Goal: Task Accomplishment & Management: Manage account settings

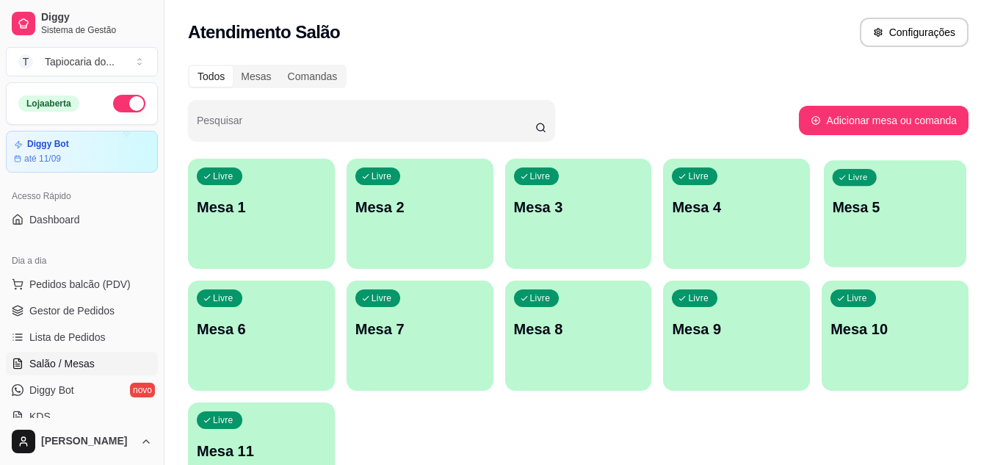
click at [843, 225] on div "Livre Mesa 5" at bounding box center [894, 205] width 142 height 90
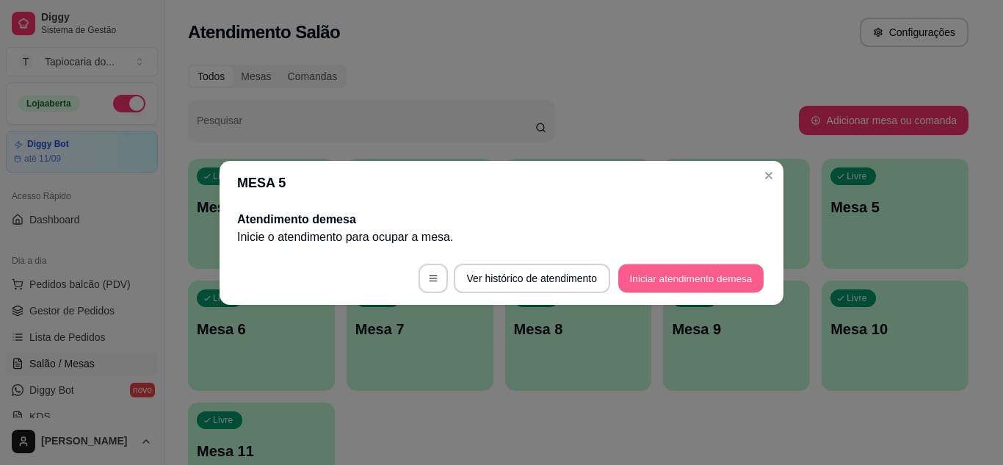
click at [687, 289] on button "Iniciar atendimento de mesa" at bounding box center [690, 277] width 145 height 29
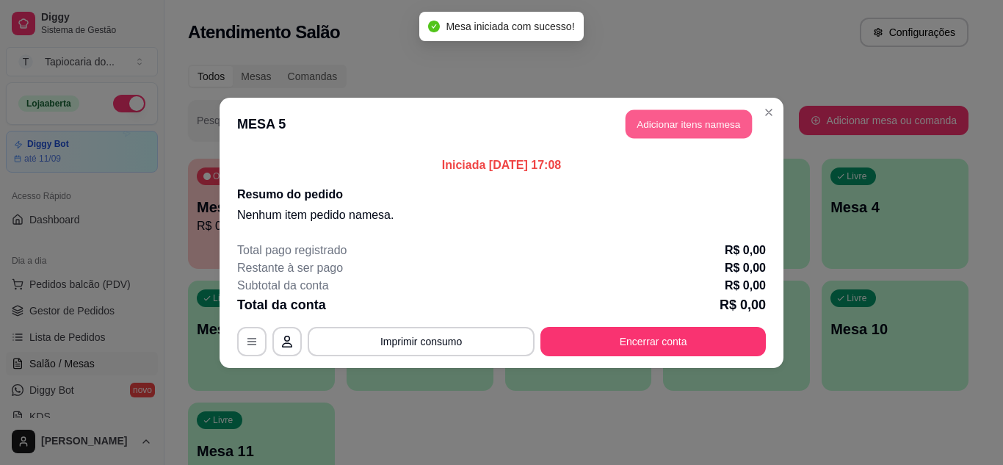
click at [677, 126] on button "Adicionar itens na mesa" at bounding box center [688, 123] width 126 height 29
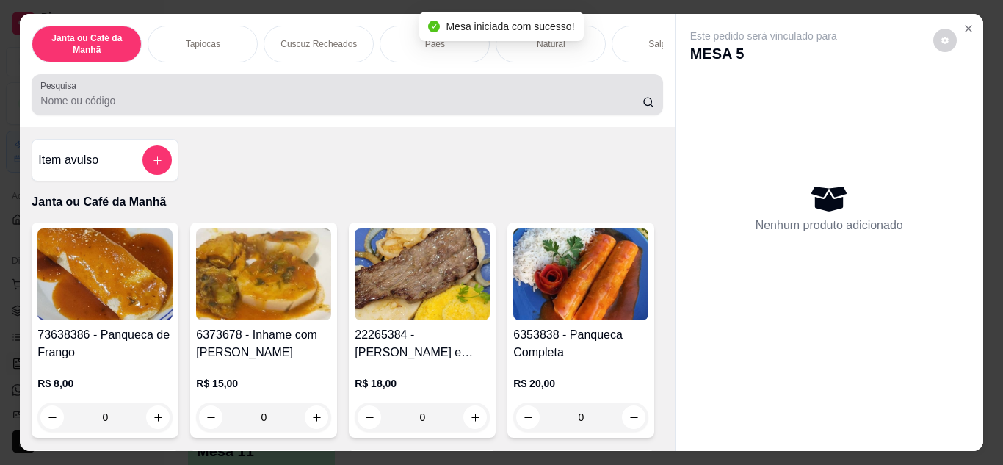
click at [459, 91] on div at bounding box center [346, 94] width 613 height 29
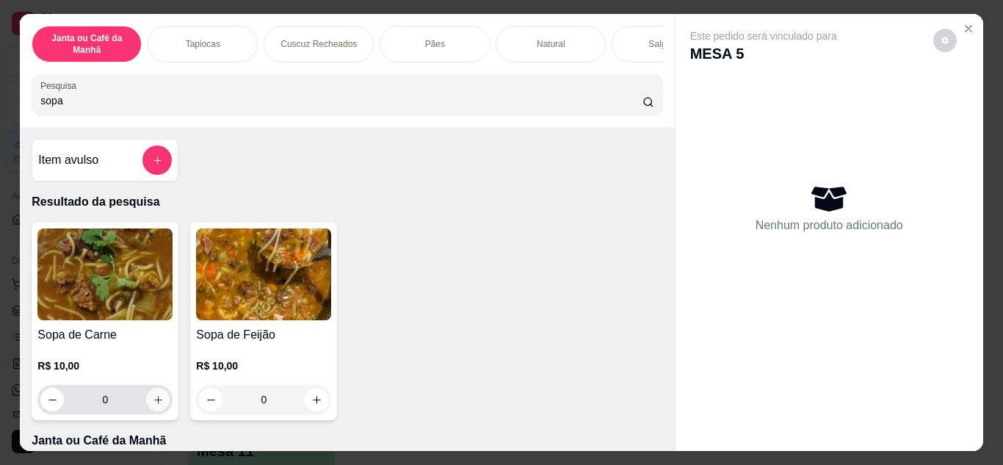
type input "sopa"
click at [155, 401] on icon "increase-product-quantity" at bounding box center [158, 399] width 11 height 11
type input "1"
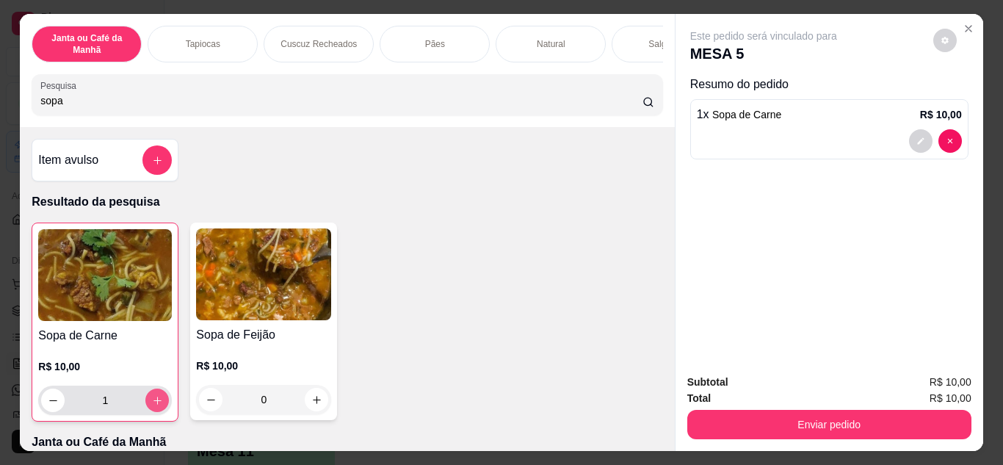
click at [155, 401] on icon "increase-product-quantity" at bounding box center [157, 400] width 11 height 11
type input "2"
type input "0"
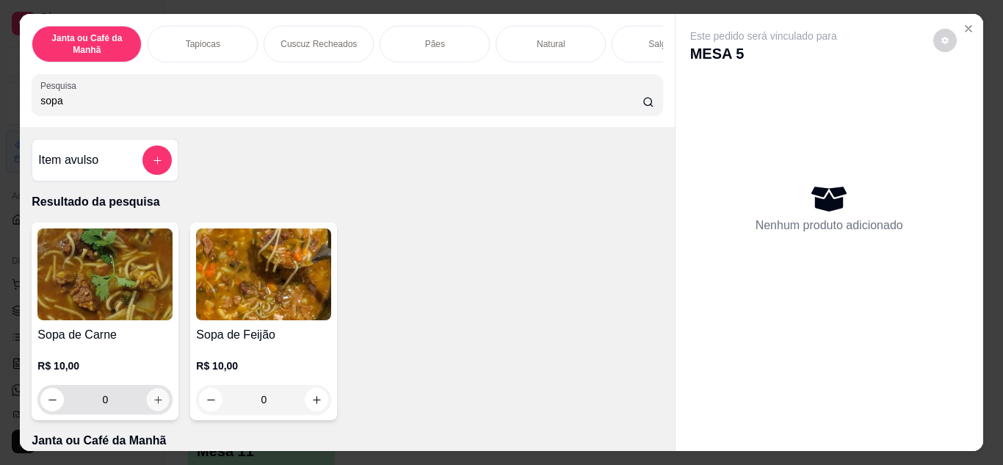
click at [149, 410] on button "increase-product-quantity" at bounding box center [158, 399] width 23 height 23
type input "1"
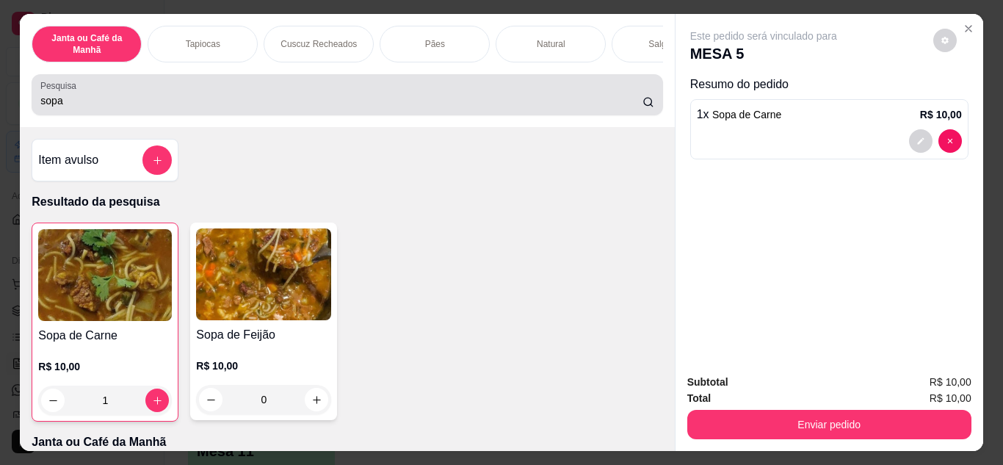
click at [134, 109] on div "sopa" at bounding box center [346, 94] width 613 height 29
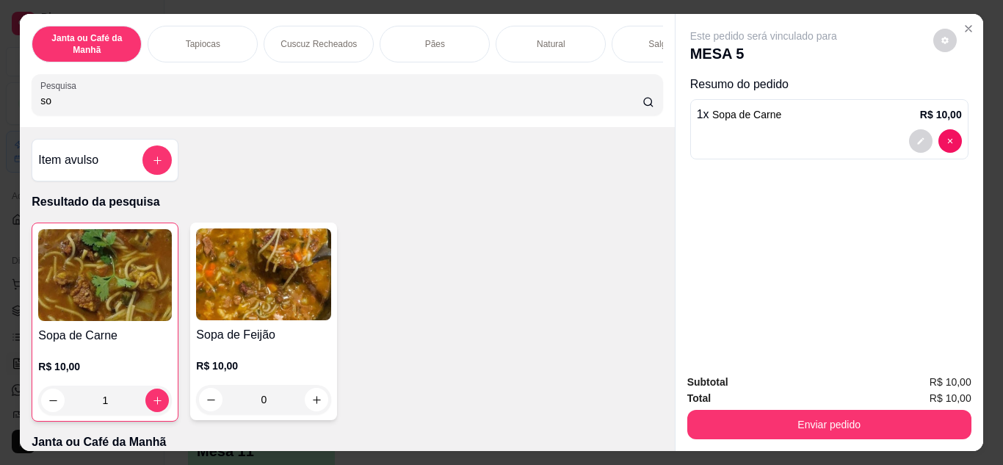
type input "s"
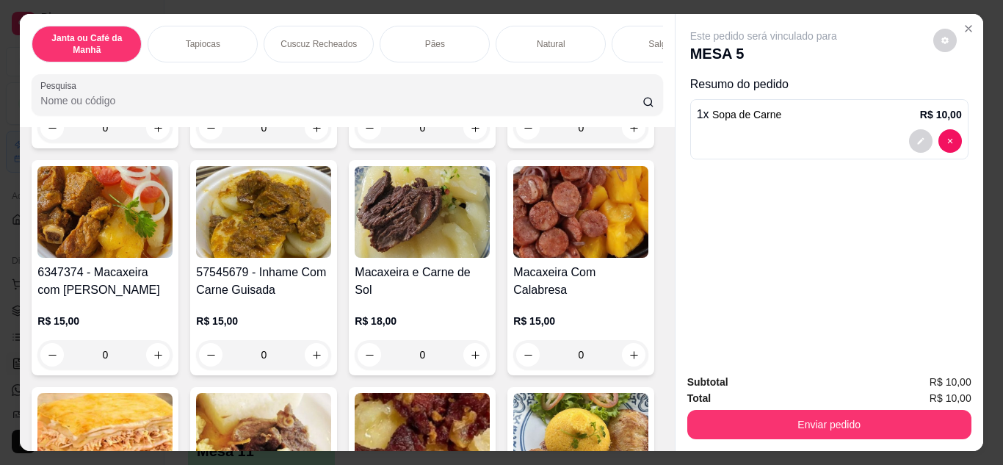
scroll to position [294, 0]
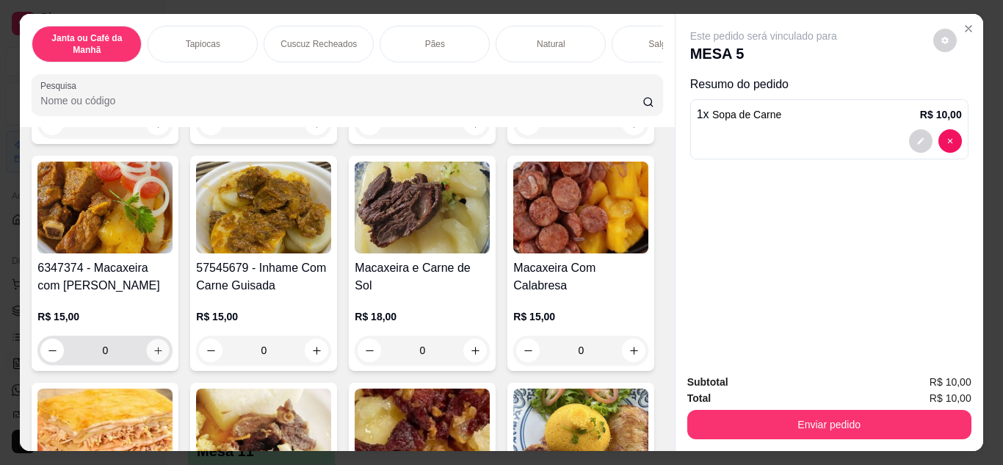
click at [164, 350] on icon "increase-product-quantity" at bounding box center [158, 350] width 11 height 11
type input "1"
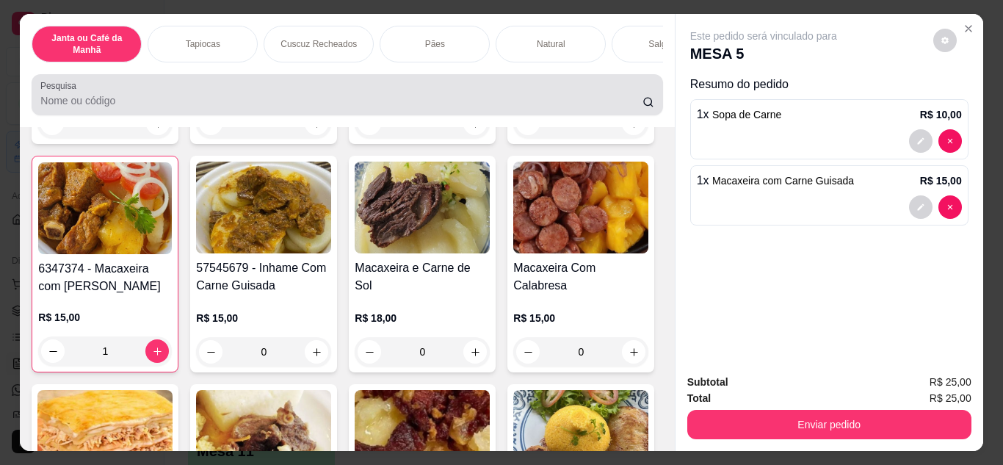
click at [222, 101] on input "Pesquisa" at bounding box center [341, 100] width 602 height 15
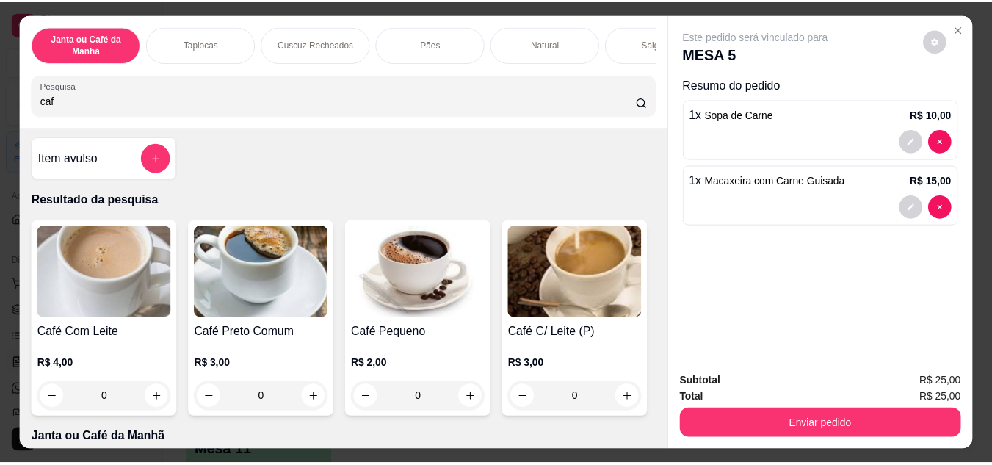
scroll to position [0, 0]
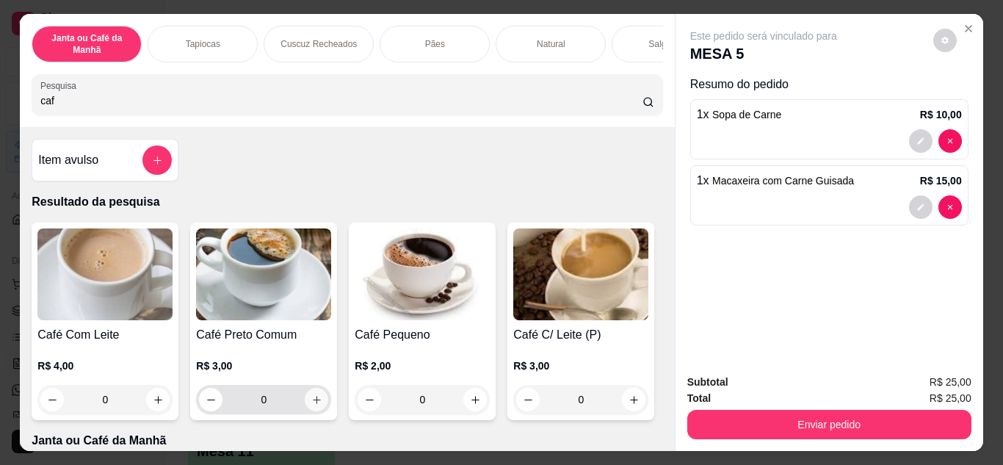
type input "caf"
click at [316, 411] on button "increase-product-quantity" at bounding box center [316, 399] width 23 height 23
type input "1"
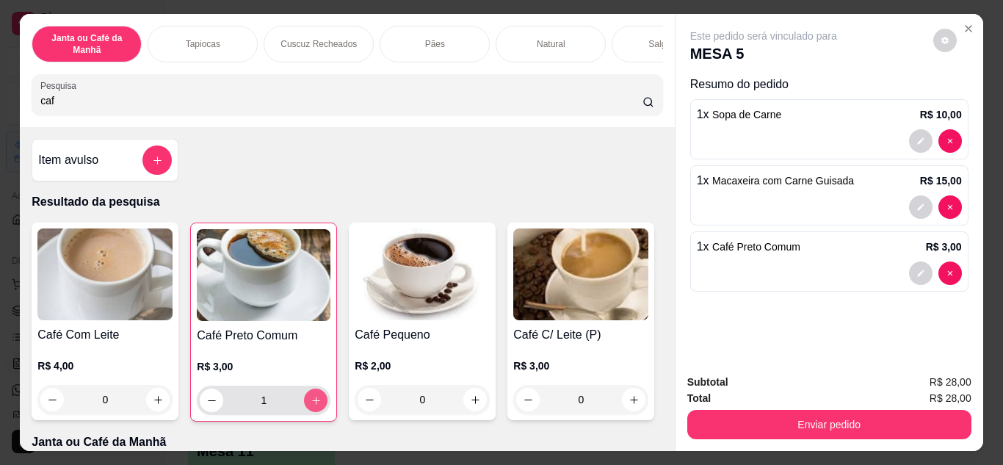
click at [316, 412] on button "increase-product-quantity" at bounding box center [315, 399] width 23 height 23
type input "2"
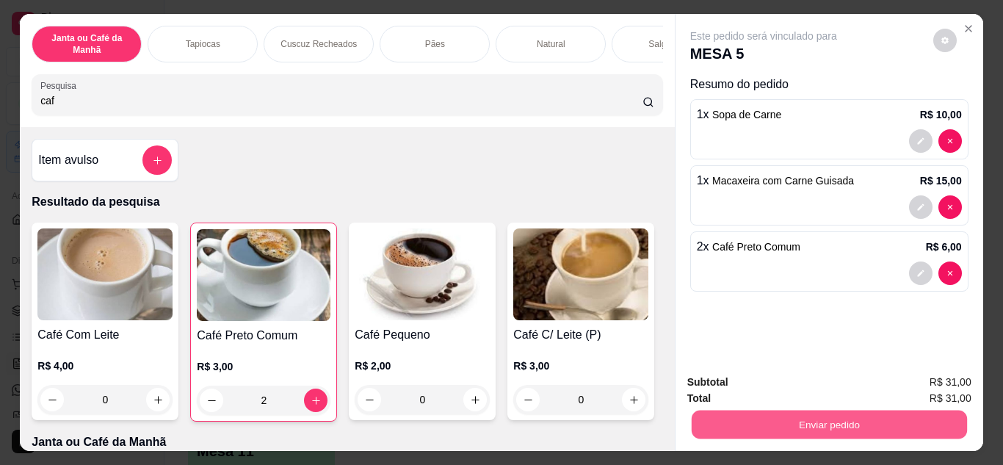
click at [730, 412] on button "Enviar pedido" at bounding box center [828, 424] width 275 height 29
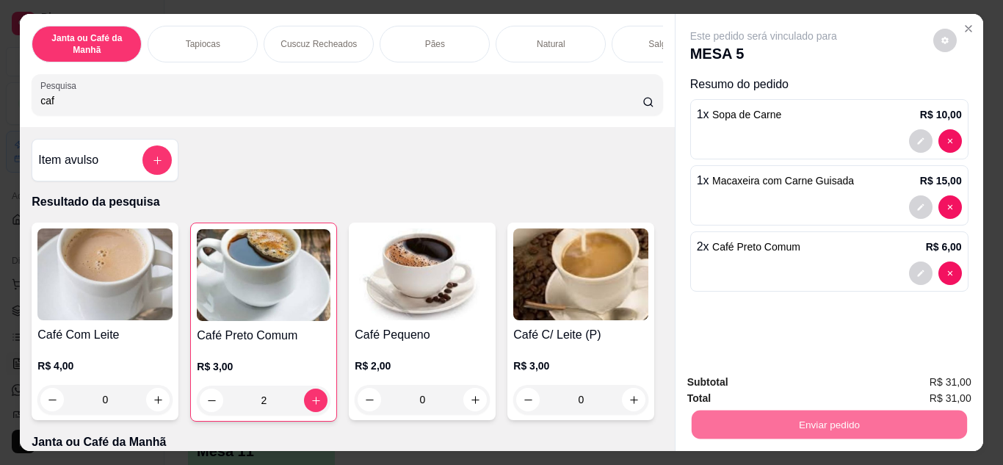
click at [741, 379] on button "Não registrar e enviar pedido" at bounding box center [780, 382] width 148 height 27
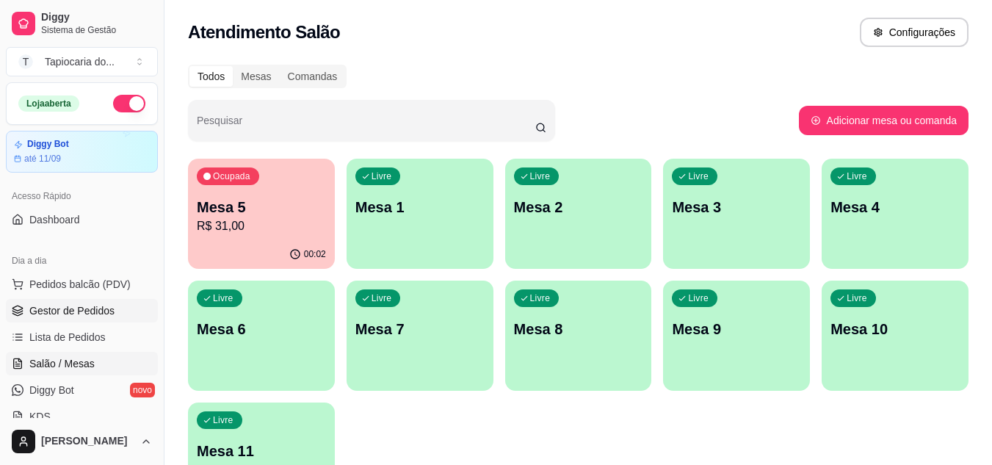
click at [69, 302] on link "Gestor de Pedidos" at bounding box center [82, 310] width 152 height 23
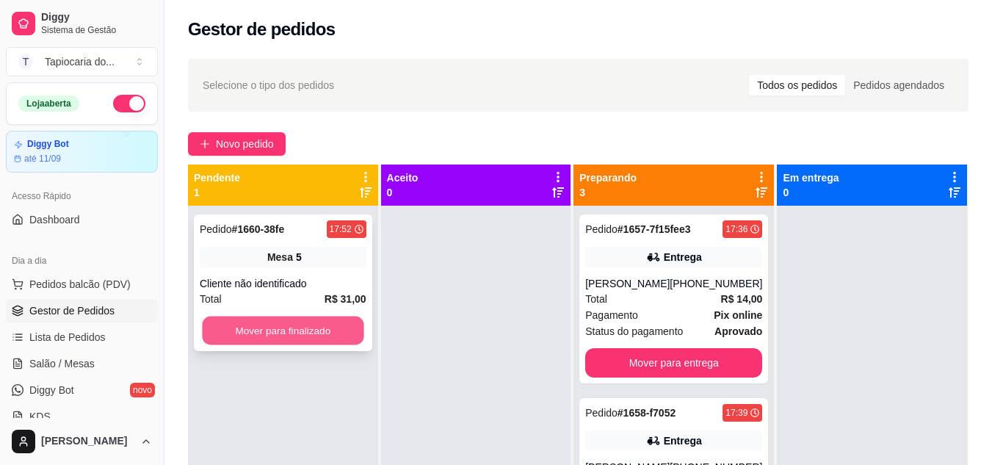
click at [338, 324] on button "Mover para finalizado" at bounding box center [282, 330] width 161 height 29
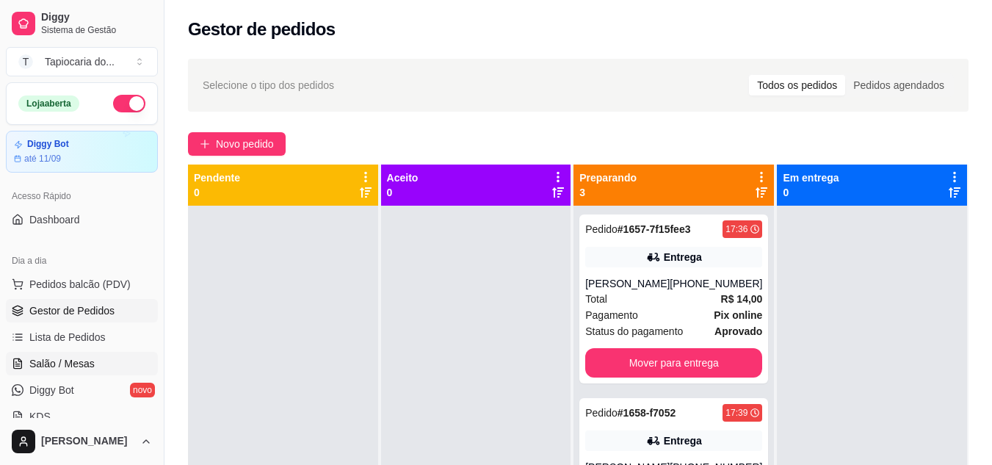
click at [79, 361] on span "Salão / Mesas" at bounding box center [61, 363] width 65 height 15
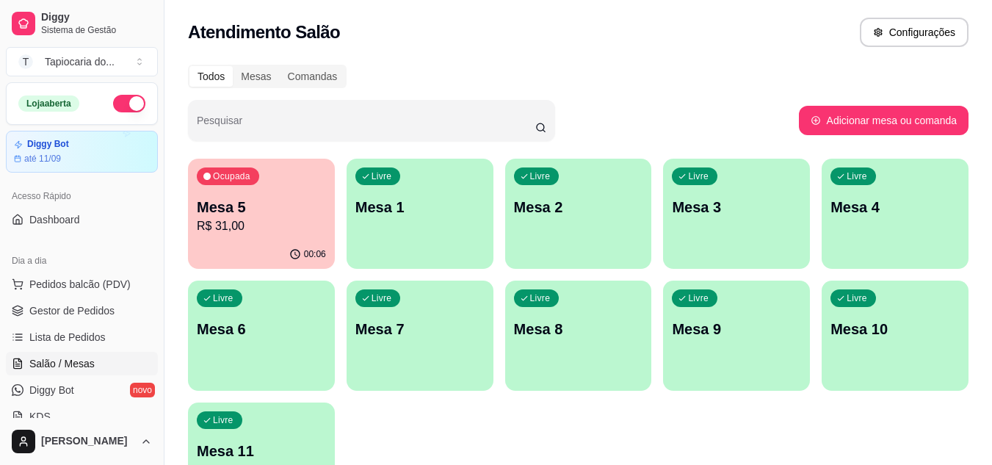
click at [267, 197] on p "Mesa 5" at bounding box center [261, 207] width 129 height 21
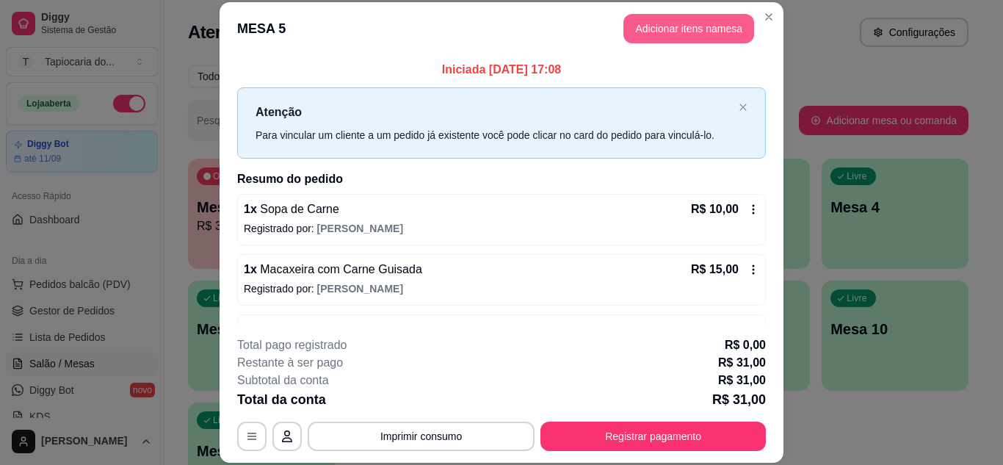
click at [652, 23] on button "Adicionar itens na mesa" at bounding box center [688, 28] width 131 height 29
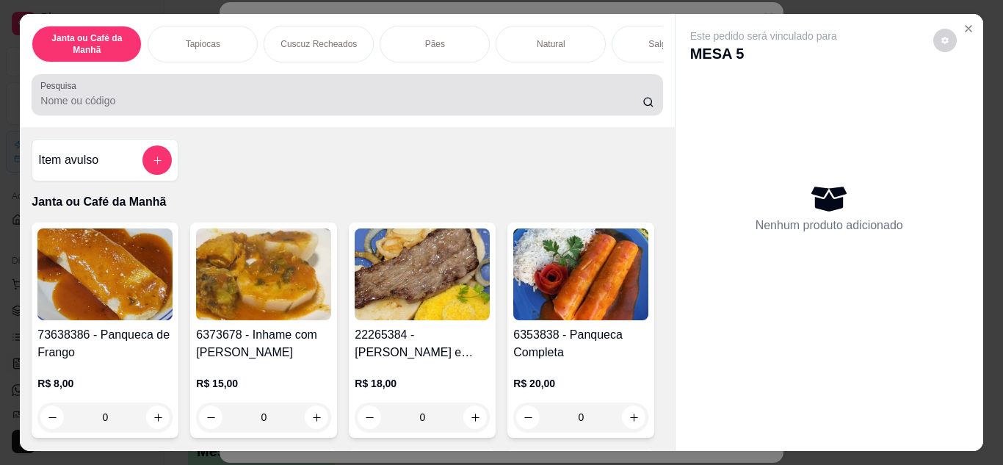
click at [464, 104] on input "Pesquisa" at bounding box center [341, 100] width 602 height 15
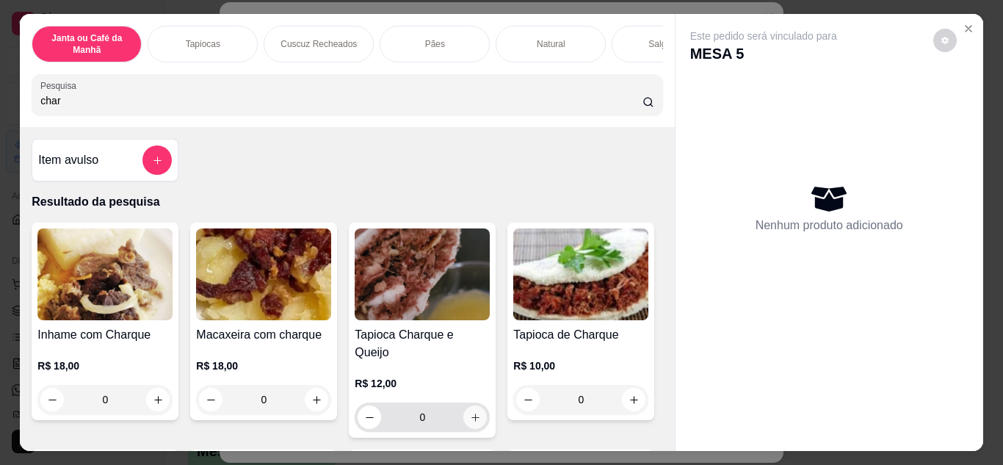
type input "char"
click at [465, 405] on button "increase-product-quantity" at bounding box center [475, 416] width 23 height 23
type input "1"
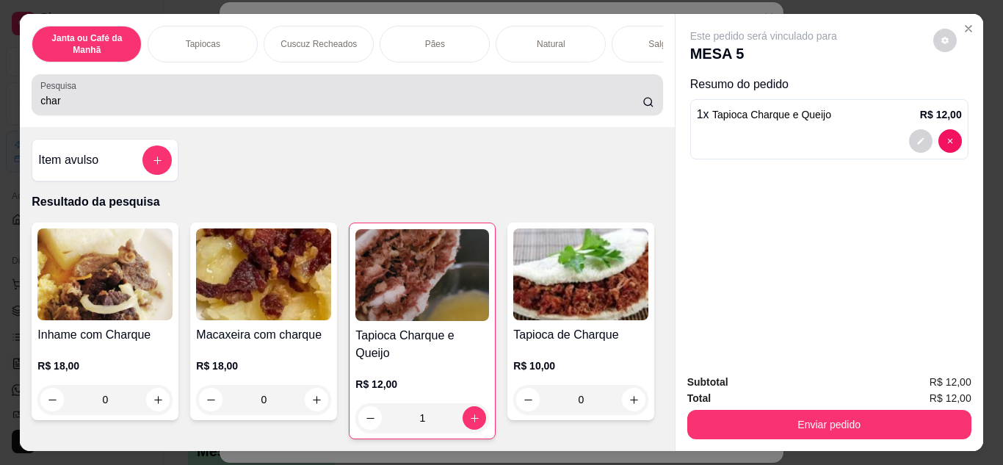
click at [223, 95] on div "char" at bounding box center [346, 94] width 613 height 29
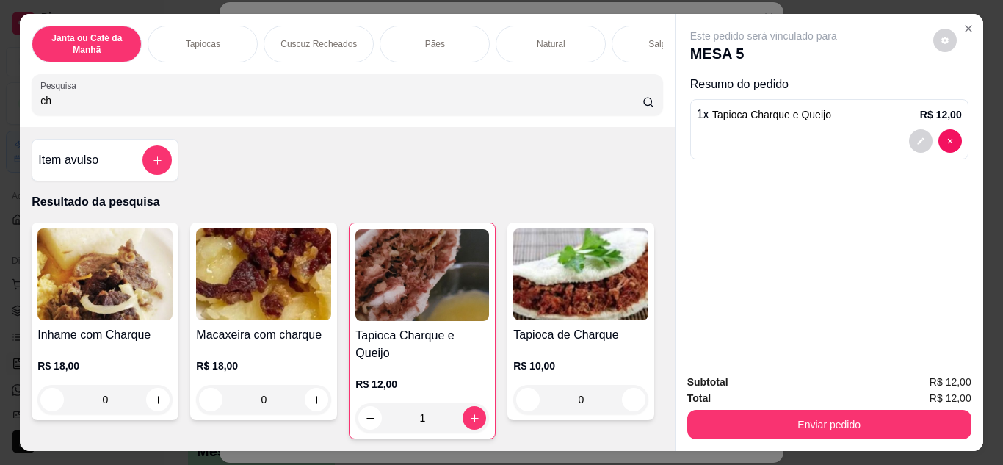
type input "c"
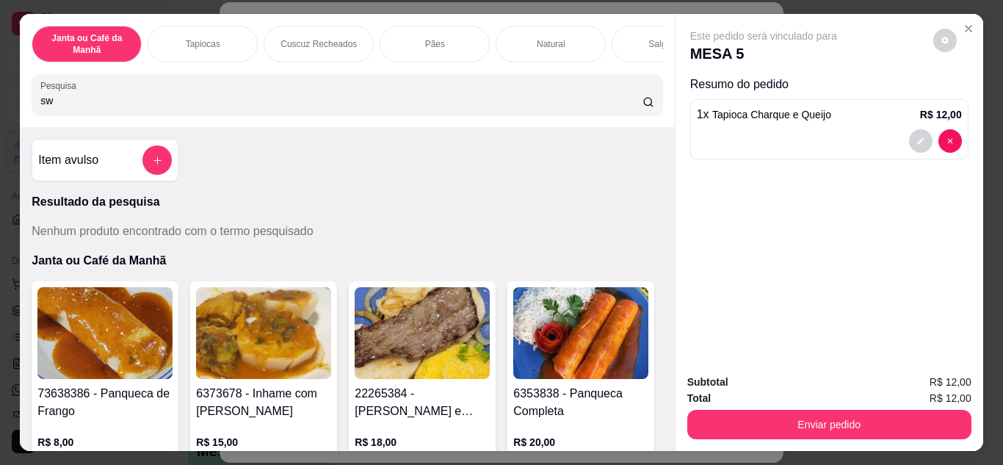
type input "s"
type input "a"
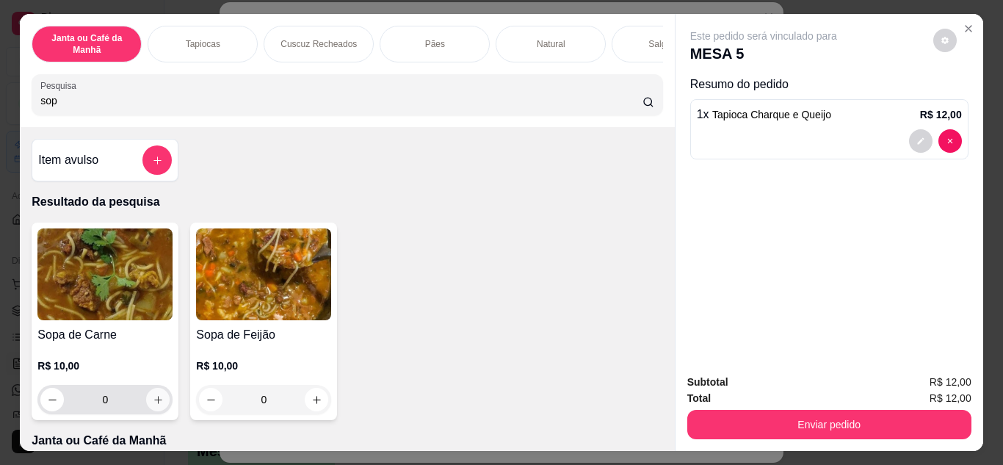
type input "sop"
click at [153, 405] on icon "increase-product-quantity" at bounding box center [158, 399] width 11 height 11
type input "1"
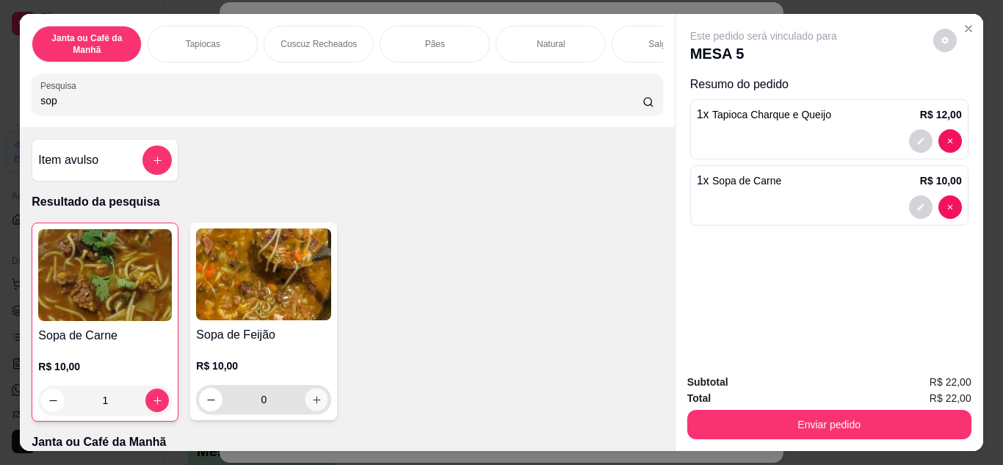
click at [313, 410] on button "increase-product-quantity" at bounding box center [316, 399] width 23 height 23
type input "1"
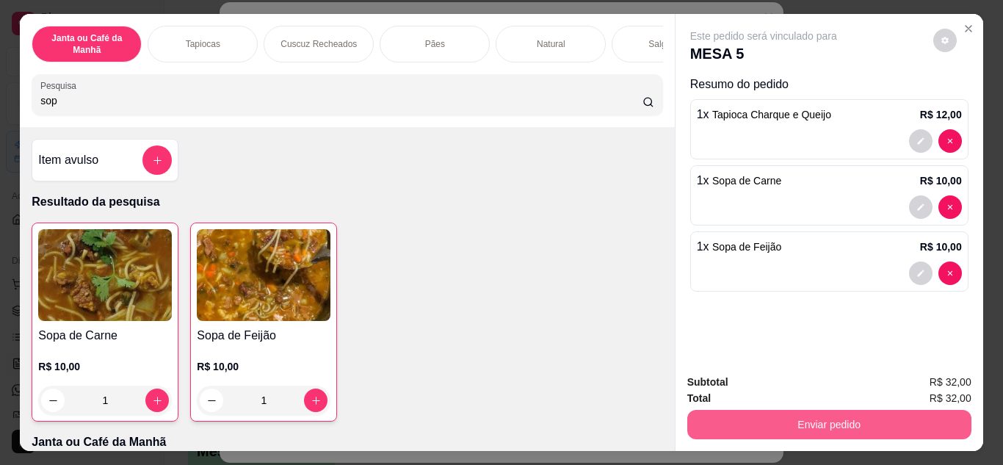
click at [738, 429] on button "Enviar pedido" at bounding box center [829, 424] width 284 height 29
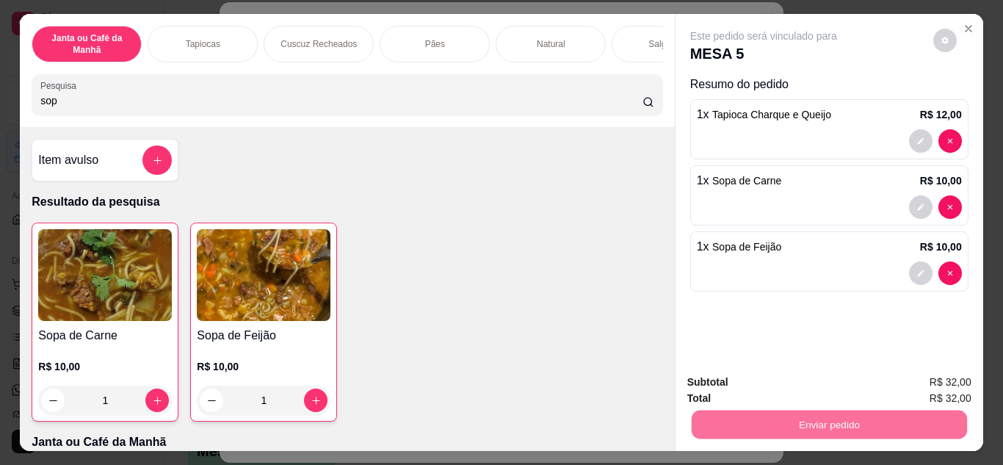
click at [735, 381] on button "Não registrar e enviar pedido" at bounding box center [780, 382] width 148 height 27
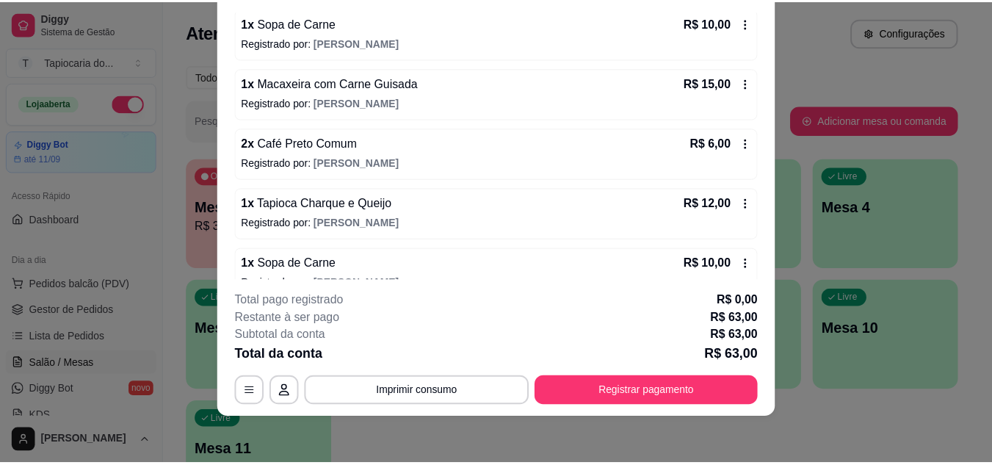
scroll to position [154, 0]
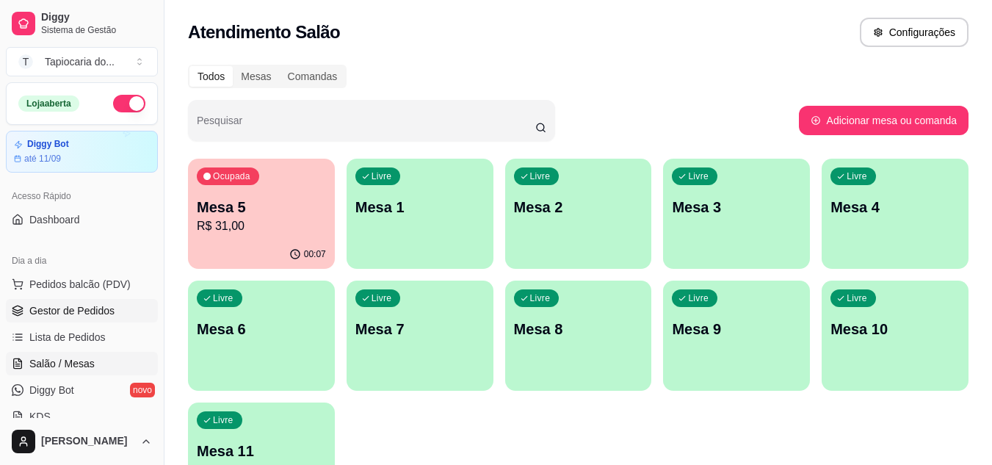
click at [73, 310] on span "Gestor de Pedidos" at bounding box center [71, 310] width 85 height 15
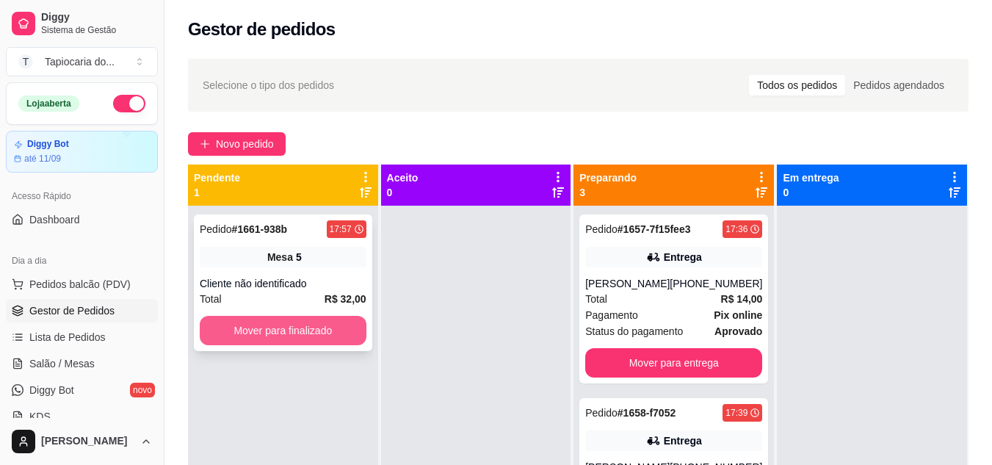
click at [253, 333] on button "Mover para finalizado" at bounding box center [283, 330] width 167 height 29
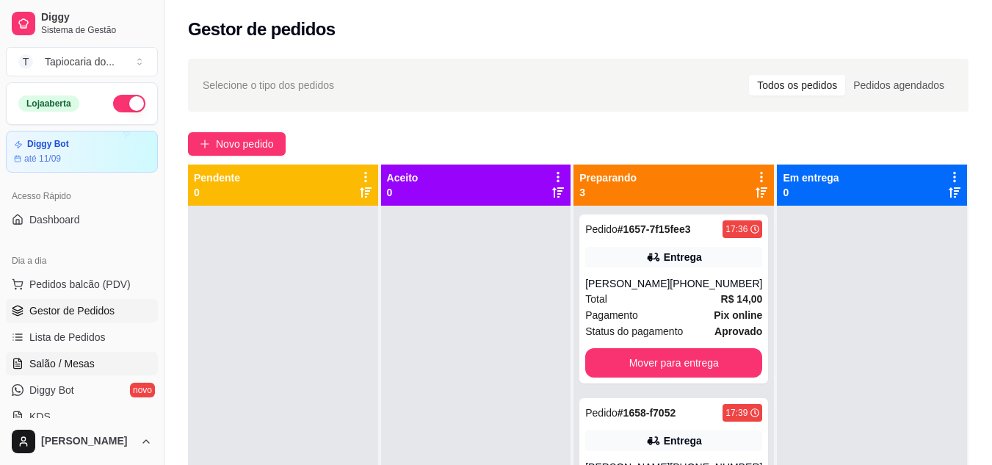
click at [70, 365] on span "Salão / Mesas" at bounding box center [61, 363] width 65 height 15
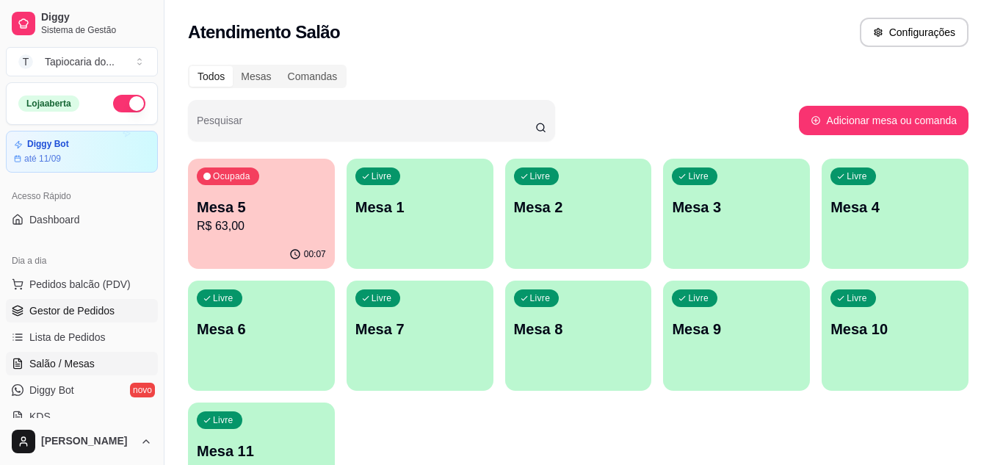
click at [89, 310] on span "Gestor de Pedidos" at bounding box center [71, 310] width 85 height 15
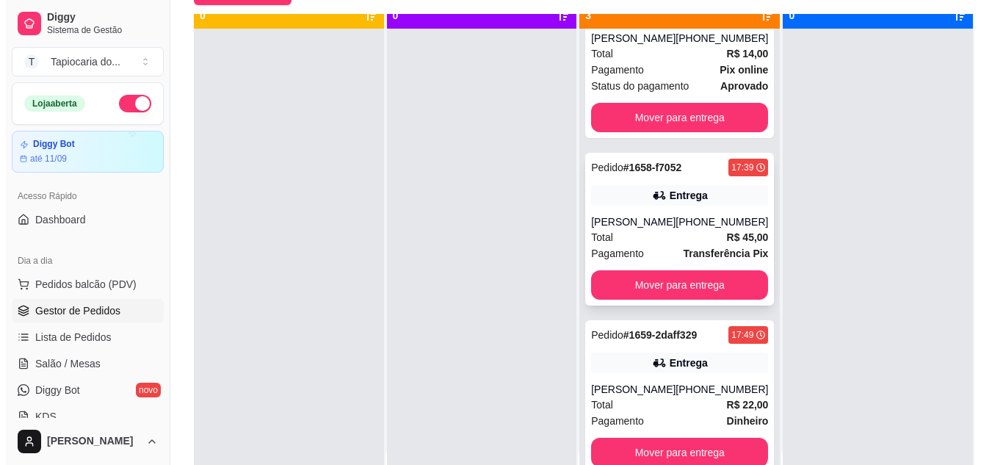
scroll to position [41, 0]
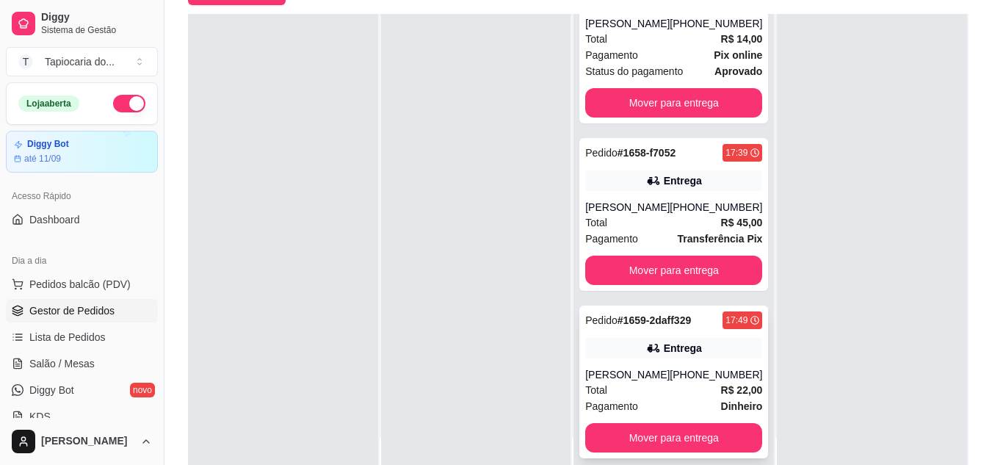
click at [658, 391] on div "Total R$ 22,00" at bounding box center [673, 390] width 177 height 16
click at [689, 57] on div "Pagamento Pix online" at bounding box center [673, 55] width 177 height 16
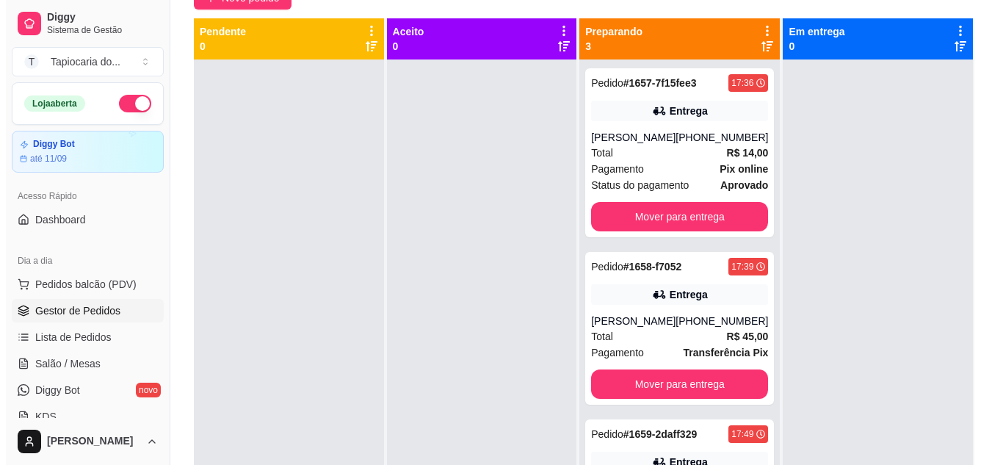
scroll to position [147, 0]
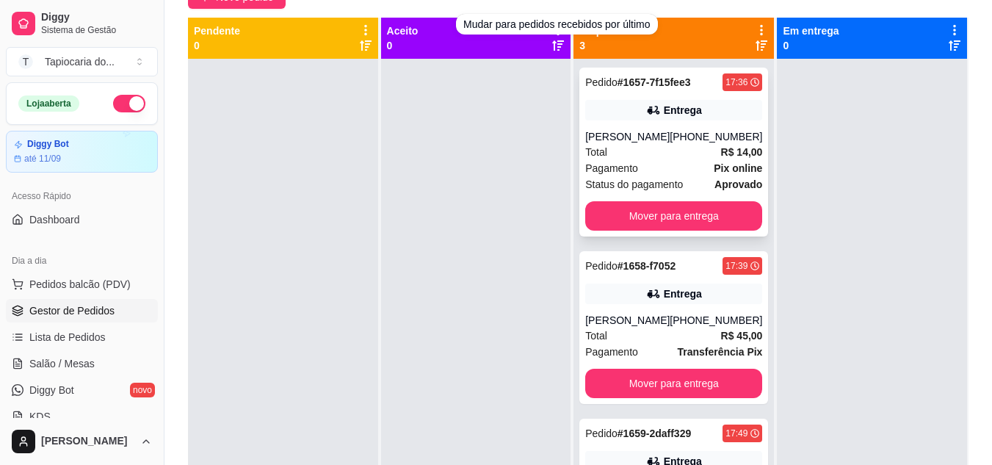
click at [674, 164] on div "Pagamento Pix online" at bounding box center [673, 168] width 177 height 16
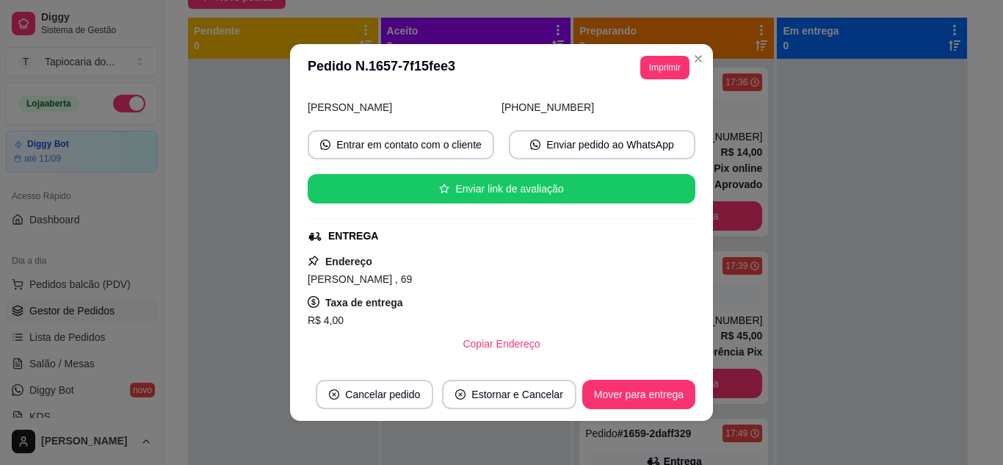
scroll to position [305, 0]
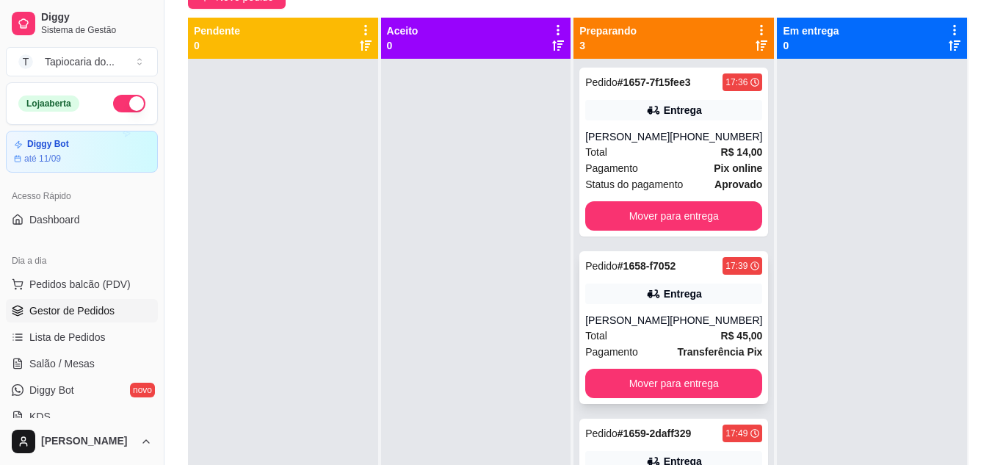
click at [631, 312] on div "Pedido # 1658-f7052 17:39 Entrega [PERSON_NAME] [PHONE_NUMBER] Total R$ 45,00 P…" at bounding box center [673, 327] width 189 height 153
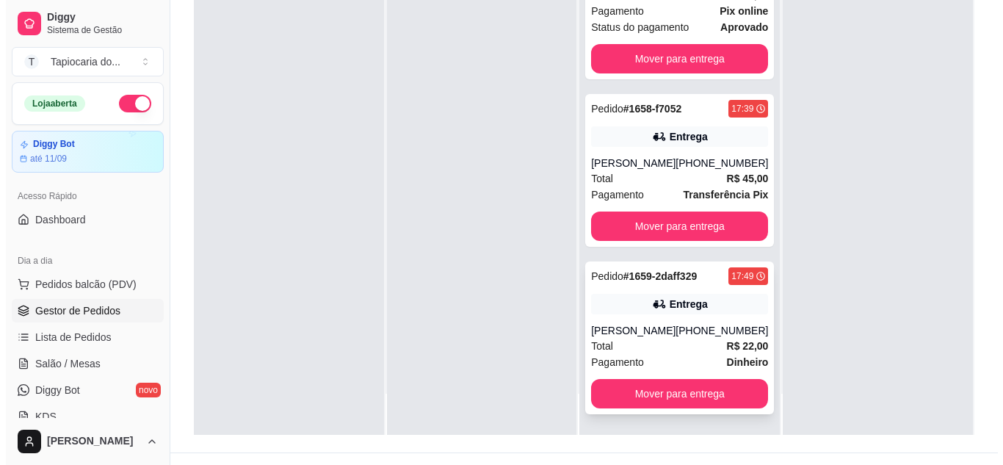
scroll to position [220, 0]
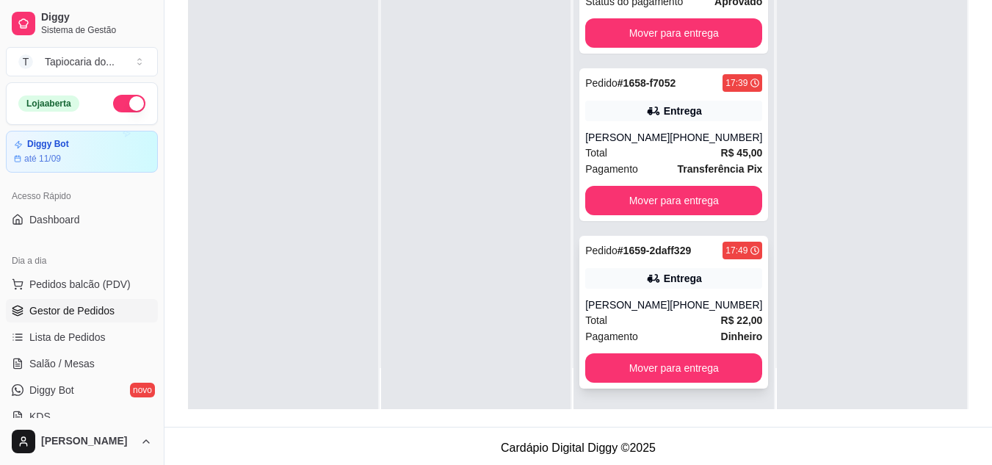
click at [661, 300] on div "[PERSON_NAME]" at bounding box center [627, 304] width 84 height 15
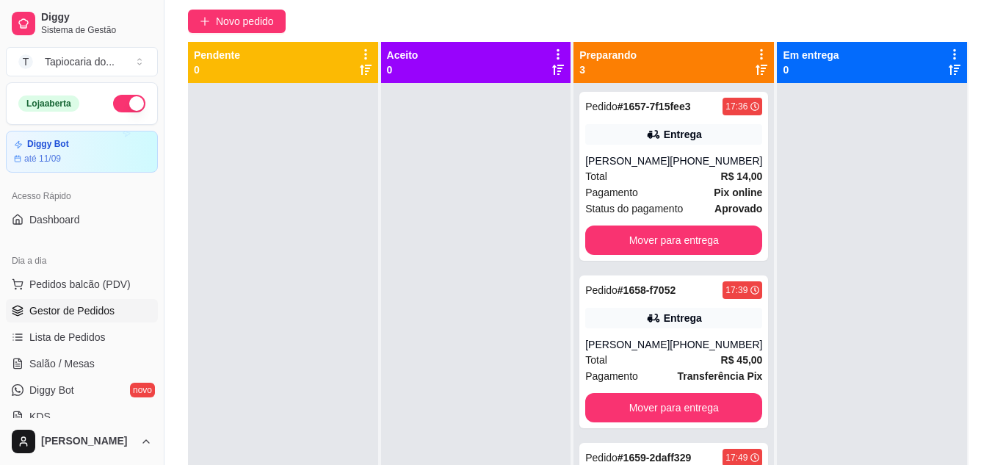
scroll to position [147, 0]
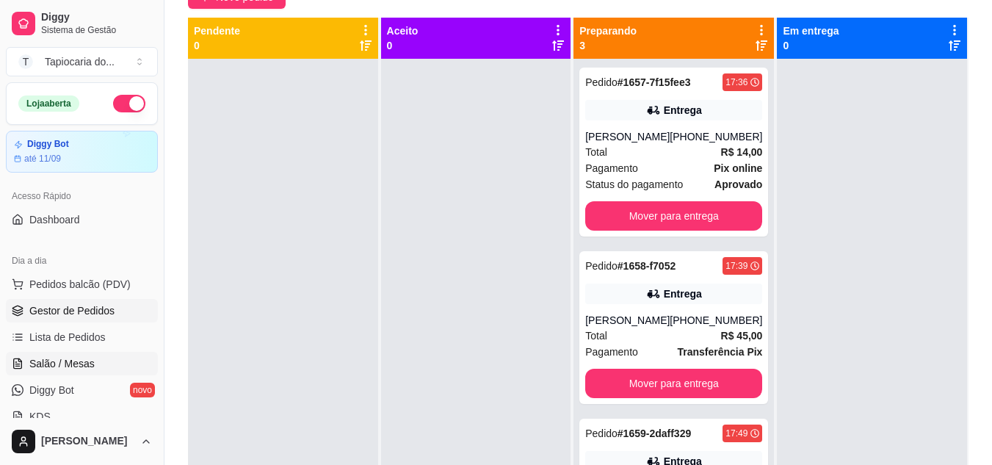
click at [61, 365] on span "Salão / Mesas" at bounding box center [61, 363] width 65 height 15
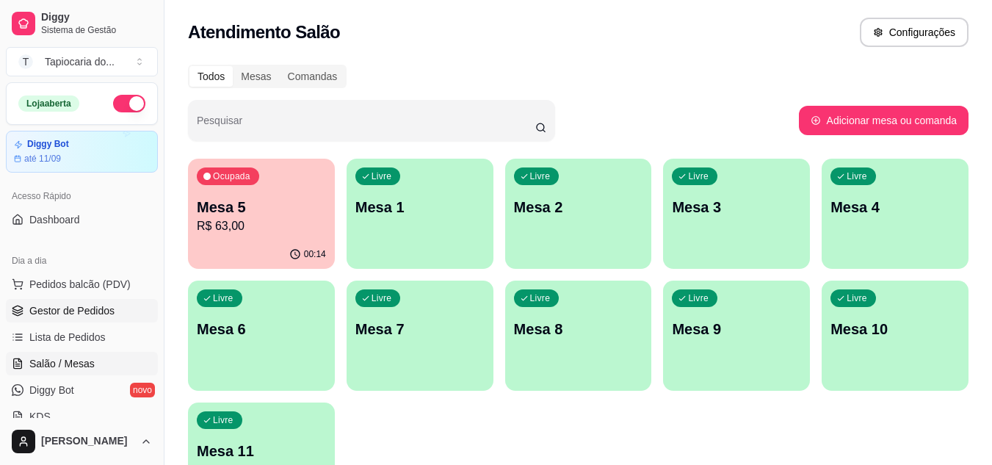
click at [67, 310] on span "Gestor de Pedidos" at bounding box center [71, 310] width 85 height 15
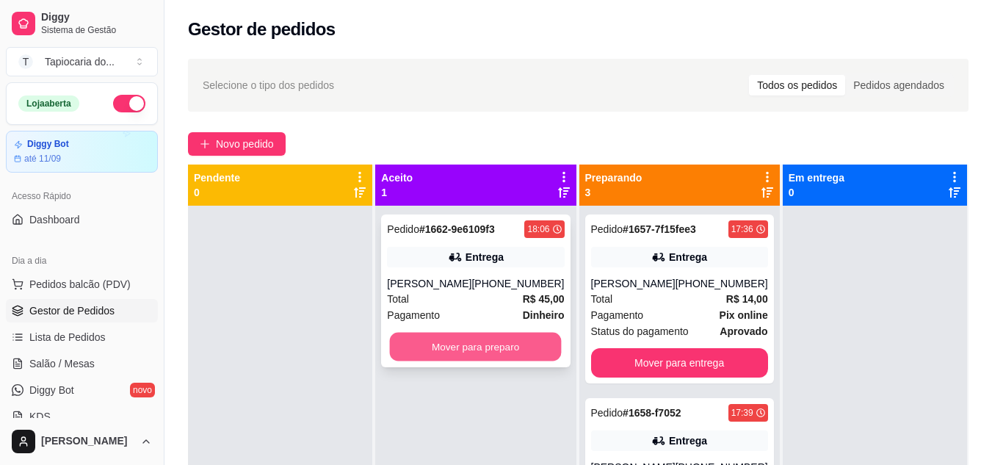
click at [498, 338] on button "Mover para preparo" at bounding box center [476, 346] width 172 height 29
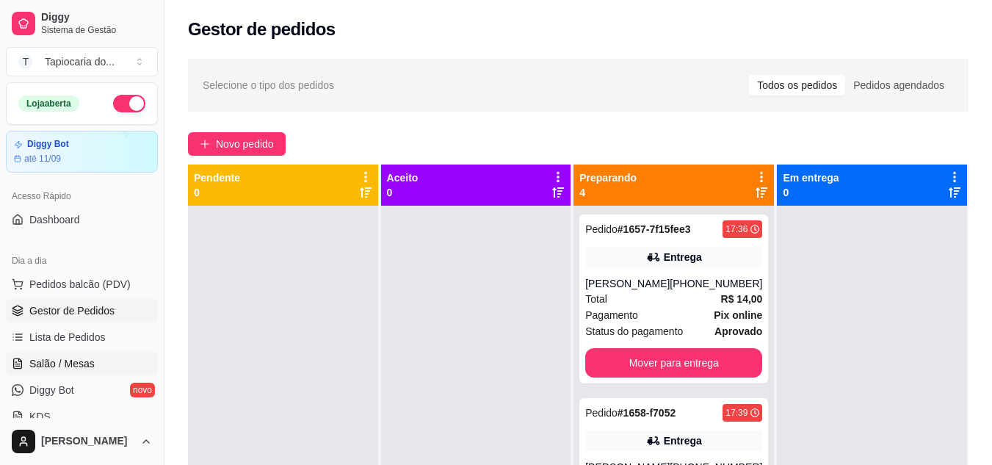
click at [73, 360] on span "Salão / Mesas" at bounding box center [61, 363] width 65 height 15
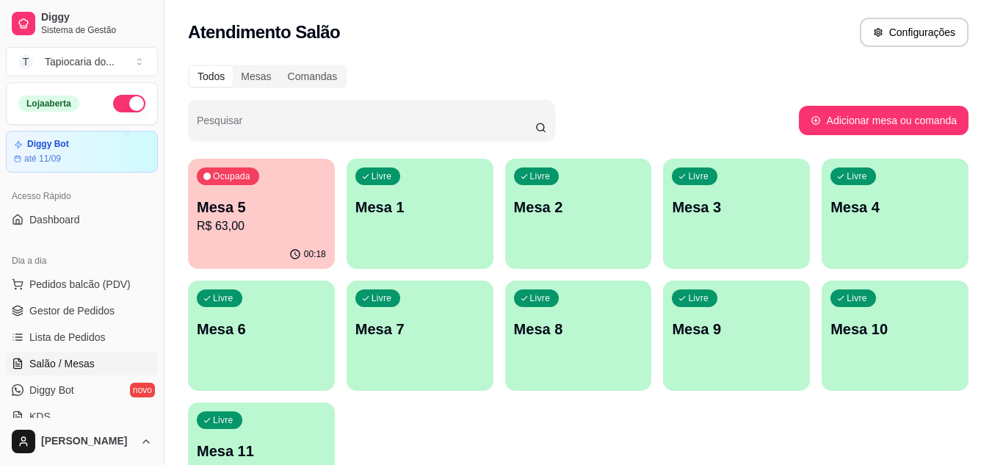
click at [233, 225] on p "R$ 63,00" at bounding box center [261, 226] width 129 height 18
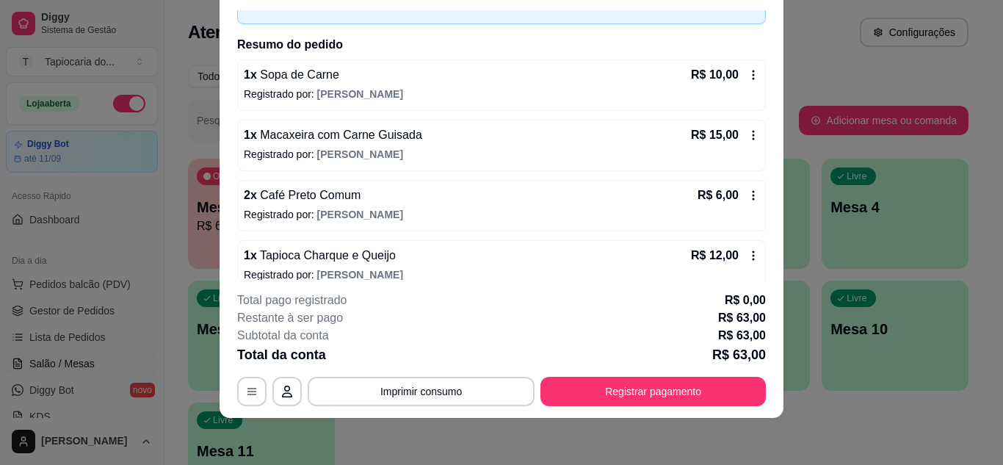
scroll to position [7, 0]
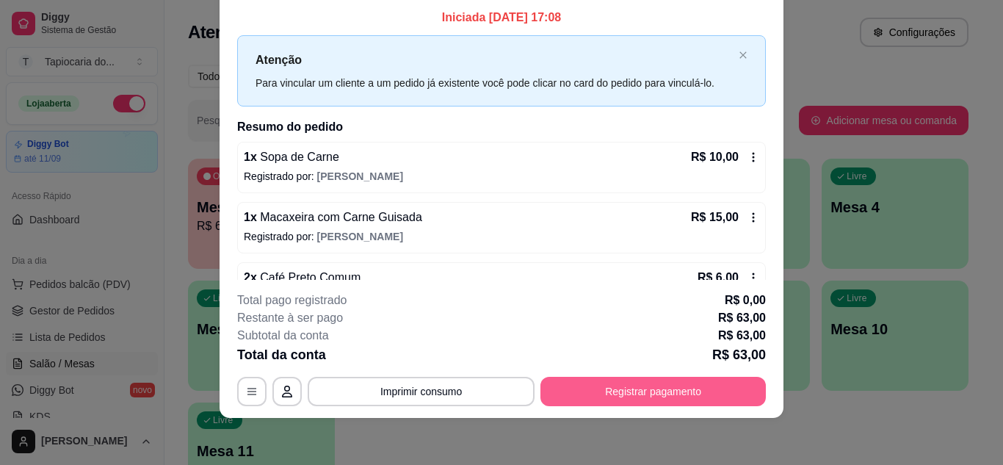
click at [682, 393] on button "Registrar pagamento" at bounding box center [652, 391] width 225 height 29
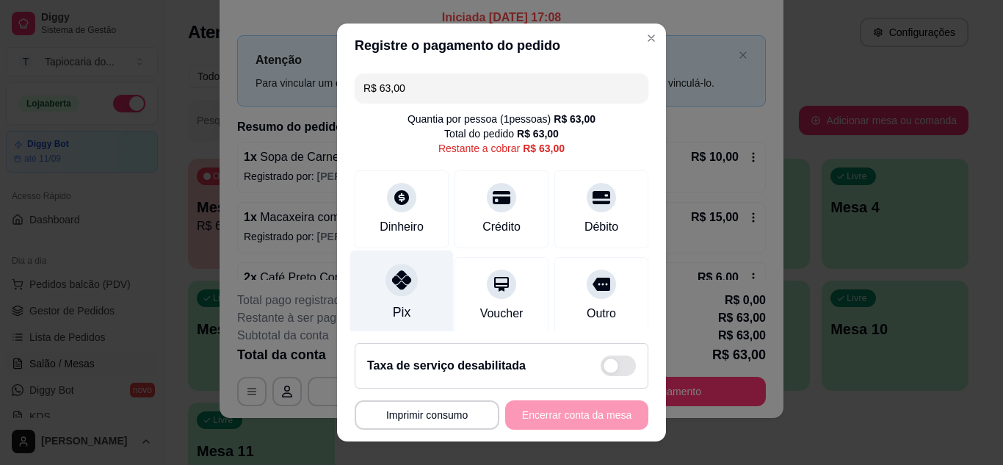
click at [418, 280] on div "Pix" at bounding box center [401, 293] width 103 height 86
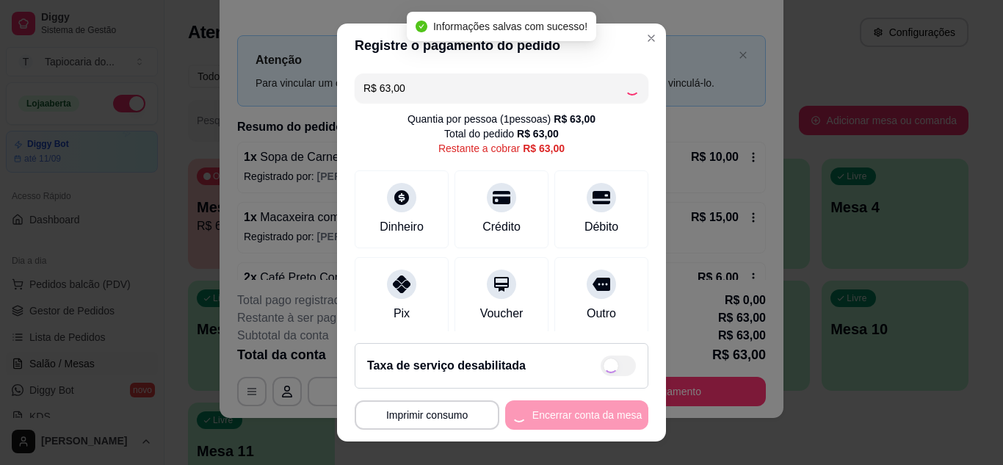
type input "R$ 0,00"
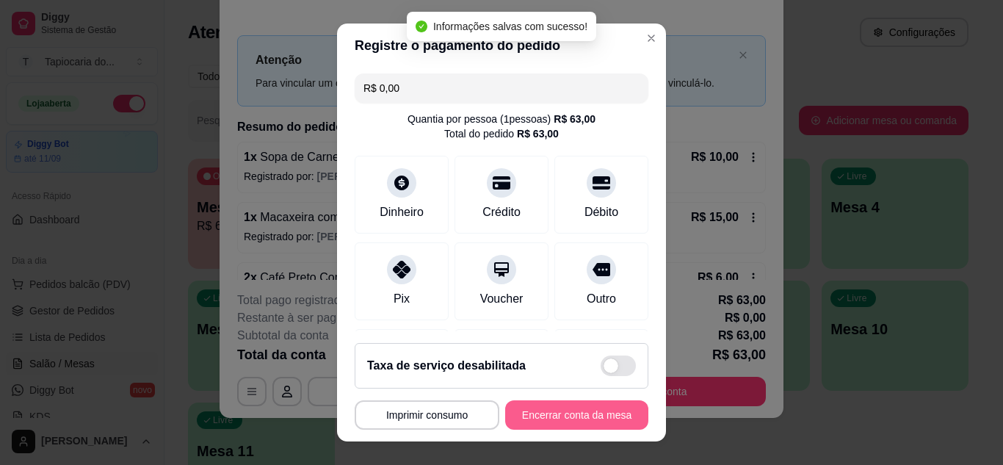
click at [575, 421] on button "Encerrar conta da mesa" at bounding box center [576, 414] width 143 height 29
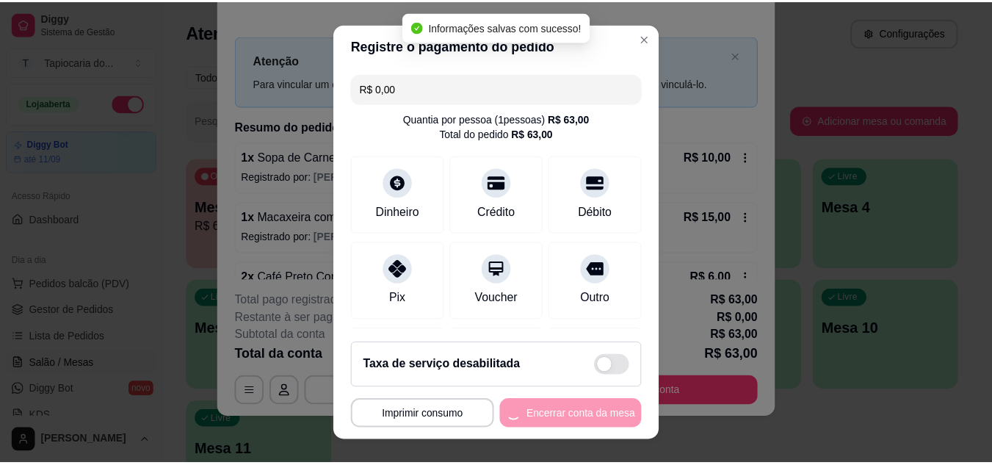
scroll to position [0, 0]
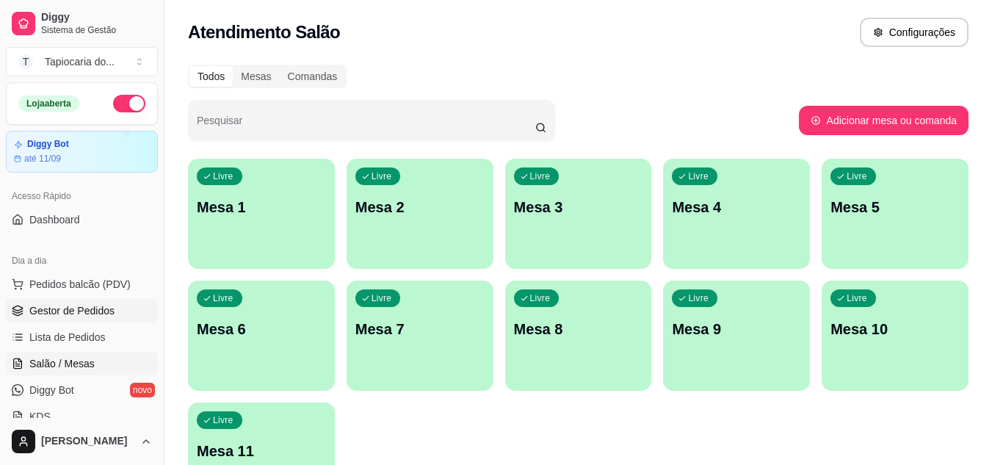
click at [71, 316] on span "Gestor de Pedidos" at bounding box center [71, 310] width 85 height 15
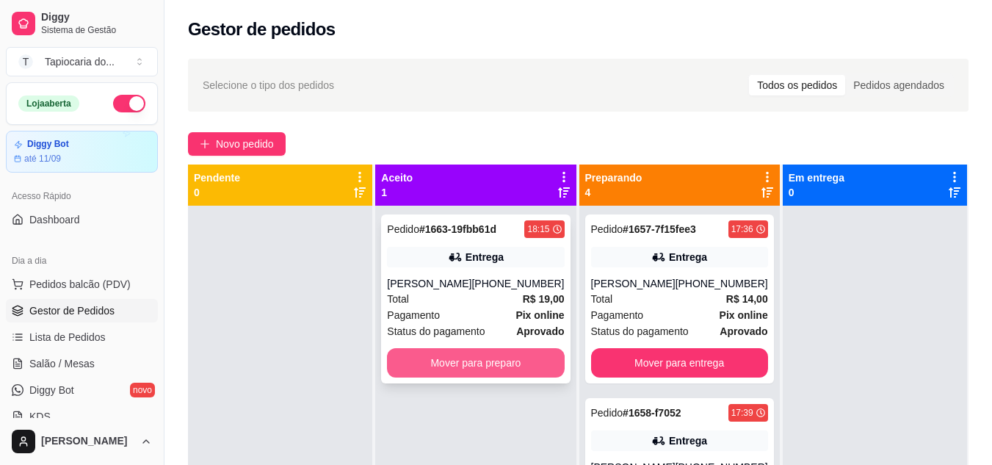
click at [451, 358] on button "Mover para preparo" at bounding box center [475, 362] width 177 height 29
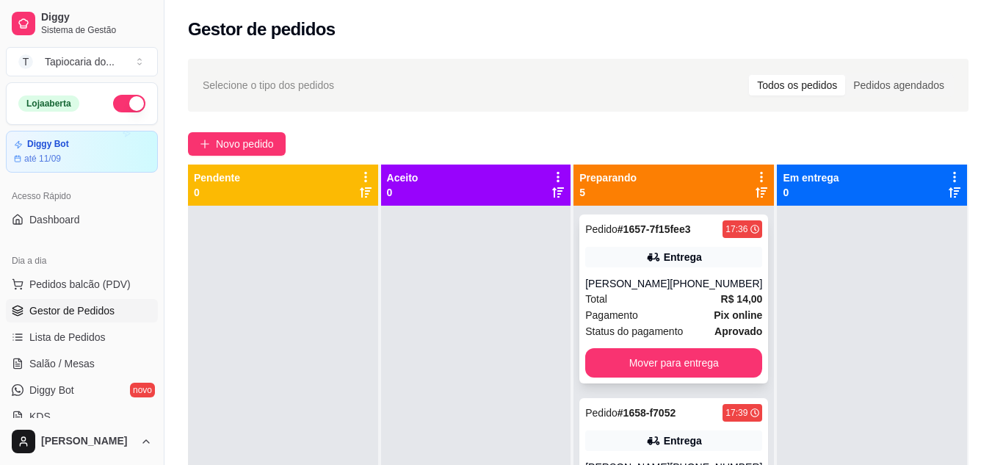
click at [673, 312] on div "Pagamento Pix online" at bounding box center [673, 315] width 177 height 16
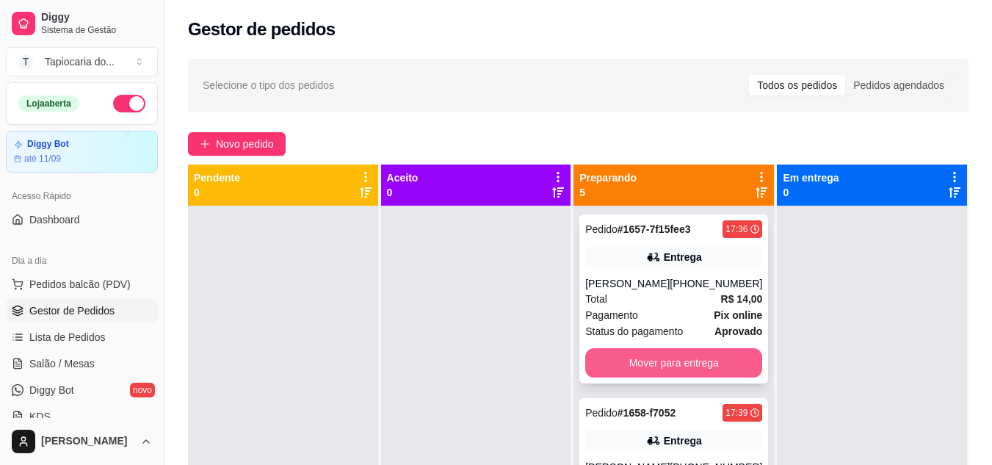
click at [644, 358] on button "Mover para entrega" at bounding box center [673, 362] width 177 height 29
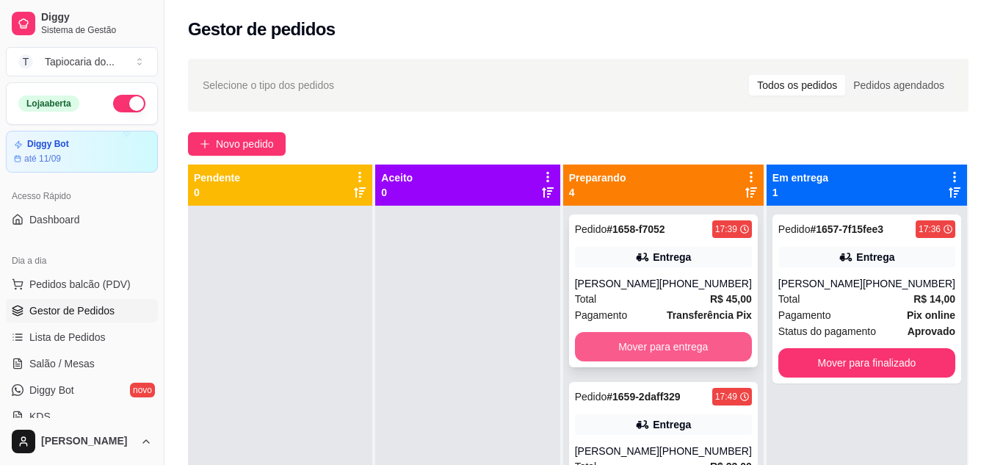
click at [699, 342] on button "Mover para entrega" at bounding box center [663, 346] width 177 height 29
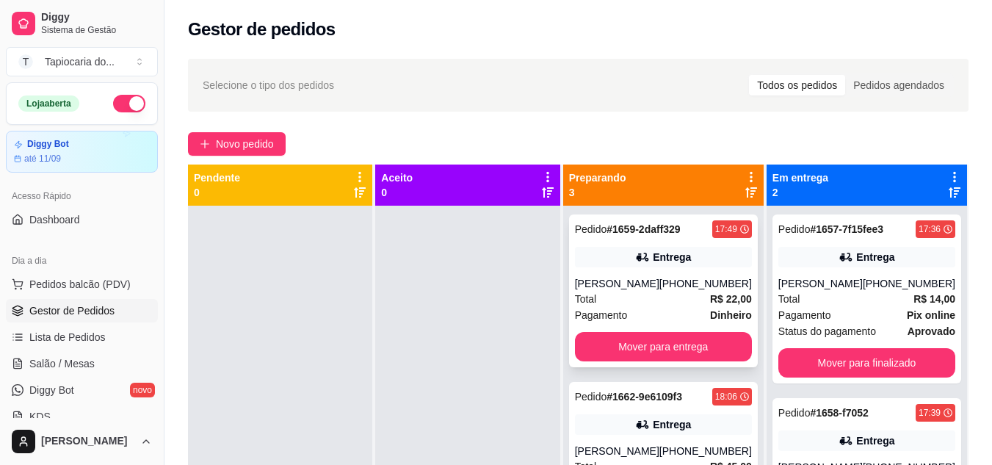
click at [688, 305] on div "Total R$ 22,00" at bounding box center [663, 299] width 177 height 16
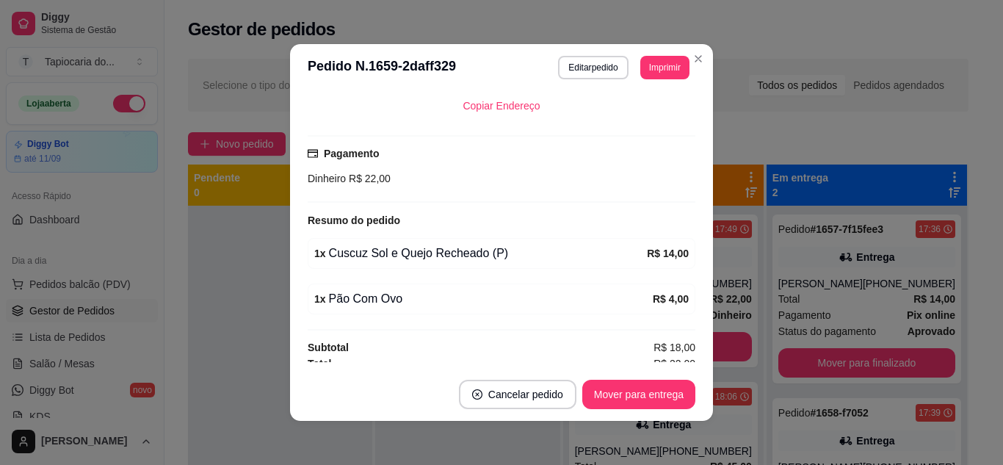
scroll to position [351, 0]
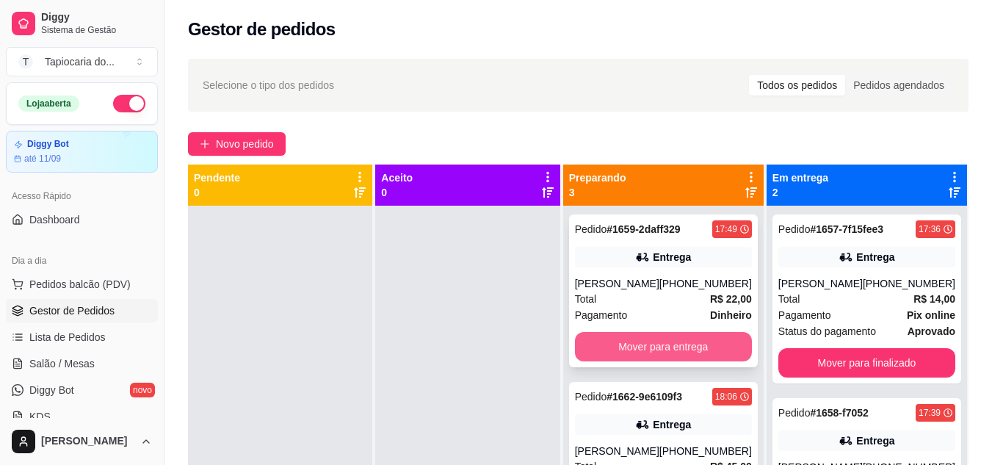
click at [696, 338] on button "Mover para entrega" at bounding box center [663, 346] width 177 height 29
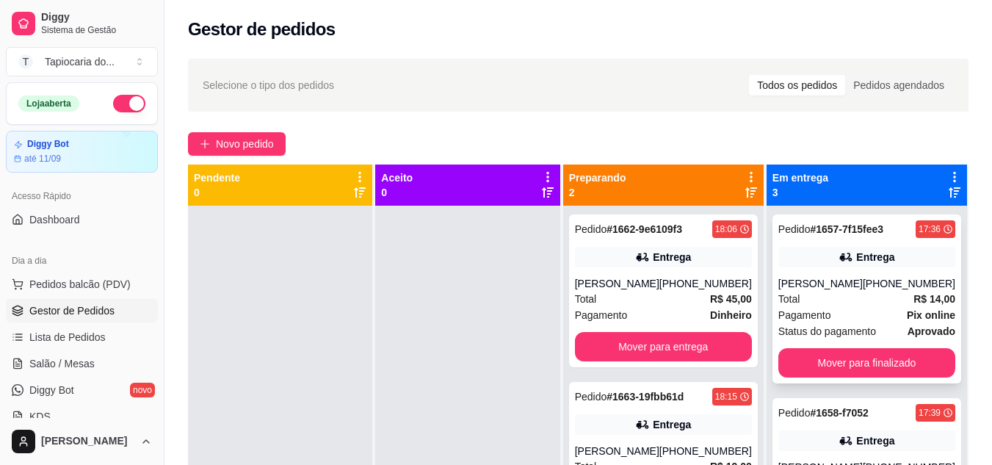
click at [849, 379] on div "Pedido # 1657-7f15fee3 17:36 Entrega Anny [PHONE_NUMBER] Total R$ 14,00 Pagamen…" at bounding box center [866, 298] width 189 height 169
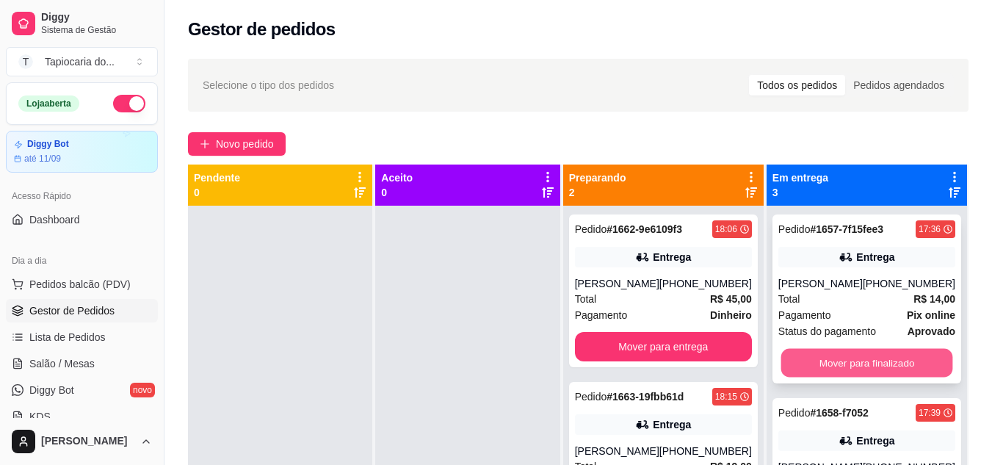
click at [853, 366] on button "Mover para finalizado" at bounding box center [866, 363] width 172 height 29
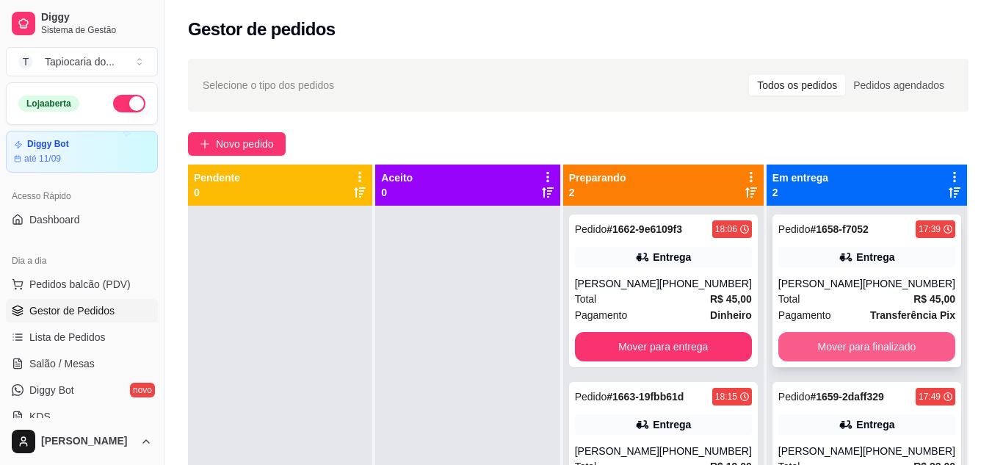
click at [854, 337] on button "Mover para finalizado" at bounding box center [866, 346] width 177 height 29
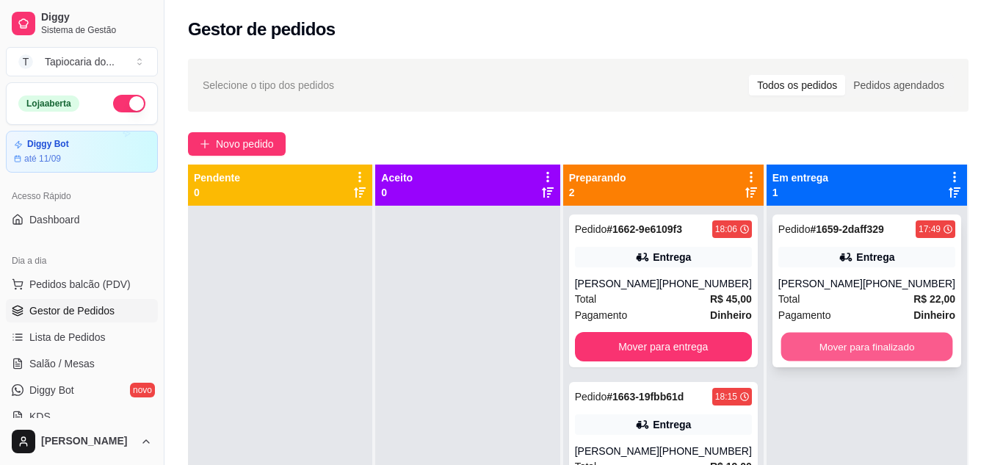
click at [861, 339] on button "Mover para finalizado" at bounding box center [866, 346] width 172 height 29
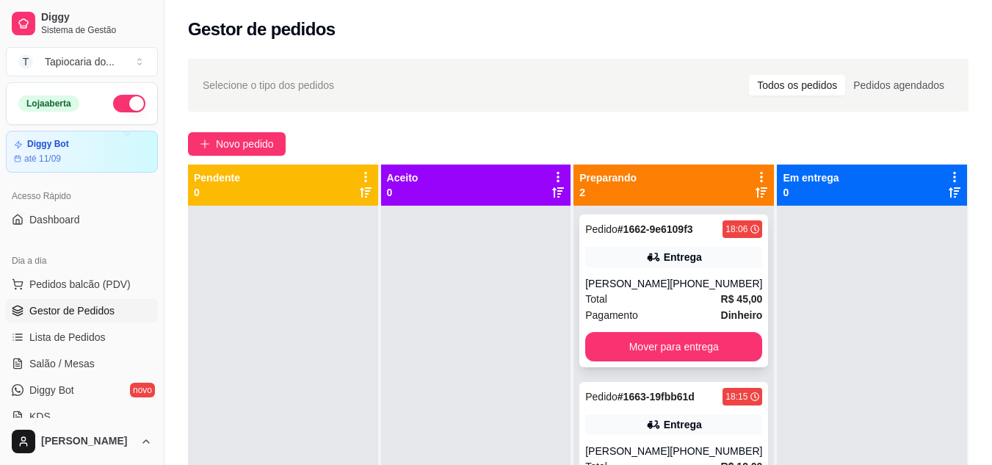
click at [668, 288] on div "[PERSON_NAME]" at bounding box center [627, 283] width 84 height 15
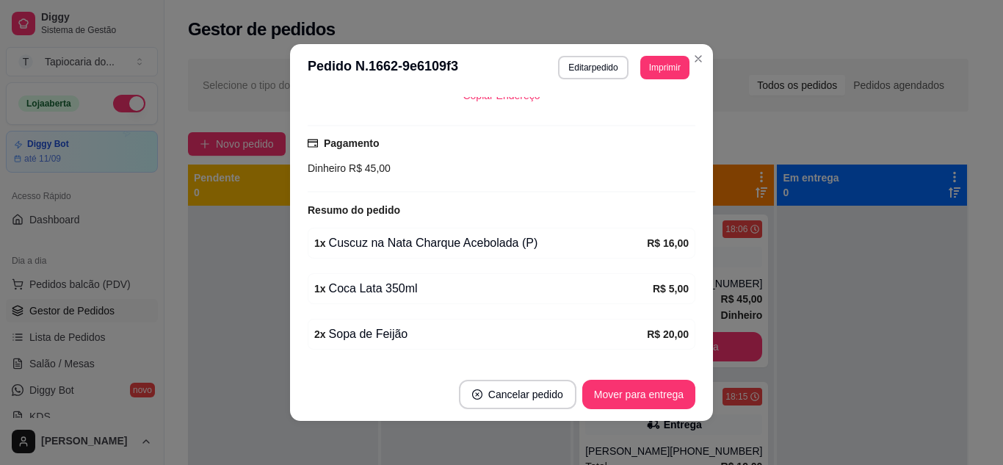
scroll to position [396, 0]
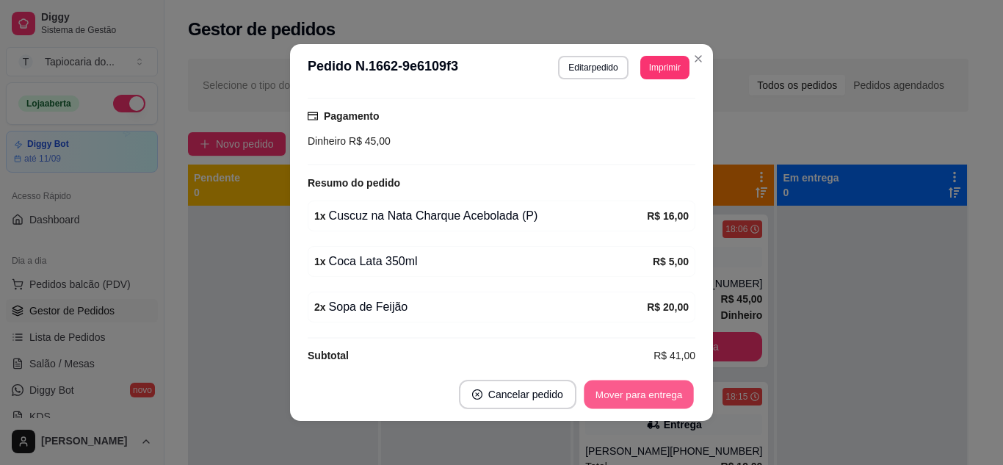
click at [611, 396] on button "Mover para entrega" at bounding box center [638, 394] width 110 height 29
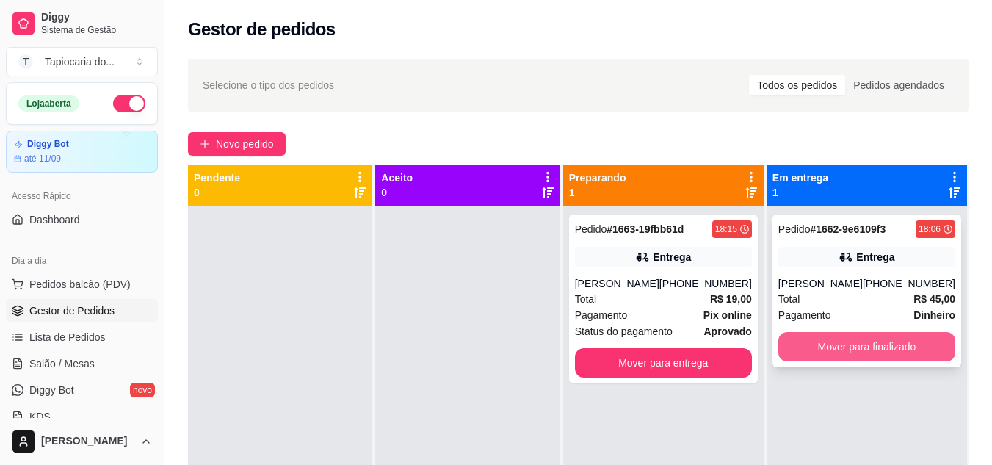
click at [843, 346] on button "Mover para finalizado" at bounding box center [866, 346] width 177 height 29
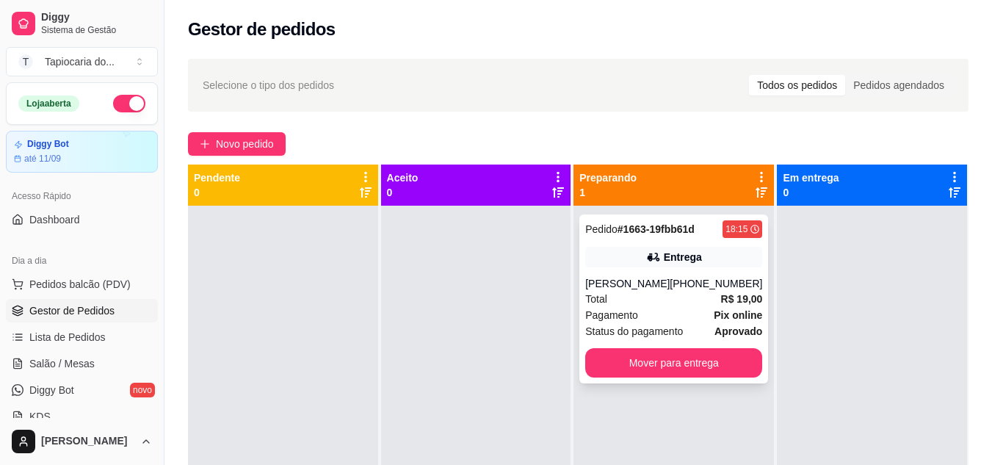
click at [677, 255] on div "Entrega" at bounding box center [682, 257] width 38 height 15
click at [669, 284] on div "[PERSON_NAME]" at bounding box center [627, 283] width 84 height 15
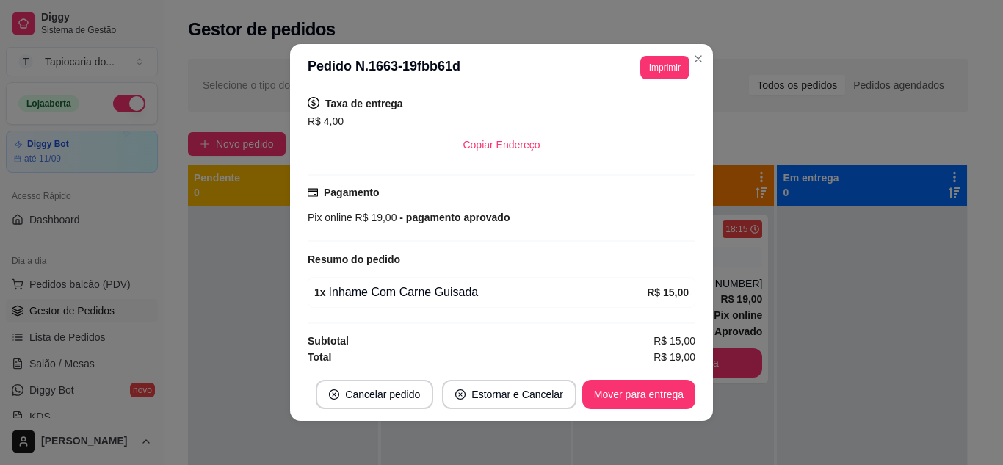
scroll to position [305, 0]
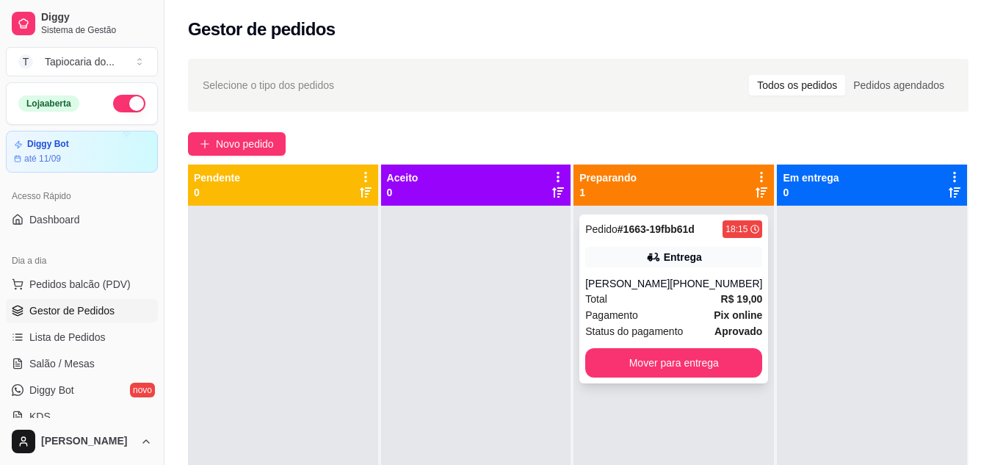
click at [620, 305] on div "Total R$ 19,00" at bounding box center [673, 299] width 177 height 16
click at [68, 363] on span "Salão / Mesas" at bounding box center [61, 363] width 65 height 15
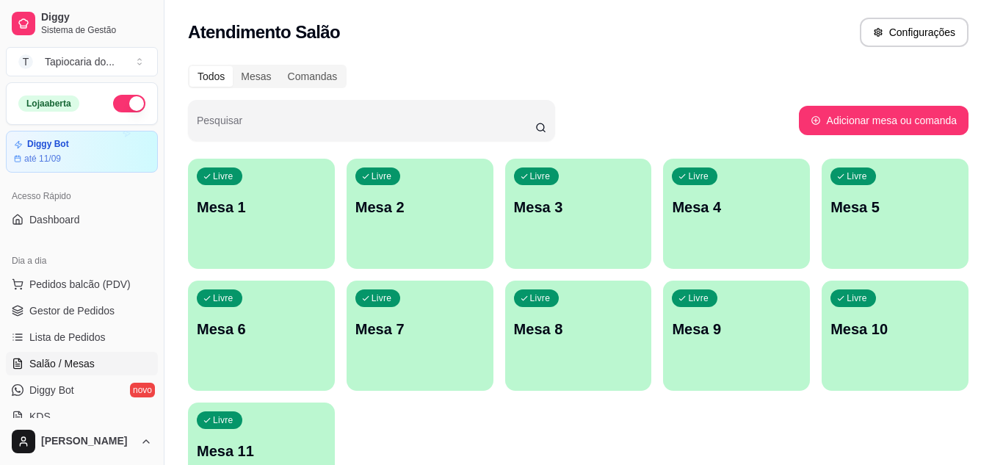
click at [283, 200] on p "Mesa 1" at bounding box center [261, 207] width 129 height 21
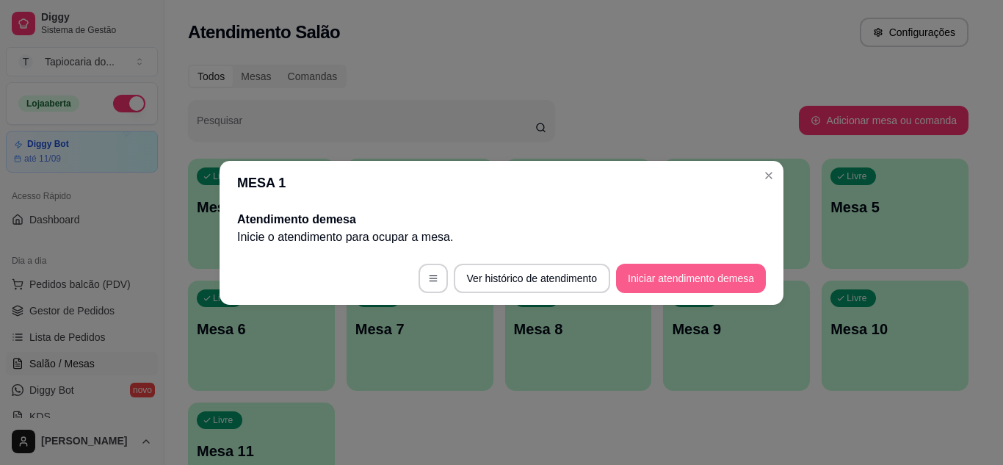
click at [706, 283] on button "Iniciar atendimento de mesa" at bounding box center [691, 277] width 150 height 29
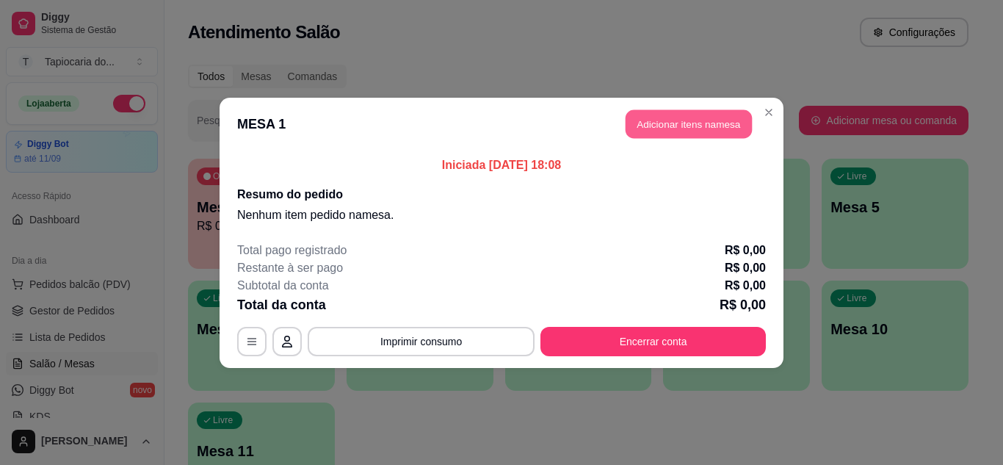
click at [650, 119] on button "Adicionar itens na mesa" at bounding box center [688, 123] width 126 height 29
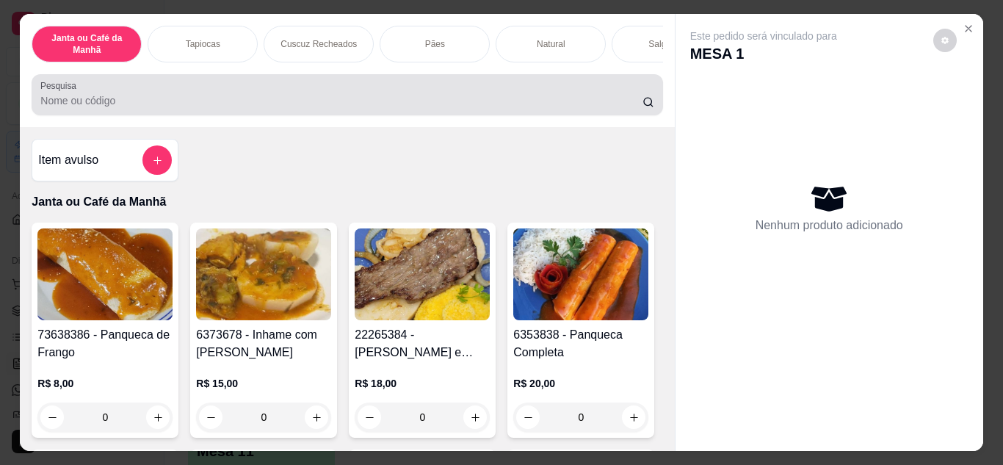
click at [434, 97] on div at bounding box center [346, 94] width 613 height 29
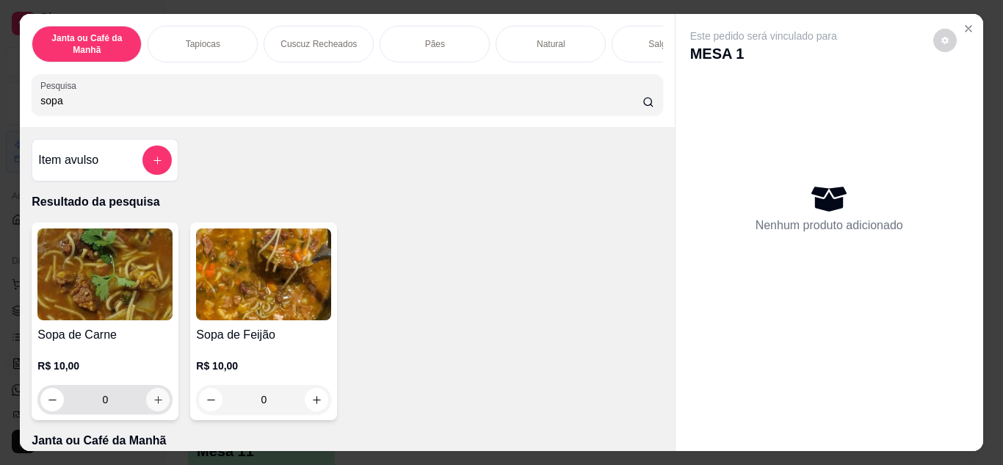
type input "sopa"
click at [149, 394] on button "increase-product-quantity" at bounding box center [157, 399] width 23 height 23
type input "1"
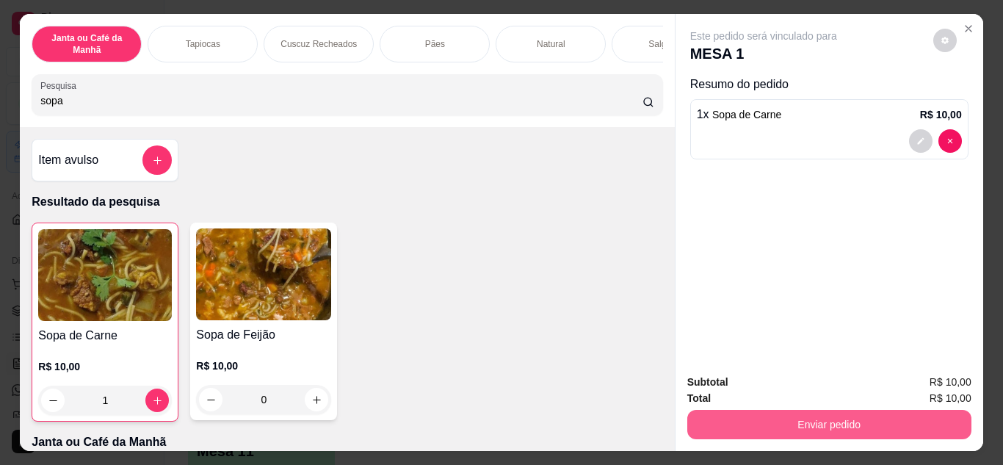
click at [793, 420] on button "Enviar pedido" at bounding box center [829, 424] width 284 height 29
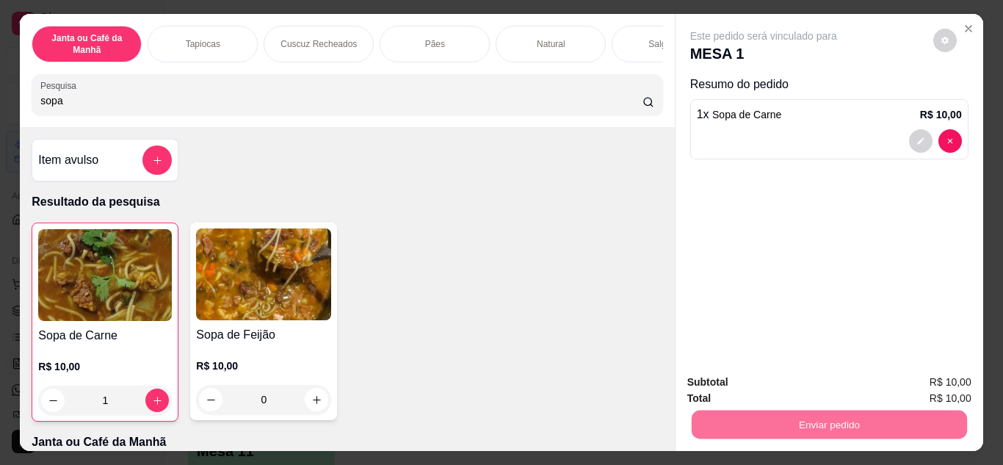
click at [807, 385] on button "Não registrar e enviar pedido" at bounding box center [780, 381] width 148 height 27
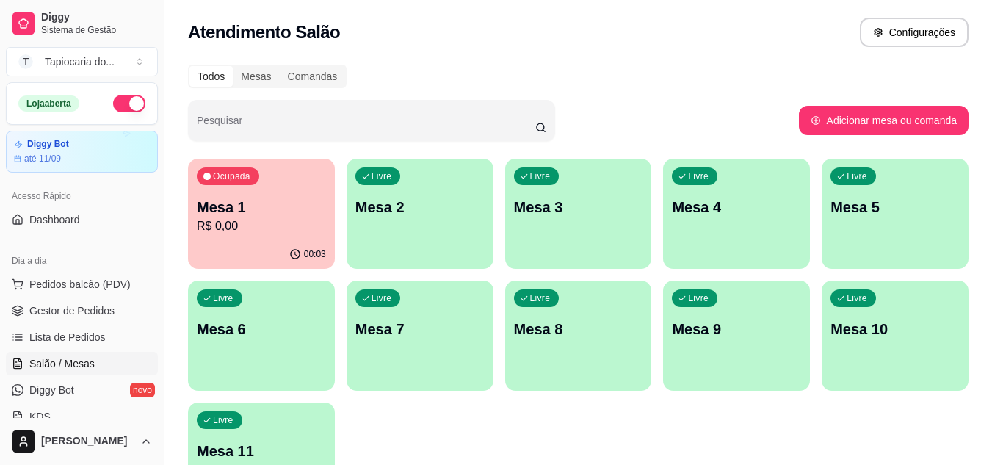
click at [246, 235] on div "Ocupada Mesa 1 R$ 0,00" at bounding box center [261, 199] width 147 height 81
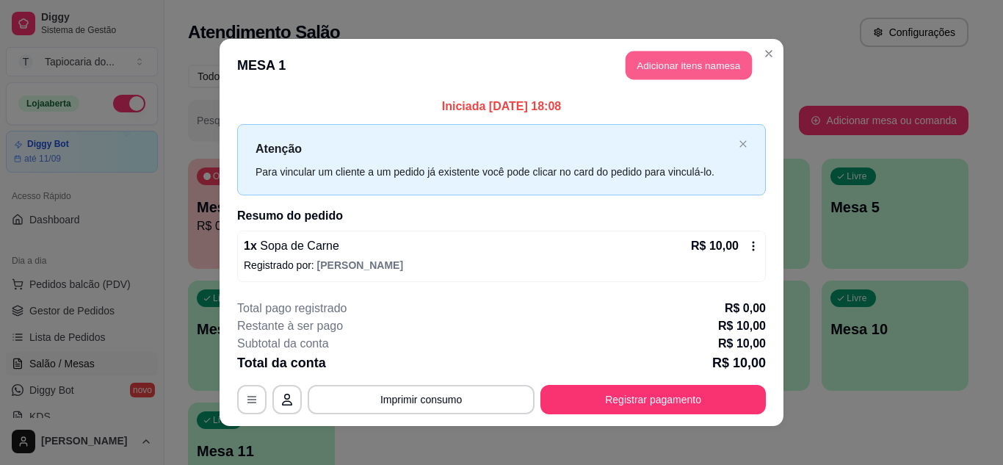
click at [673, 59] on button "Adicionar itens na mesa" at bounding box center [688, 65] width 126 height 29
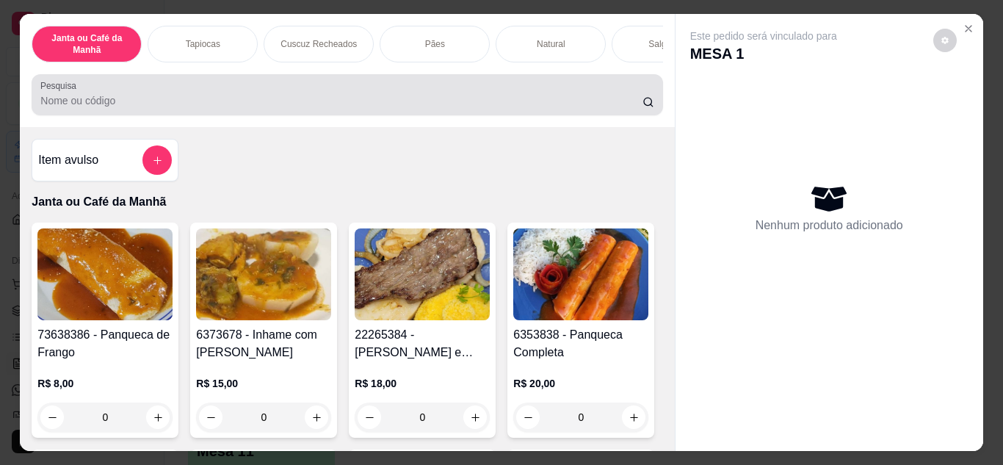
click at [399, 94] on div at bounding box center [346, 94] width 613 height 29
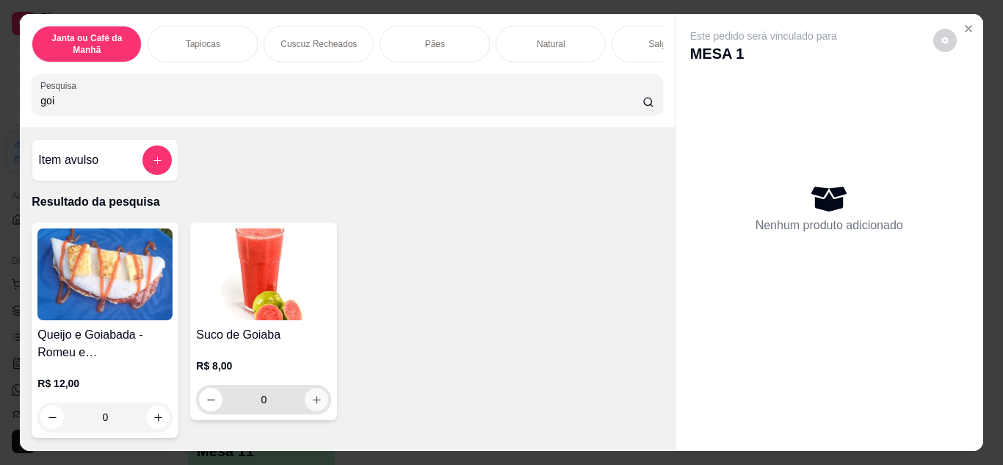
type input "goi"
click at [313, 402] on icon "increase-product-quantity" at bounding box center [316, 399] width 11 height 11
type input "1"
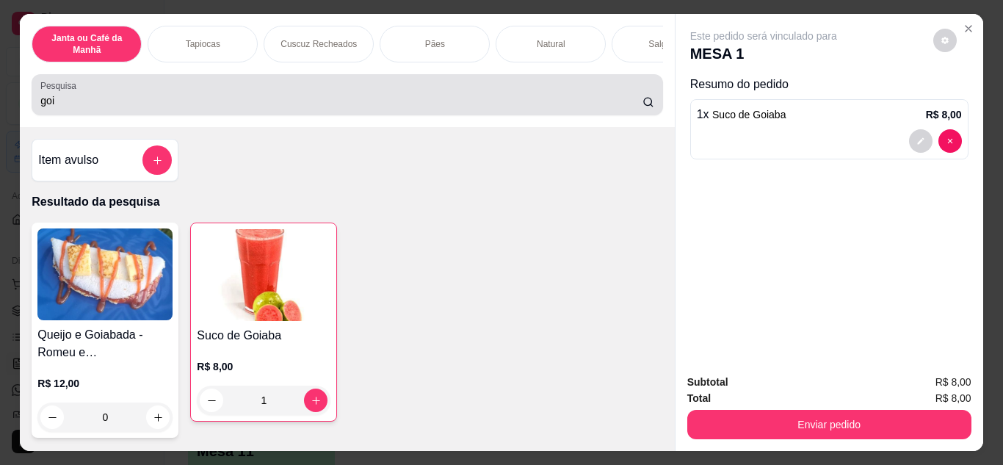
click at [235, 108] on input "goi" at bounding box center [341, 100] width 602 height 15
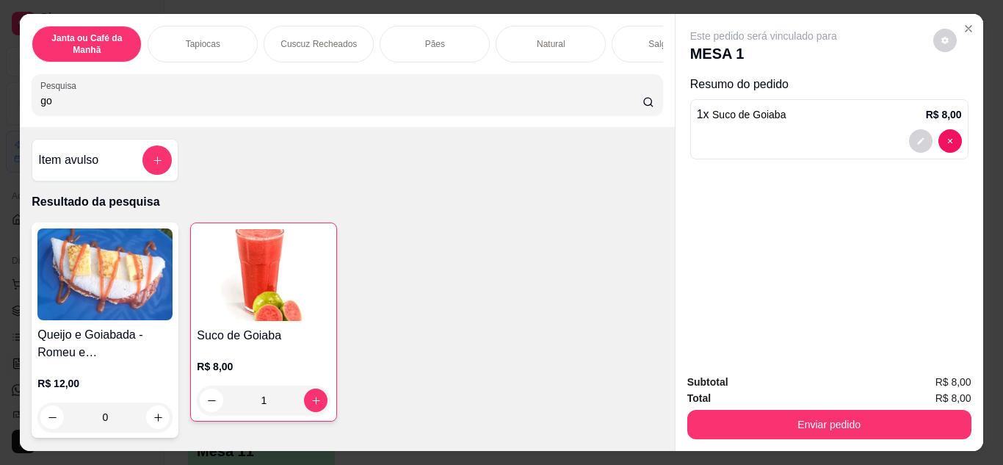
type input "g"
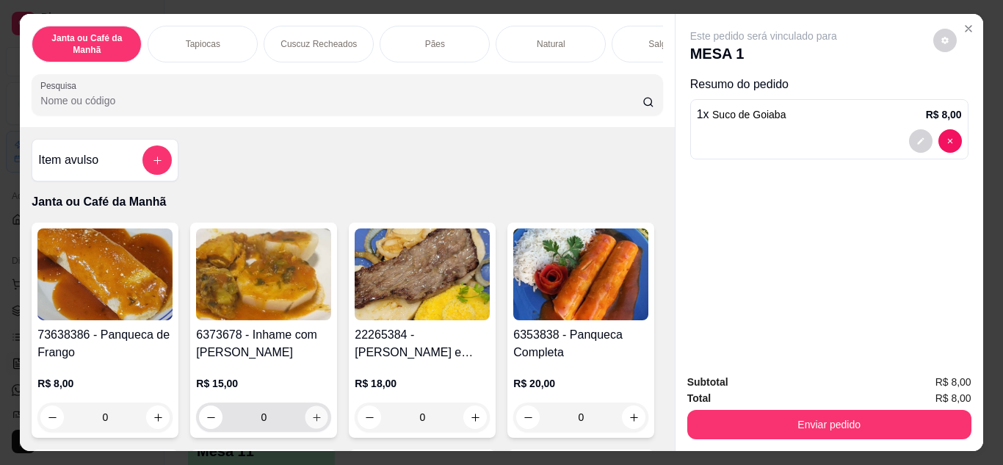
click at [311, 423] on icon "increase-product-quantity" at bounding box center [316, 417] width 11 height 11
type input "1"
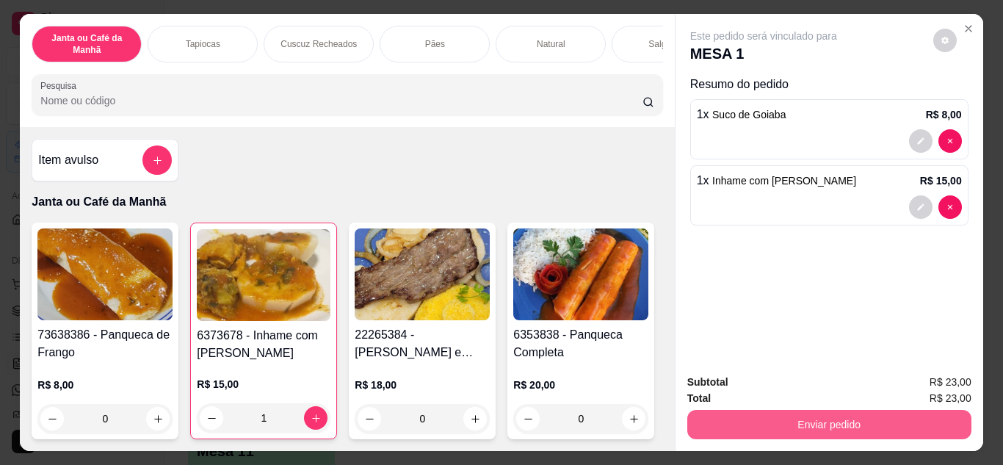
click at [713, 422] on button "Enviar pedido" at bounding box center [829, 424] width 284 height 29
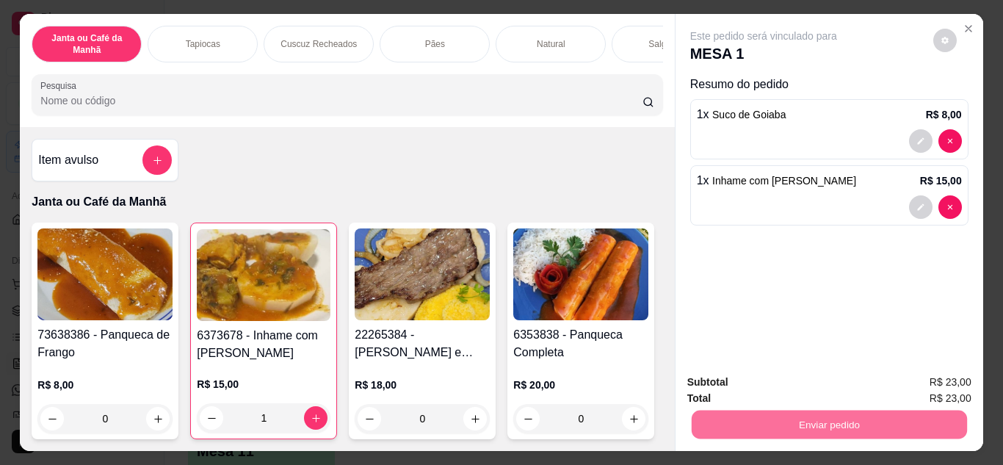
click at [816, 379] on button "Não registrar e enviar pedido" at bounding box center [780, 382] width 148 height 27
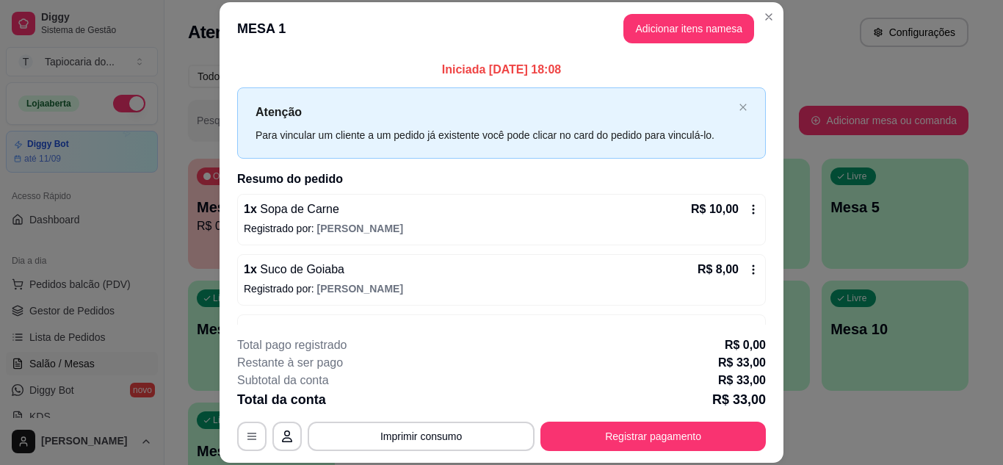
scroll to position [47, 0]
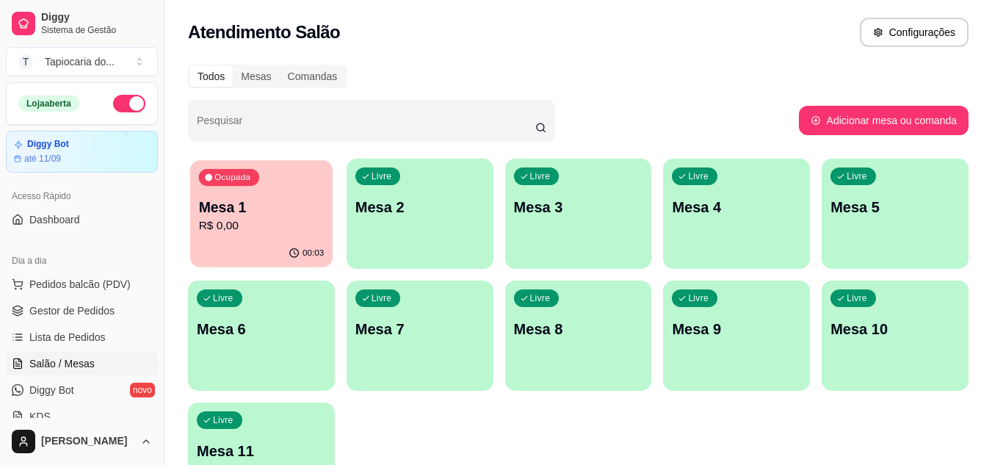
click at [225, 231] on p "R$ 0,00" at bounding box center [262, 225] width 126 height 17
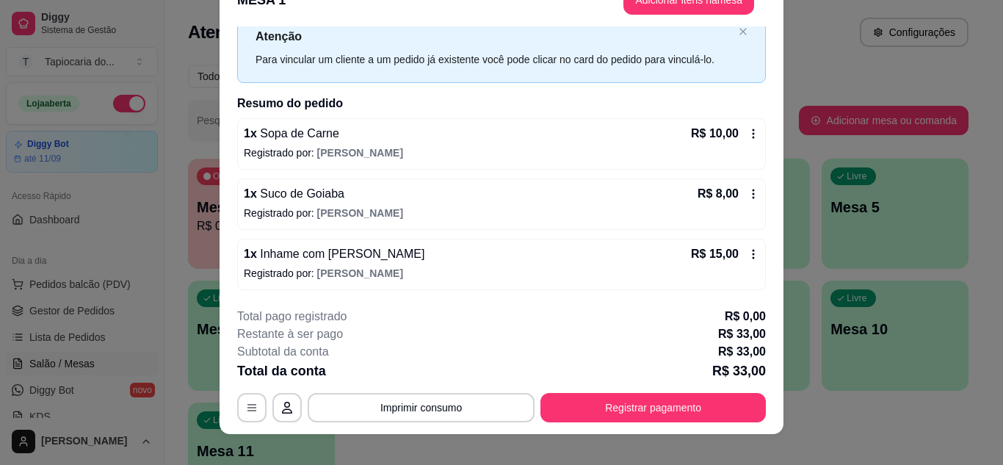
scroll to position [45, 0]
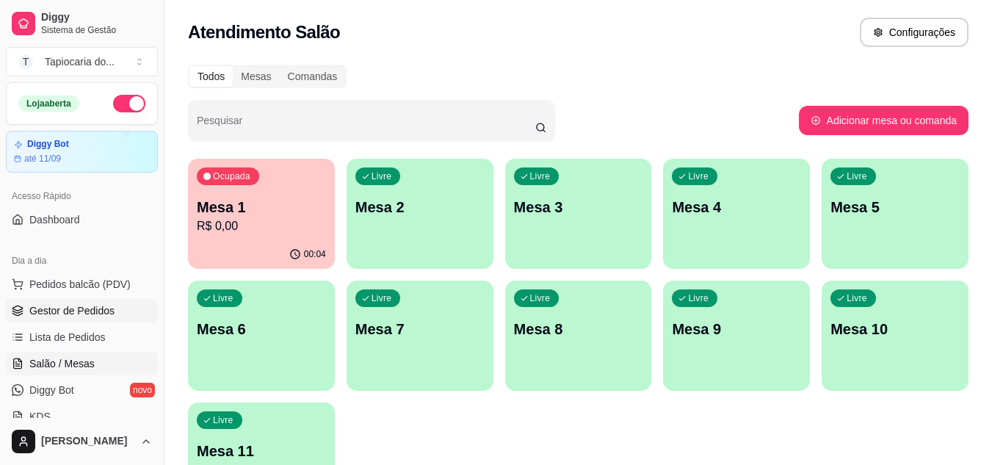
click at [66, 309] on span "Gestor de Pedidos" at bounding box center [71, 310] width 85 height 15
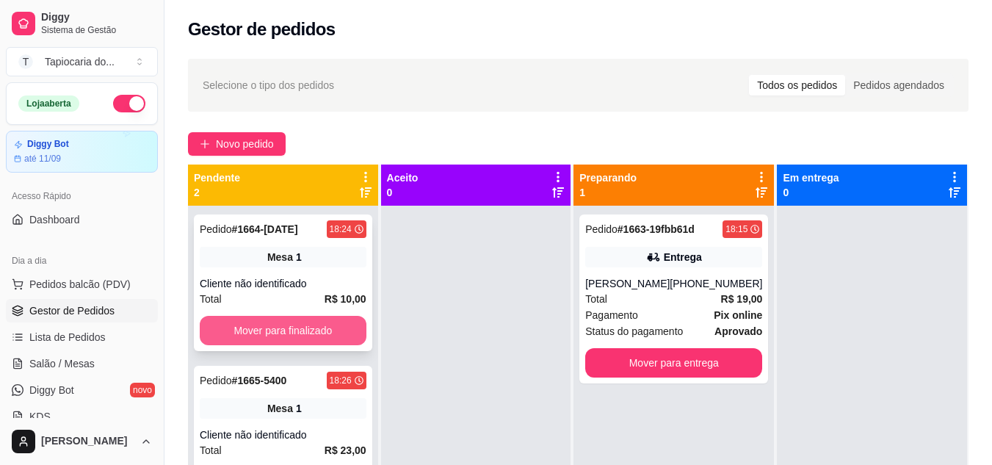
click at [318, 324] on button "Mover para finalizado" at bounding box center [283, 330] width 167 height 29
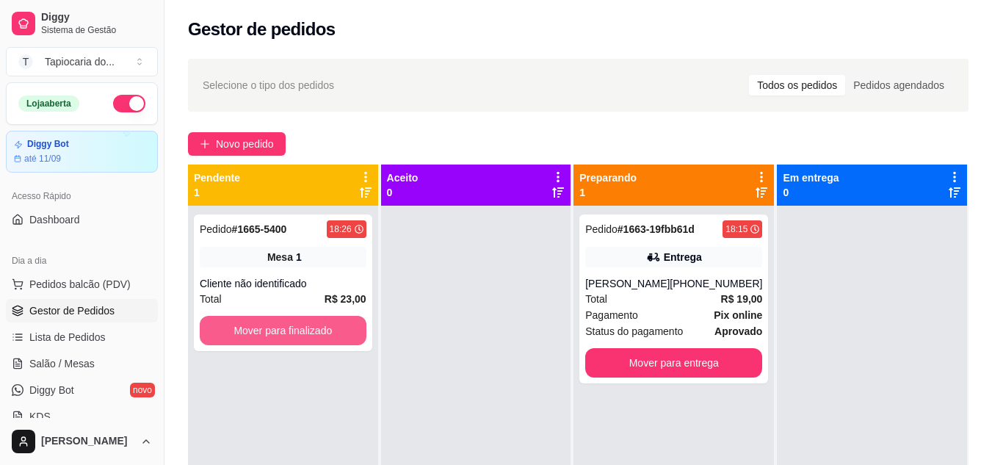
click at [318, 324] on button "Mover para finalizado" at bounding box center [283, 330] width 167 height 29
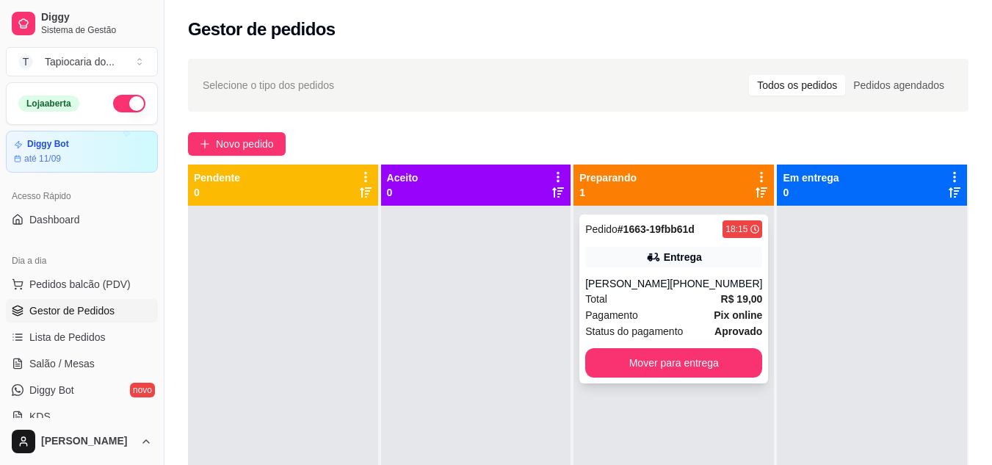
click at [685, 306] on div "Pedido # 1663-19fbb61d 18:15 Entrega [PERSON_NAME] [PHONE_NUMBER] Total R$ 19,0…" at bounding box center [673, 298] width 189 height 169
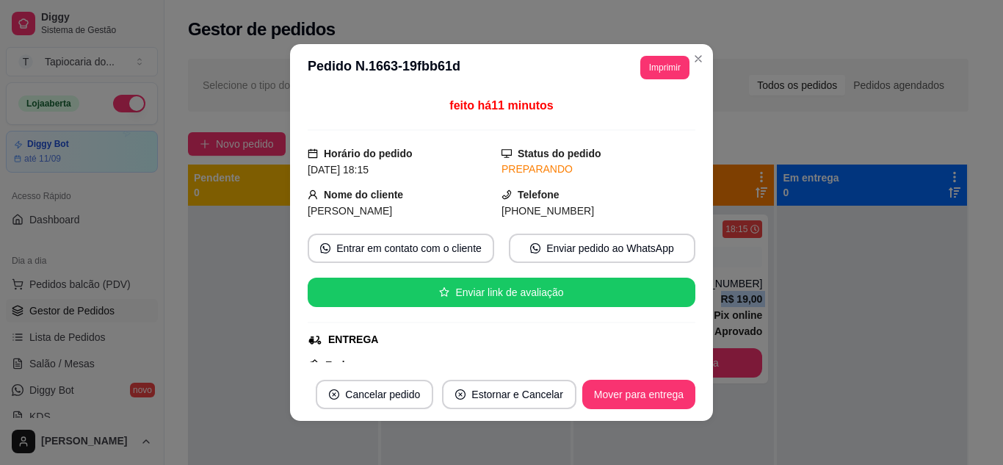
scroll to position [3, 0]
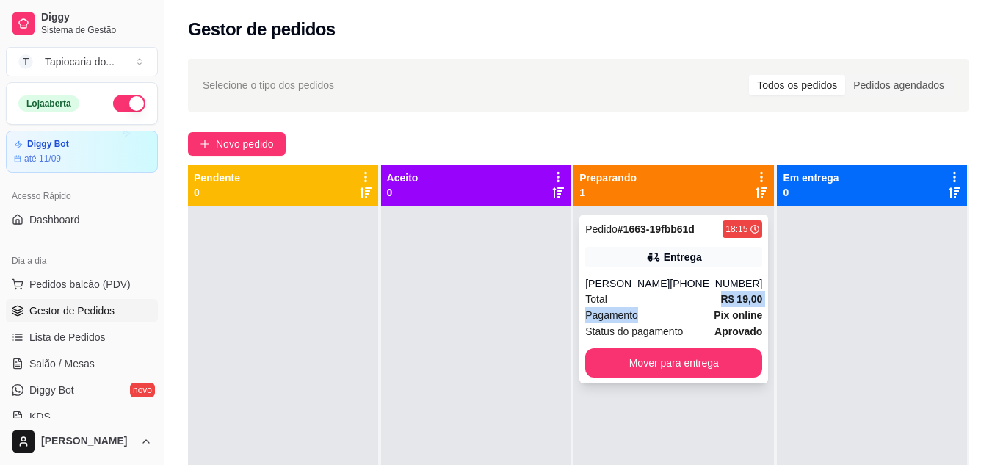
click at [691, 305] on div "Total R$ 19,00" at bounding box center [673, 299] width 177 height 16
click at [68, 355] on link "Salão / Mesas" at bounding box center [82, 363] width 152 height 23
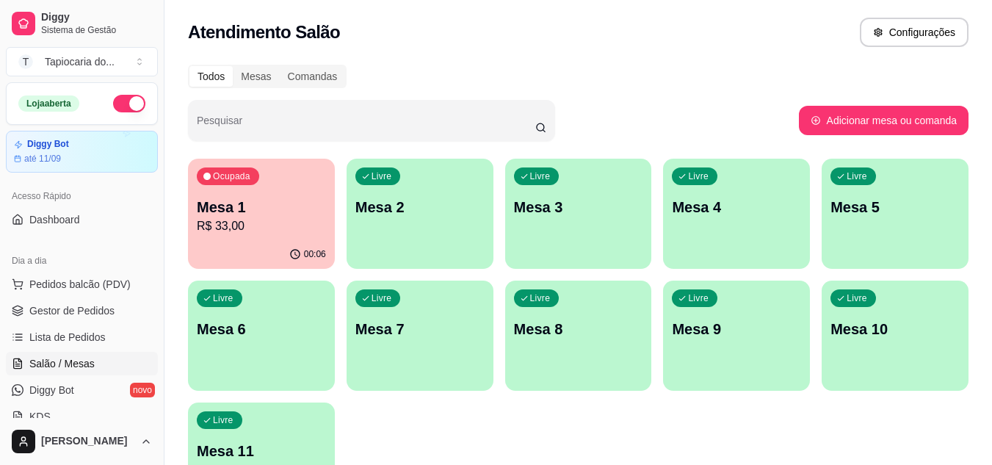
click at [404, 239] on div "Livre Mesa 2" at bounding box center [419, 205] width 147 height 92
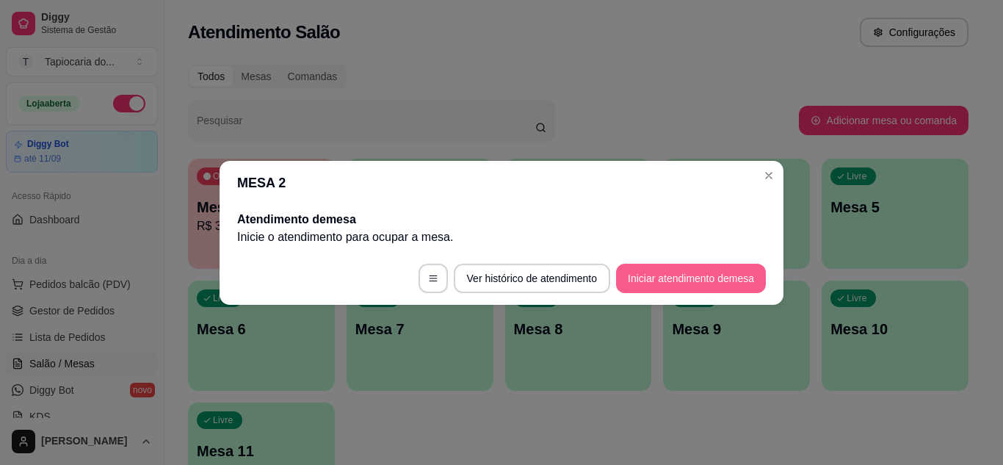
click at [743, 280] on button "Iniciar atendimento de mesa" at bounding box center [691, 277] width 150 height 29
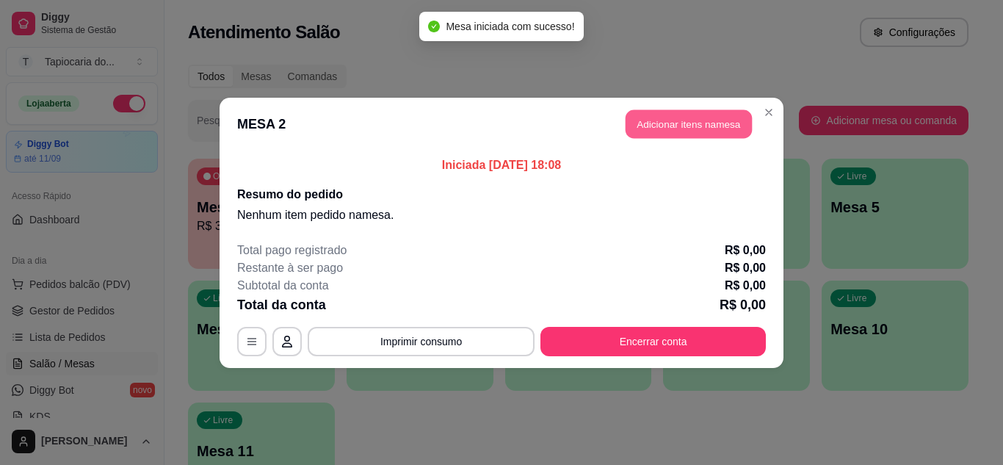
click at [647, 122] on button "Adicionar itens na mesa" at bounding box center [688, 123] width 126 height 29
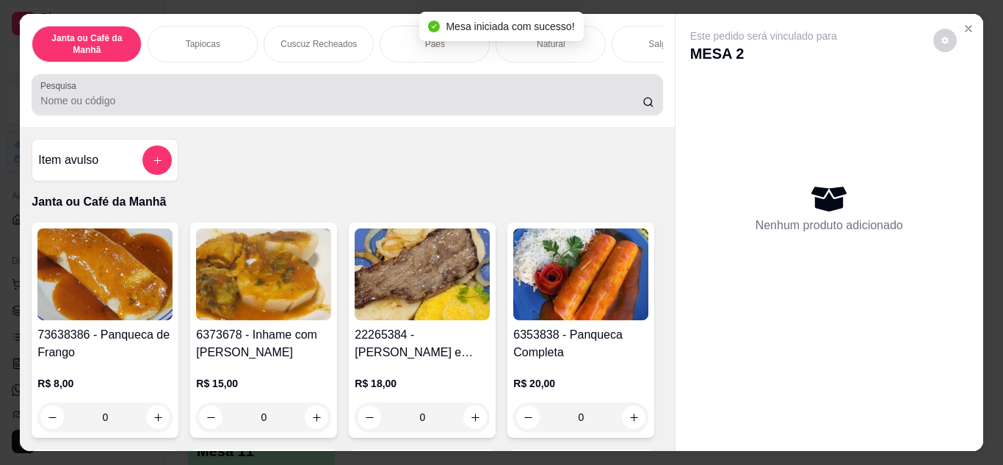
click at [490, 108] on input "Pesquisa" at bounding box center [341, 100] width 602 height 15
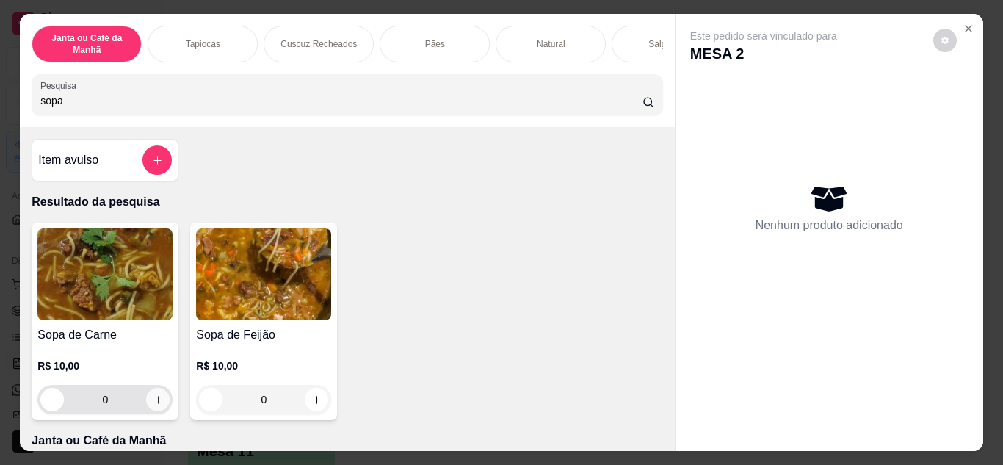
type input "sopa"
click at [153, 405] on icon "increase-product-quantity" at bounding box center [158, 399] width 11 height 11
type input "1"
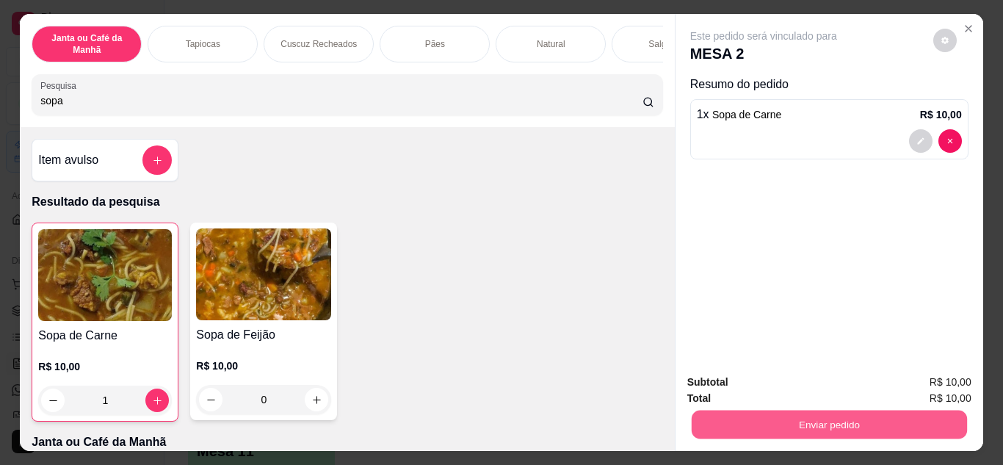
click at [795, 429] on button "Enviar pedido" at bounding box center [828, 424] width 275 height 29
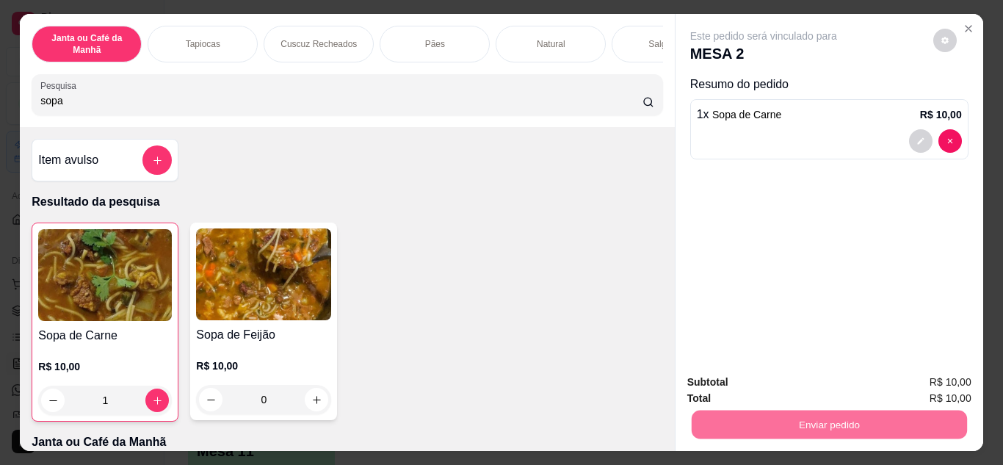
click at [782, 376] on button "Não registrar e enviar pedido" at bounding box center [780, 382] width 148 height 27
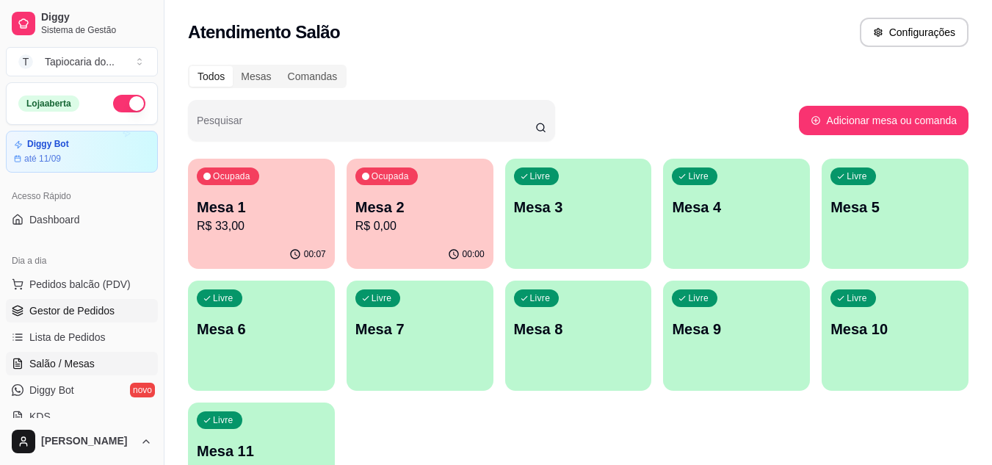
click at [88, 314] on span "Gestor de Pedidos" at bounding box center [71, 310] width 85 height 15
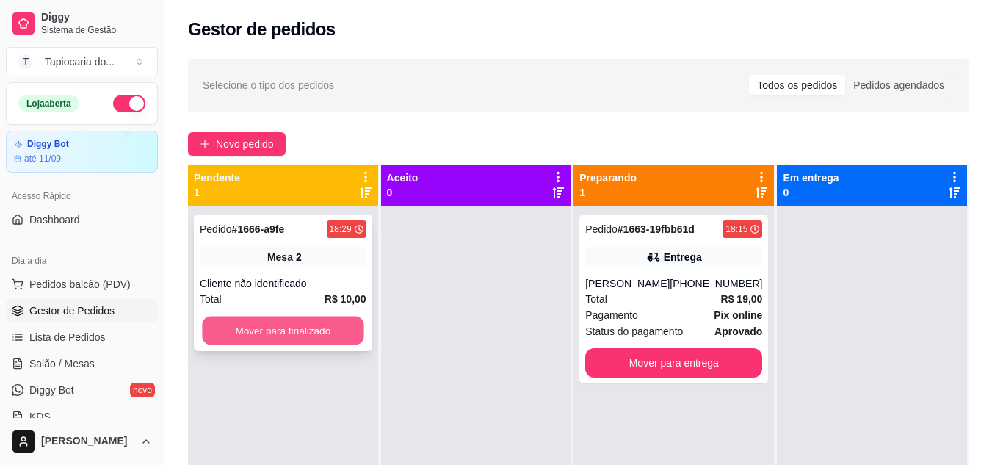
click at [260, 320] on button "Mover para finalizado" at bounding box center [282, 330] width 161 height 29
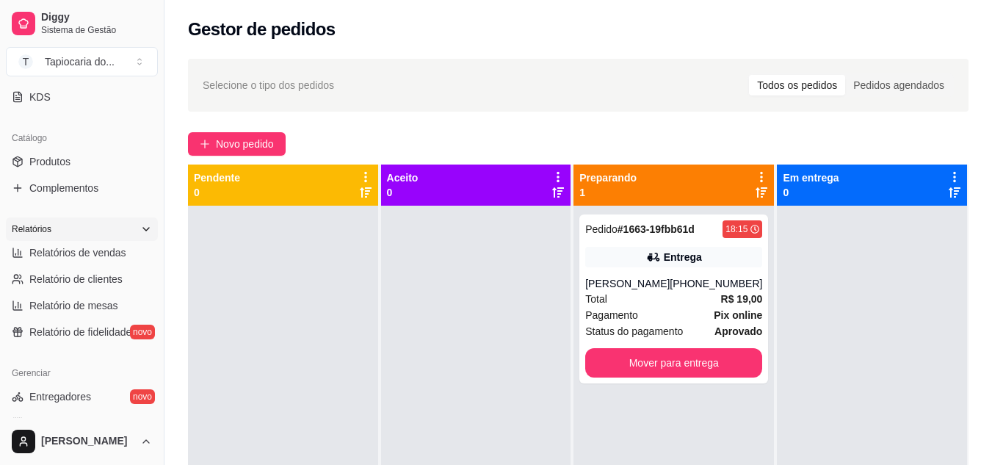
scroll to position [220, 0]
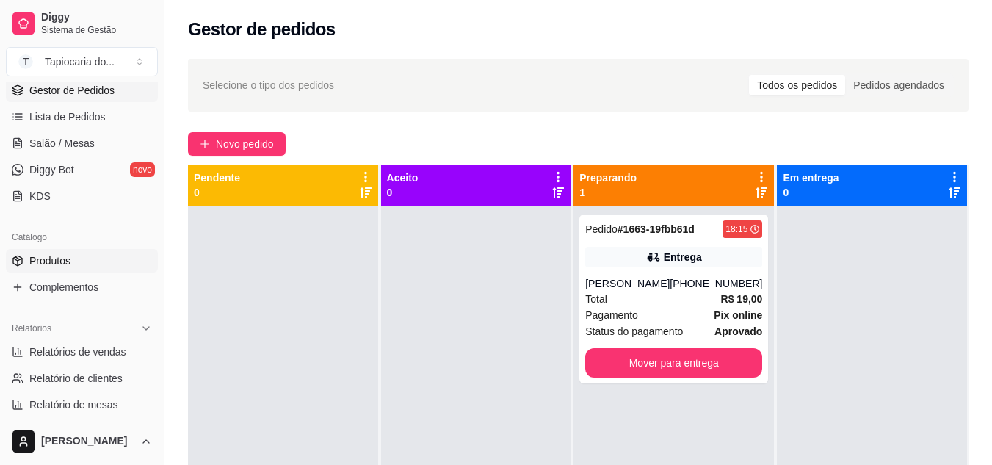
click at [23, 254] on link "Produtos" at bounding box center [82, 260] width 152 height 23
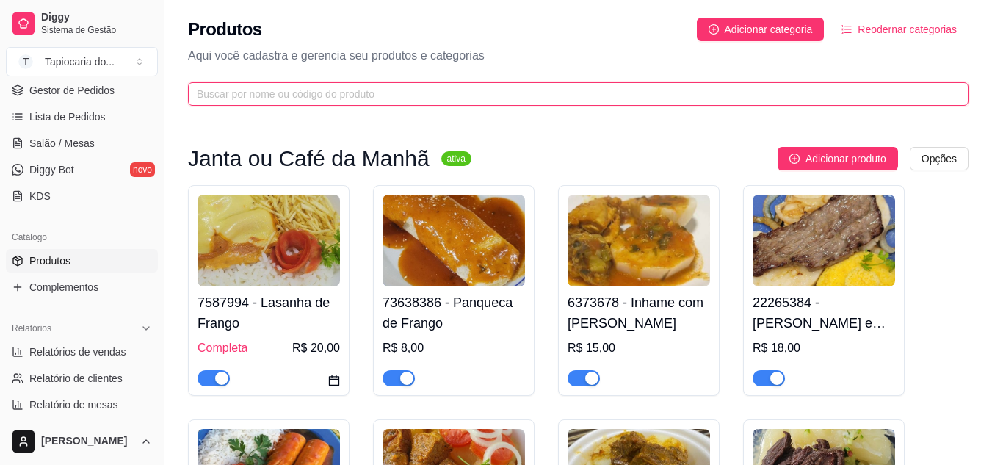
click at [332, 90] on input "text" at bounding box center [572, 94] width 751 height 16
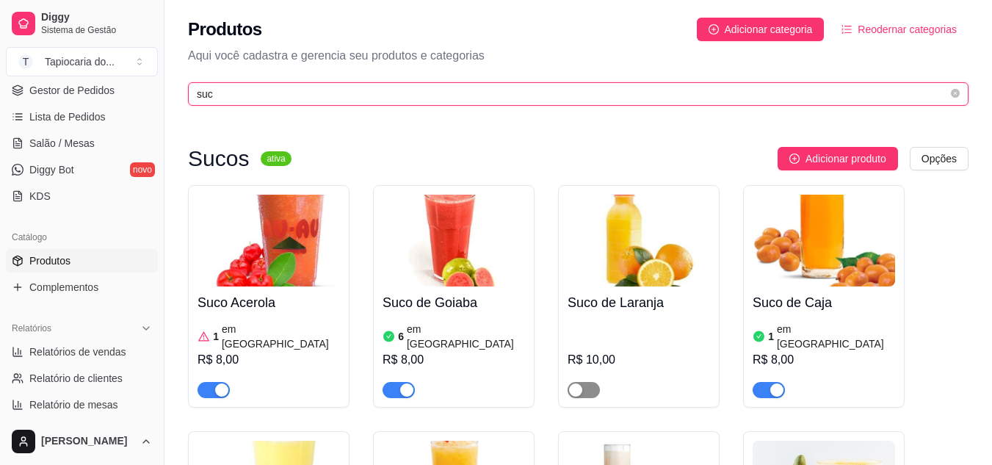
type input "suc"
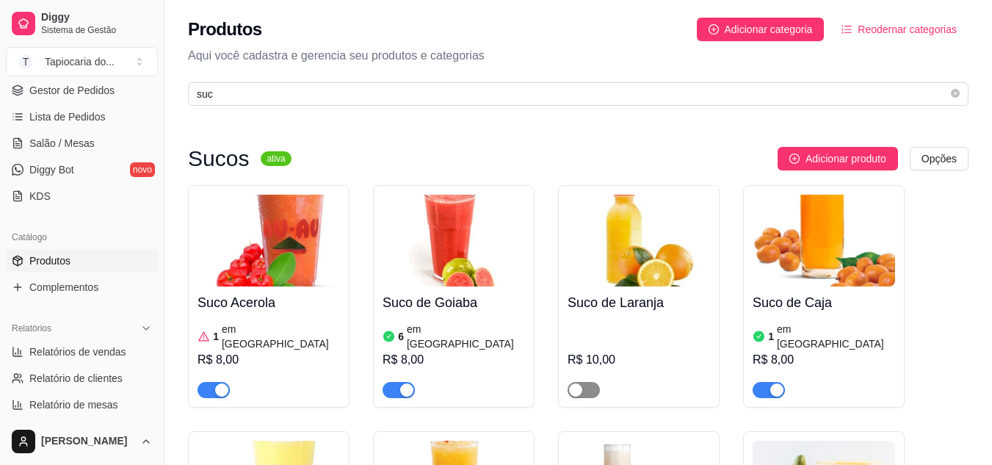
click at [582, 382] on span "button" at bounding box center [583, 390] width 32 height 16
click at [70, 132] on link "Salão / Mesas" at bounding box center [82, 142] width 152 height 23
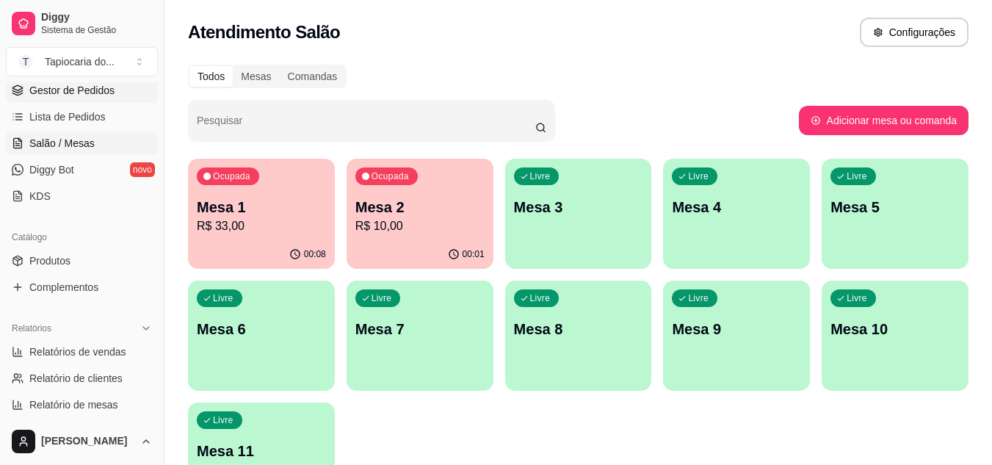
click at [89, 83] on span "Gestor de Pedidos" at bounding box center [71, 90] width 85 height 15
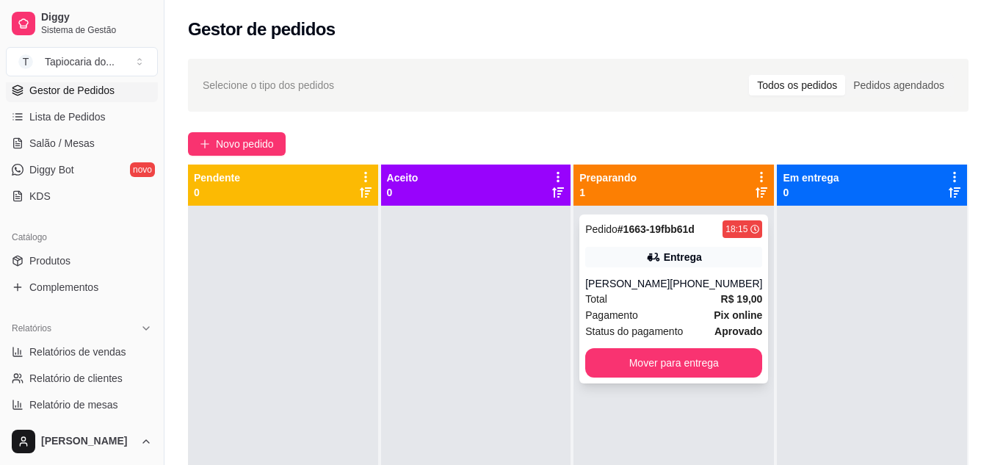
click at [694, 299] on div "Total R$ 19,00" at bounding box center [673, 299] width 177 height 16
click at [247, 140] on span "Novo pedido" at bounding box center [245, 144] width 58 height 16
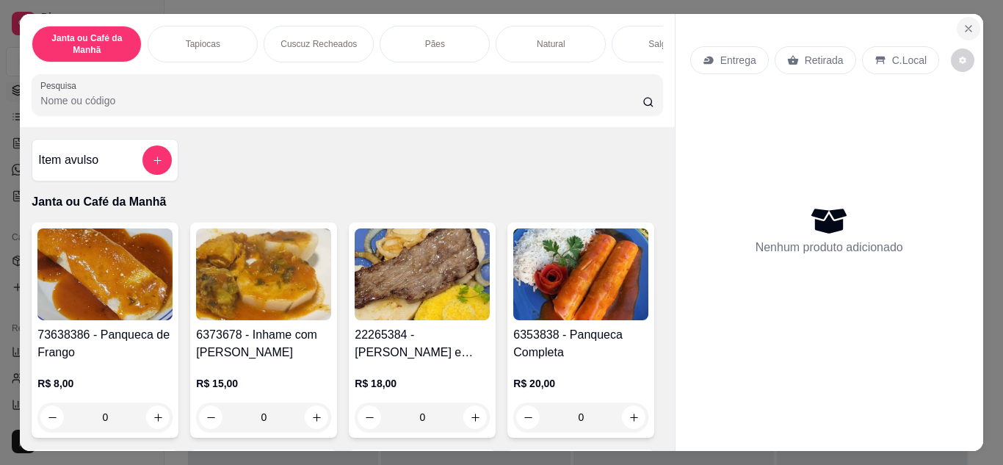
click at [967, 23] on icon "Close" at bounding box center [968, 29] width 12 height 12
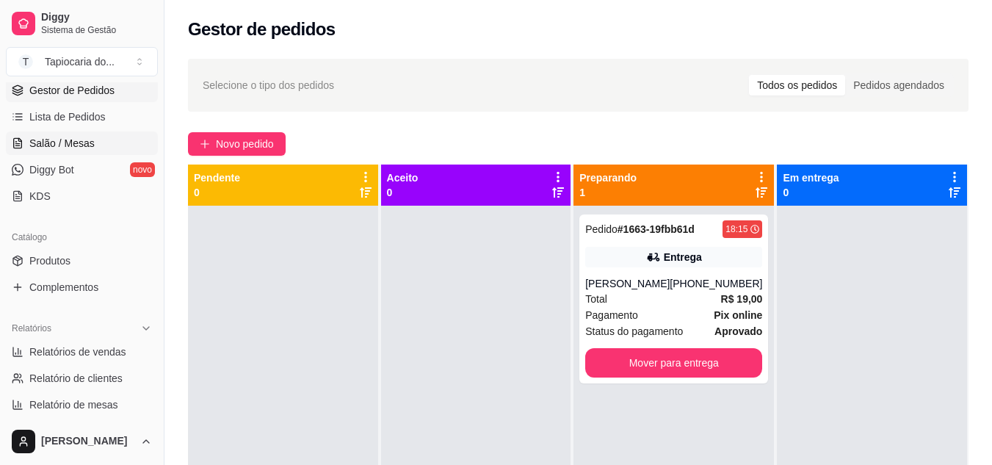
click at [70, 143] on span "Salão / Mesas" at bounding box center [61, 143] width 65 height 15
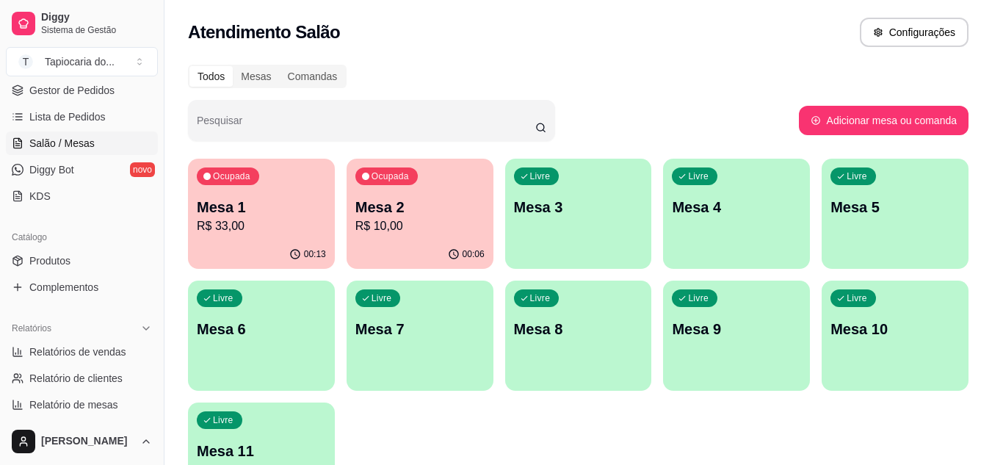
click at [844, 231] on div "Livre Mesa 5" at bounding box center [894, 205] width 147 height 92
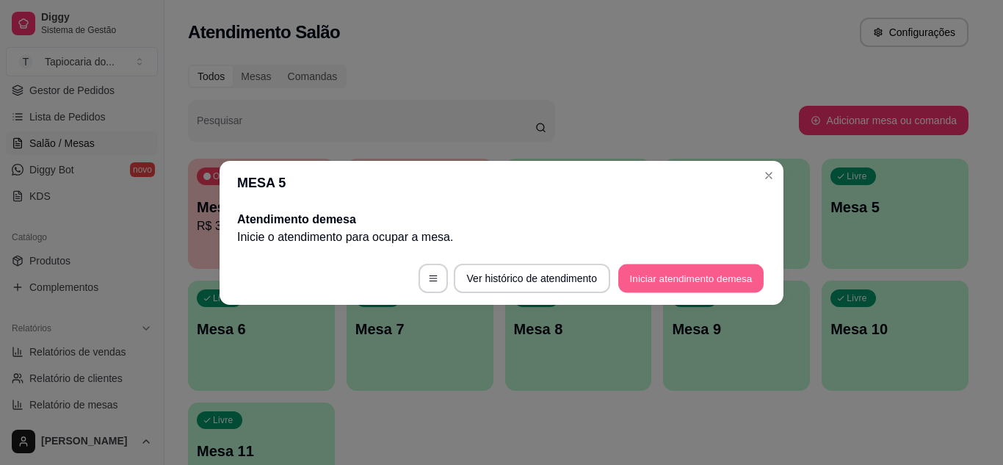
click at [696, 265] on button "Iniciar atendimento de mesa" at bounding box center [690, 277] width 145 height 29
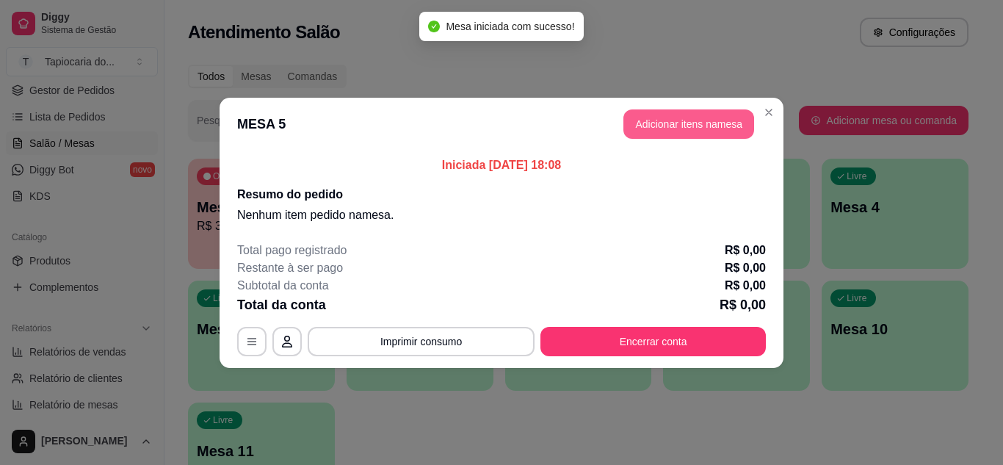
click at [711, 122] on button "Adicionar itens na mesa" at bounding box center [688, 123] width 131 height 29
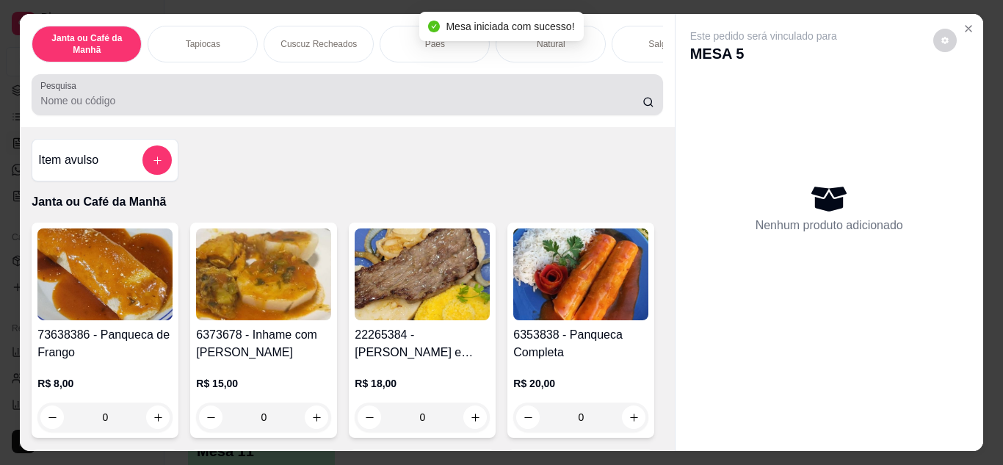
click at [462, 100] on input "Pesquisa" at bounding box center [341, 100] width 602 height 15
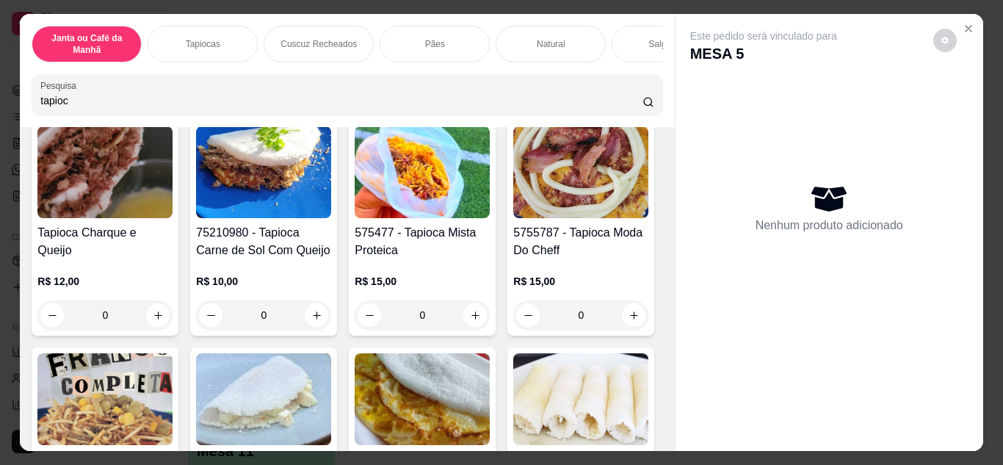
scroll to position [294, 0]
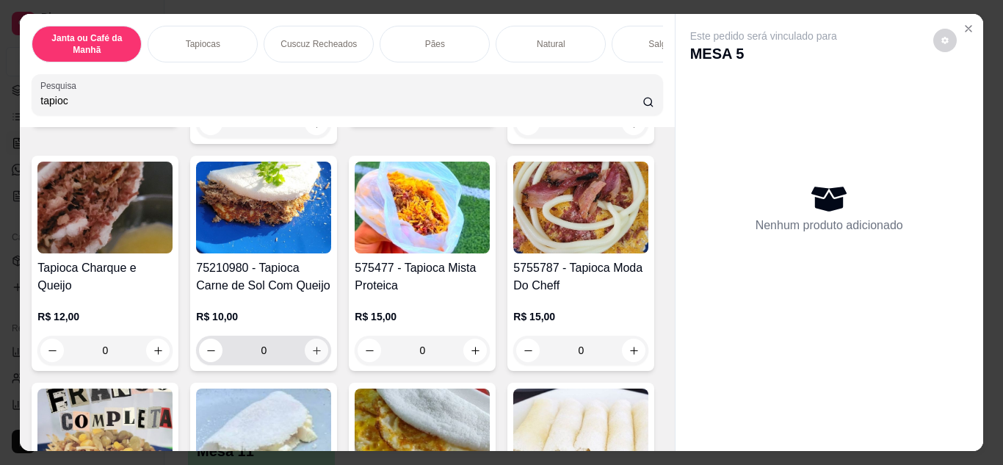
type input "tapioc"
click at [322, 356] on icon "increase-product-quantity" at bounding box center [316, 350] width 11 height 11
type input "1"
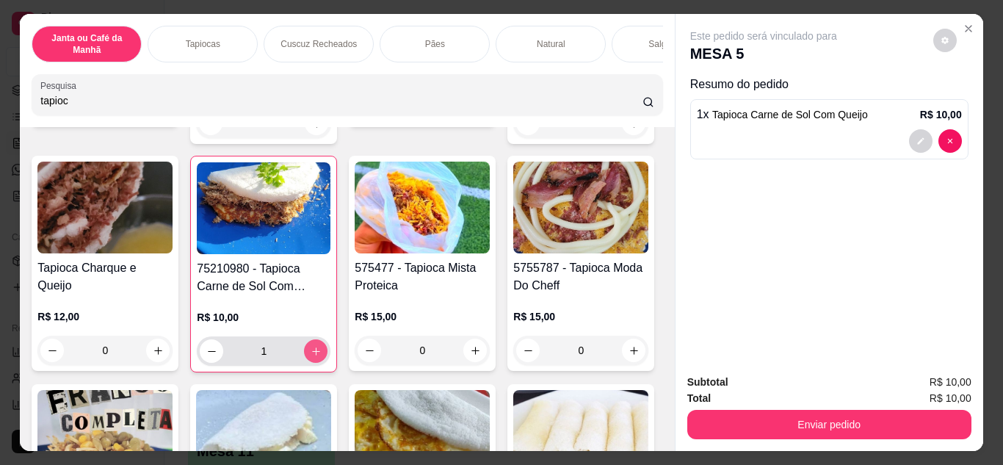
click at [320, 355] on icon "increase-product-quantity" at bounding box center [316, 351] width 8 height 8
type input "2"
drag, startPoint x: 181, startPoint y: 100, endPoint x: 0, endPoint y: 26, distance: 195.8
click at [0, 22] on div "Janta ou Café da Manhã Tapiocas Cuscuz Recheados Pães Natural Salgados Tapiocas…" at bounding box center [501, 232] width 1003 height 465
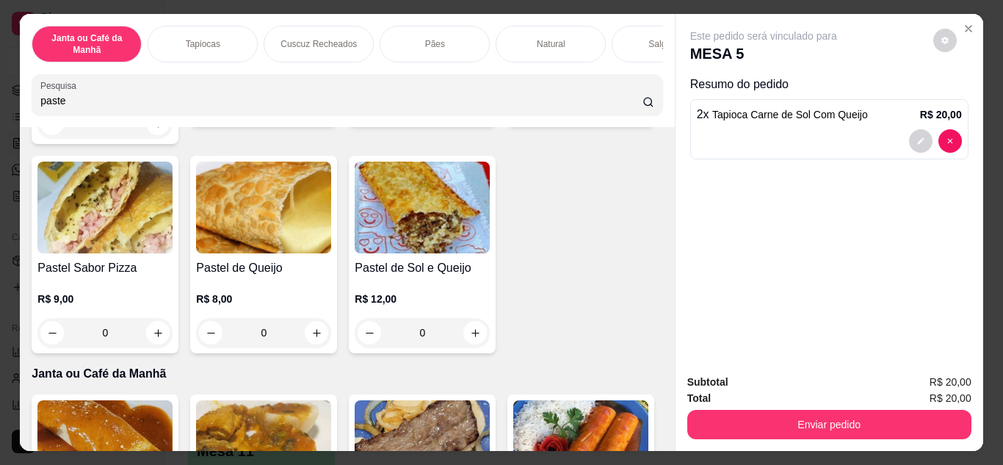
scroll to position [968, 0]
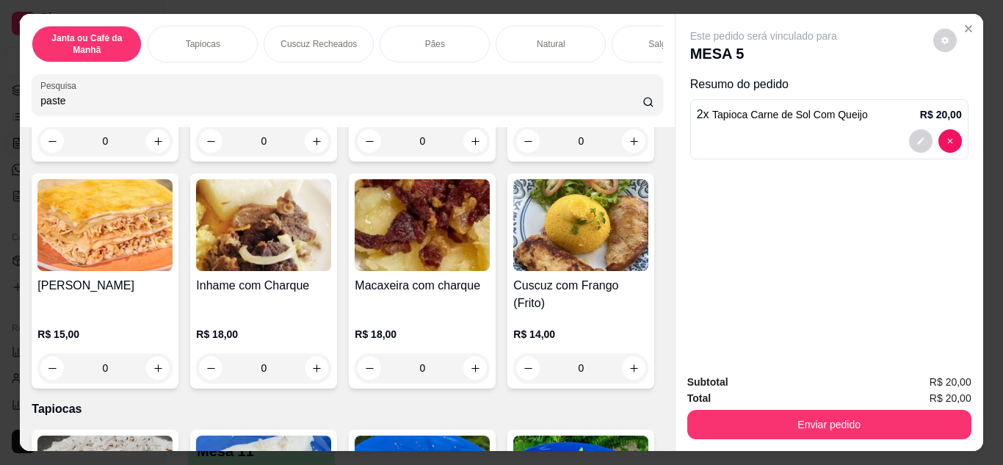
type input "paste"
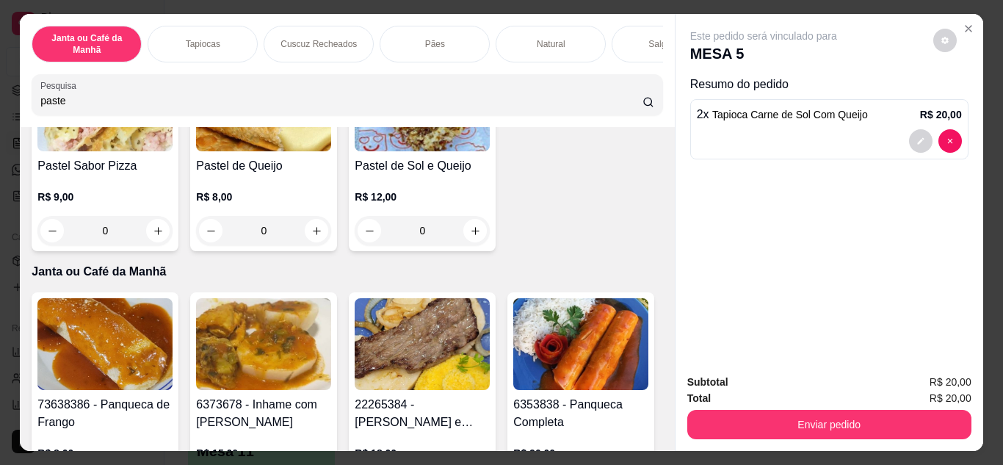
scroll to position [440, 0]
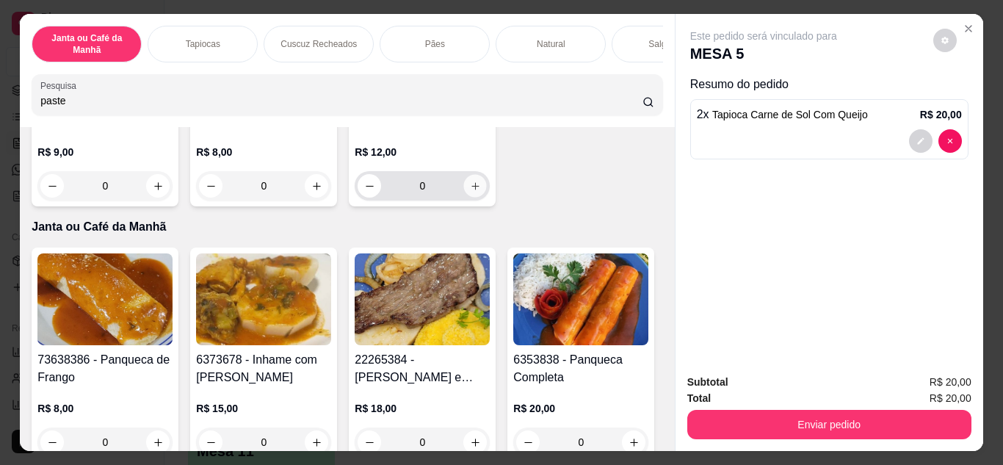
click at [470, 192] on icon "increase-product-quantity" at bounding box center [475, 186] width 11 height 11
type input "1"
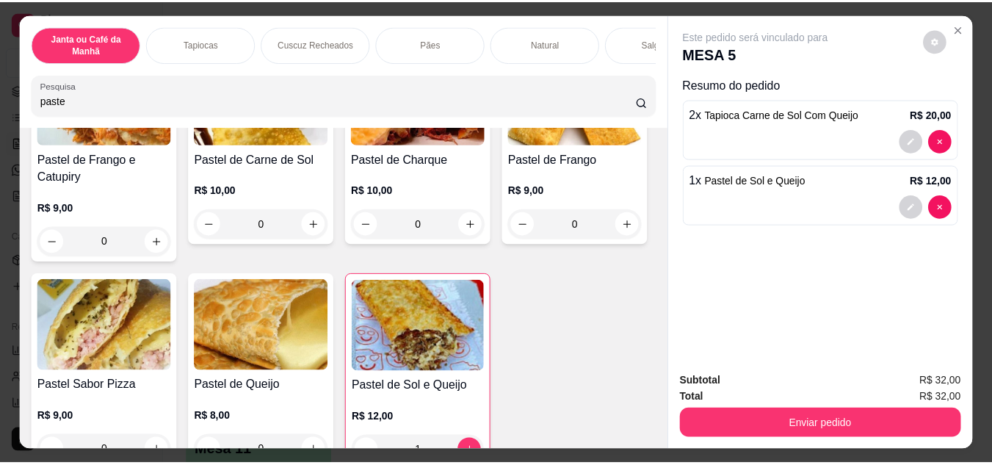
scroll to position [220, 0]
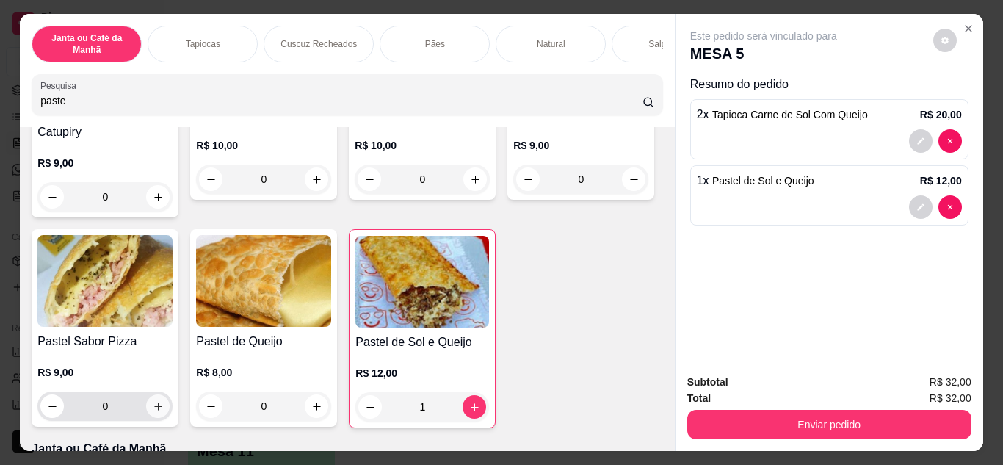
click at [164, 411] on icon "increase-product-quantity" at bounding box center [158, 406] width 11 height 11
type input "1"
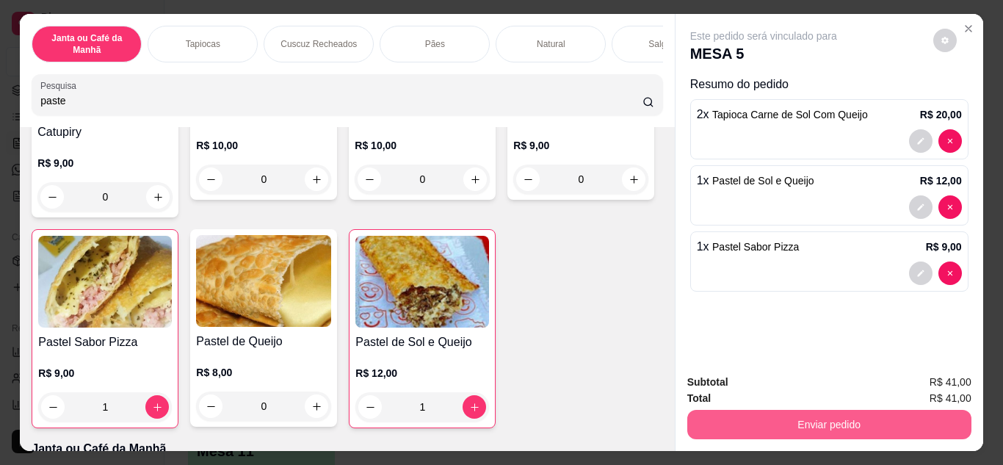
click at [825, 410] on button "Enviar pedido" at bounding box center [829, 424] width 284 height 29
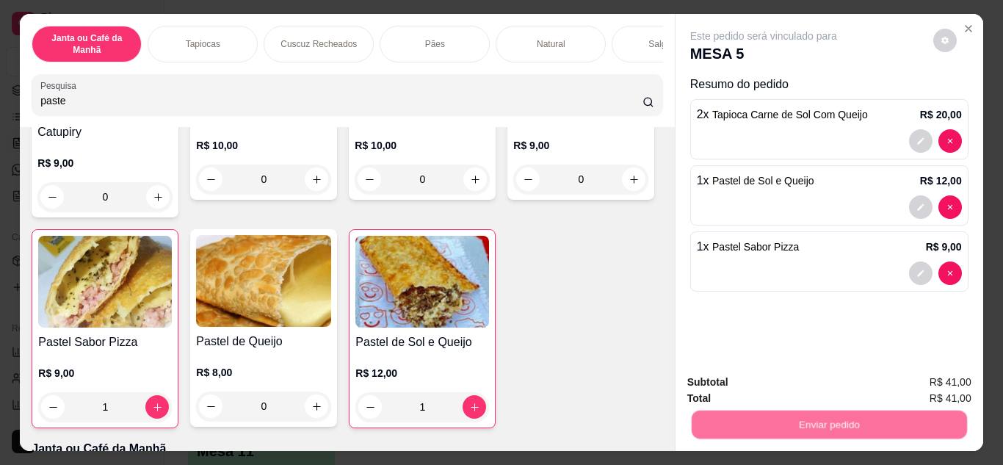
click at [778, 378] on button "Não registrar e enviar pedido" at bounding box center [780, 382] width 153 height 28
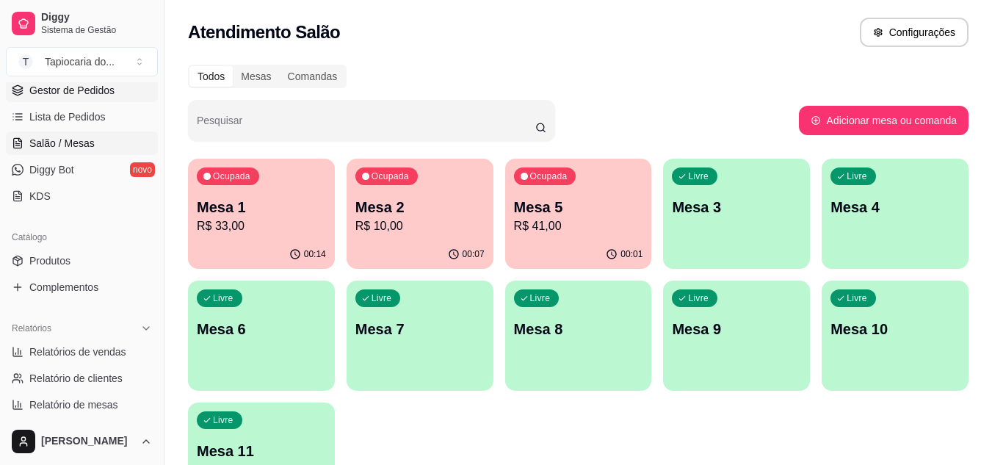
click at [98, 85] on span "Gestor de Pedidos" at bounding box center [71, 90] width 85 height 15
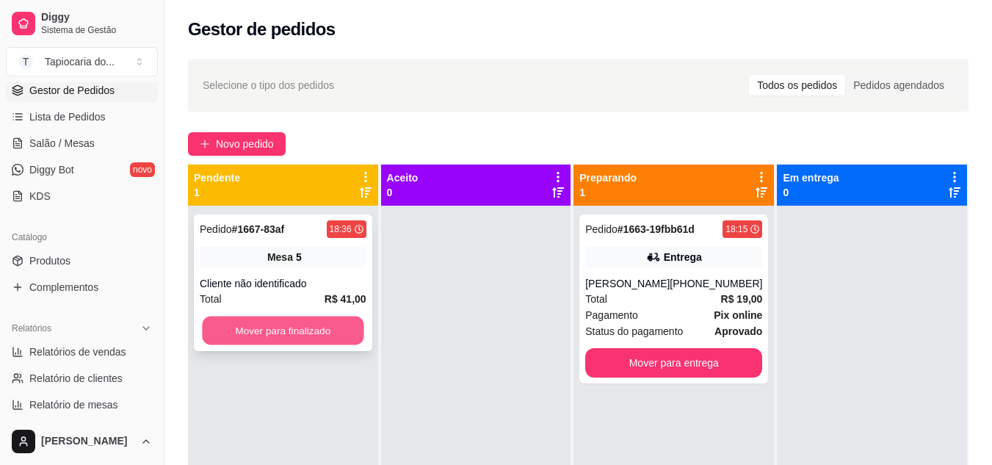
click at [316, 333] on button "Mover para finalizado" at bounding box center [282, 330] width 161 height 29
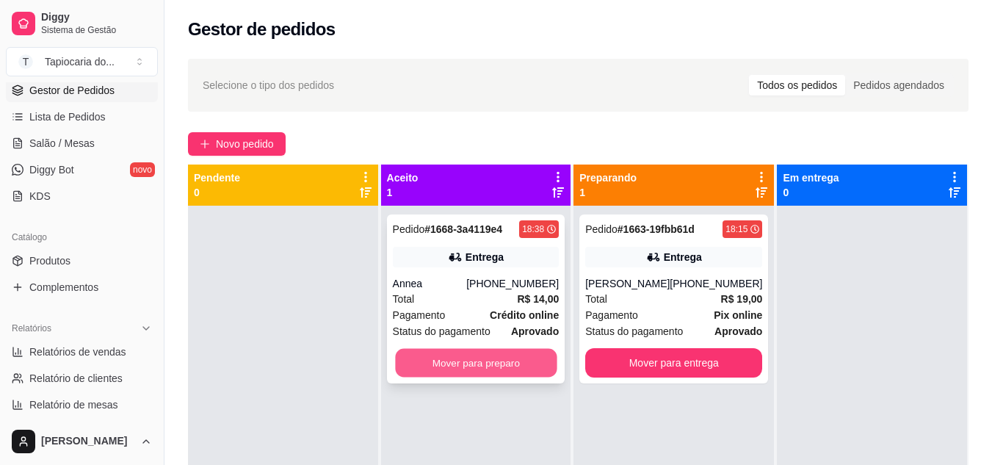
click at [474, 361] on button "Mover para preparo" at bounding box center [475, 363] width 161 height 29
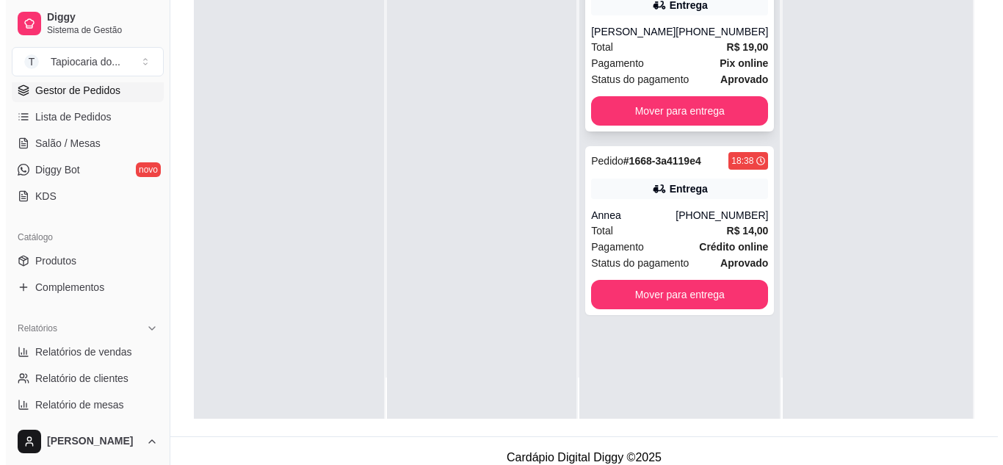
scroll to position [224, 0]
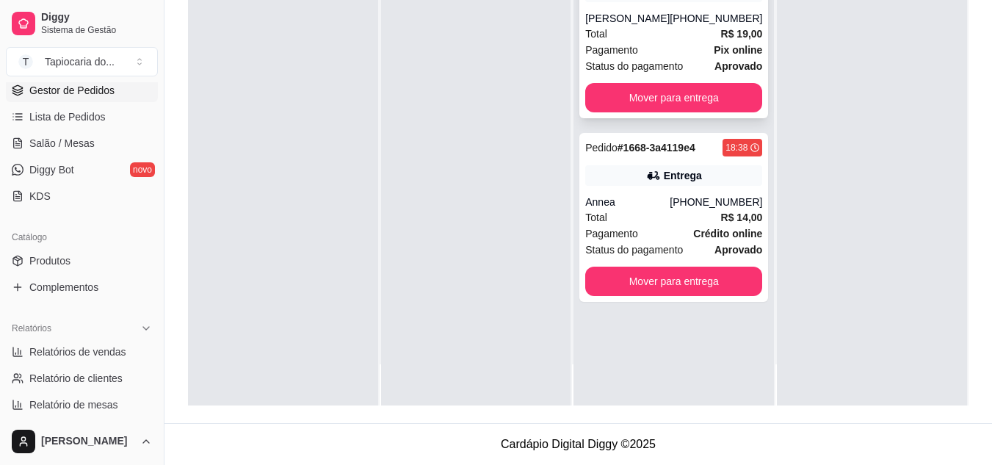
click at [613, 29] on div "Total R$ 19,00" at bounding box center [673, 34] width 177 height 16
click at [627, 208] on div "Annea" at bounding box center [627, 201] width 84 height 15
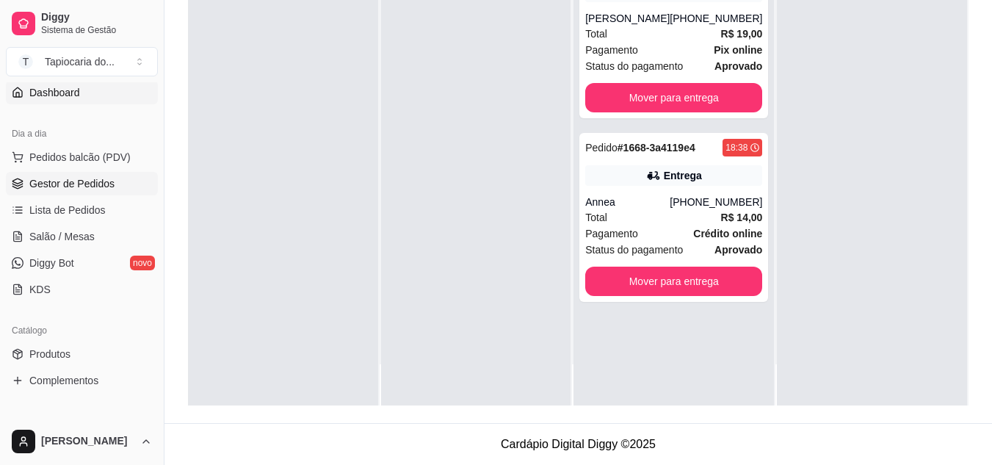
scroll to position [0, 0]
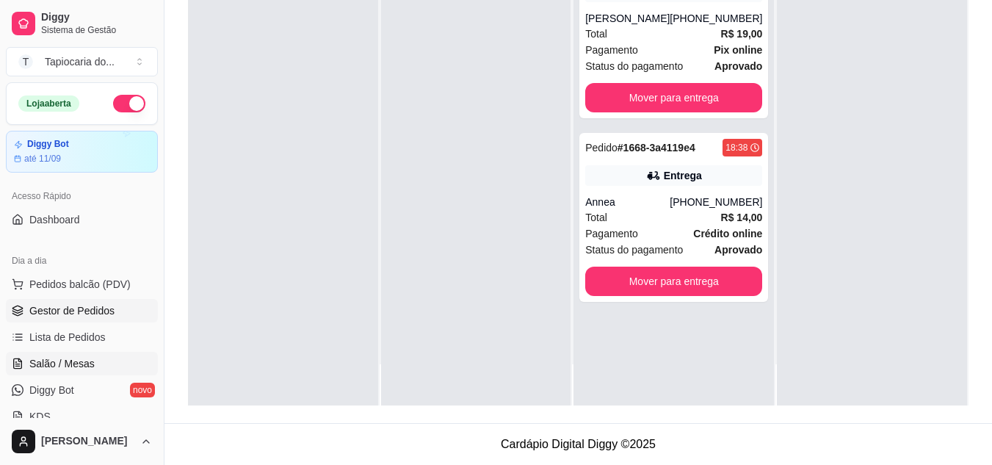
click at [63, 361] on span "Salão / Mesas" at bounding box center [61, 363] width 65 height 15
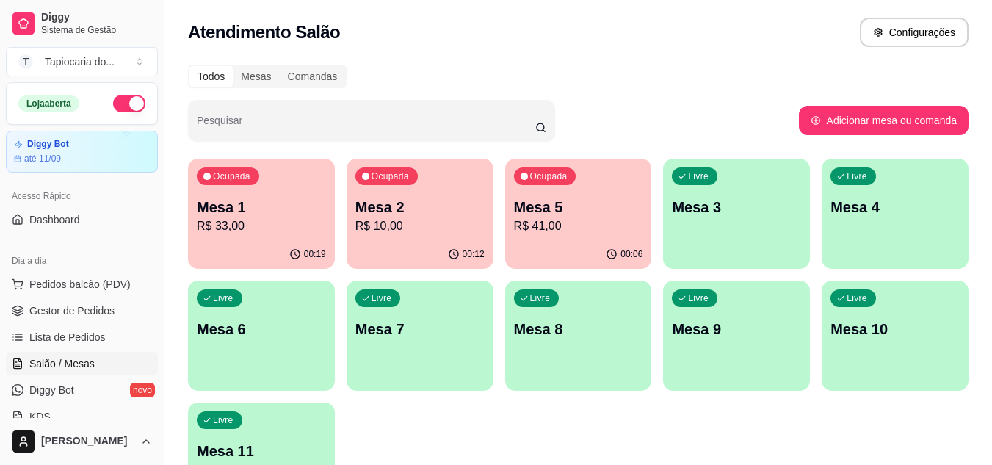
click at [274, 250] on div "00:19" at bounding box center [261, 254] width 147 height 29
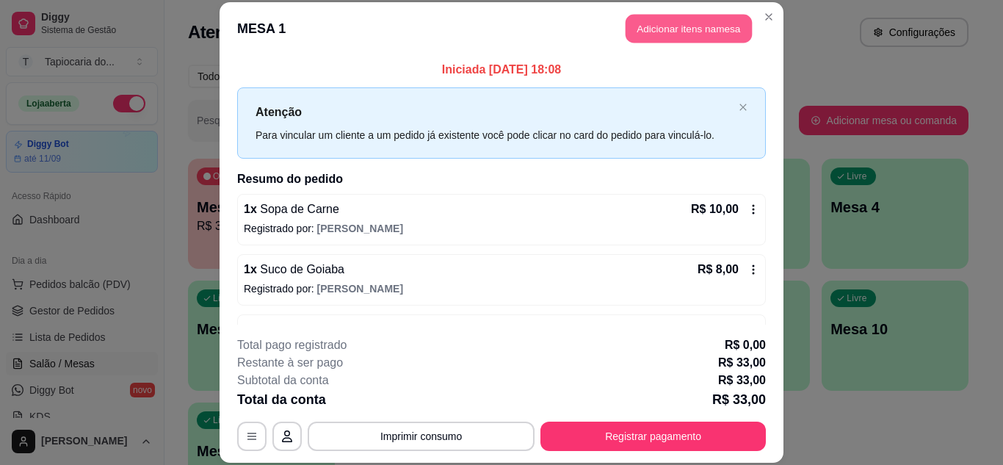
click at [709, 32] on button "Adicionar itens na mesa" at bounding box center [688, 29] width 126 height 29
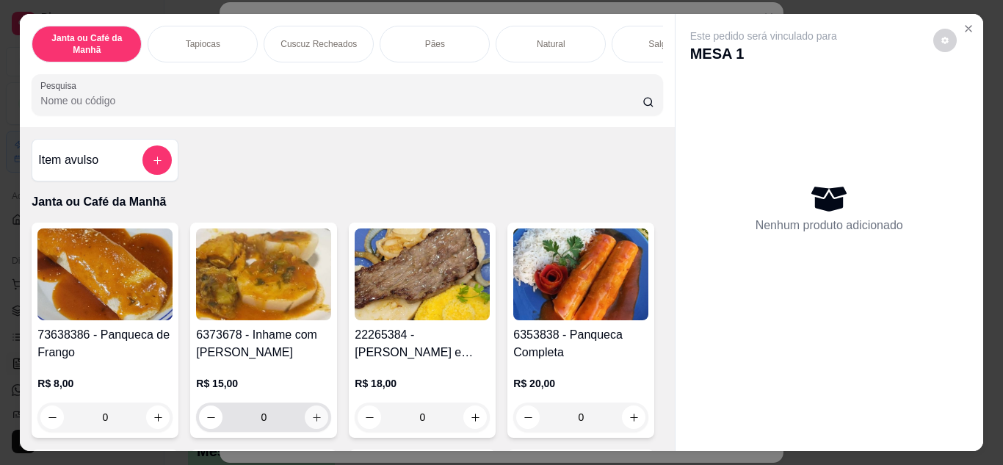
click at [313, 413] on button "increase-product-quantity" at bounding box center [316, 416] width 23 height 23
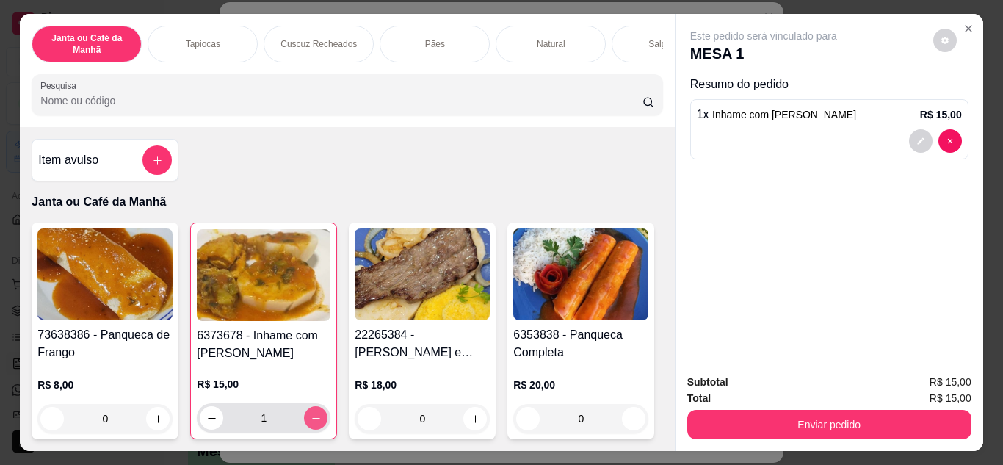
type input "1"
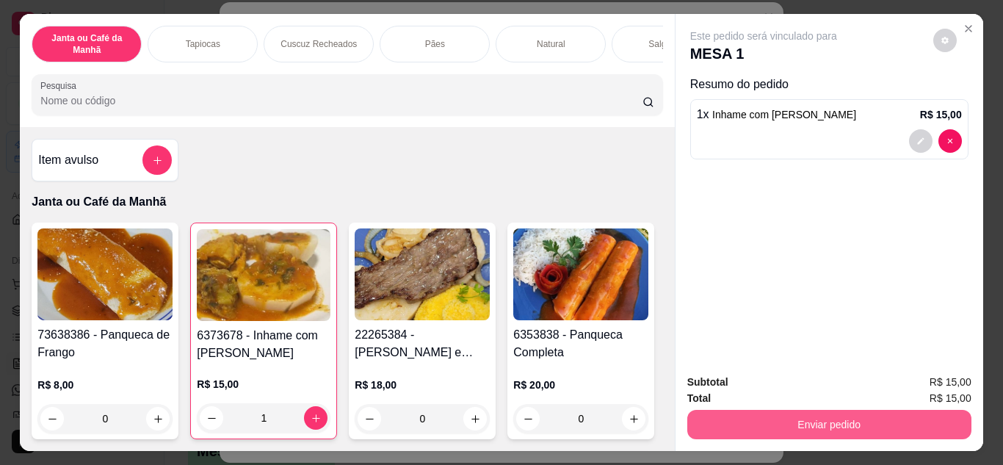
click at [725, 421] on button "Enviar pedido" at bounding box center [829, 424] width 284 height 29
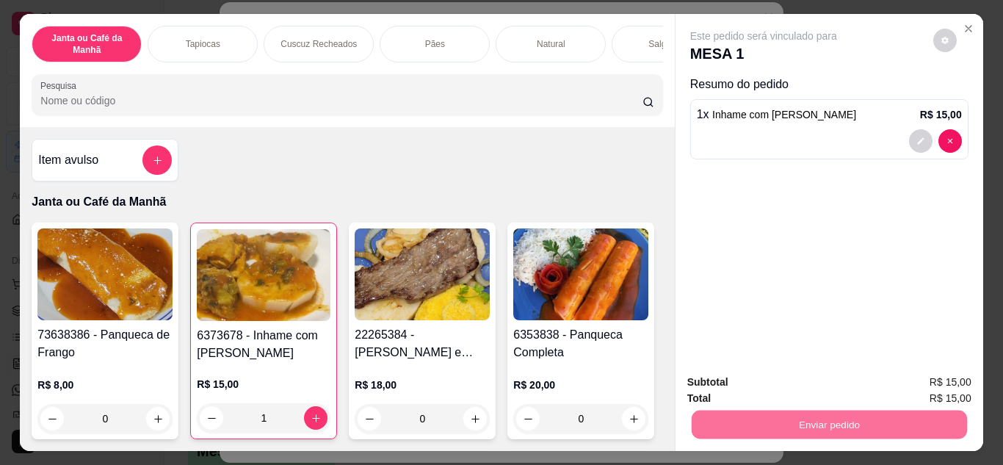
click at [759, 381] on button "Não registrar e enviar pedido" at bounding box center [780, 382] width 153 height 28
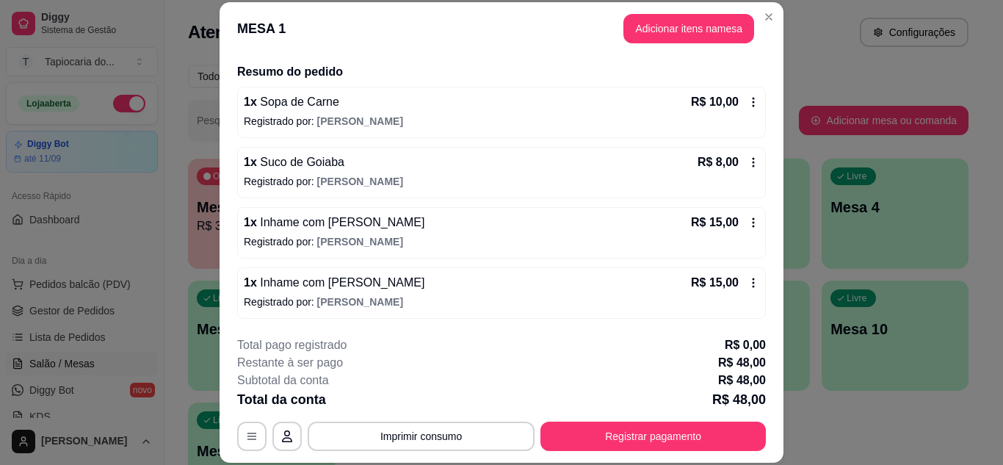
scroll to position [45, 0]
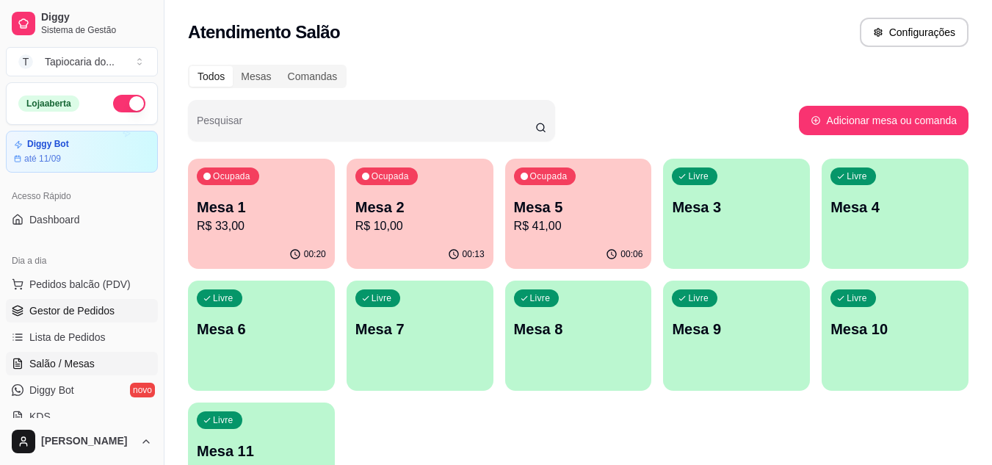
click at [108, 313] on span "Gestor de Pedidos" at bounding box center [71, 310] width 85 height 15
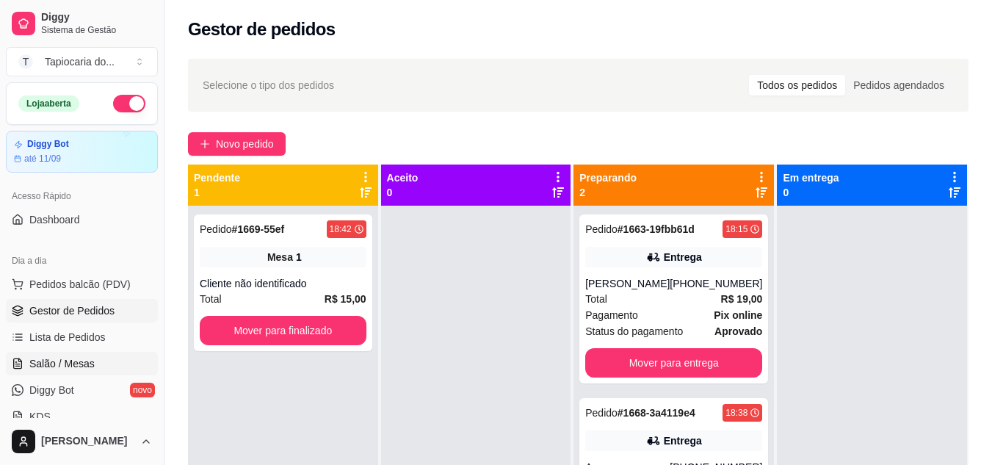
click at [84, 361] on span "Salão / Mesas" at bounding box center [61, 363] width 65 height 15
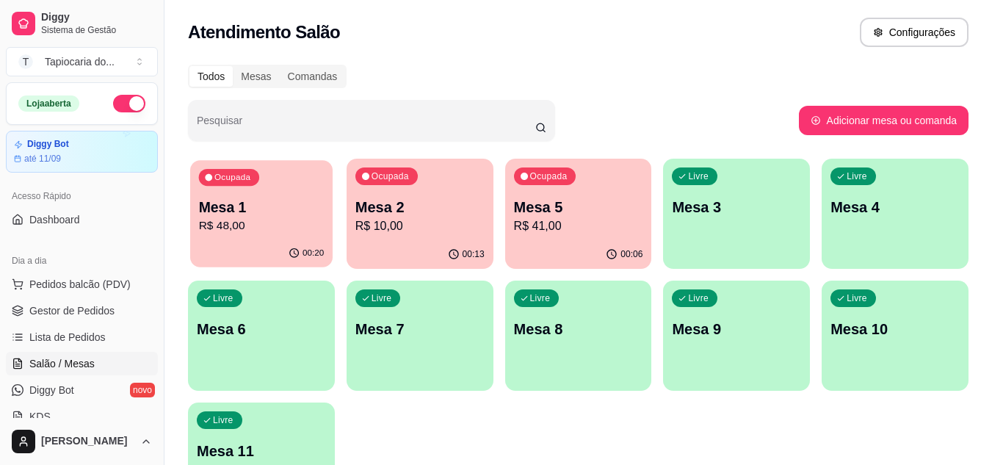
click at [238, 232] on p "R$ 48,00" at bounding box center [262, 225] width 126 height 17
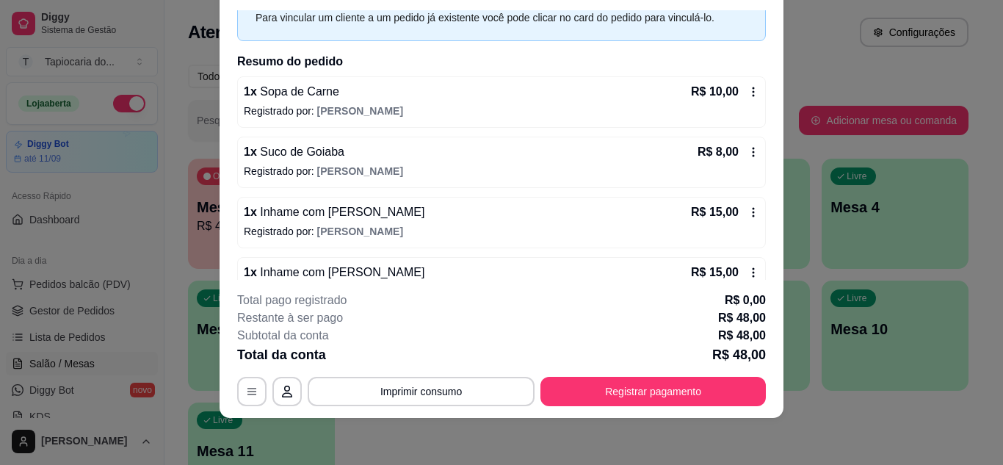
scroll to position [107, 0]
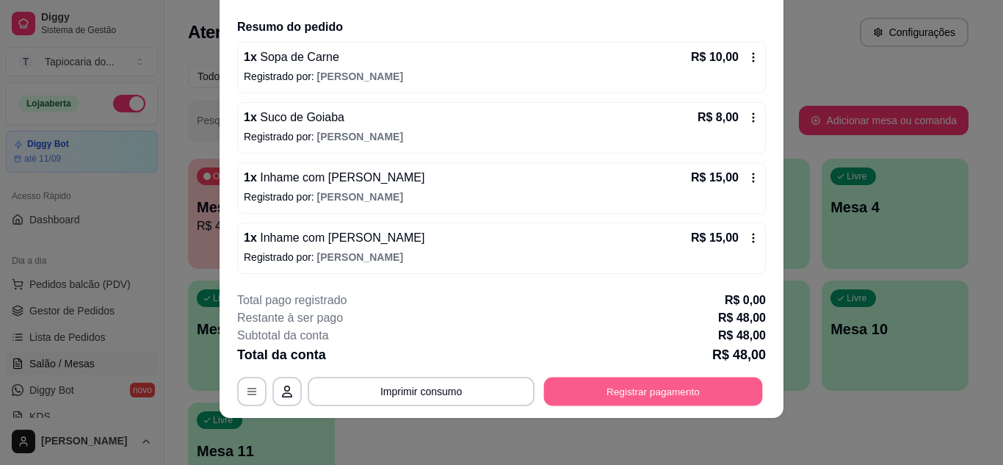
click at [653, 389] on button "Registrar pagamento" at bounding box center [653, 391] width 219 height 29
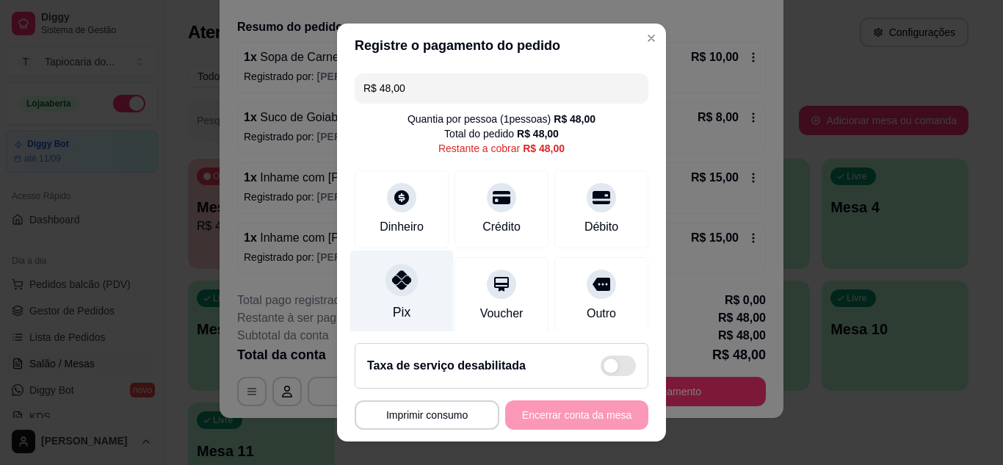
click at [403, 316] on div "Pix" at bounding box center [401, 293] width 103 height 86
type input "R$ 0,00"
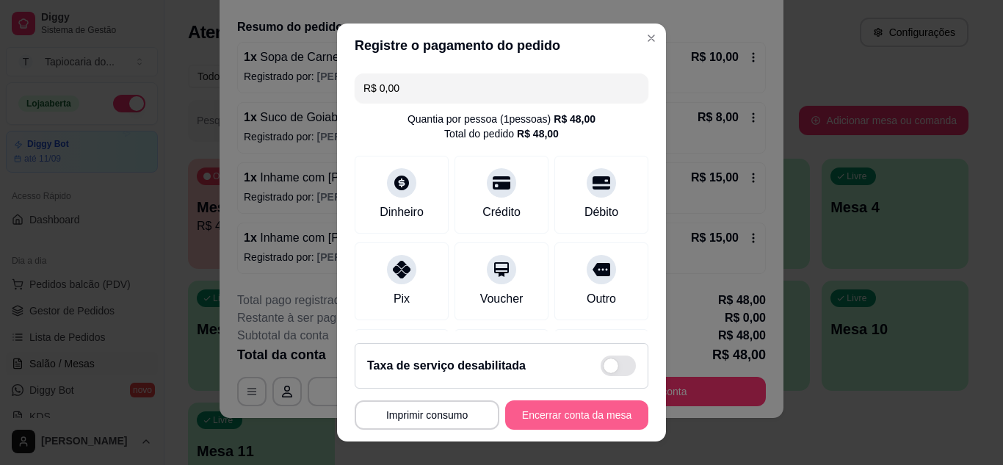
click at [594, 422] on button "Encerrar conta da mesa" at bounding box center [576, 414] width 143 height 29
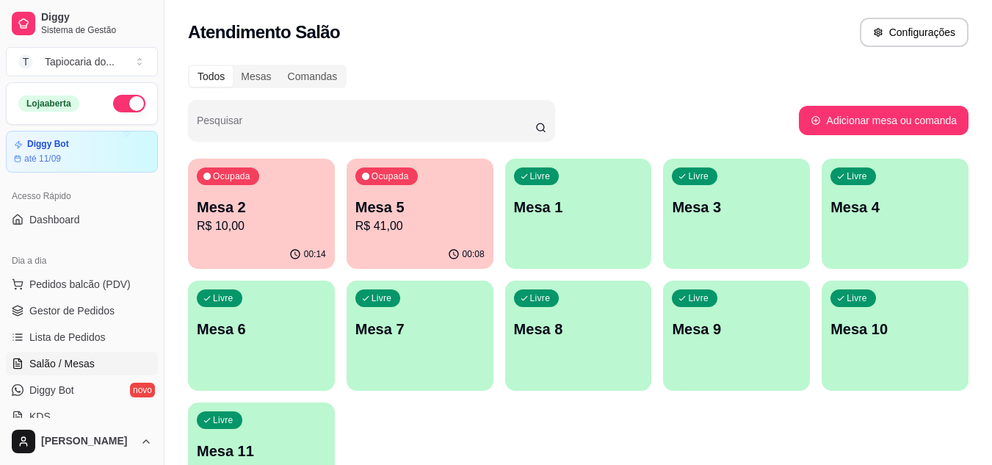
click at [261, 237] on div "Ocupada Mesa 2 R$ 10,00" at bounding box center [261, 199] width 147 height 81
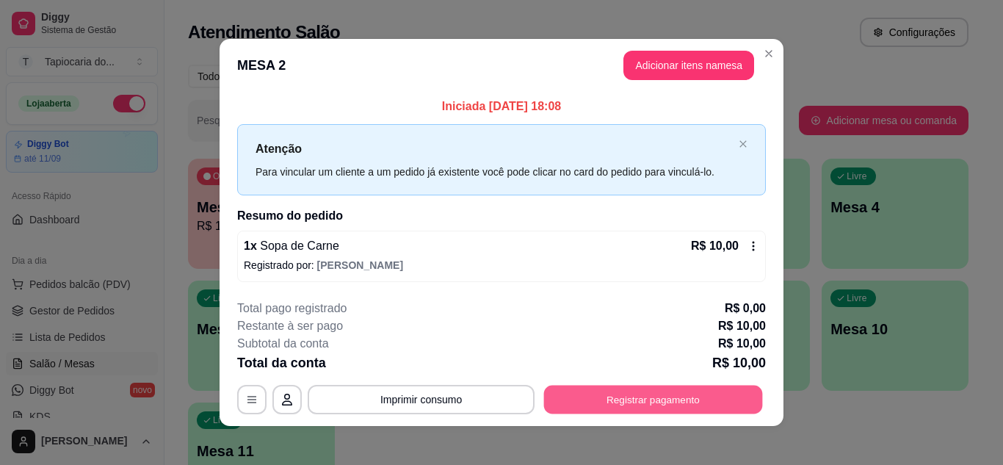
click at [630, 401] on button "Registrar pagamento" at bounding box center [653, 399] width 219 height 29
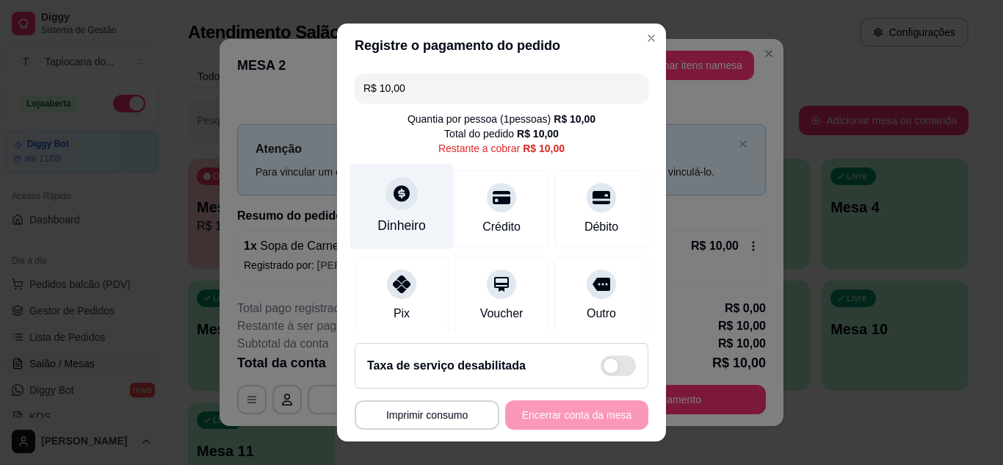
click at [368, 215] on div "Dinheiro" at bounding box center [401, 206] width 103 height 86
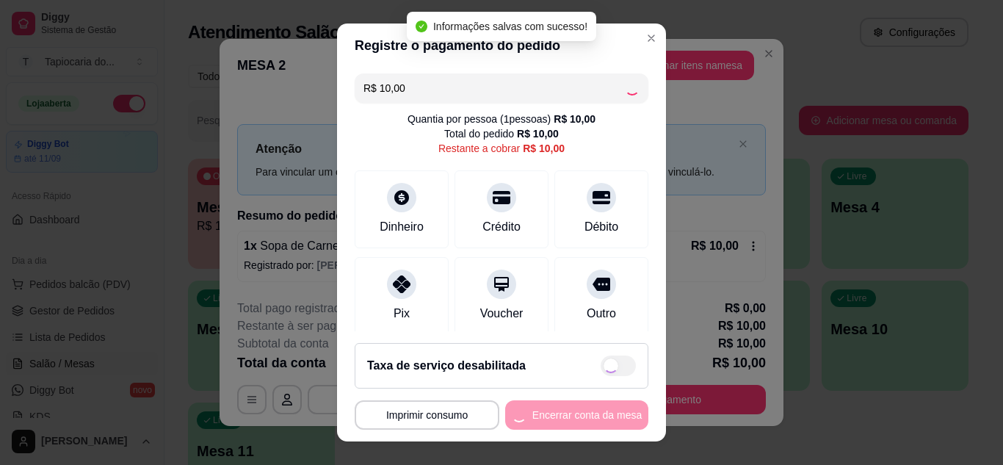
type input "R$ 0,00"
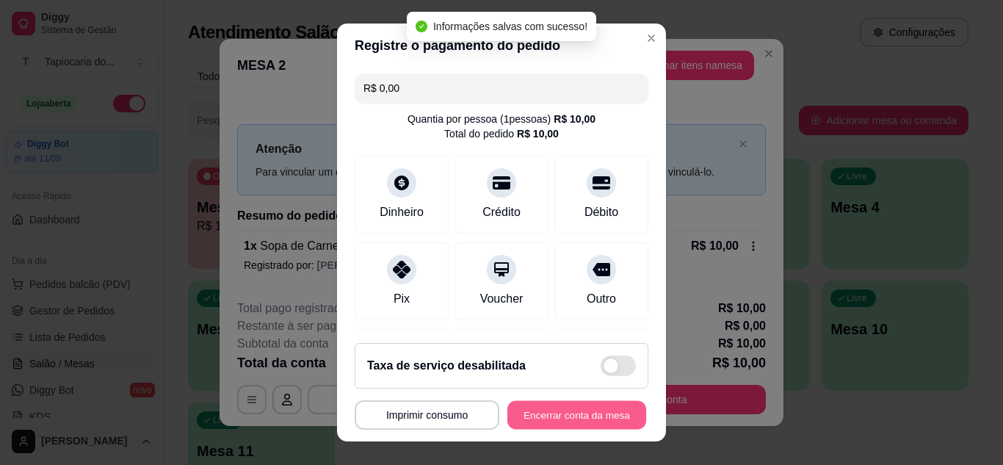
click at [560, 409] on button "Encerrar conta da mesa" at bounding box center [576, 415] width 139 height 29
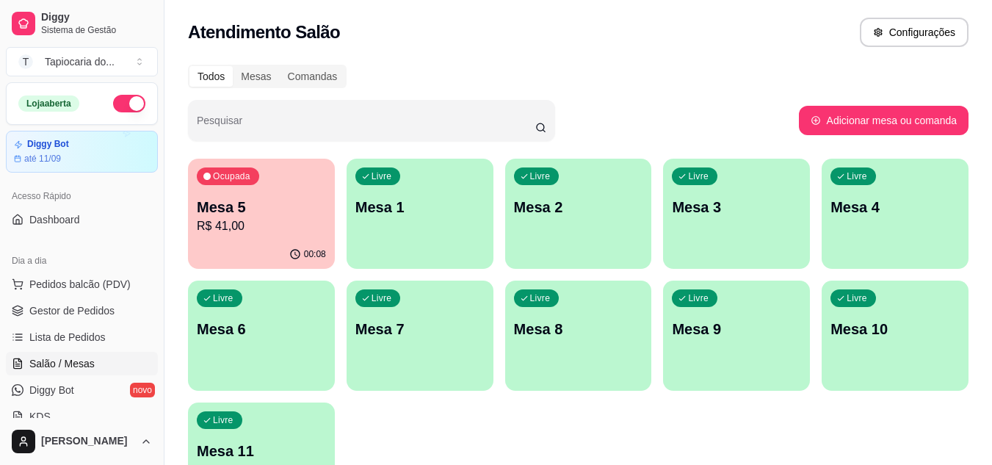
click at [289, 234] on p "R$ 41,00" at bounding box center [261, 226] width 129 height 18
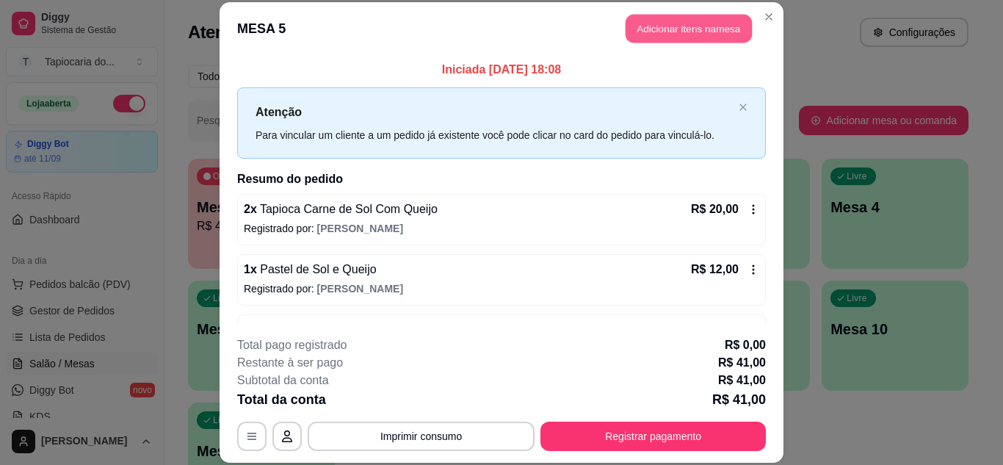
click at [656, 21] on button "Adicionar itens na mesa" at bounding box center [688, 29] width 126 height 29
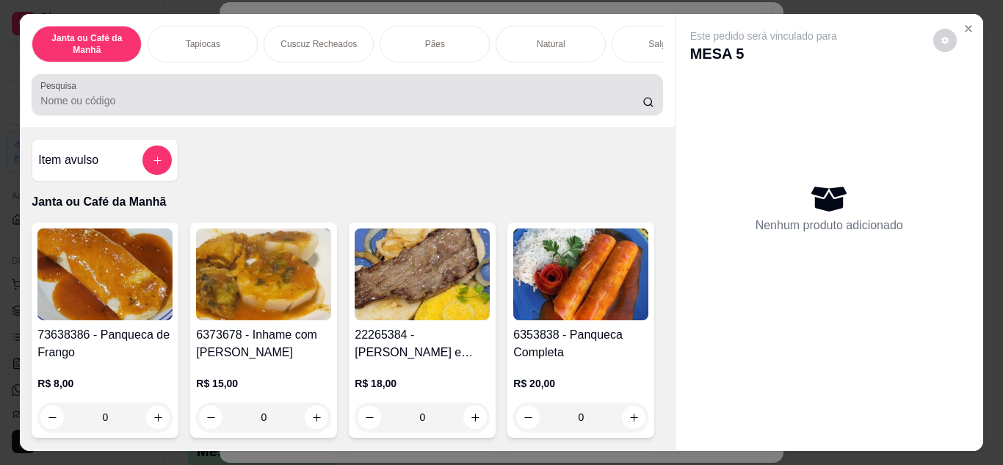
click at [327, 100] on input "Pesquisa" at bounding box center [341, 100] width 602 height 15
click at [432, 115] on div "Pesquisa" at bounding box center [347, 94] width 630 height 41
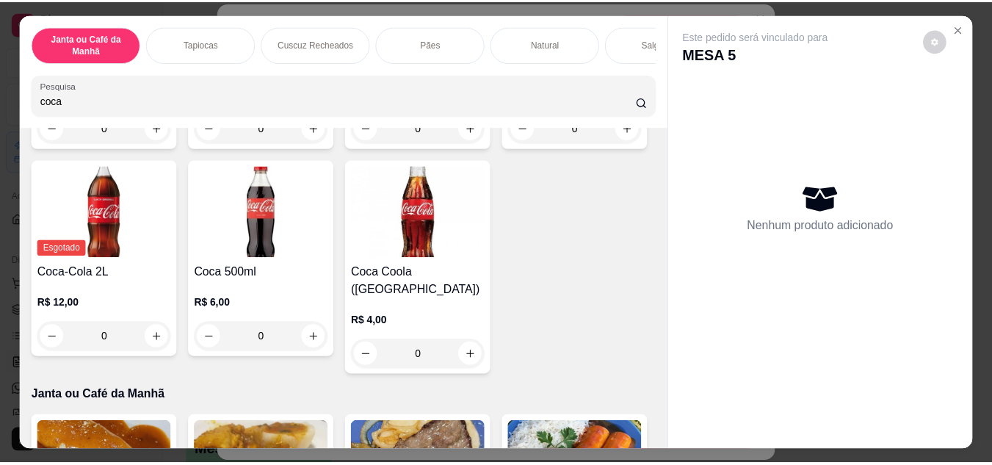
scroll to position [294, 0]
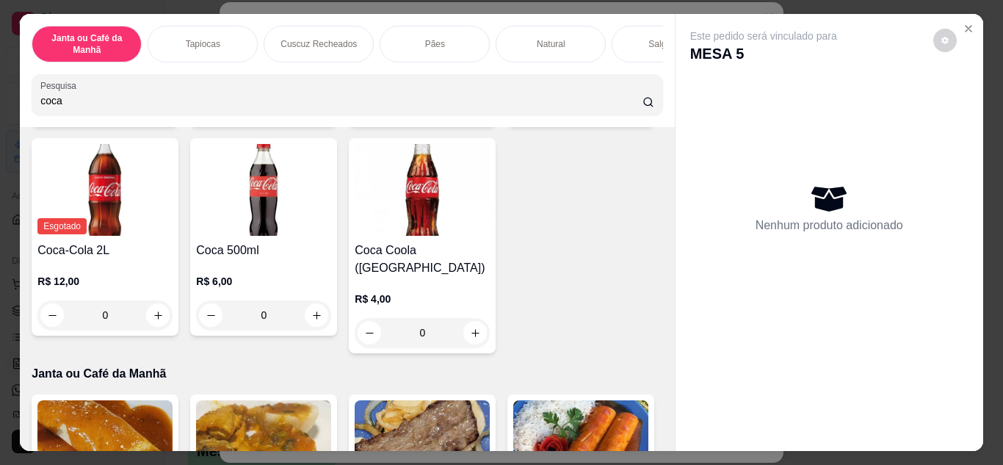
type input "coca"
click at [628, 112] on icon "increase-product-quantity" at bounding box center [633, 106] width 11 height 11
type input "1"
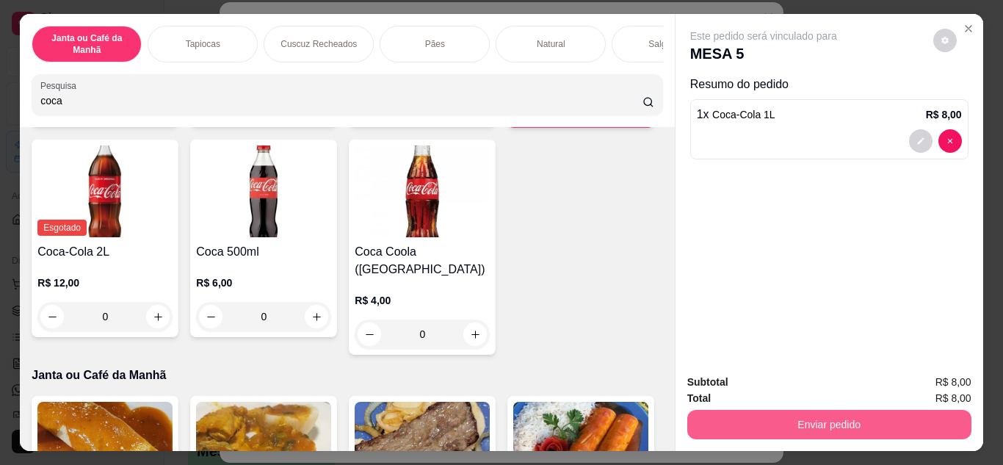
click at [774, 418] on button "Enviar pedido" at bounding box center [829, 424] width 284 height 29
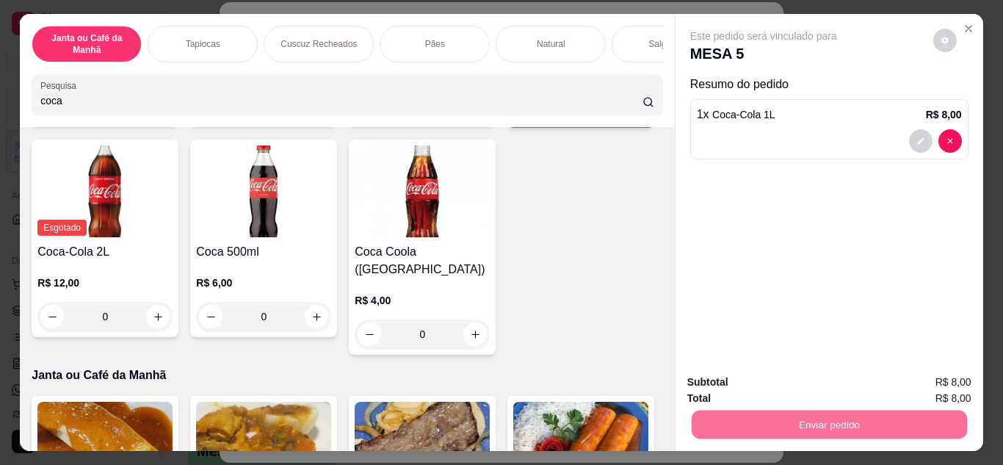
click at [793, 379] on button "Não registrar e enviar pedido" at bounding box center [780, 381] width 148 height 27
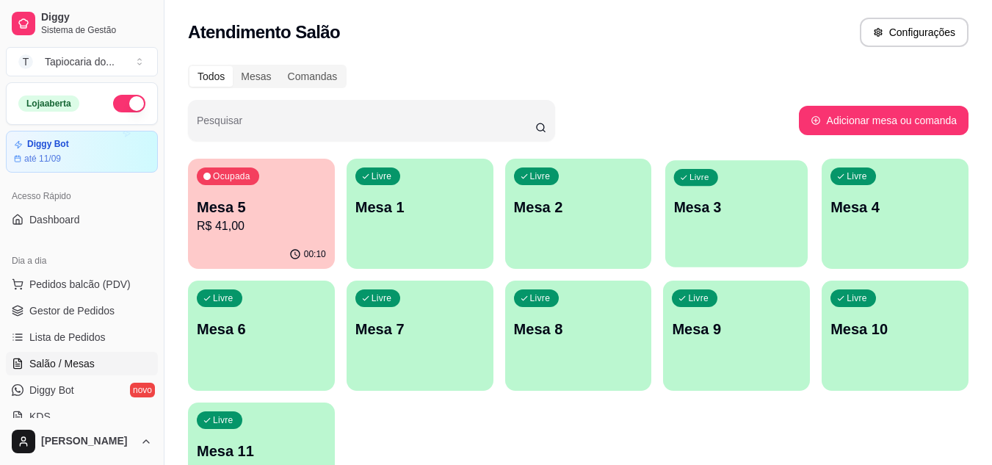
click at [695, 235] on div "Livre Mesa 3" at bounding box center [736, 205] width 142 height 90
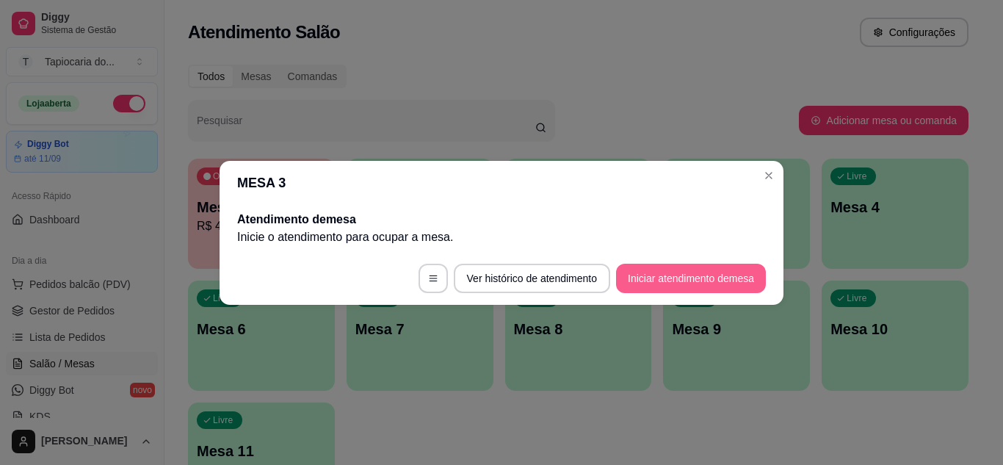
click at [671, 283] on button "Iniciar atendimento de mesa" at bounding box center [691, 277] width 150 height 29
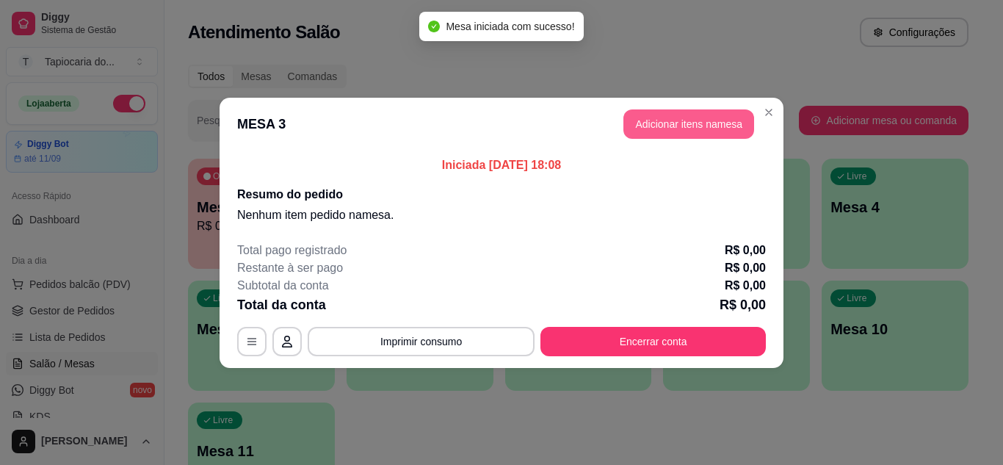
click at [679, 116] on button "Adicionar itens na mesa" at bounding box center [688, 123] width 131 height 29
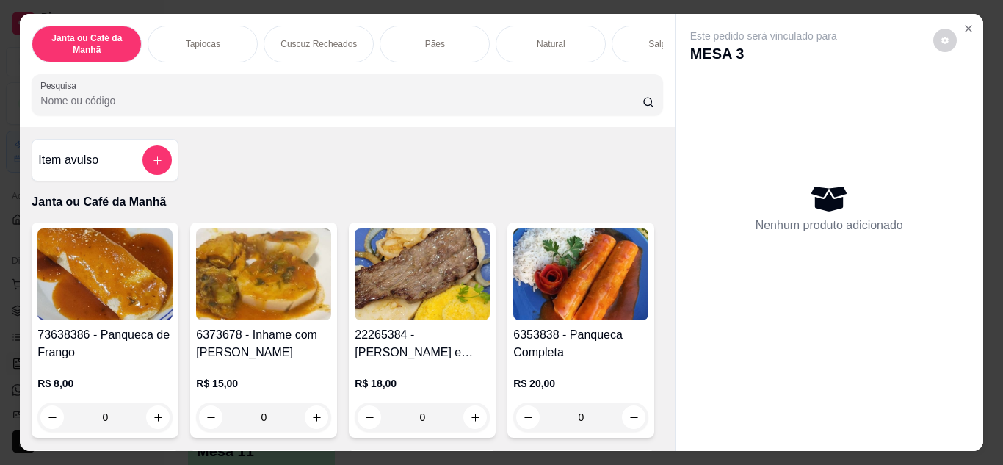
click at [413, 108] on input "Pesquisa" at bounding box center [341, 100] width 602 height 15
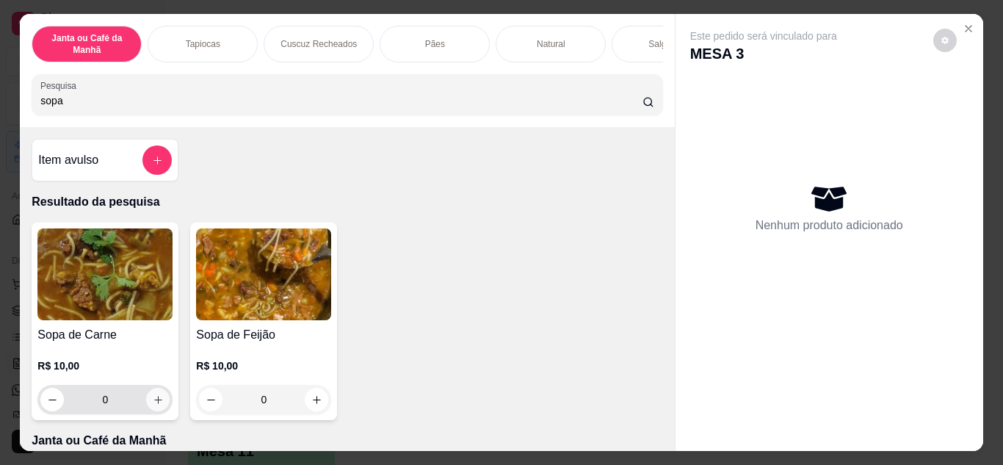
type input "sopa"
click at [147, 403] on button "increase-product-quantity" at bounding box center [158, 399] width 23 height 23
type input "1"
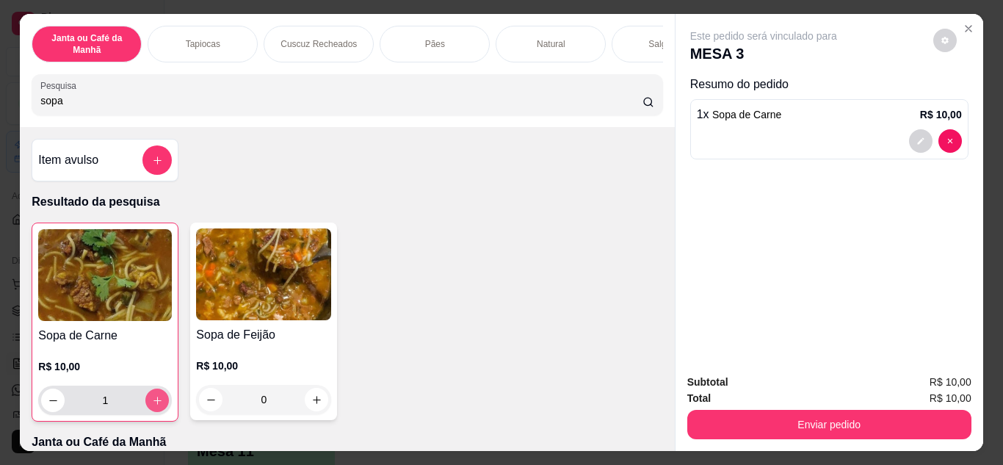
click at [152, 406] on icon "increase-product-quantity" at bounding box center [157, 400] width 11 height 11
type input "2"
click at [315, 108] on input "sopa" at bounding box center [341, 100] width 602 height 15
type input "s"
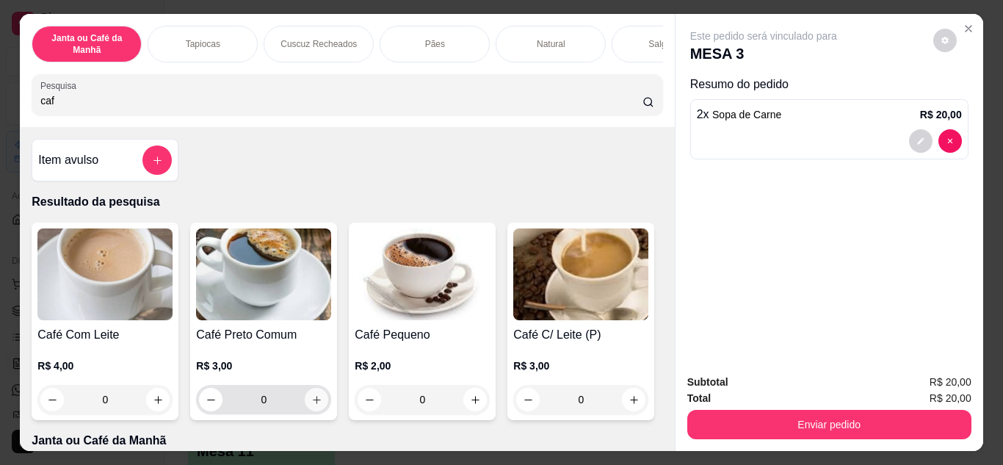
type input "caf"
click at [305, 410] on button "increase-product-quantity" at bounding box center [316, 399] width 23 height 23
type input "1"
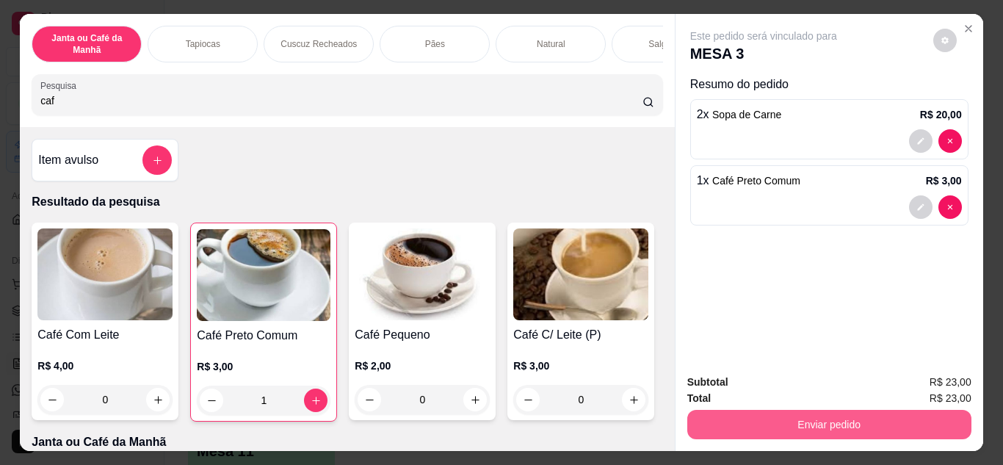
click at [845, 424] on button "Enviar pedido" at bounding box center [829, 424] width 284 height 29
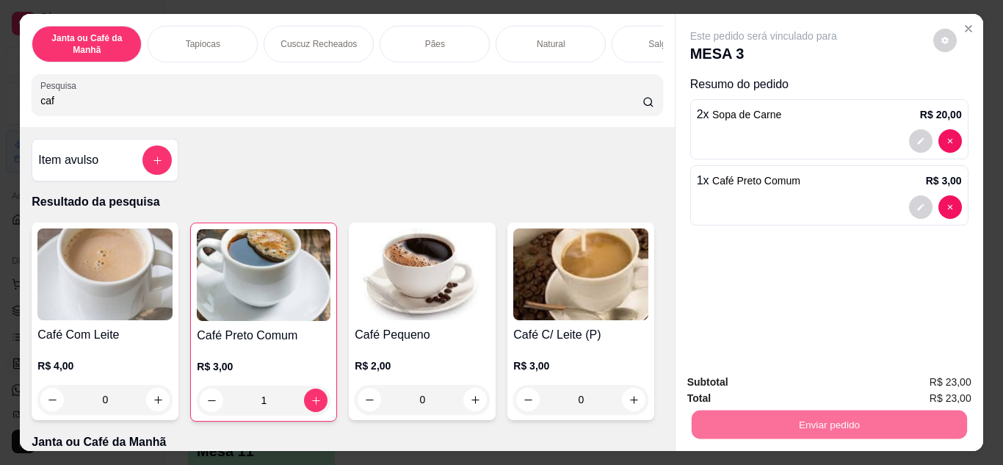
click at [822, 374] on button "Não registrar e enviar pedido" at bounding box center [780, 382] width 148 height 27
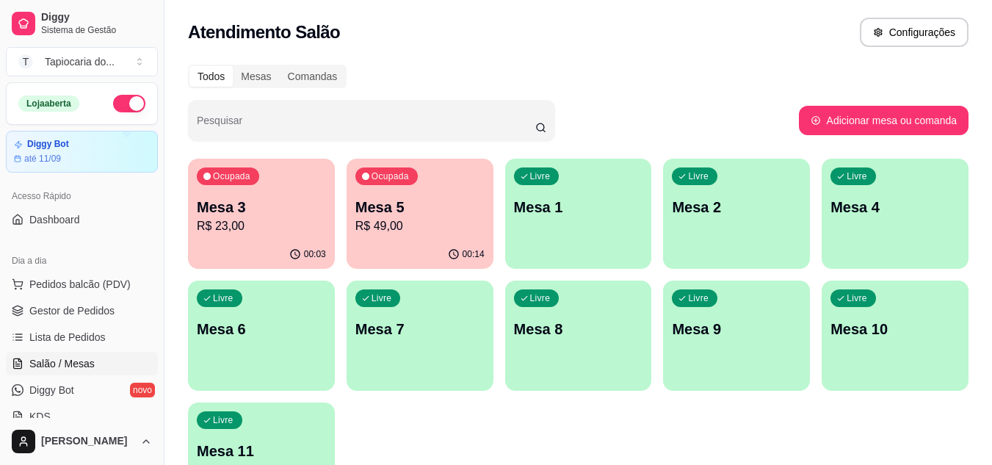
click at [597, 233] on div "Livre Mesa 1" at bounding box center [578, 205] width 147 height 92
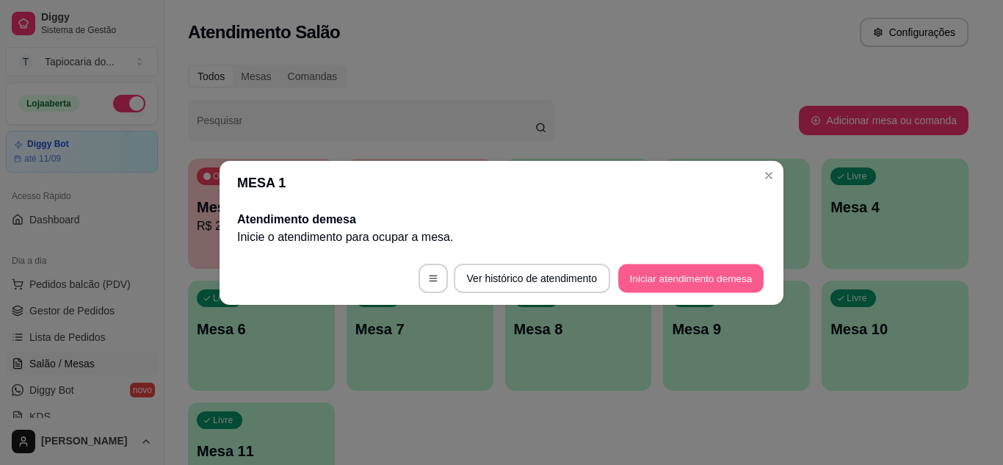
click at [668, 279] on button "Iniciar atendimento de mesa" at bounding box center [690, 277] width 145 height 29
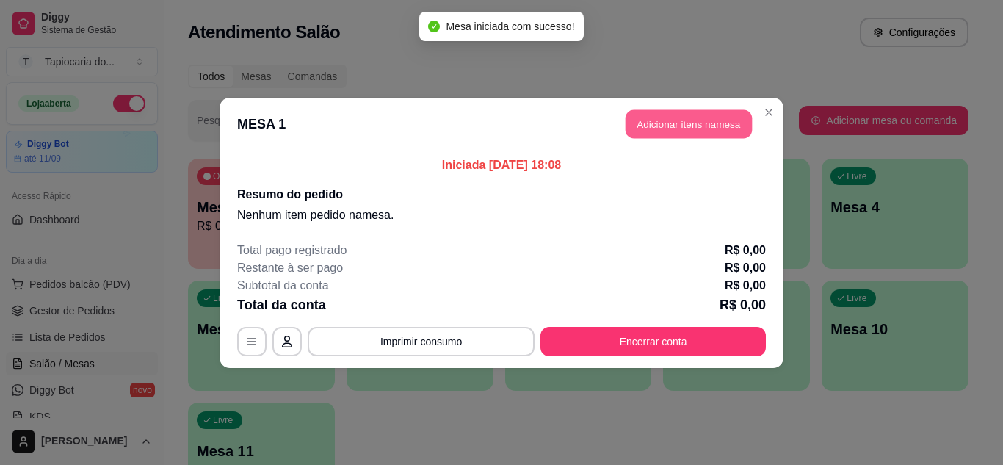
click at [670, 118] on button "Adicionar itens na mesa" at bounding box center [688, 123] width 126 height 29
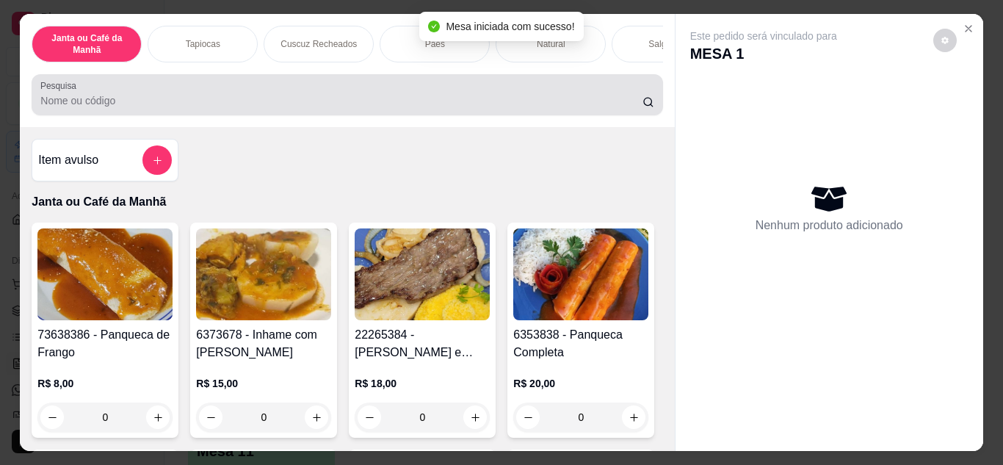
click at [488, 90] on div at bounding box center [346, 94] width 613 height 29
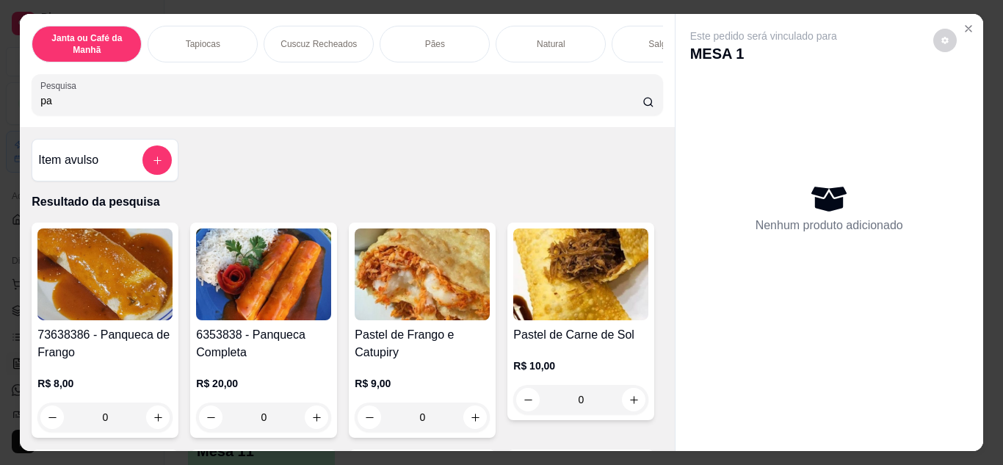
type input "p"
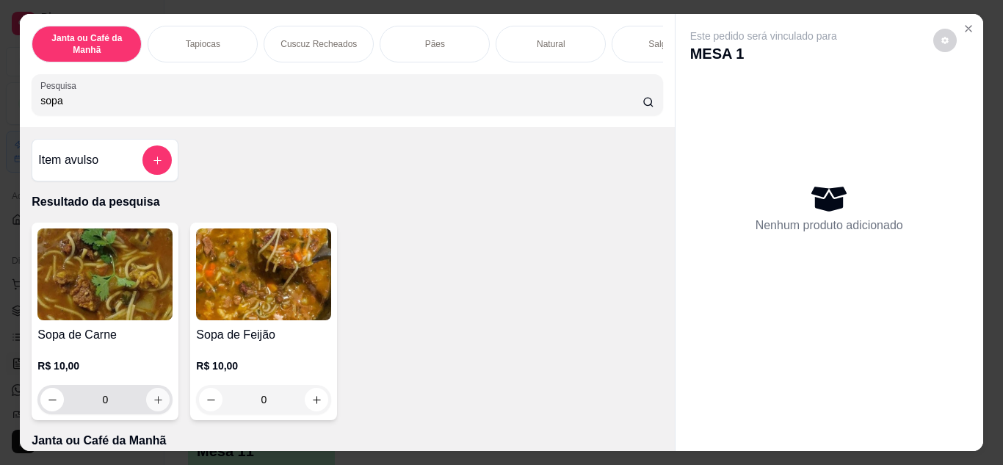
type input "sopa"
click at [153, 405] on icon "increase-product-quantity" at bounding box center [158, 399] width 11 height 11
type input "1"
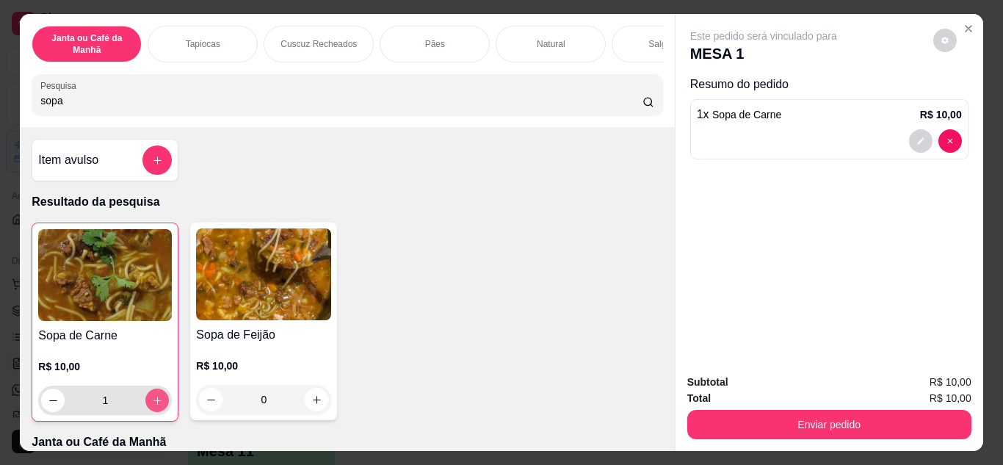
click at [152, 411] on button "increase-product-quantity" at bounding box center [156, 399] width 23 height 23
type input "2"
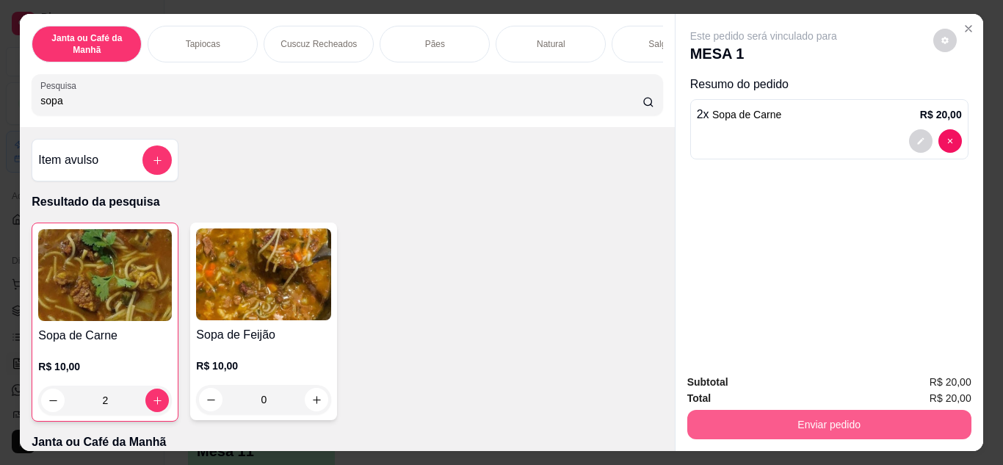
click at [705, 410] on button "Enviar pedido" at bounding box center [829, 424] width 284 height 29
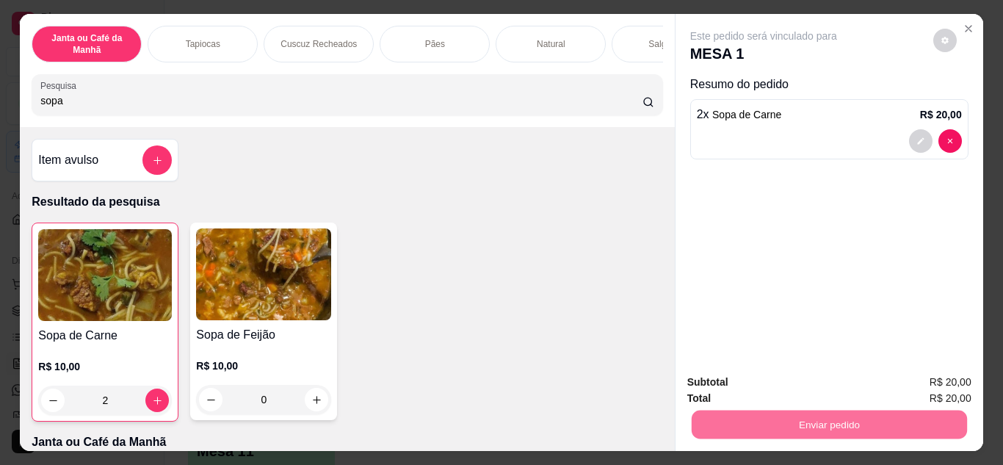
click at [716, 379] on button "Não registrar e enviar pedido" at bounding box center [780, 383] width 153 height 28
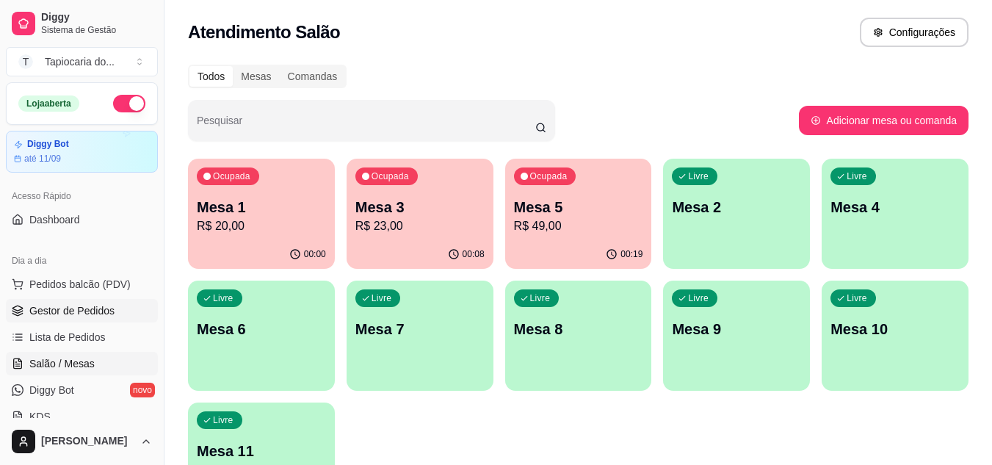
click at [72, 307] on span "Gestor de Pedidos" at bounding box center [71, 310] width 85 height 15
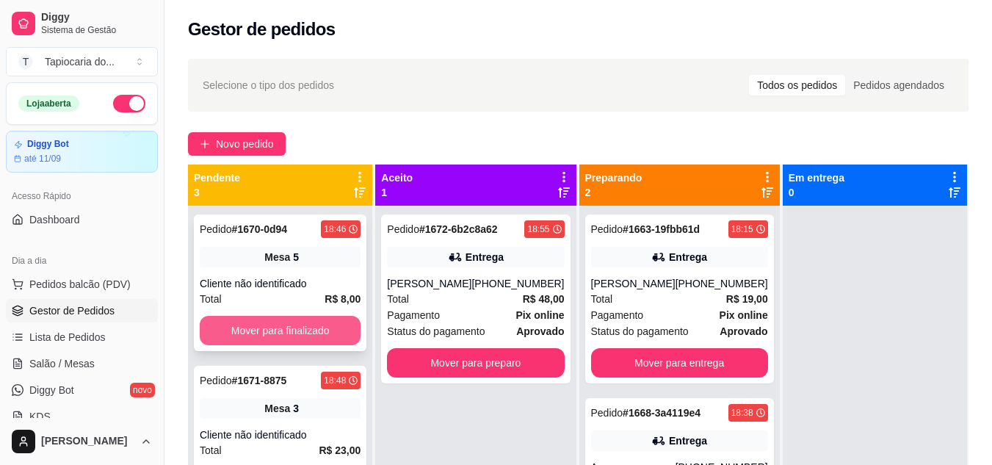
click at [306, 330] on button "Mover para finalizado" at bounding box center [280, 330] width 161 height 29
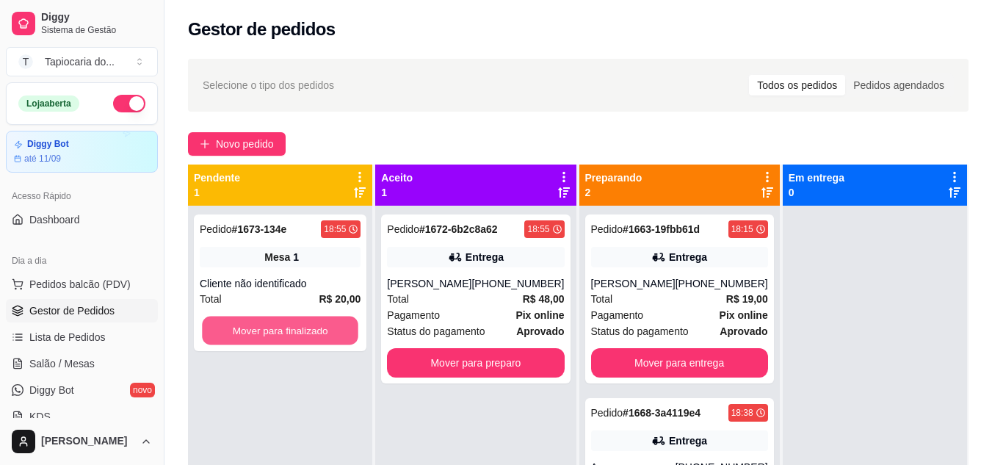
click at [306, 330] on button "Mover para finalizado" at bounding box center [280, 330] width 156 height 29
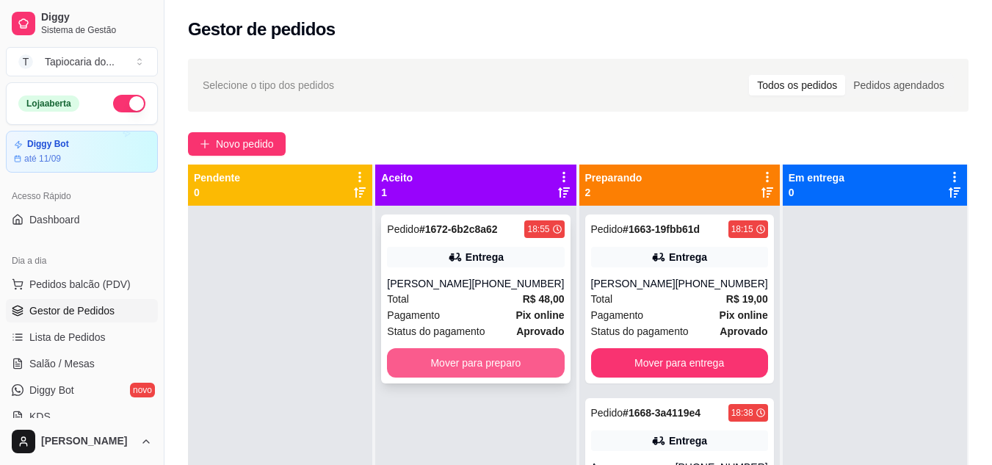
click at [415, 362] on button "Mover para preparo" at bounding box center [475, 362] width 177 height 29
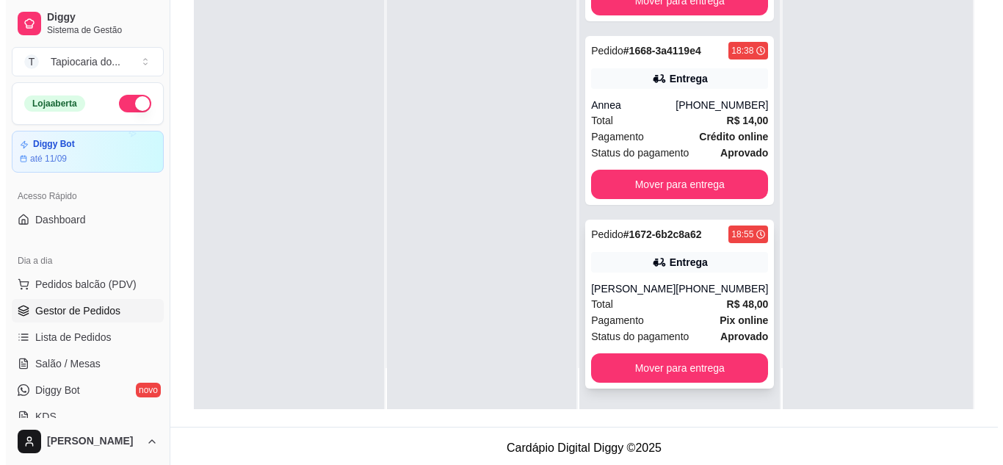
scroll to position [224, 0]
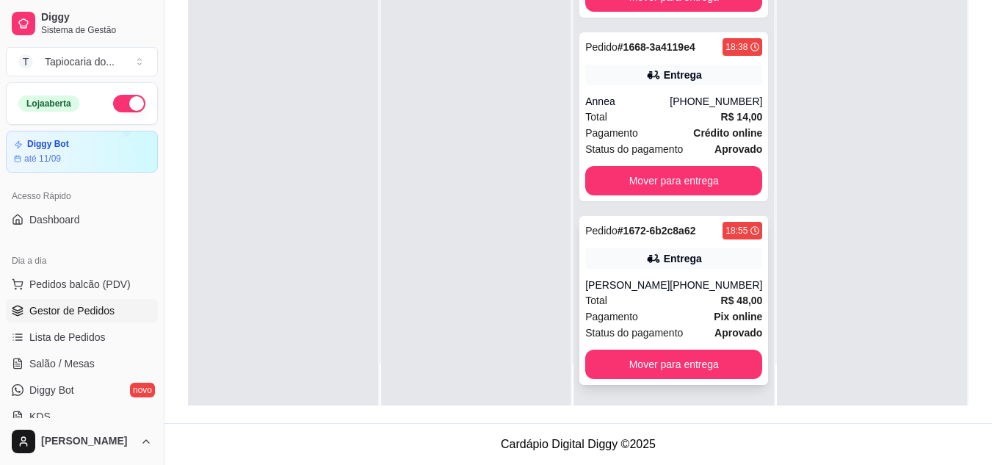
click at [639, 302] on div "Total R$ 48,00" at bounding box center [673, 300] width 177 height 16
click at [665, 288] on div "[PERSON_NAME]" at bounding box center [627, 284] width 84 height 15
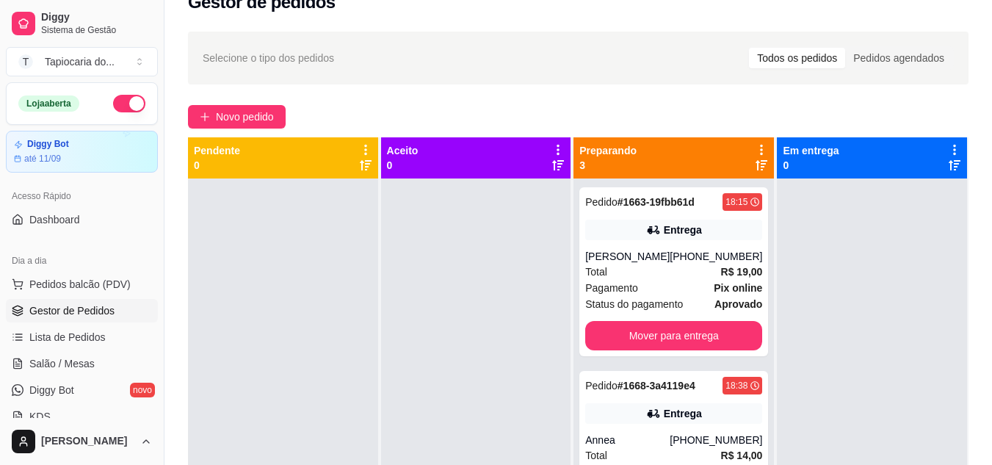
scroll to position [0, 0]
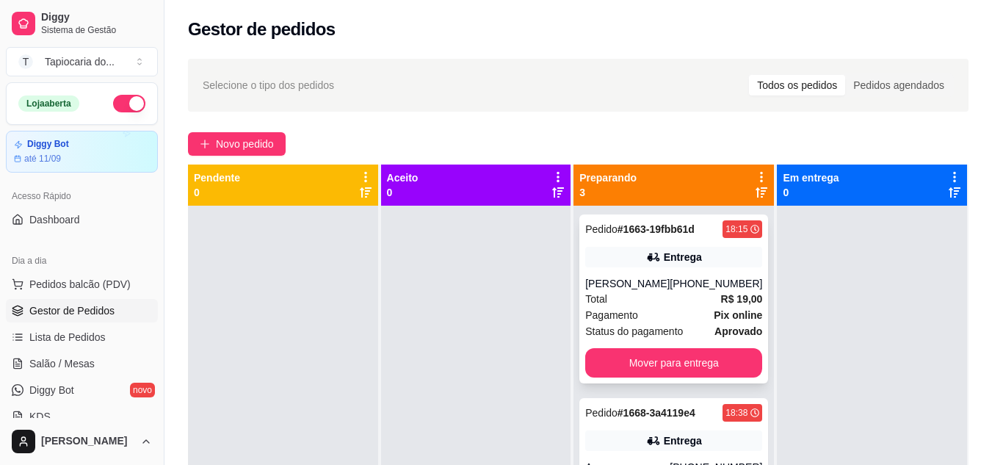
click at [620, 271] on div "Pedido # 1663-19fbb61d 18:15 Entrega [PERSON_NAME] [PHONE_NUMBER] Total R$ 19,0…" at bounding box center [673, 298] width 189 height 169
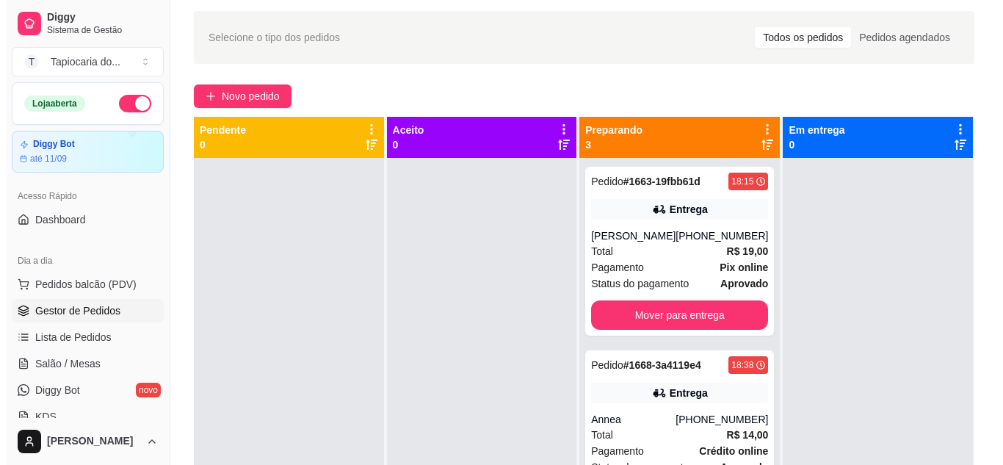
scroll to position [73, 0]
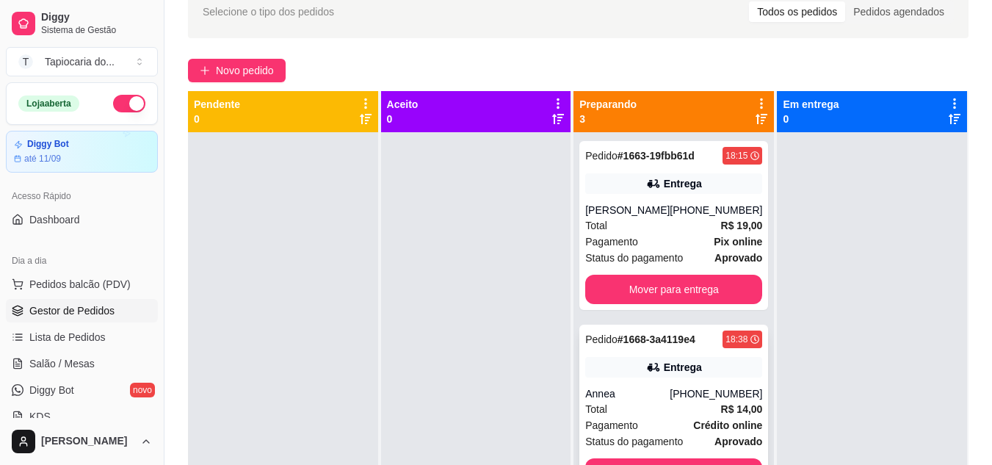
click at [680, 405] on div "Total R$ 14,00" at bounding box center [673, 409] width 177 height 16
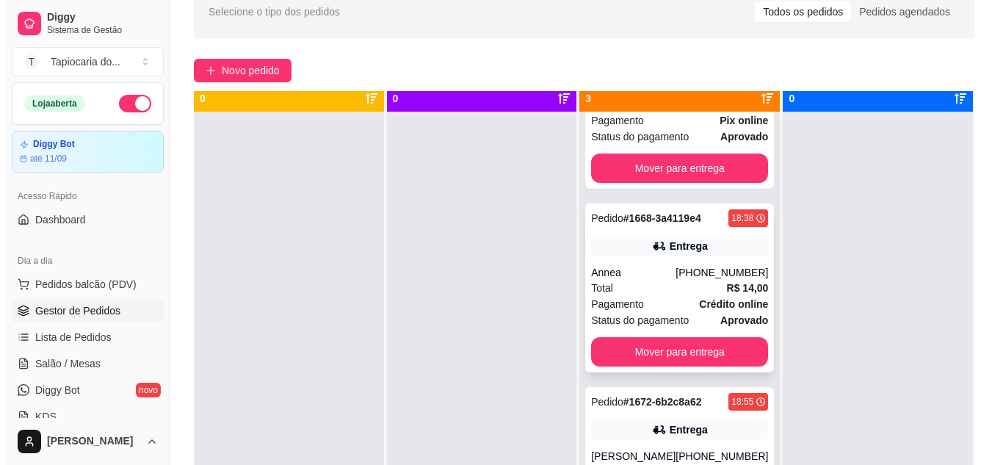
scroll to position [41, 0]
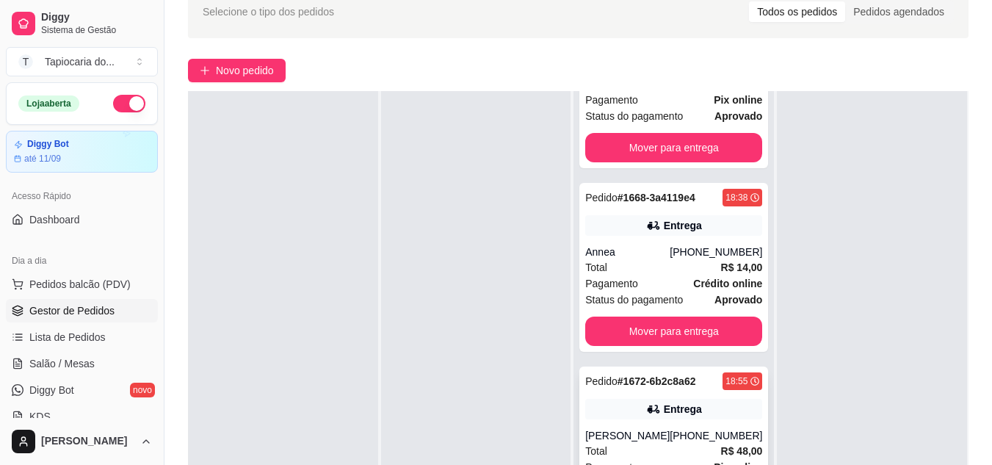
click at [644, 398] on div "Pedido # 1672-6b2c8a62 18:55 Entrega [PERSON_NAME] [PHONE_NUMBER] Total R$ 48,0…" at bounding box center [673, 450] width 189 height 169
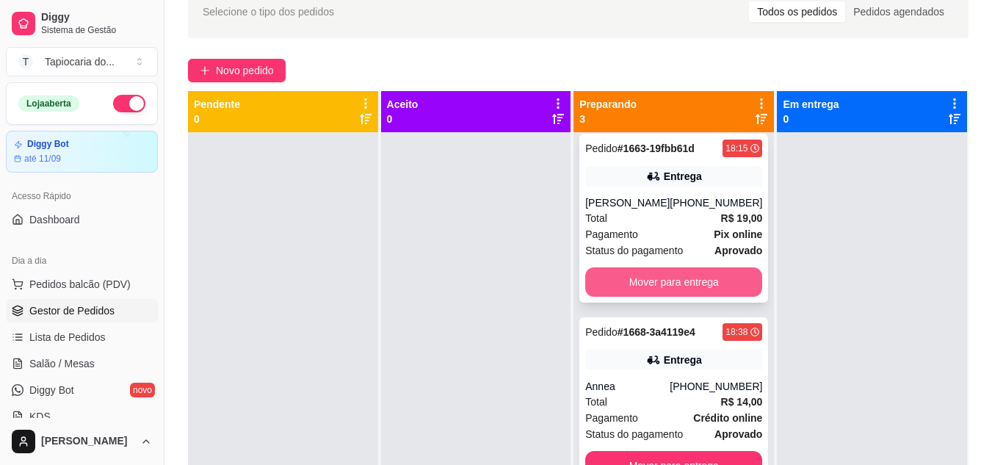
scroll to position [0, 0]
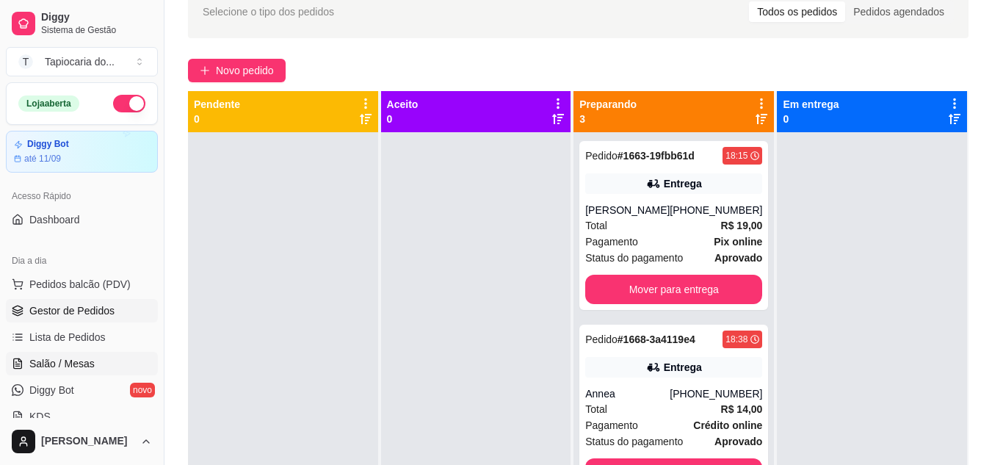
click at [56, 364] on span "Salão / Mesas" at bounding box center [61, 363] width 65 height 15
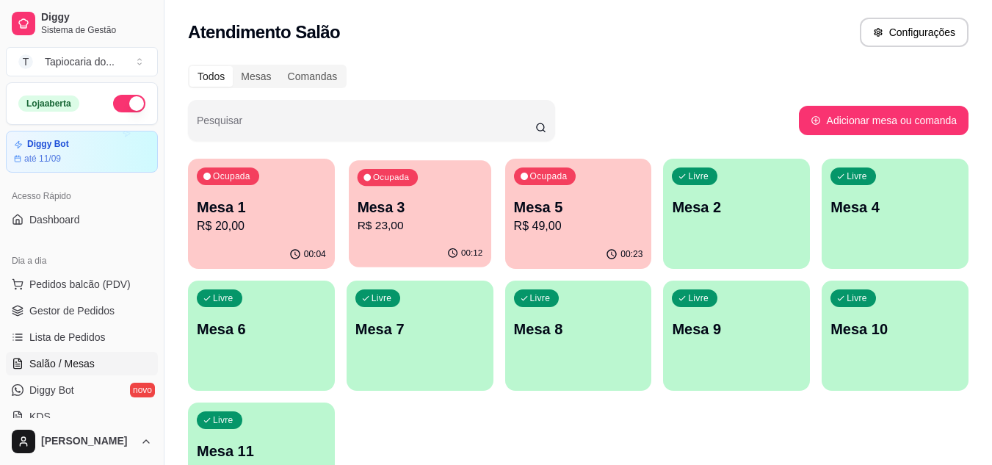
click at [423, 244] on div "00:12" at bounding box center [420, 253] width 142 height 28
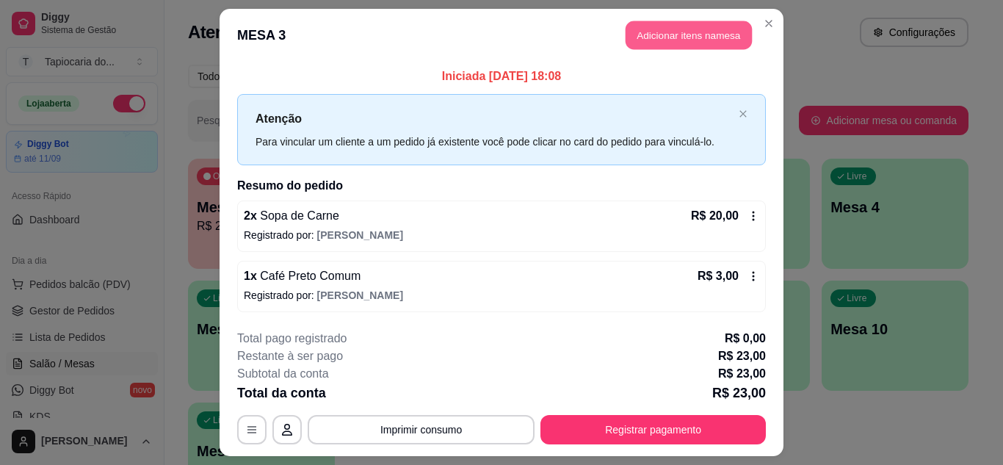
click at [651, 40] on button "Adicionar itens na mesa" at bounding box center [688, 35] width 126 height 29
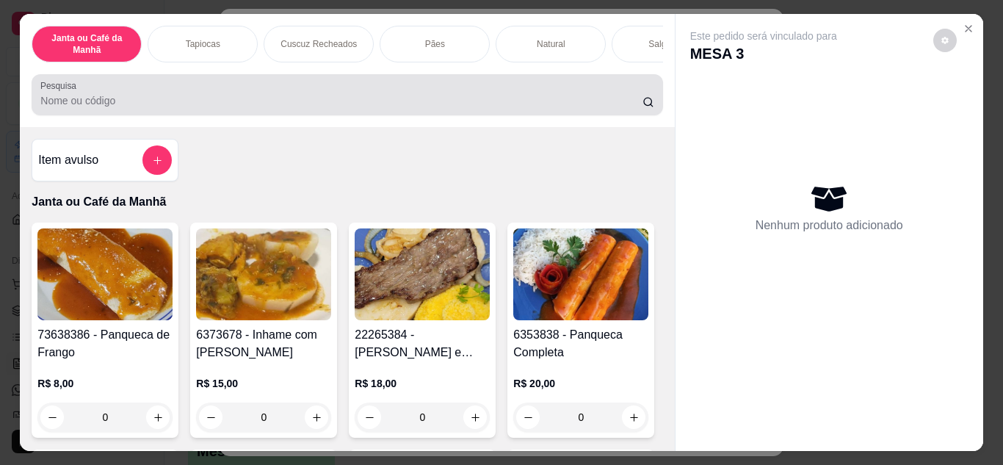
click at [464, 90] on div at bounding box center [346, 94] width 613 height 29
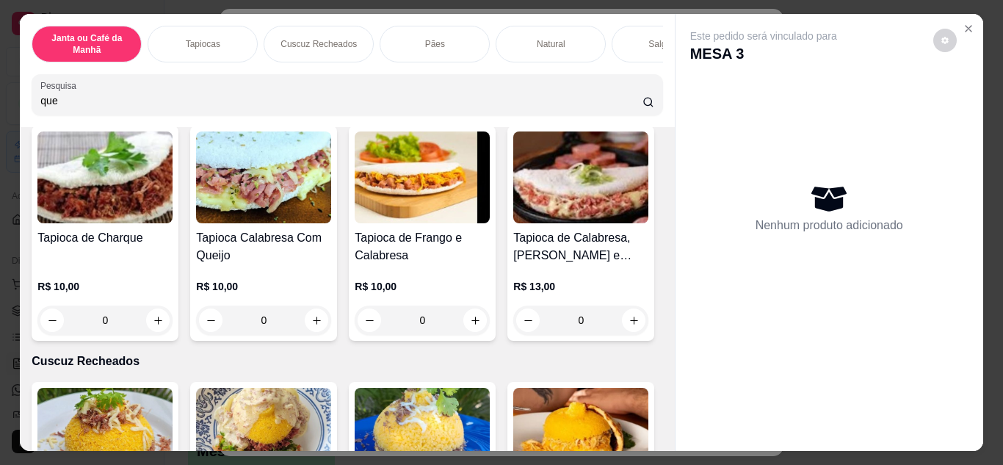
scroll to position [3449, 0]
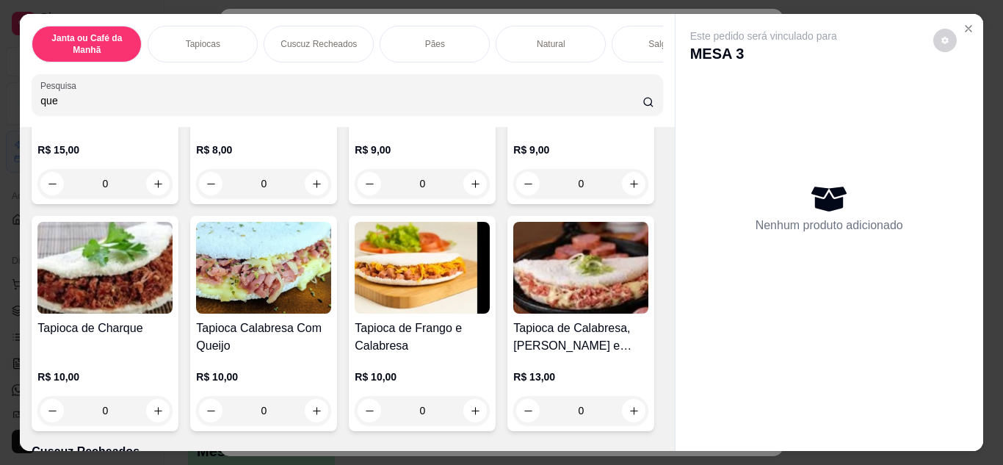
type input "que"
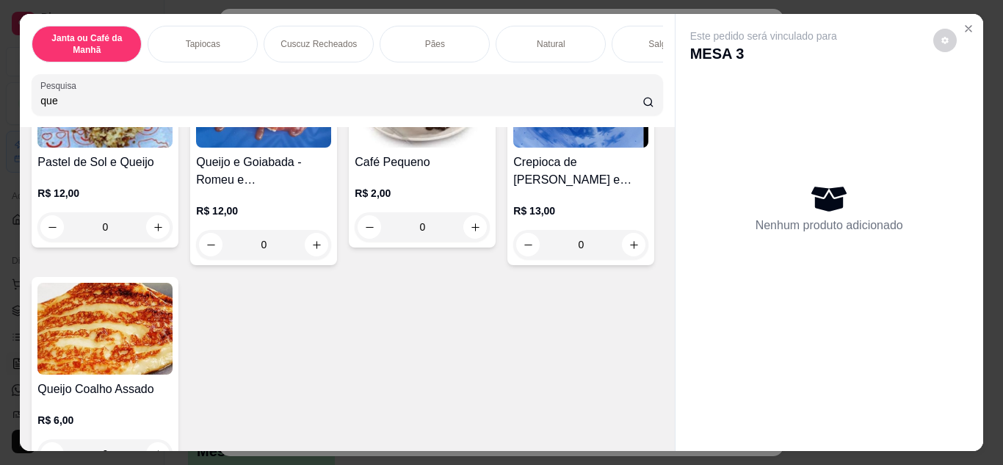
scroll to position [1999, 0]
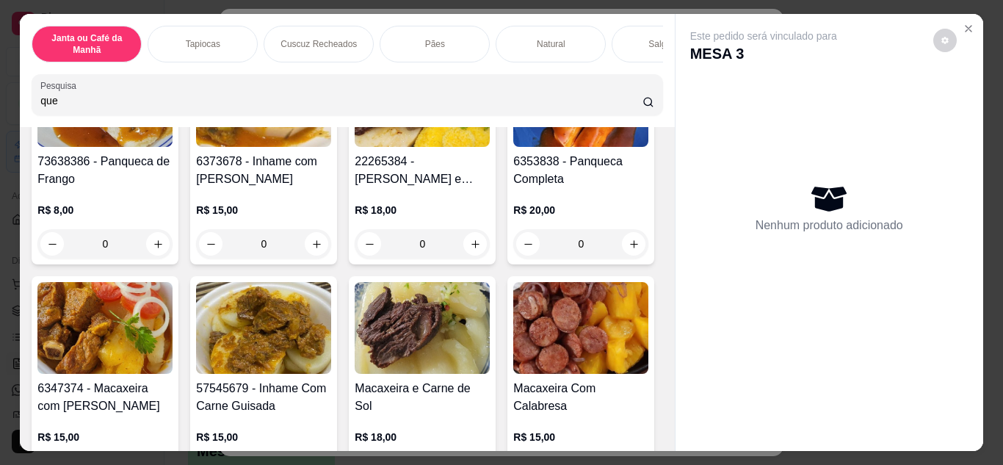
type input "1"
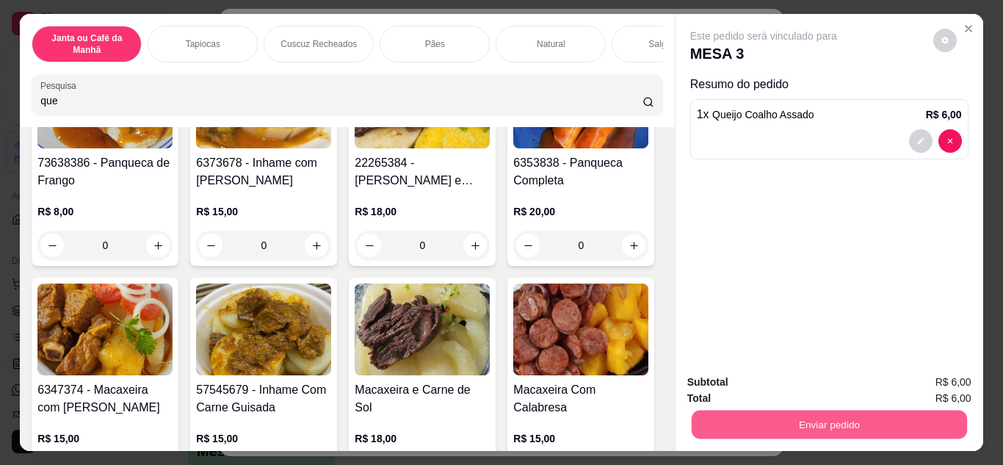
click at [790, 415] on button "Enviar pedido" at bounding box center [828, 424] width 275 height 29
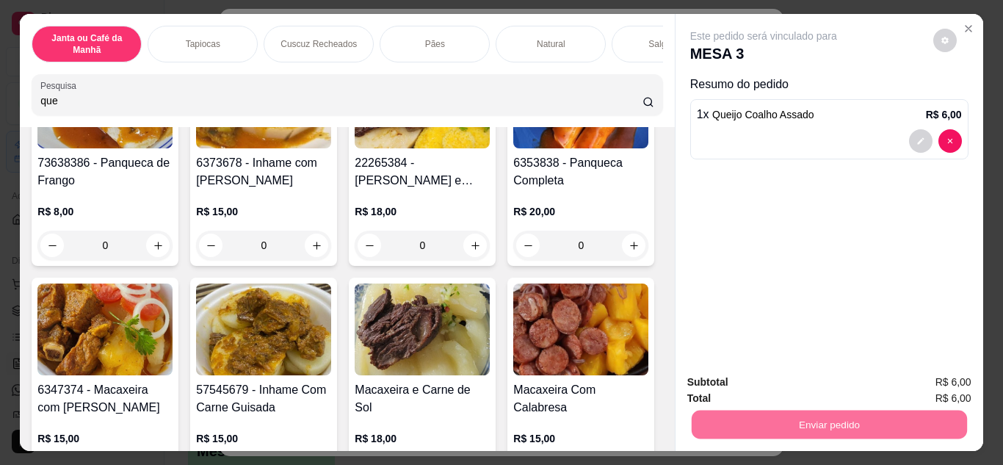
click at [785, 383] on button "Não registrar e enviar pedido" at bounding box center [780, 382] width 148 height 27
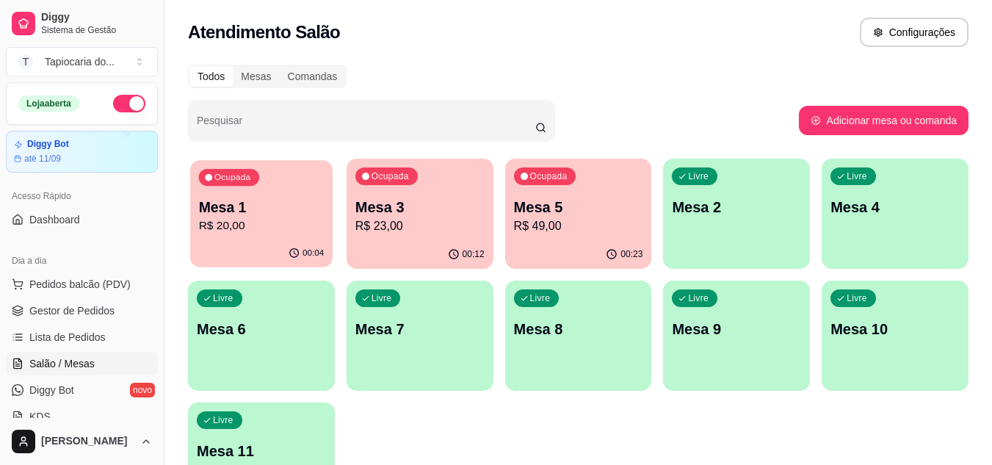
click at [281, 233] on p "R$ 20,00" at bounding box center [262, 225] width 126 height 17
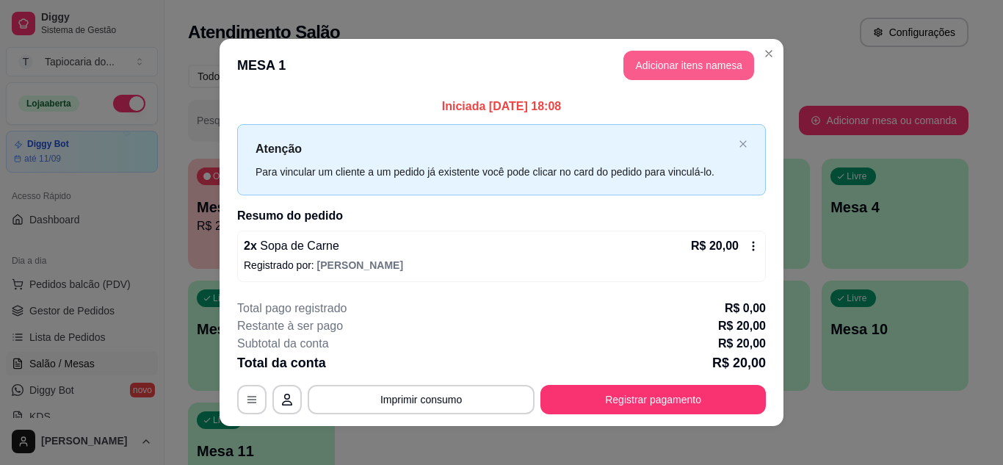
click at [672, 68] on button "Adicionar itens na mesa" at bounding box center [688, 65] width 131 height 29
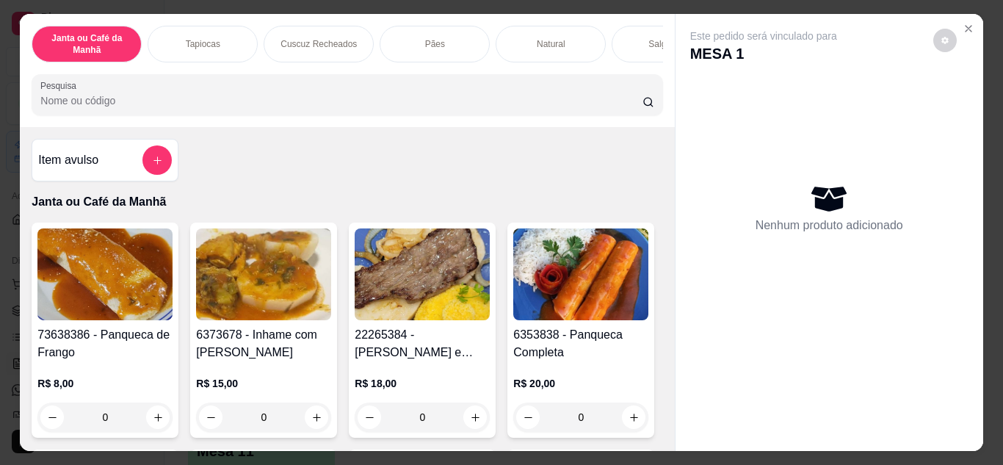
click at [487, 124] on div "Janta ou Café da Manhã Tapiocas Cuscuz Recheados Pães Natural Salgados Tapiocas…" at bounding box center [347, 70] width 654 height 113
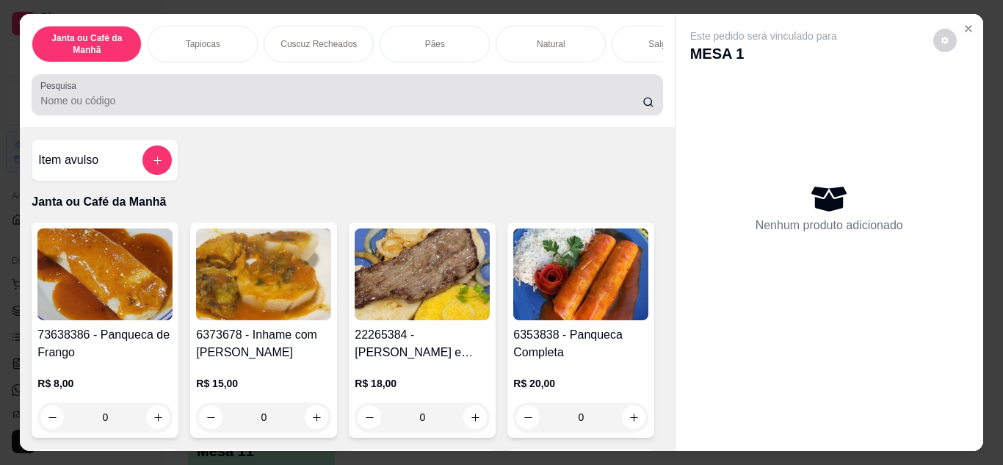
click at [489, 112] on div "Pesquisa" at bounding box center [347, 94] width 630 height 41
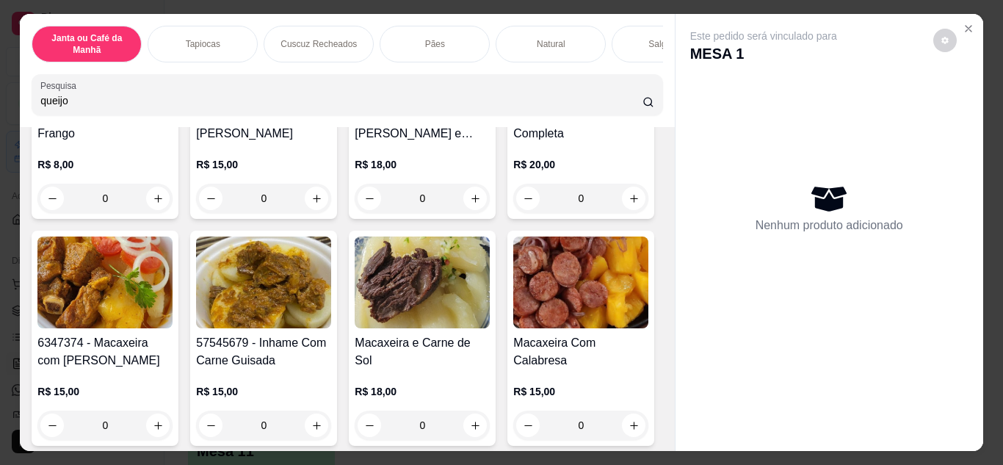
scroll to position [1174, 0]
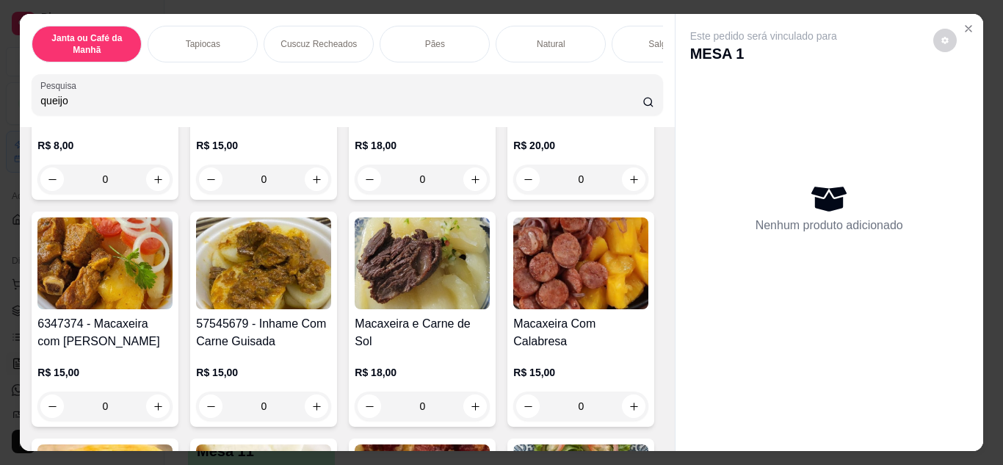
type input "queijo"
type input "1"
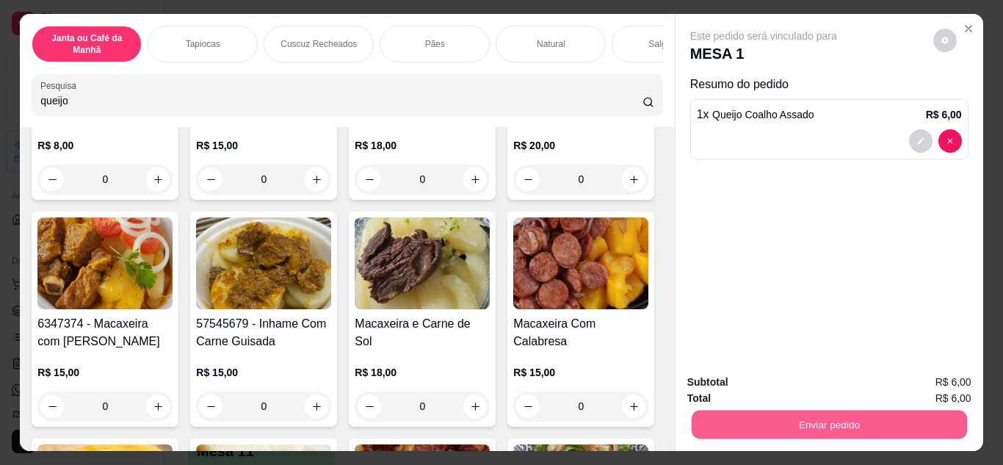
click at [760, 412] on button "Enviar pedido" at bounding box center [828, 424] width 275 height 29
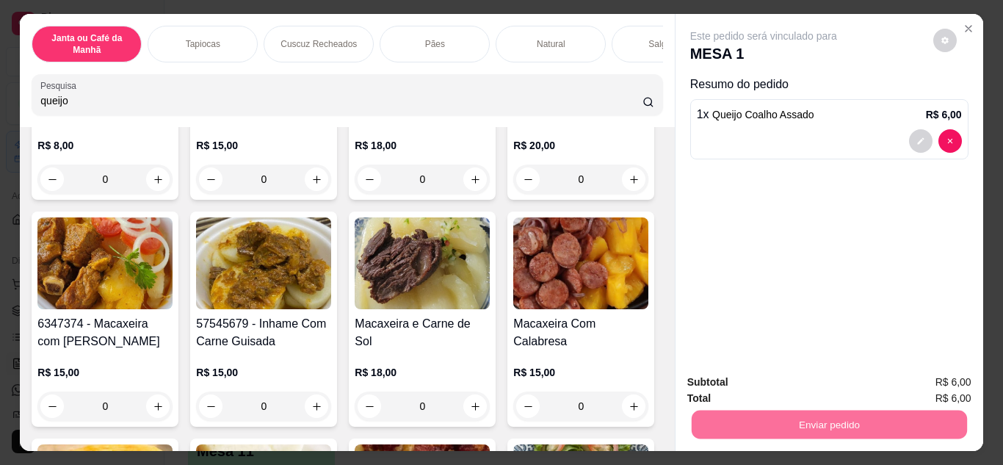
click at [765, 379] on button "Não registrar e enviar pedido" at bounding box center [780, 383] width 153 height 28
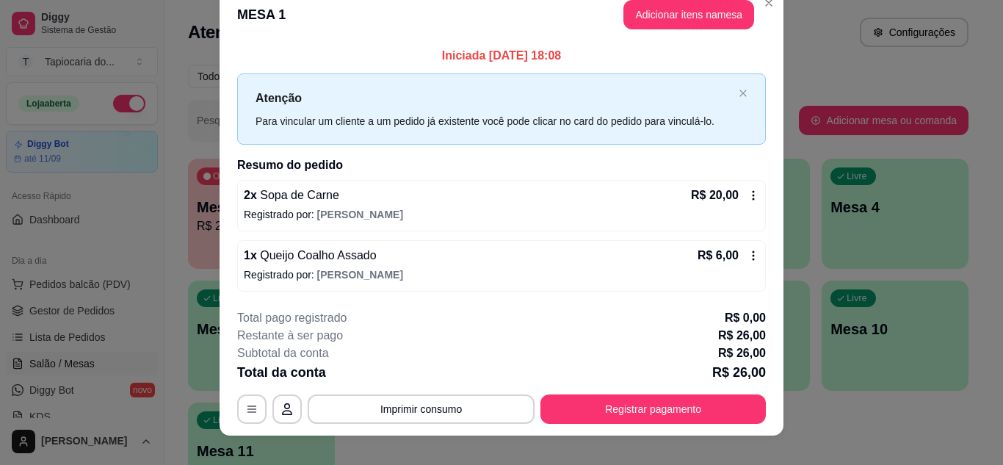
scroll to position [38, 0]
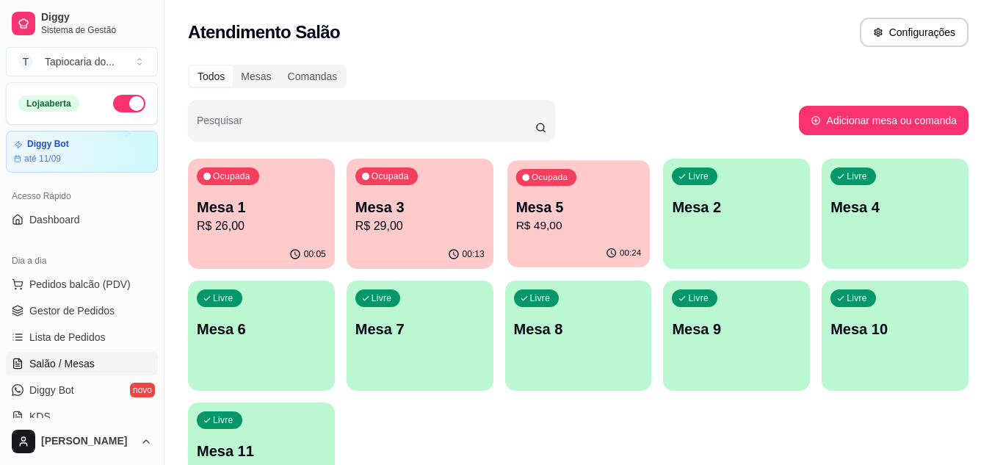
click at [597, 233] on p "R$ 49,00" at bounding box center [578, 225] width 126 height 17
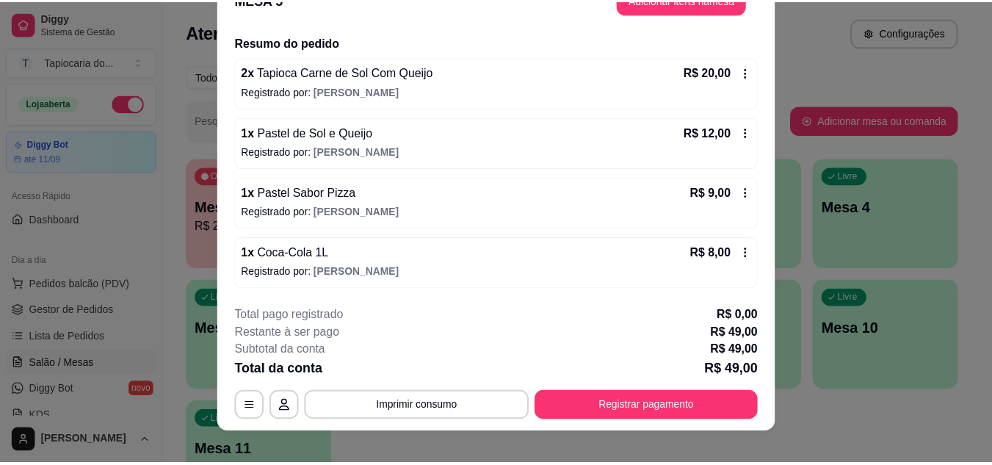
scroll to position [45, 0]
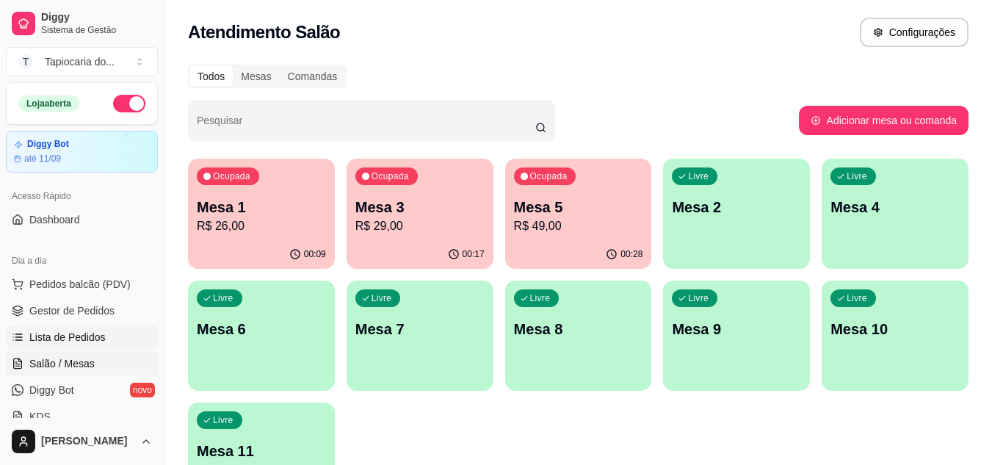
click at [84, 335] on span "Lista de Pedidos" at bounding box center [67, 337] width 76 height 15
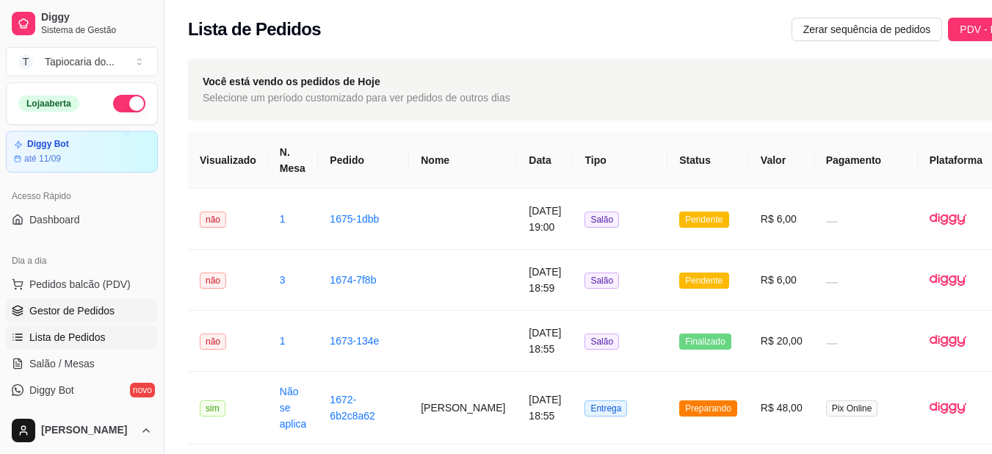
click at [50, 315] on span "Gestor de Pedidos" at bounding box center [71, 310] width 85 height 15
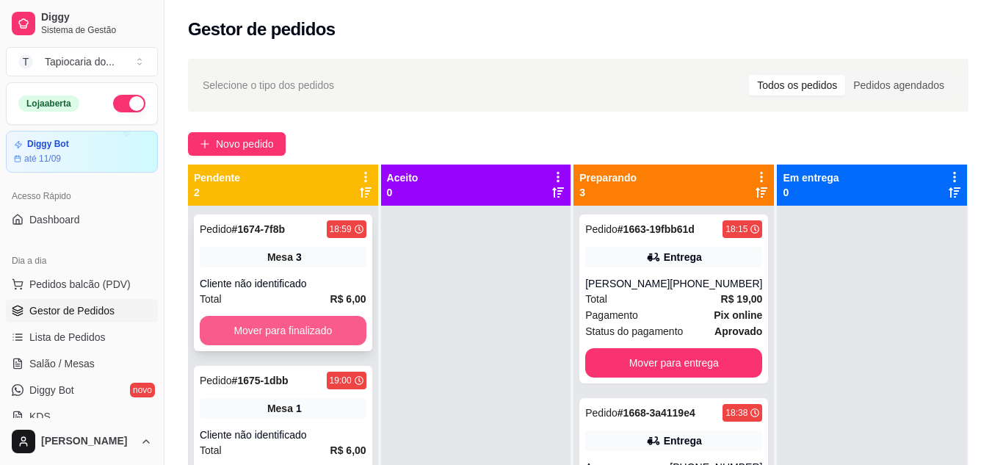
click at [347, 316] on button "Mover para finalizado" at bounding box center [283, 330] width 167 height 29
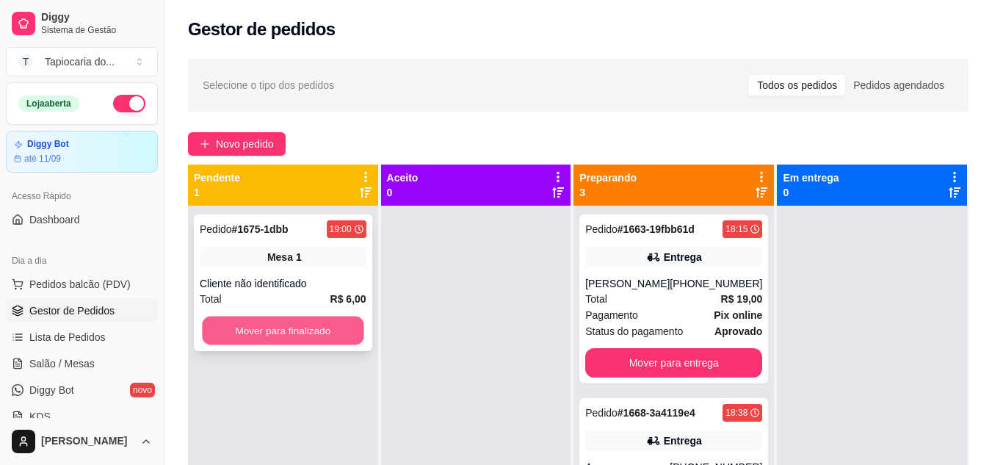
click at [346, 321] on button "Mover para finalizado" at bounding box center [282, 330] width 161 height 29
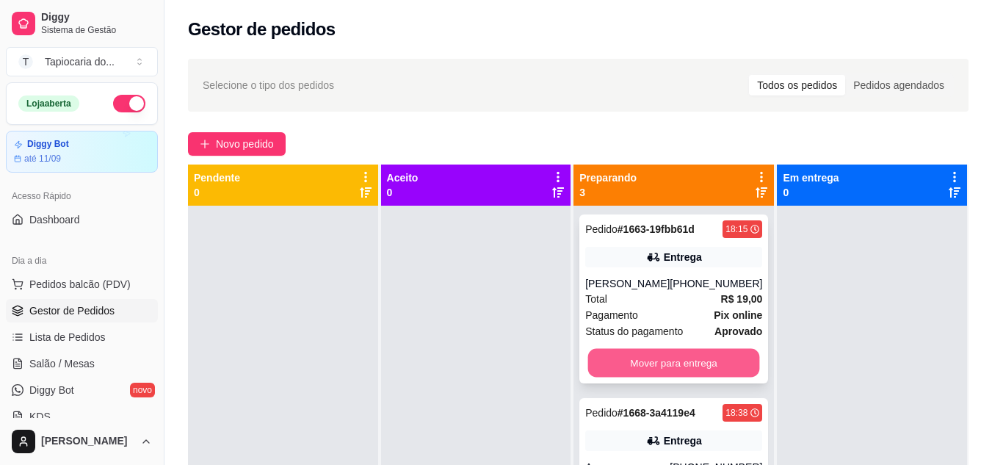
click at [721, 357] on button "Mover para entrega" at bounding box center [674, 363] width 172 height 29
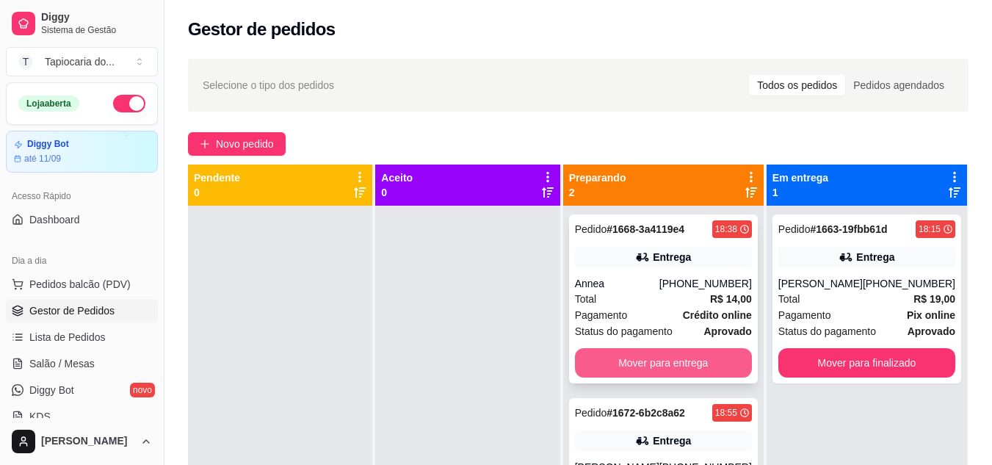
click at [685, 367] on button "Mover para entrega" at bounding box center [663, 362] width 177 height 29
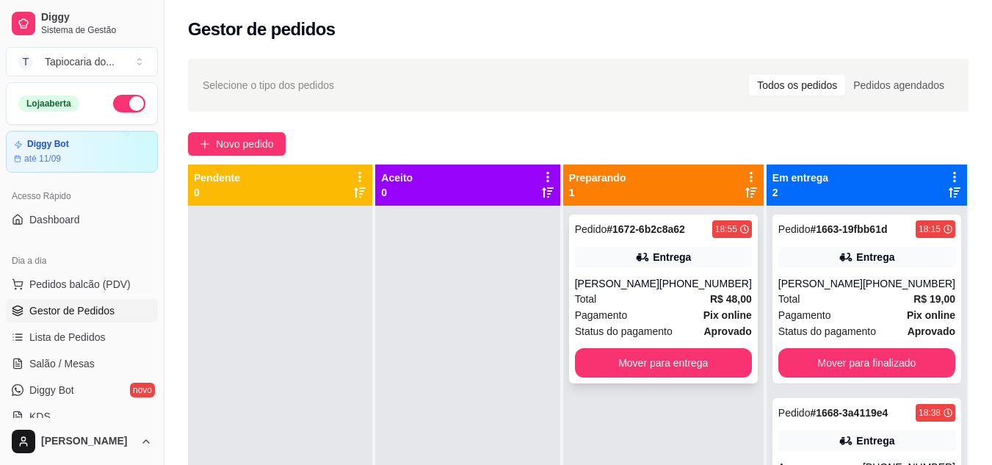
click at [641, 322] on div "Pagamento Pix online" at bounding box center [663, 315] width 177 height 16
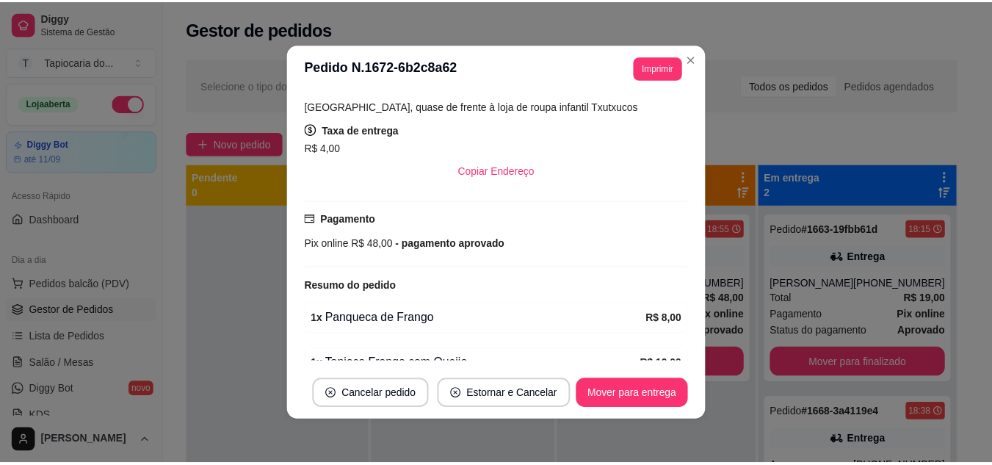
scroll to position [505, 0]
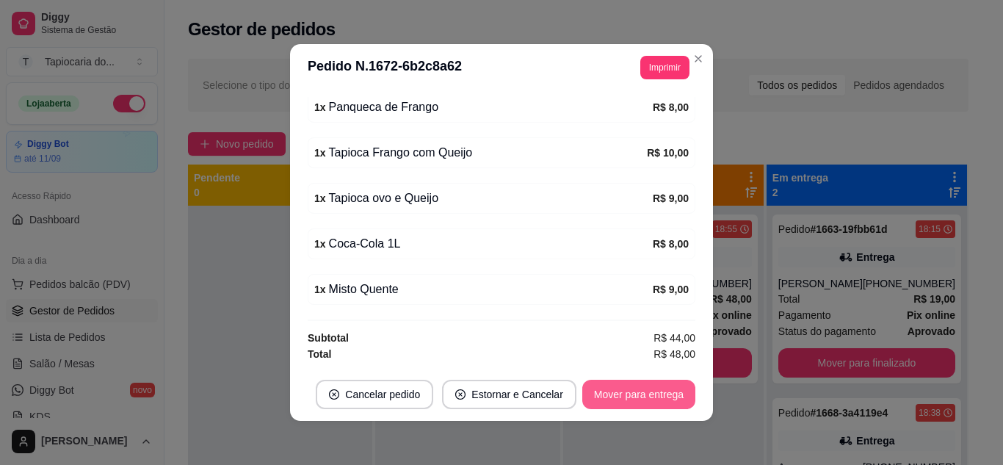
click at [633, 390] on button "Mover para entrega" at bounding box center [638, 393] width 113 height 29
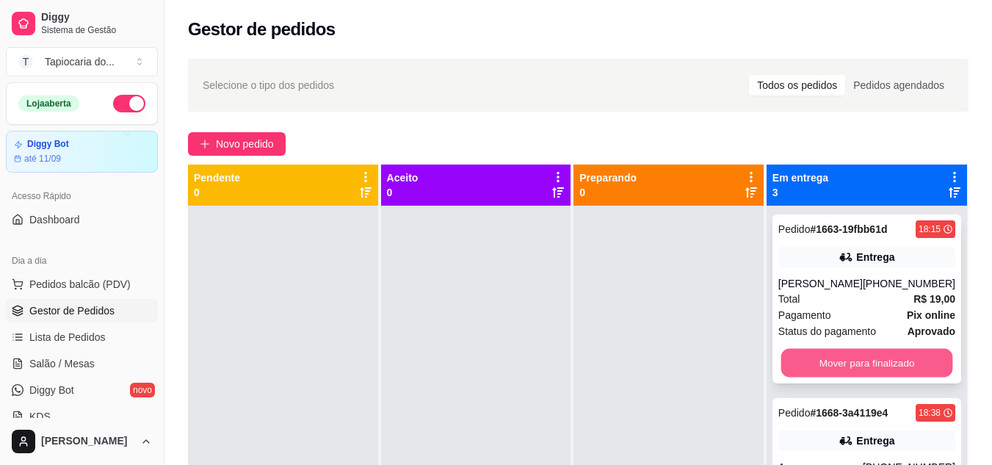
click at [845, 361] on button "Mover para finalizado" at bounding box center [866, 363] width 172 height 29
click at [848, 360] on button "Mover para finalizado" at bounding box center [866, 363] width 172 height 29
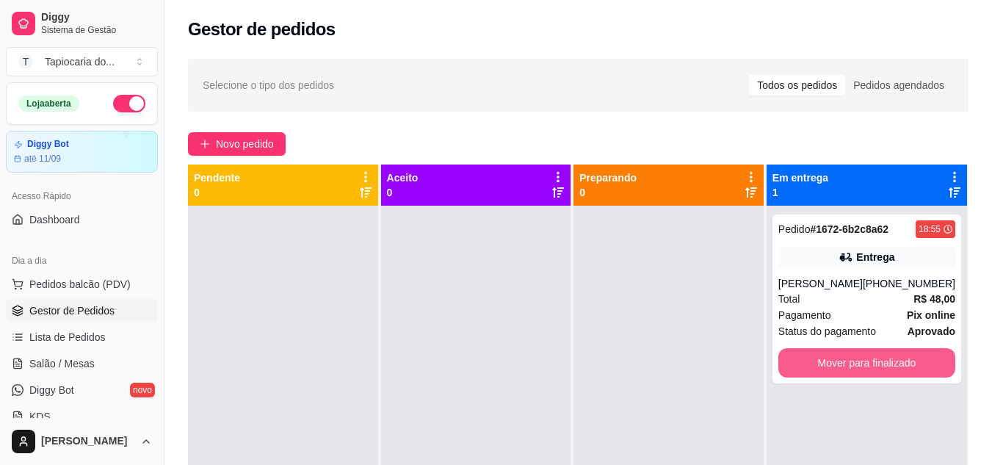
click at [848, 360] on button "Mover para finalizado" at bounding box center [866, 362] width 177 height 29
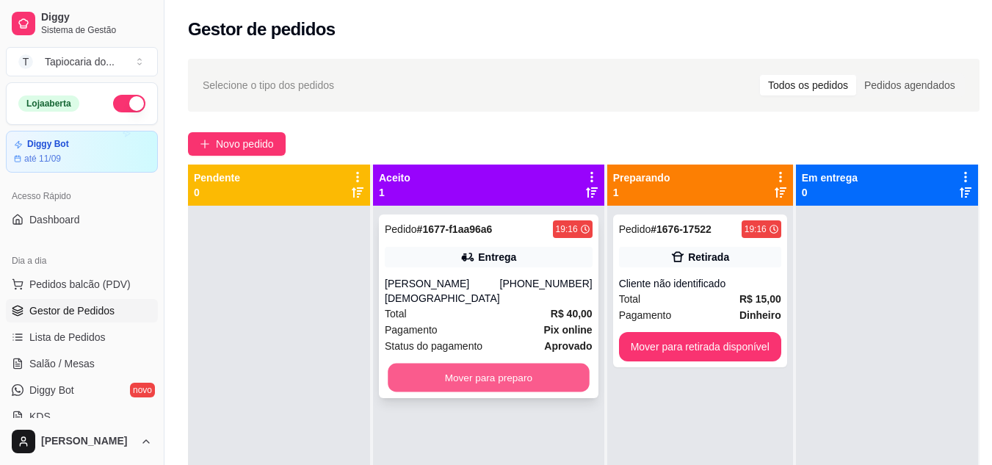
click at [533, 366] on button "Mover para preparo" at bounding box center [488, 377] width 201 height 29
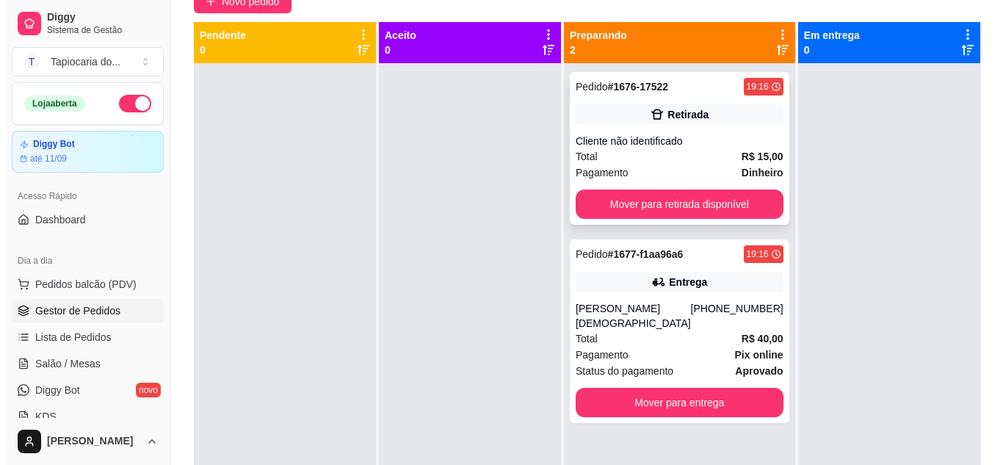
scroll to position [150, 0]
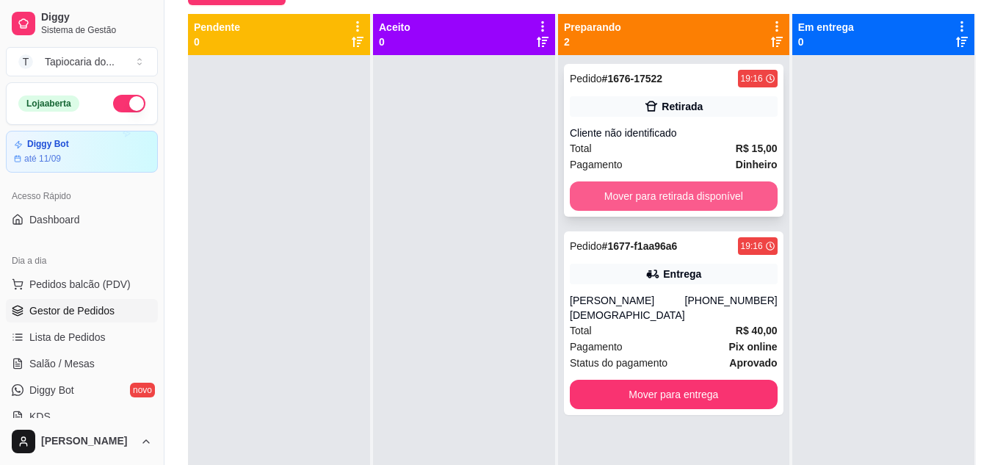
click at [652, 203] on button "Mover para retirada disponível" at bounding box center [674, 195] width 208 height 29
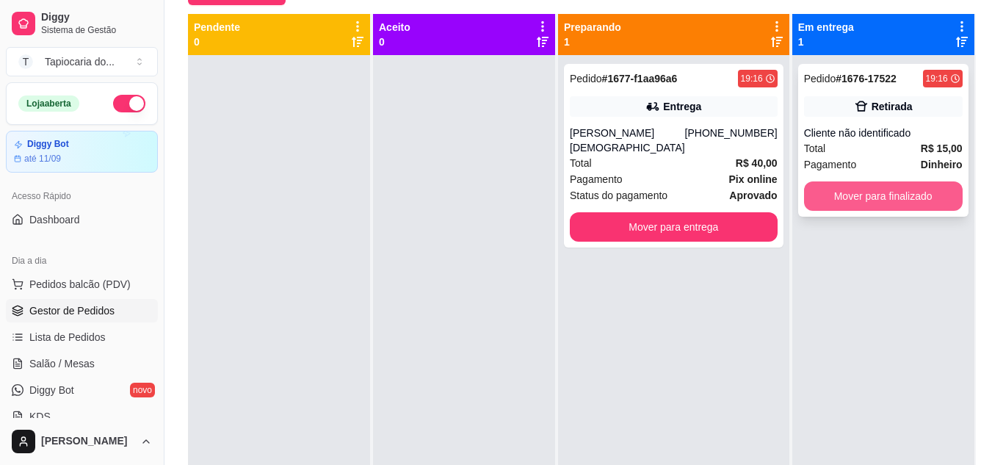
click at [865, 190] on button "Mover para finalizado" at bounding box center [883, 195] width 159 height 29
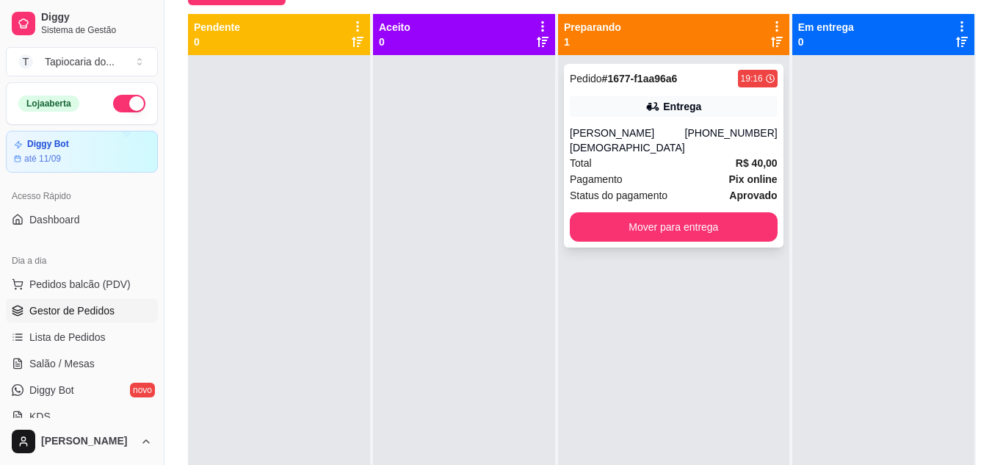
click at [621, 159] on div "Total R$ 40,00" at bounding box center [674, 163] width 208 height 16
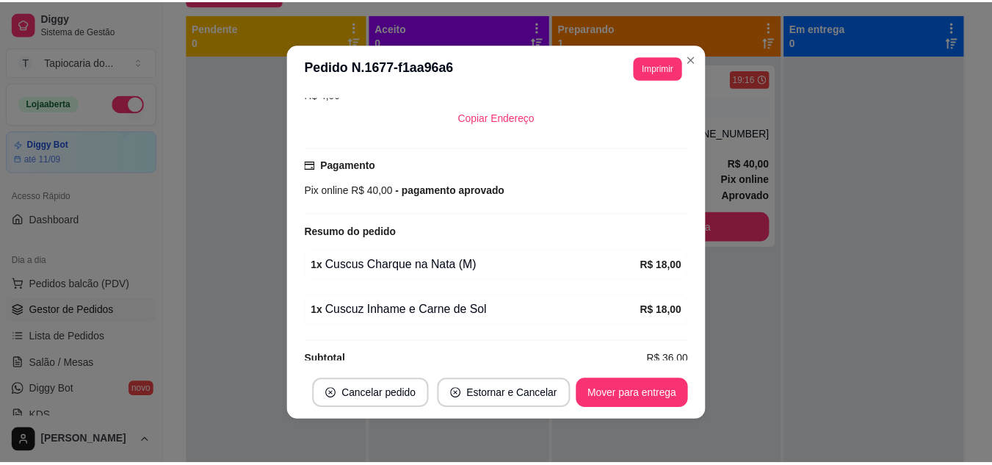
scroll to position [351, 0]
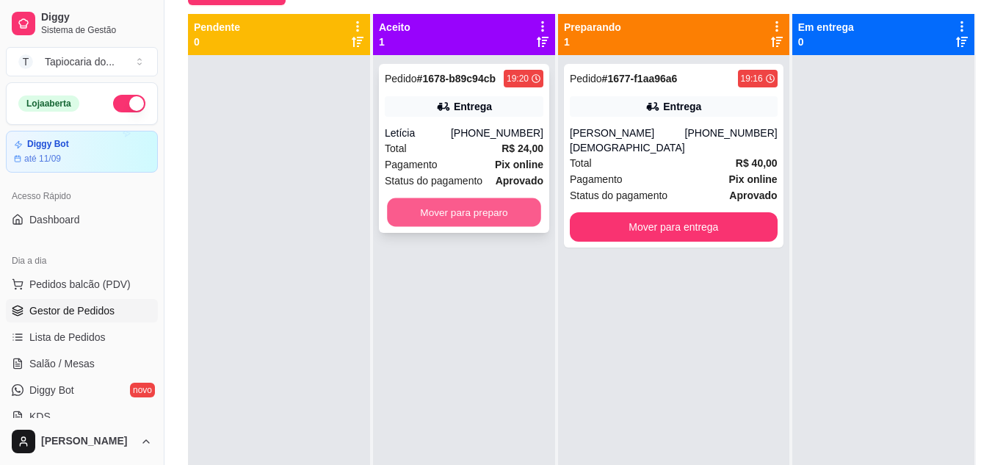
click at [446, 219] on button "Mover para preparo" at bounding box center [464, 212] width 154 height 29
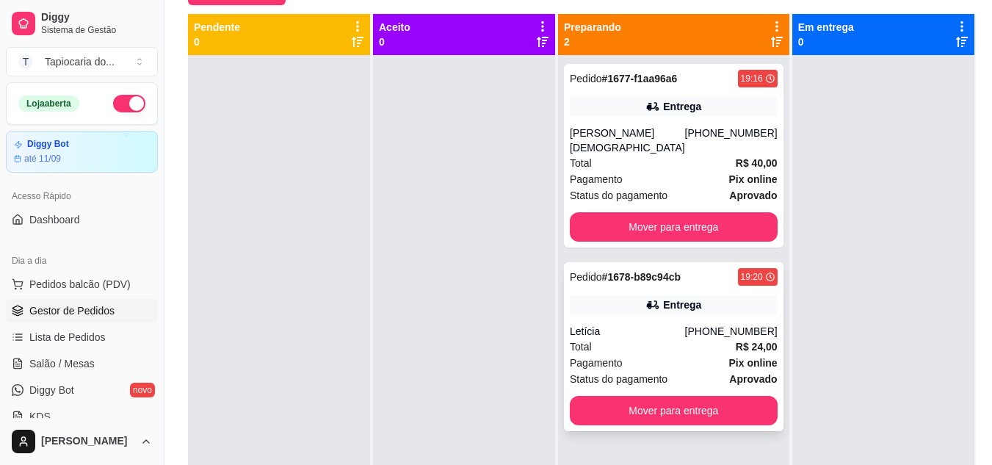
click at [680, 351] on div "Total R$ 24,00" at bounding box center [674, 346] width 208 height 16
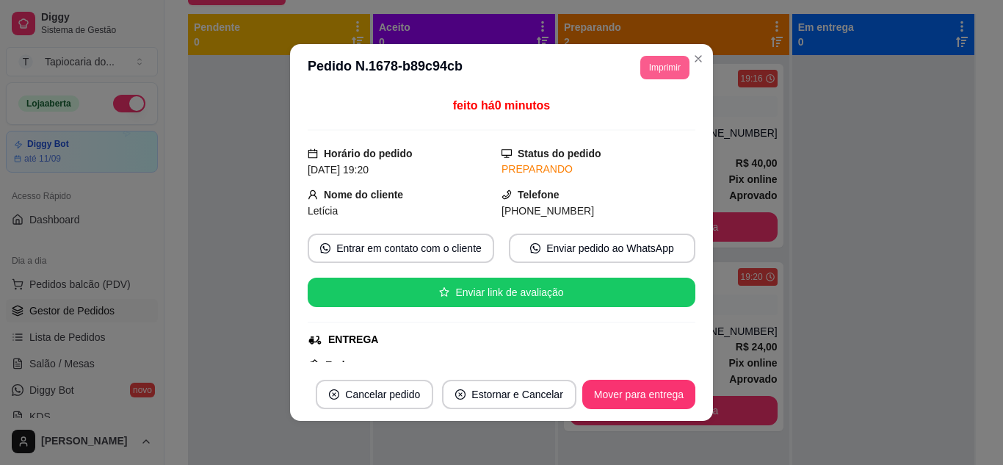
click at [658, 74] on button "Imprimir" at bounding box center [664, 67] width 49 height 23
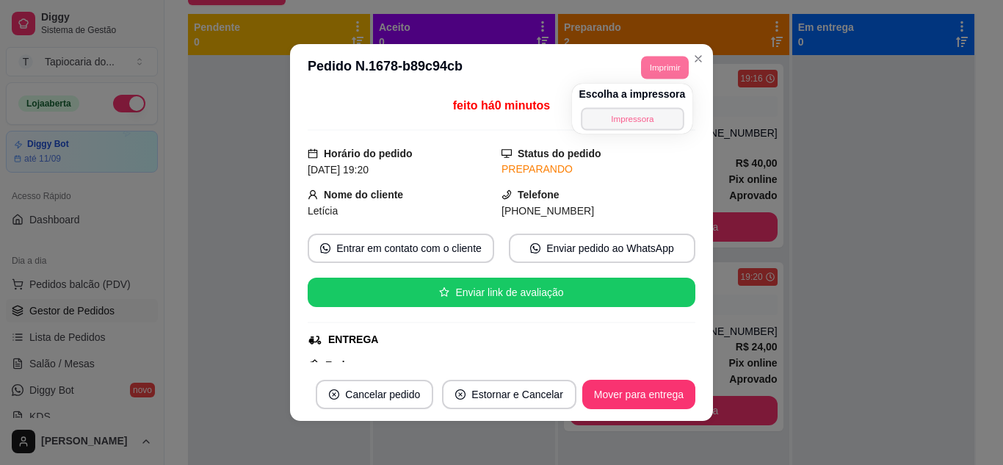
click at [617, 116] on button "Impressora" at bounding box center [632, 118] width 103 height 23
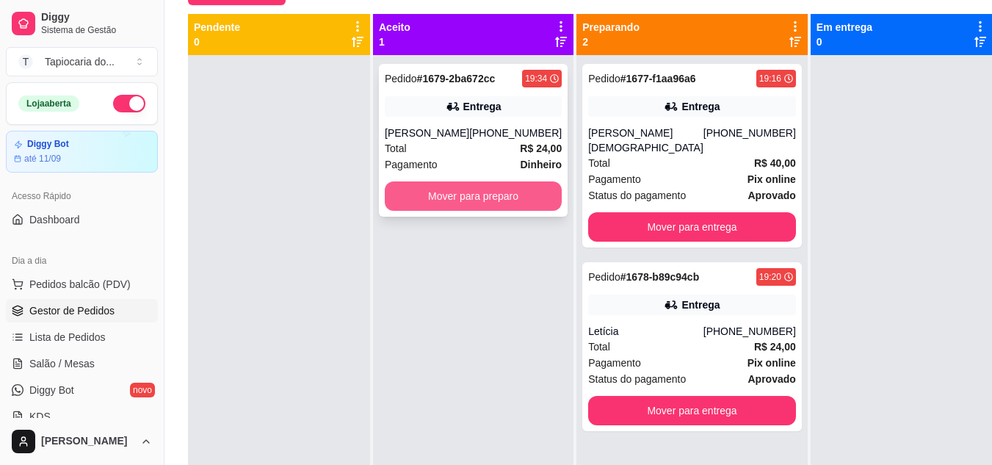
click at [483, 199] on button "Mover para preparo" at bounding box center [473, 195] width 177 height 29
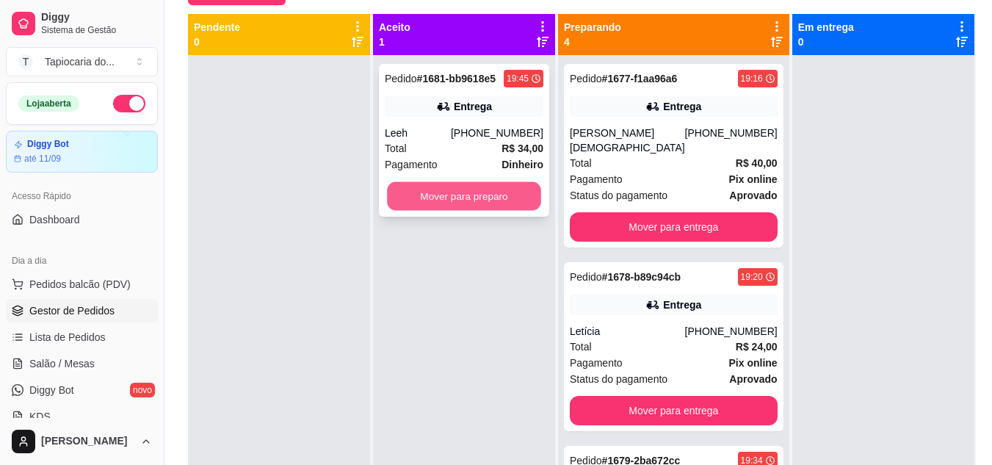
click at [470, 189] on button "Mover para preparo" at bounding box center [464, 196] width 154 height 29
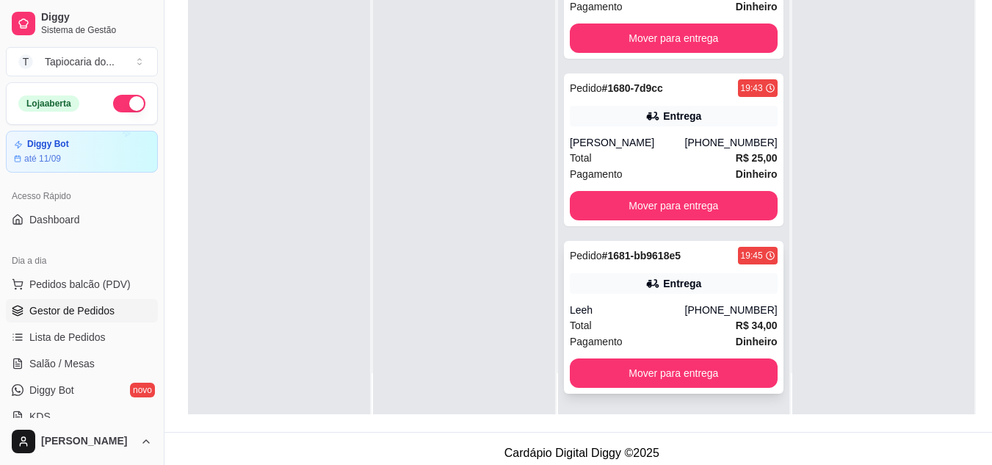
scroll to position [224, 0]
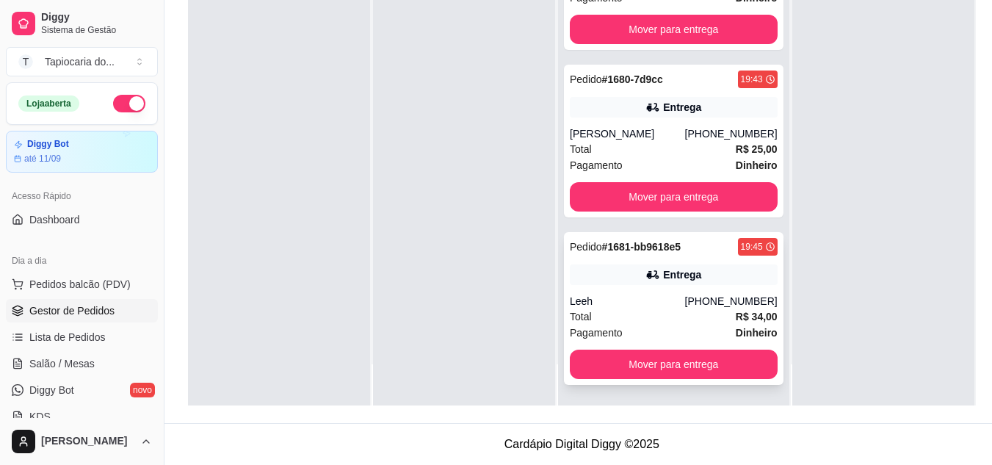
click at [645, 320] on div "Total R$ 34,00" at bounding box center [674, 316] width 208 height 16
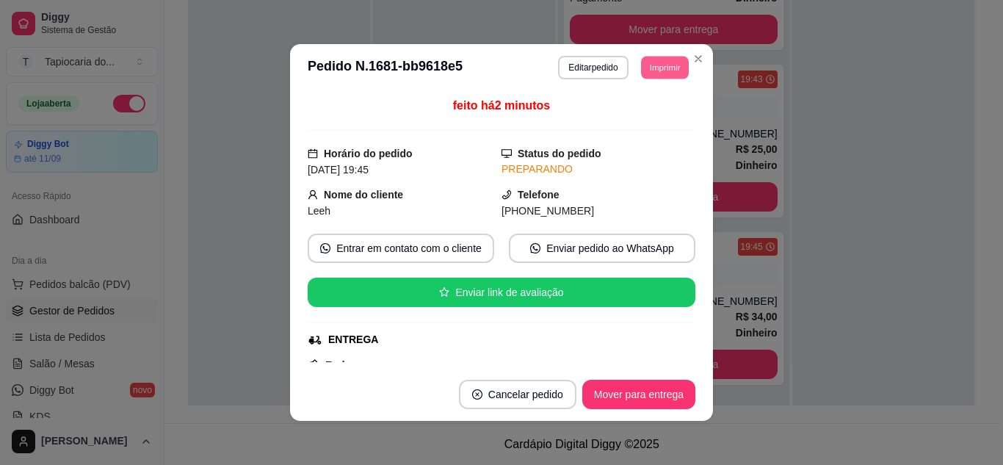
click at [650, 66] on button "Imprimir" at bounding box center [665, 67] width 48 height 23
click at [642, 120] on button "Impressora" at bounding box center [631, 118] width 106 height 23
click at [654, 71] on button "Imprimir" at bounding box center [665, 67] width 48 height 23
click at [642, 119] on button "Impressora" at bounding box center [631, 118] width 106 height 23
click at [647, 72] on button "Imprimir" at bounding box center [665, 67] width 48 height 23
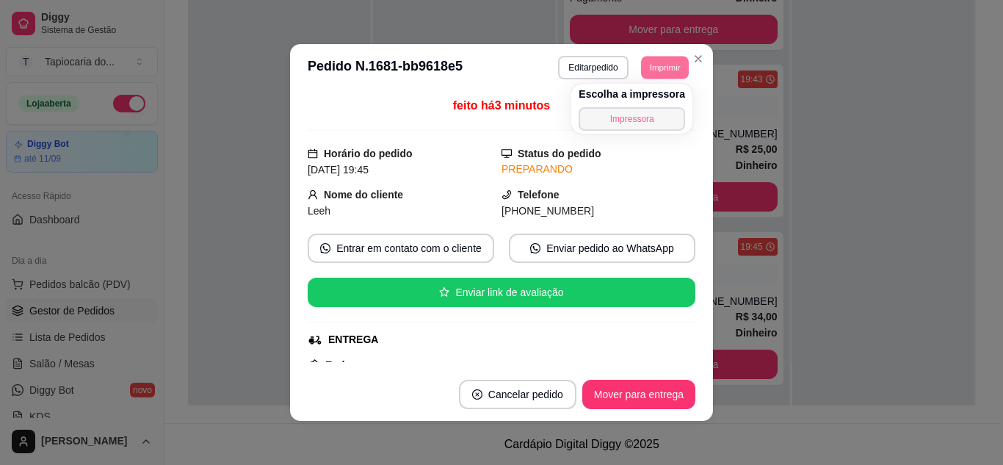
click at [640, 112] on button "Impressora" at bounding box center [631, 118] width 106 height 23
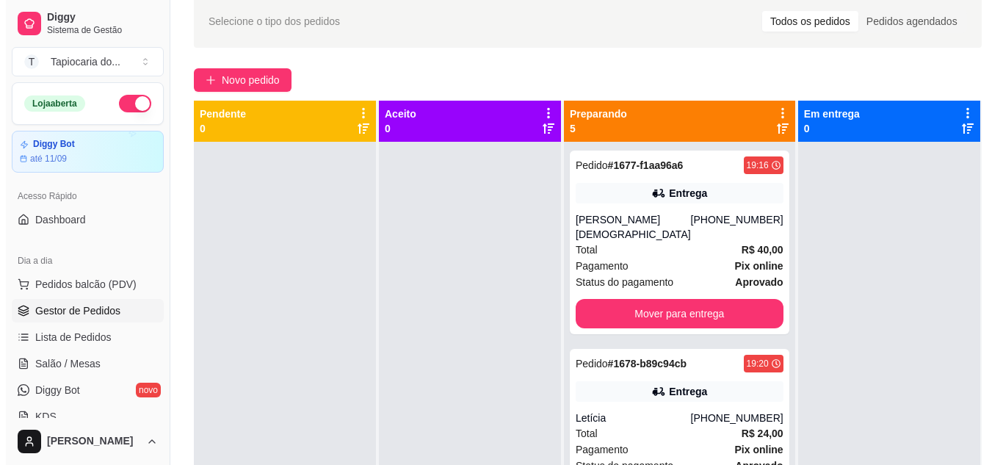
scroll to position [0, 0]
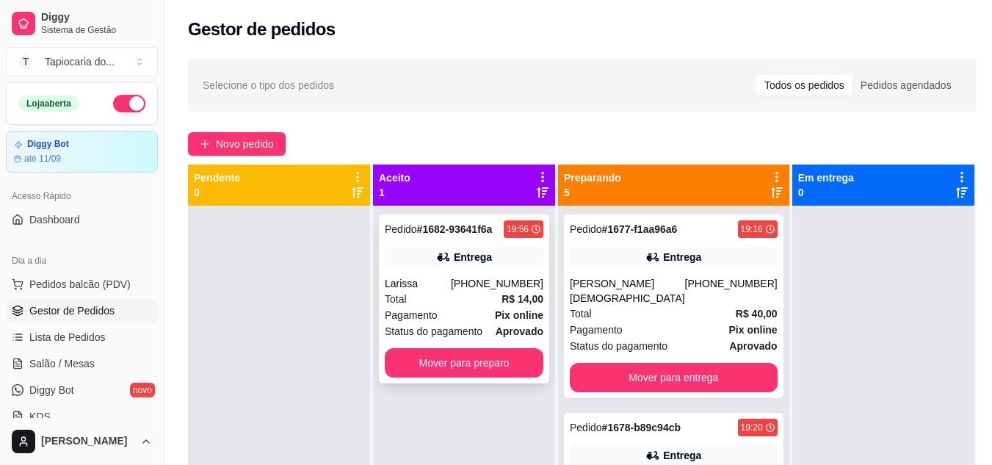
click at [428, 297] on div "Total R$ 14,00" at bounding box center [464, 299] width 159 height 16
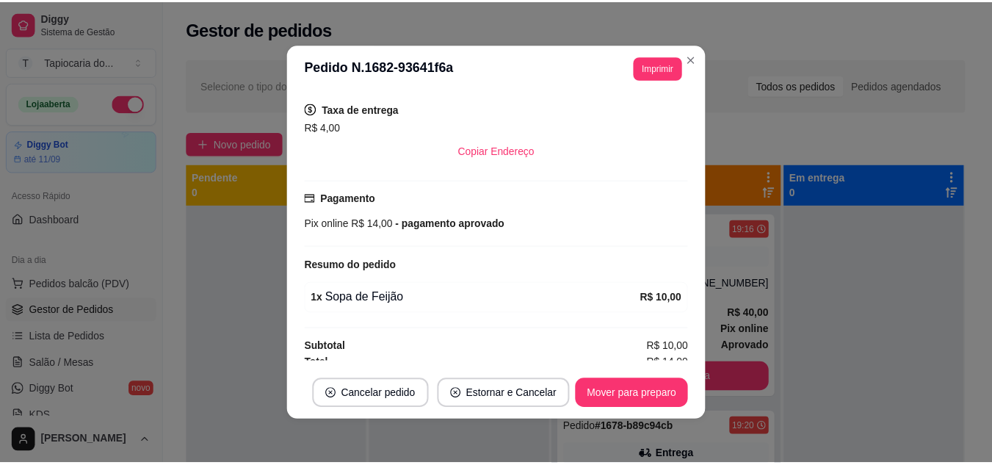
scroll to position [305, 0]
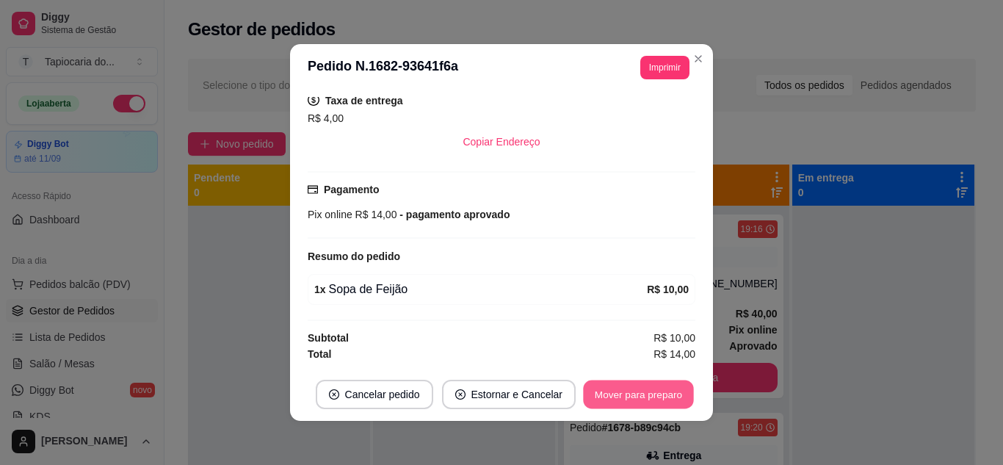
click at [604, 386] on button "Mover para preparo" at bounding box center [638, 394] width 110 height 29
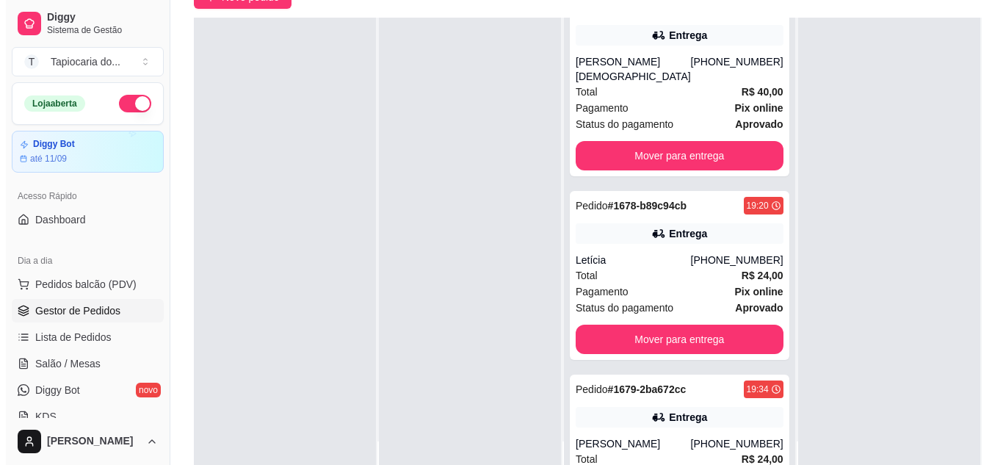
scroll to position [30, 0]
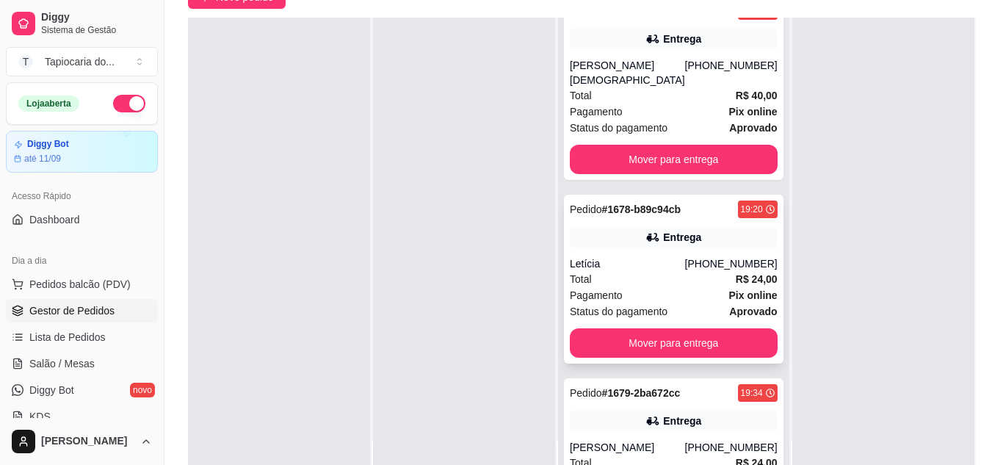
click at [640, 267] on div "Letícia" at bounding box center [627, 263] width 115 height 15
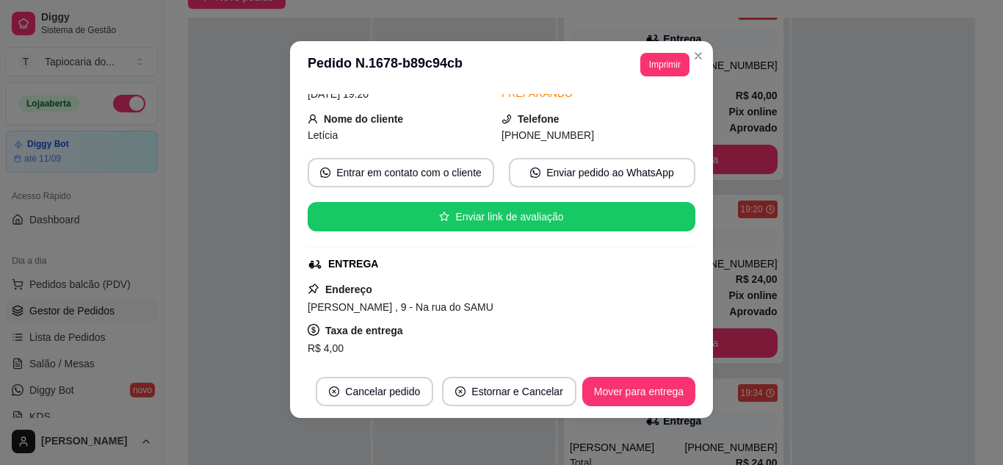
scroll to position [57, 0]
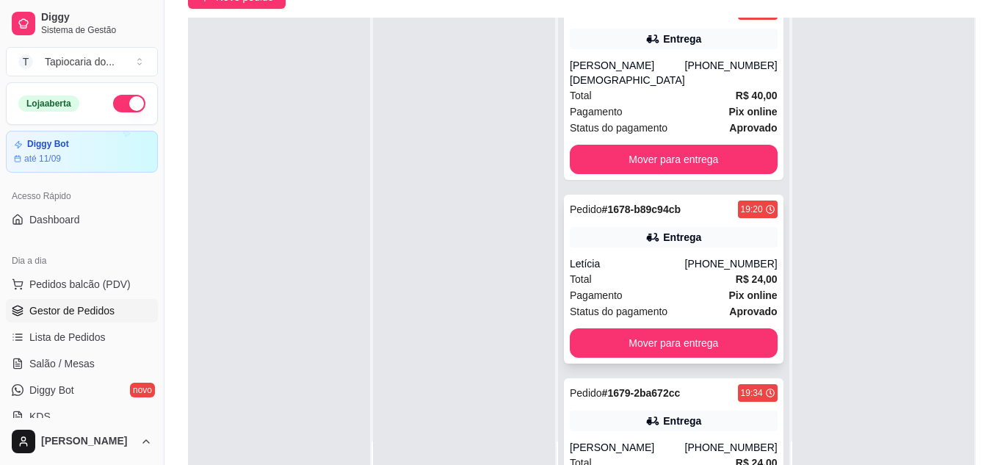
click at [653, 282] on div "Total R$ 24,00" at bounding box center [674, 279] width 208 height 16
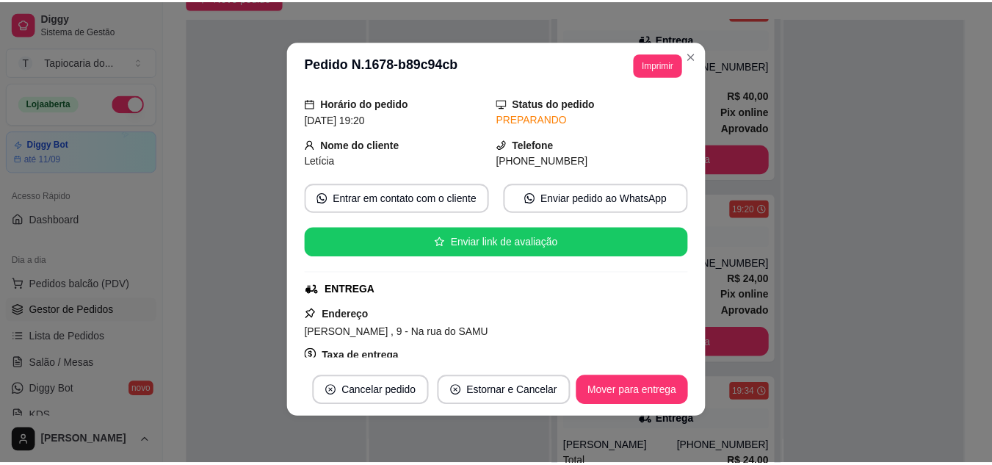
scroll to position [73, 0]
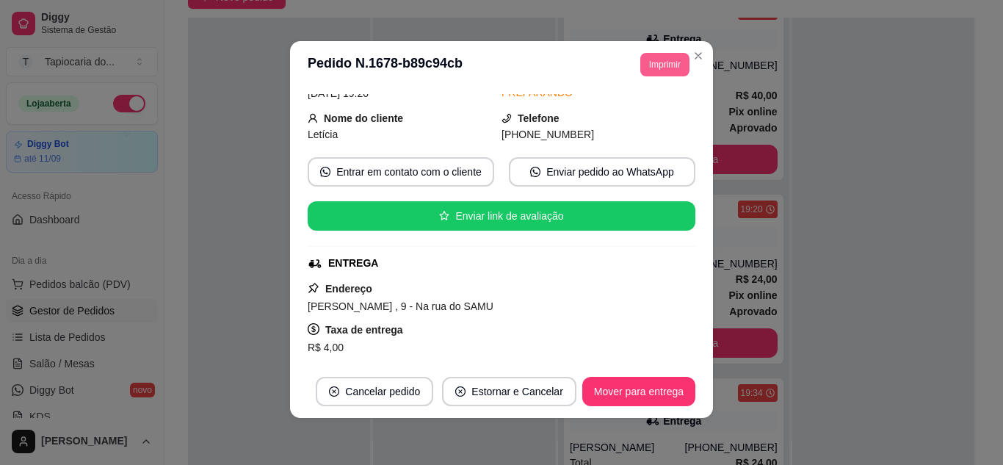
click at [647, 62] on button "Imprimir" at bounding box center [664, 64] width 49 height 23
click at [628, 117] on button "Impressora" at bounding box center [632, 115] width 103 height 23
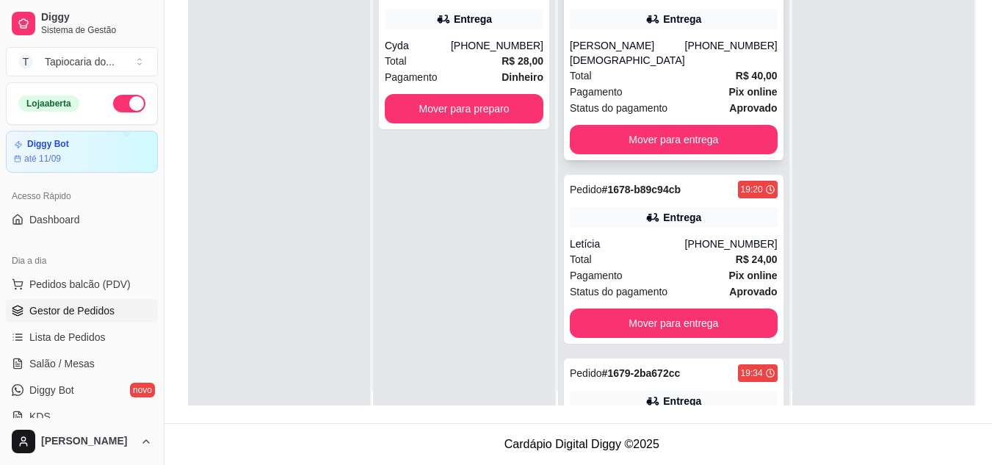
scroll to position [0, 0]
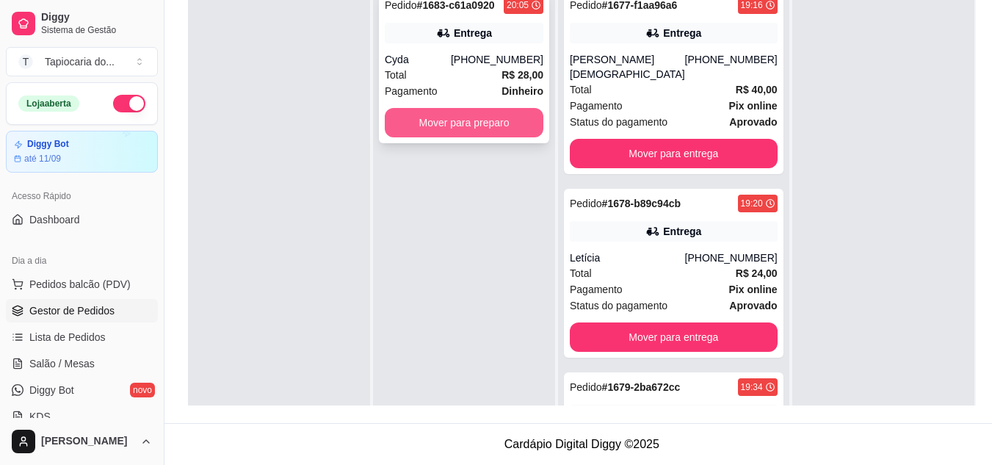
click at [459, 117] on button "Mover para preparo" at bounding box center [464, 122] width 159 height 29
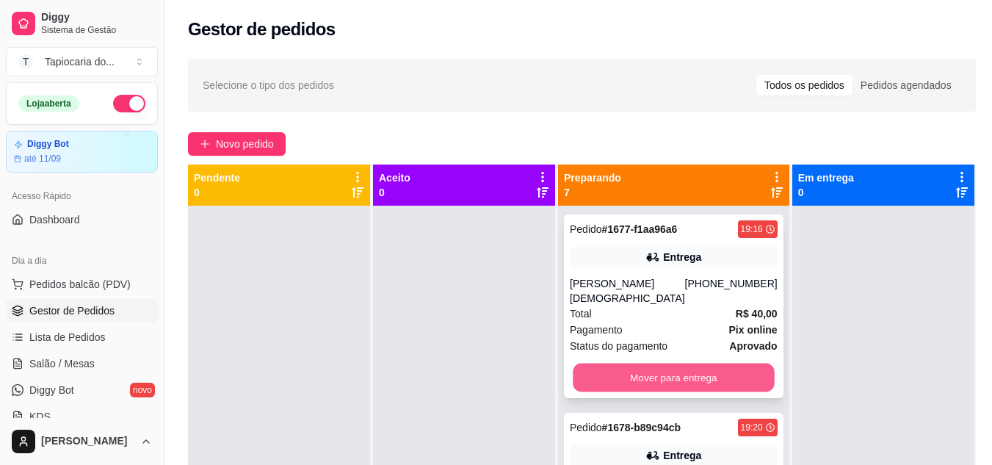
click at [641, 371] on button "Mover para entrega" at bounding box center [672, 377] width 201 height 29
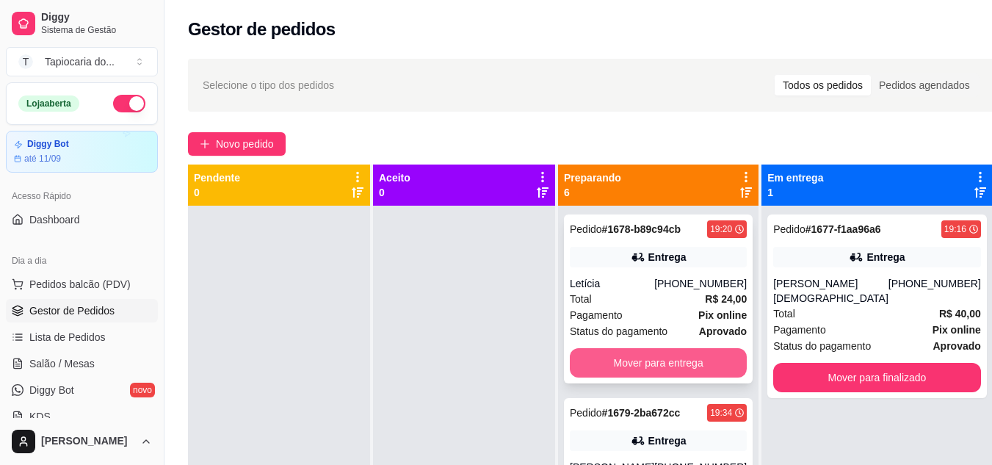
click at [642, 371] on button "Mover para entrega" at bounding box center [658, 362] width 177 height 29
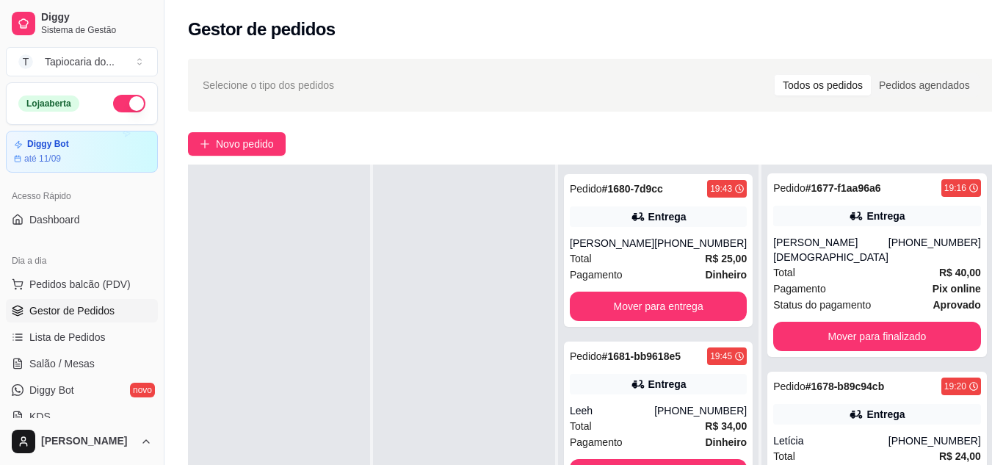
scroll to position [109, 0]
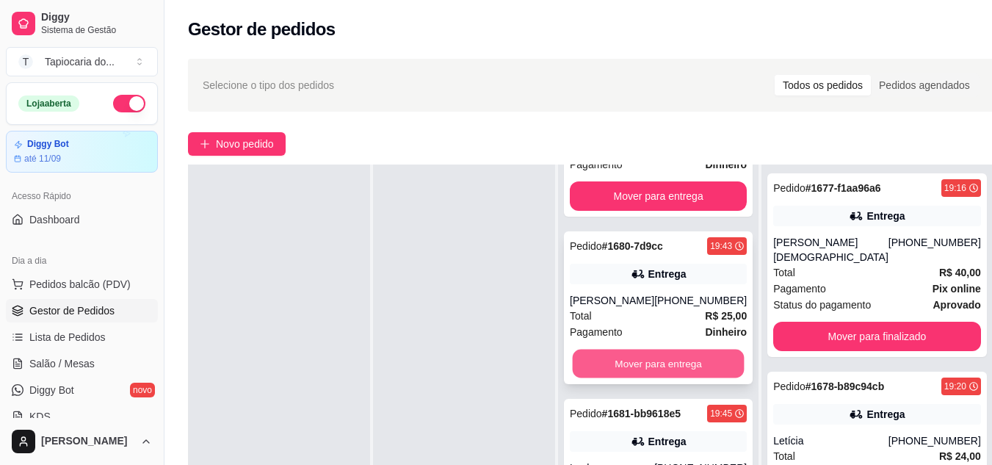
click at [661, 365] on button "Mover para entrega" at bounding box center [658, 363] width 172 height 29
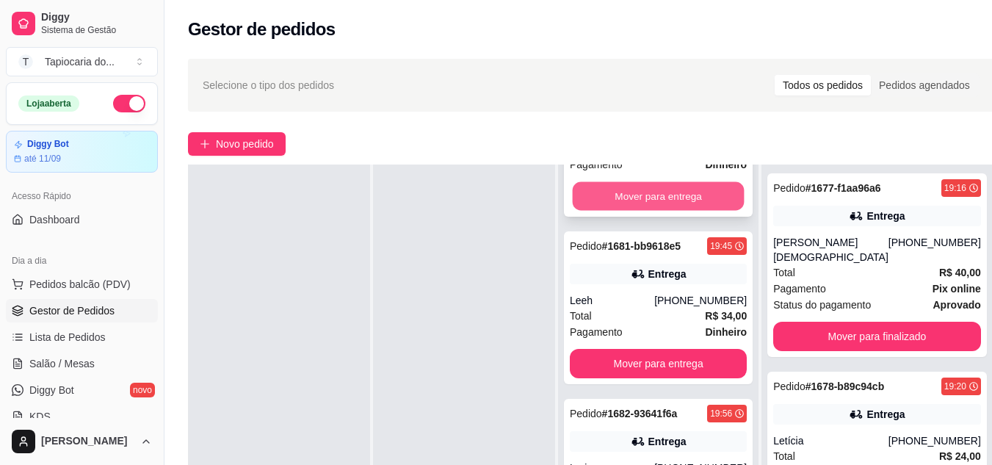
click at [652, 193] on button "Mover para entrega" at bounding box center [658, 196] width 172 height 29
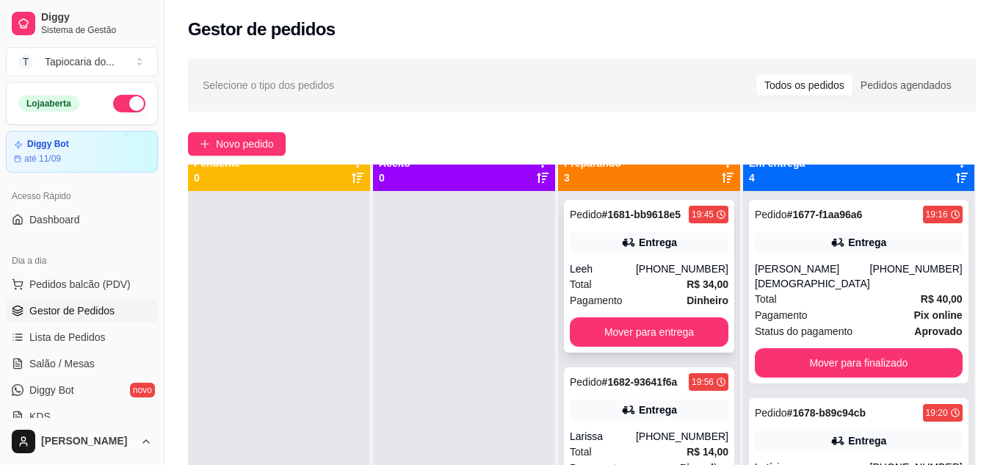
scroll to position [0, 0]
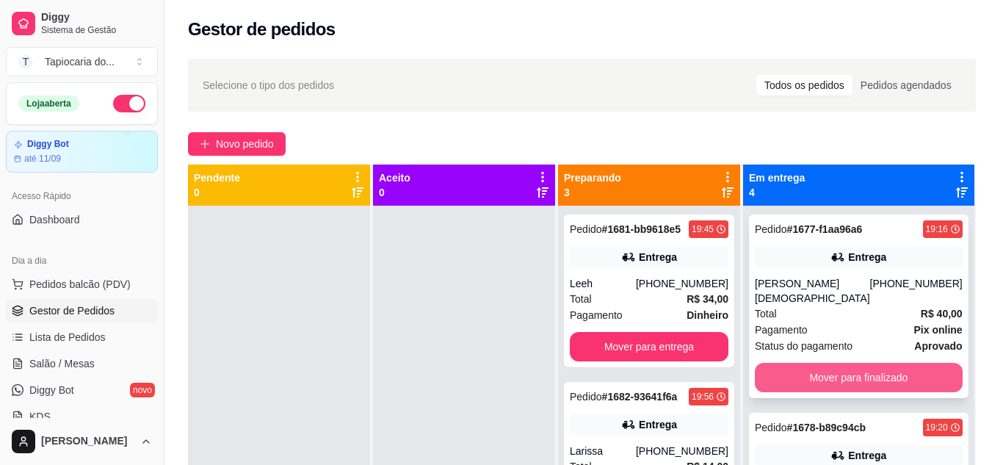
click at [851, 370] on button "Mover para finalizado" at bounding box center [858, 377] width 208 height 29
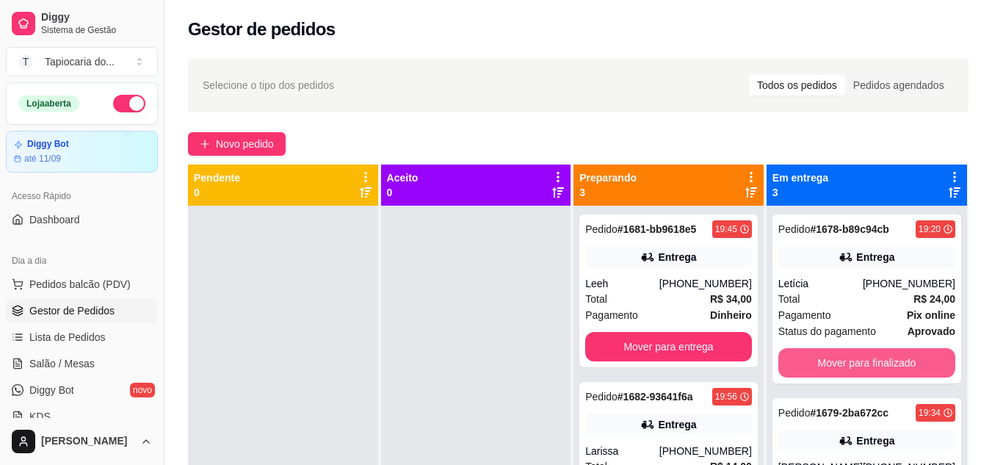
click at [851, 370] on button "Mover para finalizado" at bounding box center [866, 362] width 177 height 29
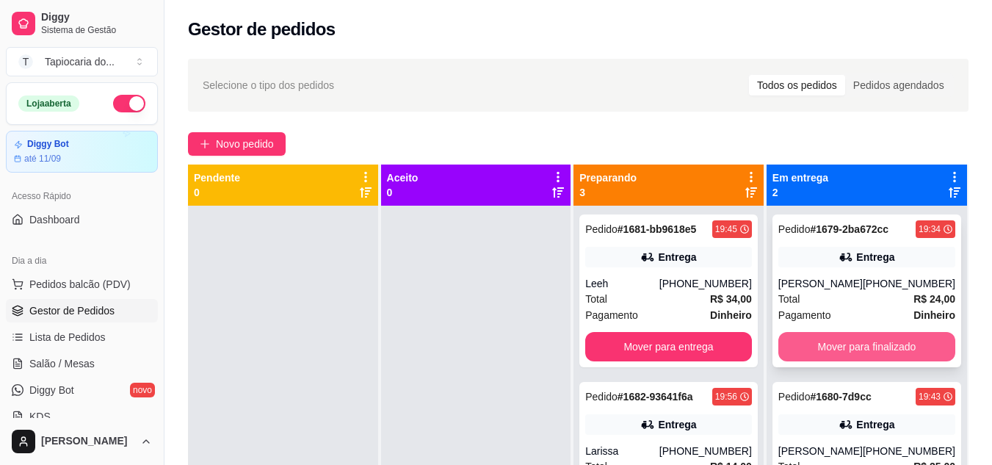
click at [851, 355] on button "Mover para finalizado" at bounding box center [866, 346] width 177 height 29
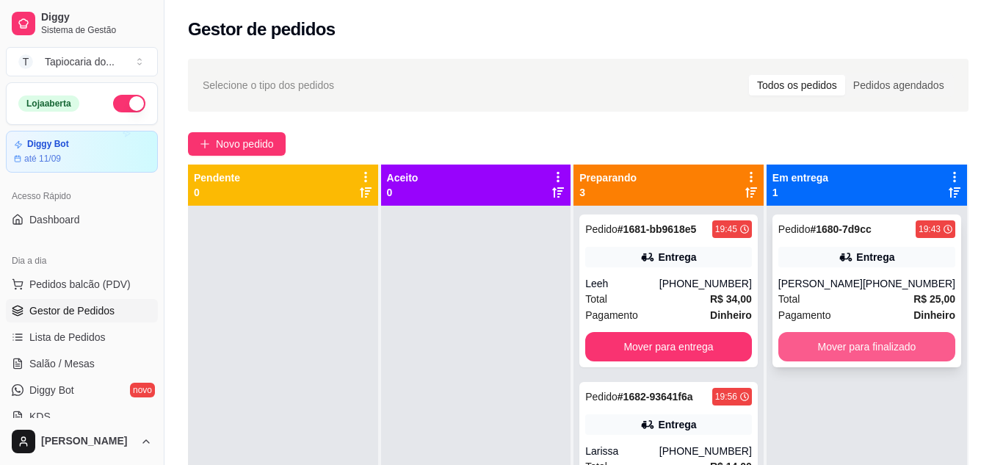
click at [854, 346] on button "Mover para finalizado" at bounding box center [866, 346] width 177 height 29
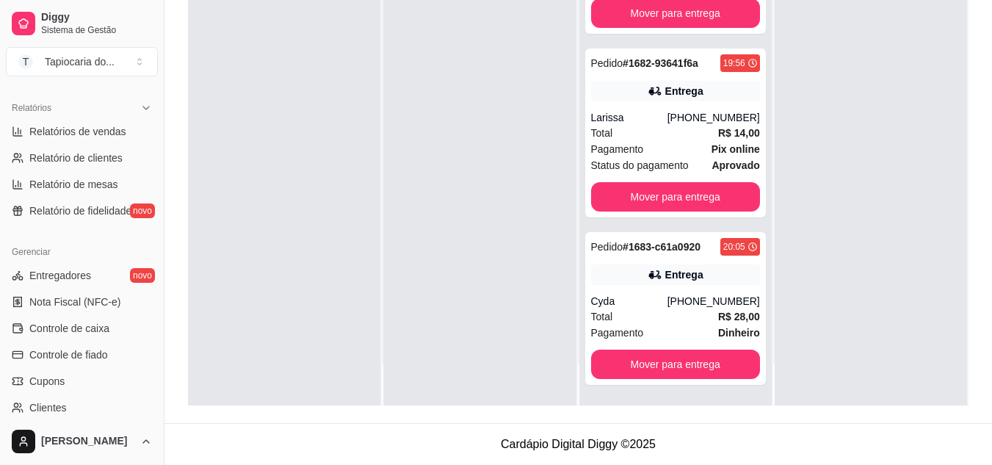
scroll to position [490, 0]
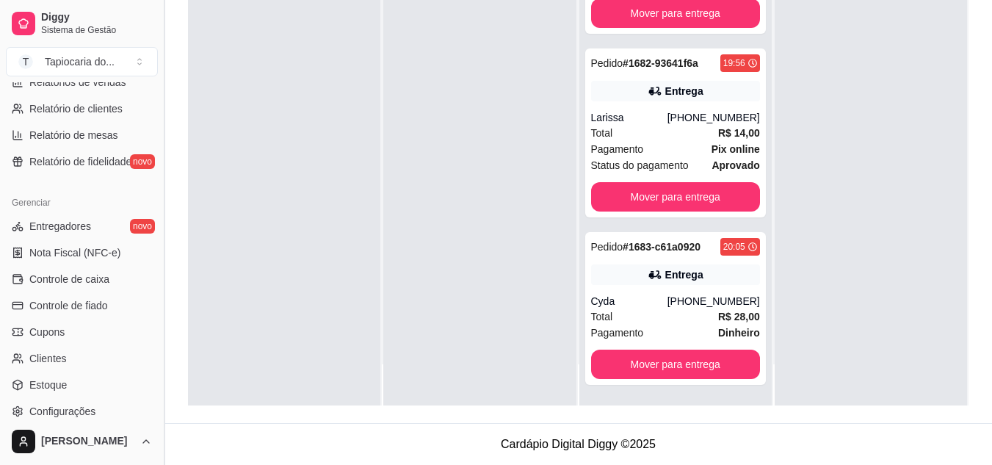
drag, startPoint x: 158, startPoint y: 96, endPoint x: 164, endPoint y: 103, distance: 8.8
click at [164, 103] on button "Toggle Sidebar" at bounding box center [164, 232] width 12 height 465
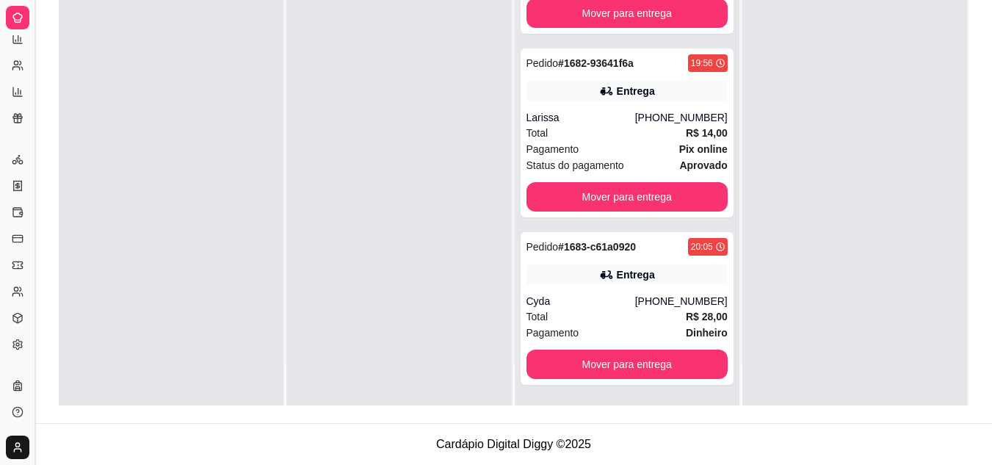
scroll to position [296, 0]
click at [30, 116] on button "Toggle Sidebar" at bounding box center [35, 232] width 12 height 465
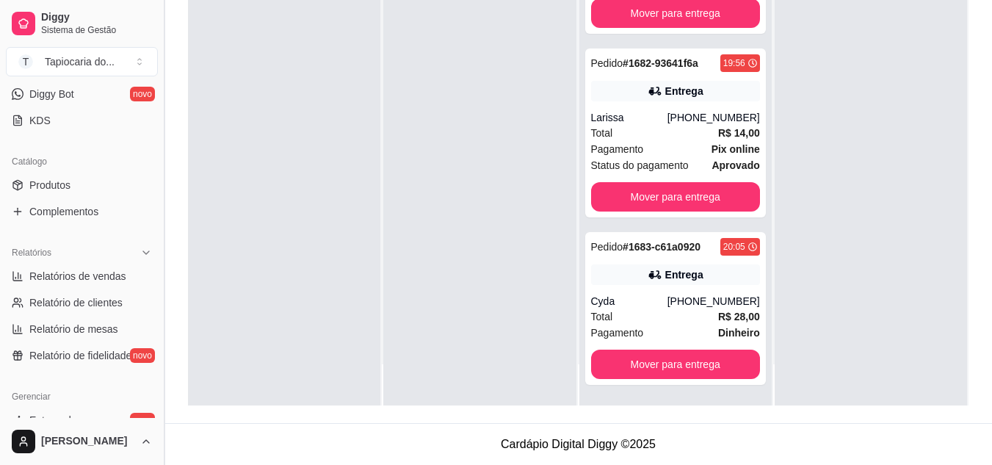
scroll to position [126, 0]
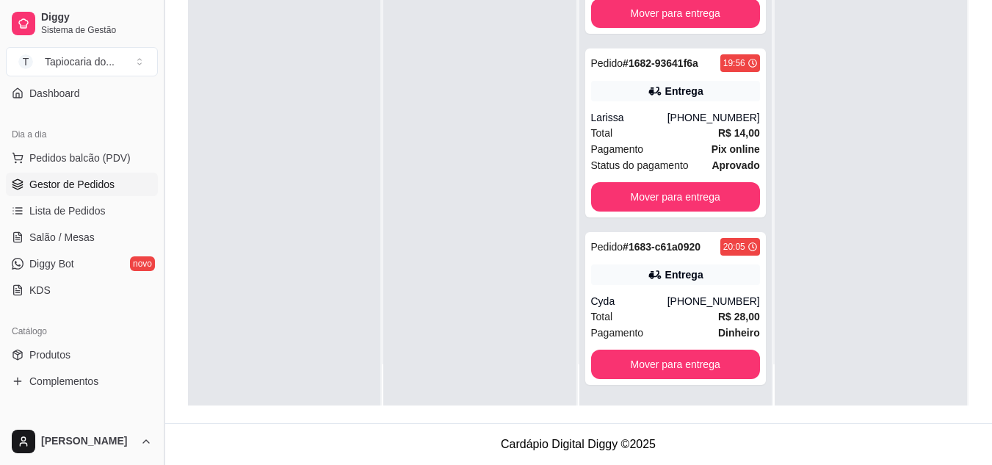
click at [158, 89] on button "Toggle Sidebar" at bounding box center [164, 232] width 12 height 465
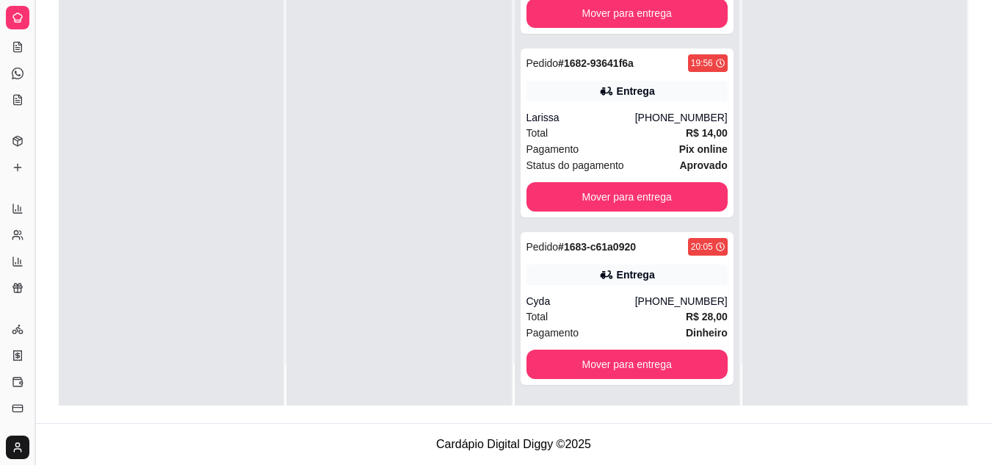
scroll to position [30, 0]
click at [51, 89] on div "Selecione o tipo dos pedidos Todos os pedidos Pedidos agendados Novo pedido Pen…" at bounding box center [513, 124] width 956 height 597
click at [57, 86] on div "Selecione o tipo dos pedidos Todos os pedidos Pedidos agendados Novo pedido Pen…" at bounding box center [513, 124] width 956 height 597
drag, startPoint x: 59, startPoint y: 121, endPoint x: 59, endPoint y: 153, distance: 31.6
click at [59, 153] on div at bounding box center [171, 173] width 225 height 465
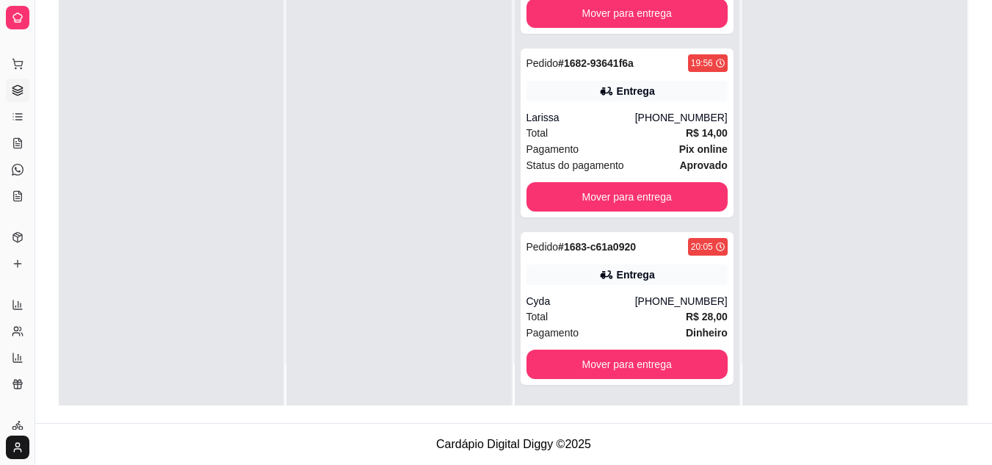
click at [50, 160] on div "Selecione o tipo dos pedidos Todos os pedidos Pedidos agendados Novo pedido Pen…" at bounding box center [513, 124] width 956 height 597
click at [36, 156] on button "Toggle Sidebar" at bounding box center [35, 232] width 12 height 465
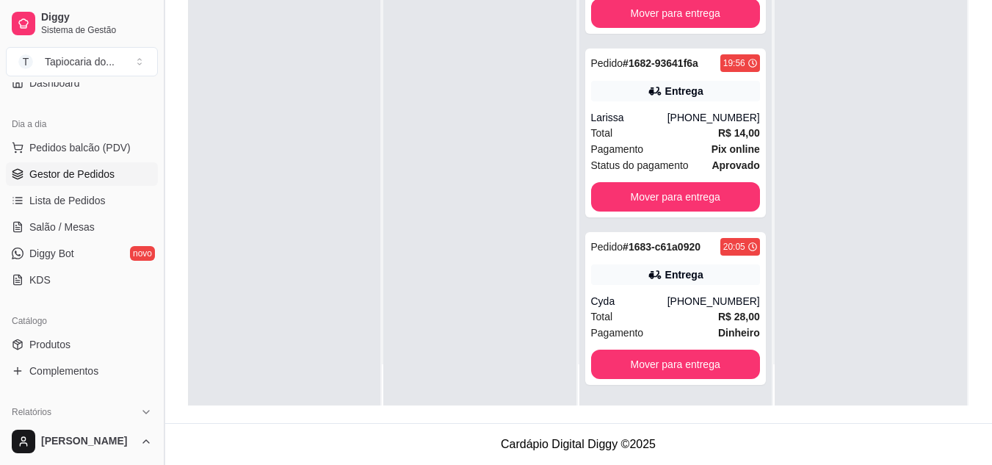
scroll to position [126, 0]
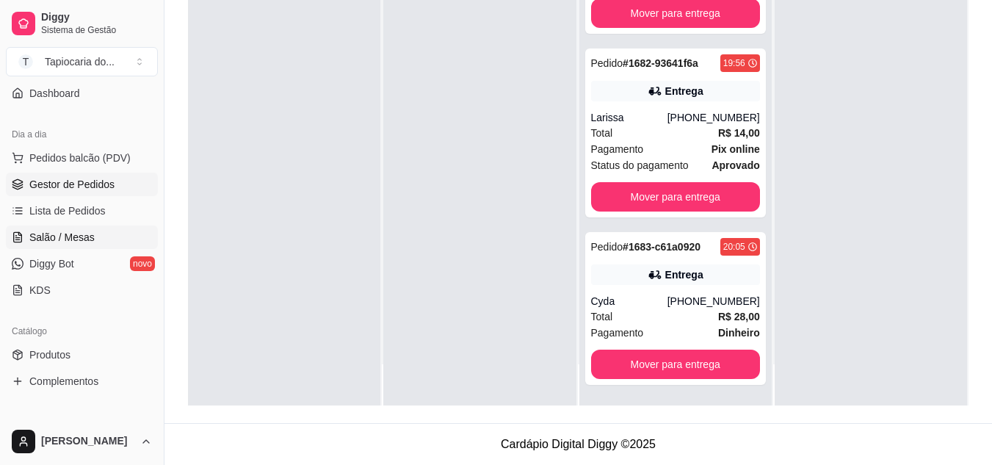
click at [51, 234] on span "Salão / Mesas" at bounding box center [61, 237] width 65 height 15
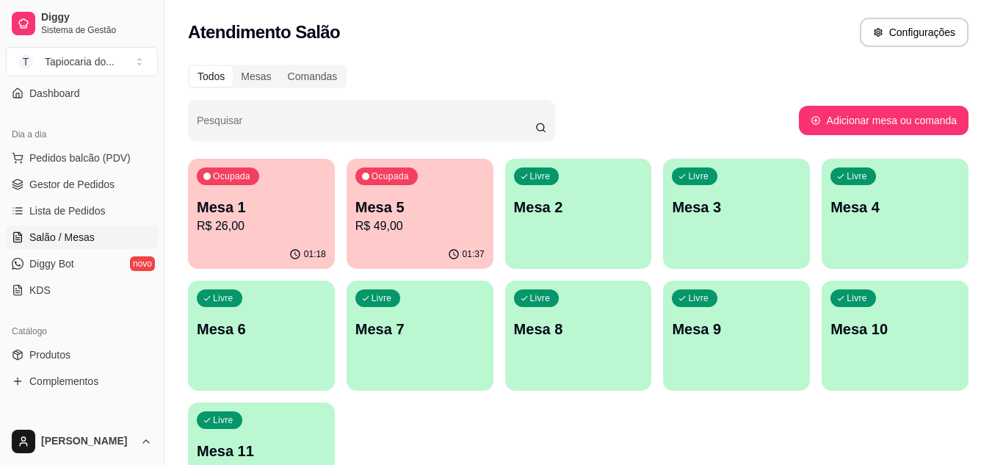
click at [269, 211] on p "Mesa 1" at bounding box center [261, 207] width 129 height 21
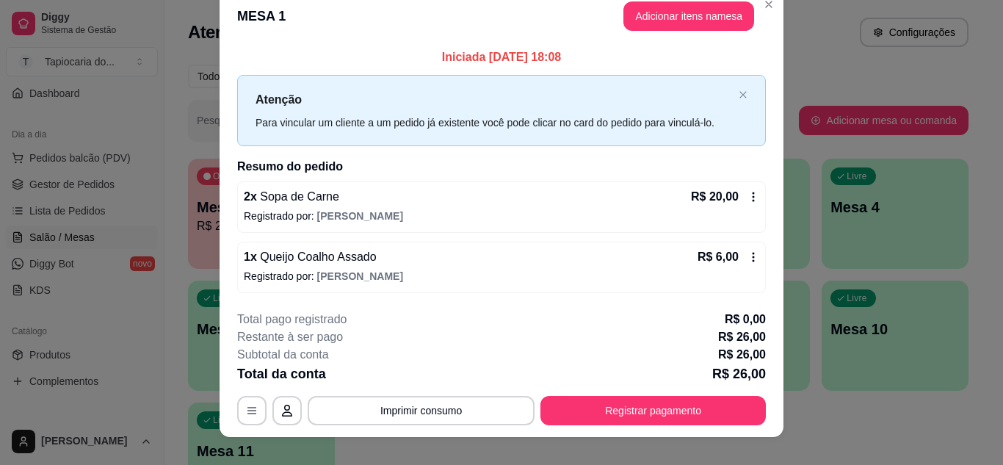
scroll to position [38, 0]
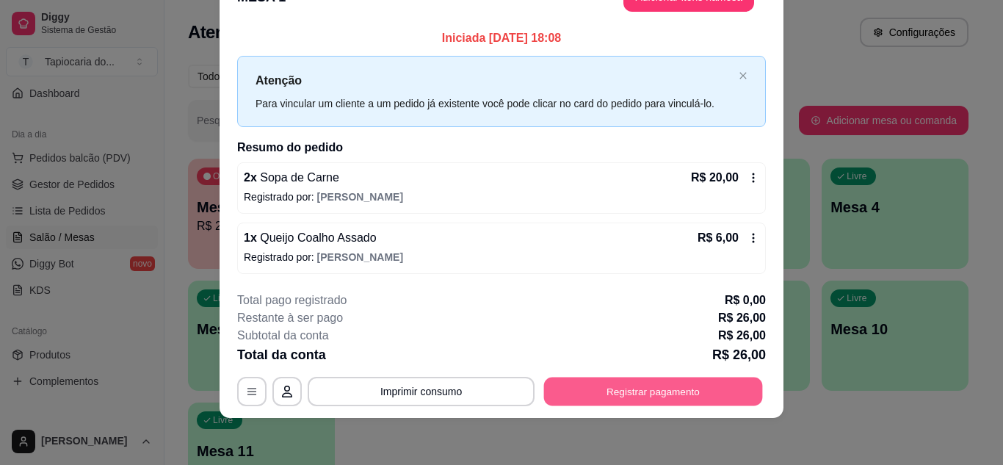
click at [636, 395] on button "Registrar pagamento" at bounding box center [653, 391] width 219 height 29
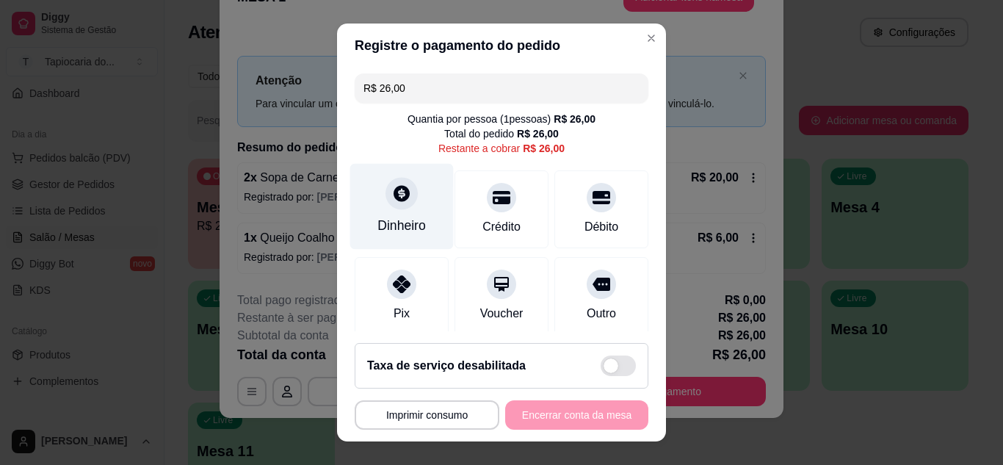
click at [383, 230] on div "Dinheiro" at bounding box center [401, 225] width 48 height 19
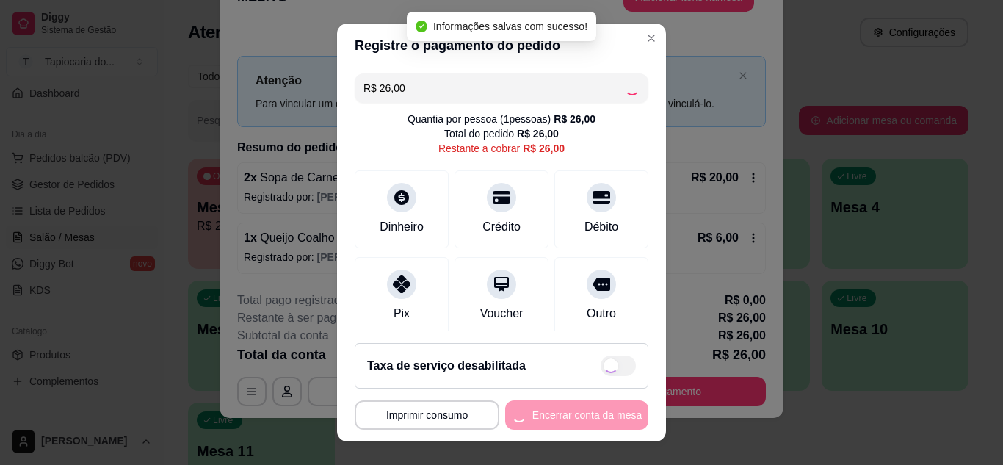
type input "R$ 0,00"
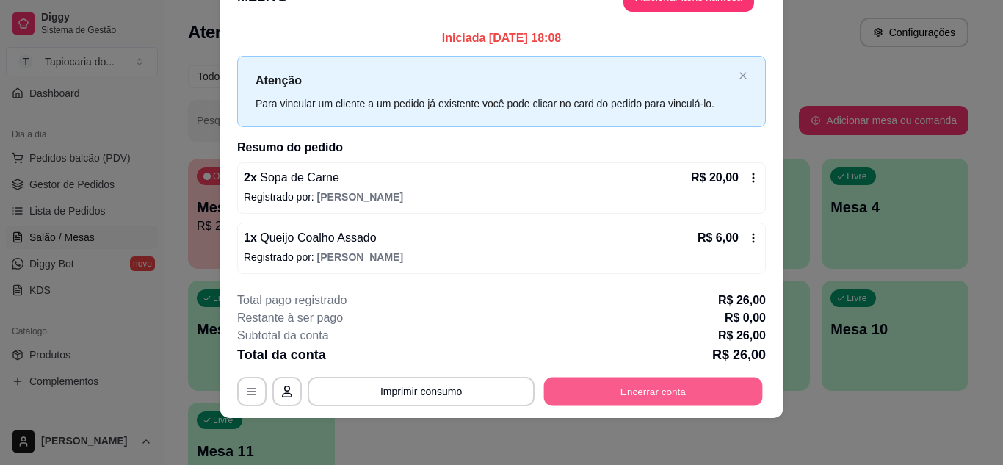
click at [712, 390] on button "Encerrar conta" at bounding box center [653, 391] width 219 height 29
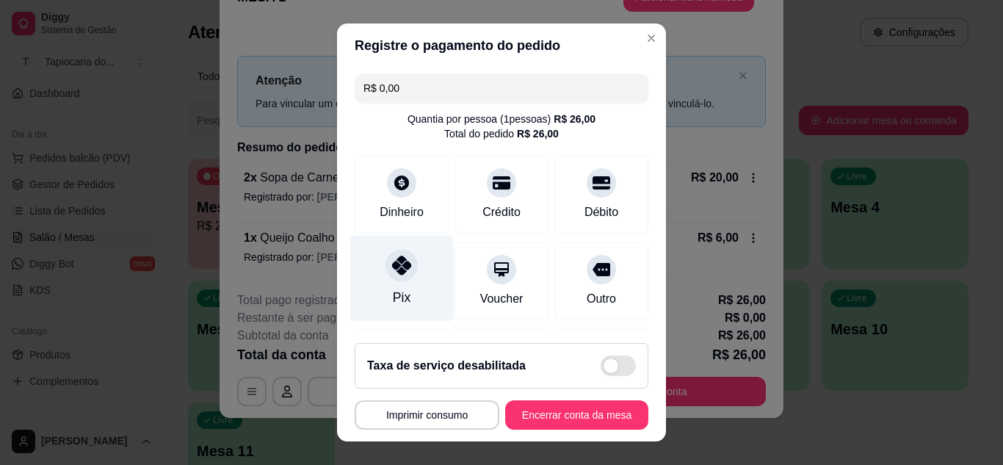
click at [420, 274] on div "Pix" at bounding box center [401, 278] width 103 height 86
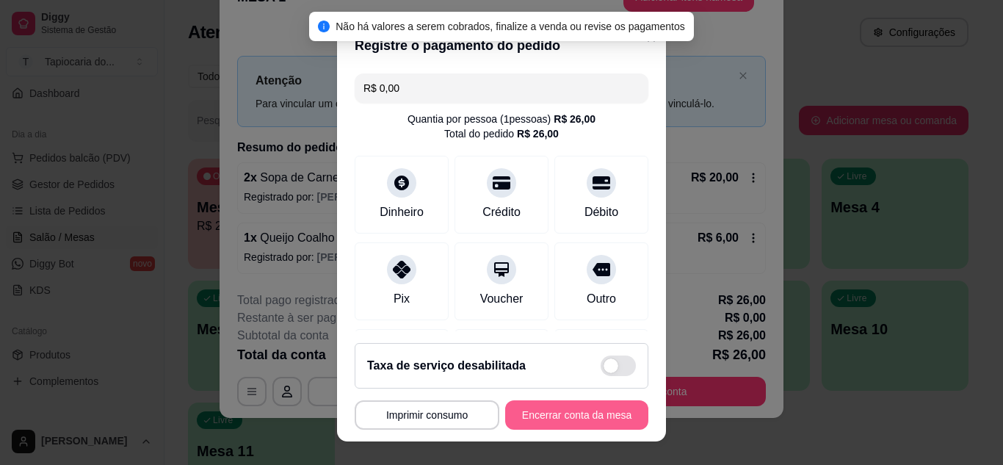
click at [560, 413] on button "Encerrar conta da mesa" at bounding box center [576, 414] width 143 height 29
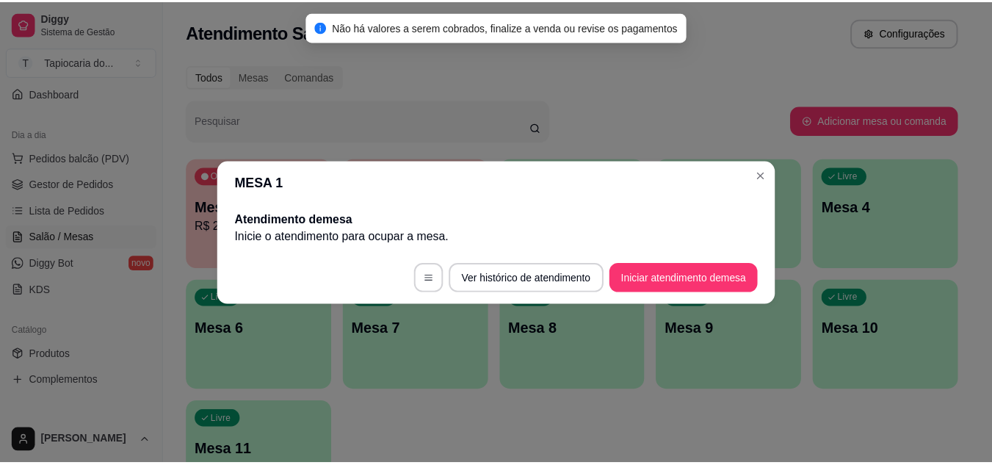
scroll to position [0, 0]
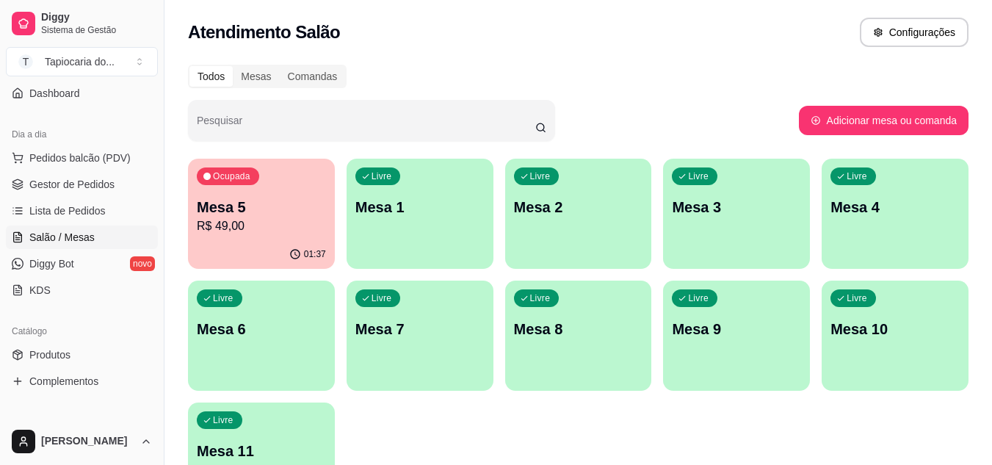
click at [400, 204] on p "Mesa 1" at bounding box center [419, 207] width 129 height 21
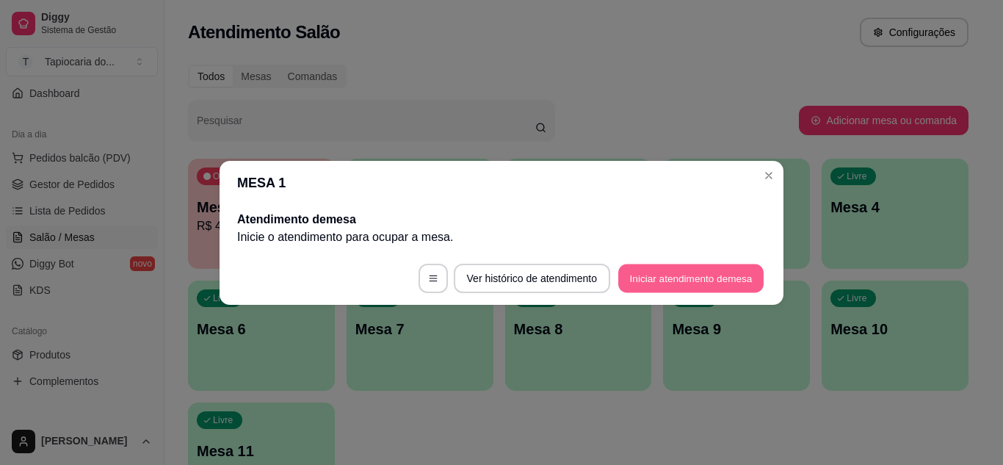
click at [655, 282] on button "Iniciar atendimento de mesa" at bounding box center [690, 277] width 145 height 29
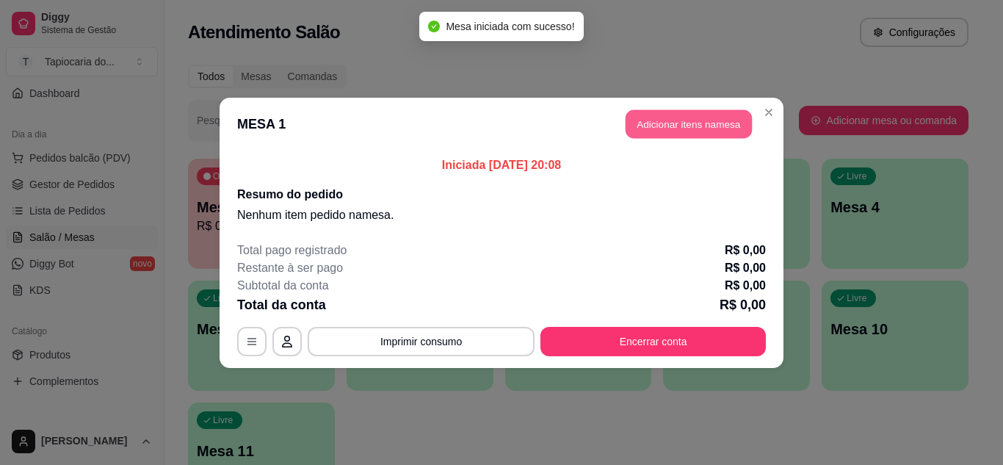
click at [672, 131] on button "Adicionar itens na mesa" at bounding box center [688, 123] width 126 height 29
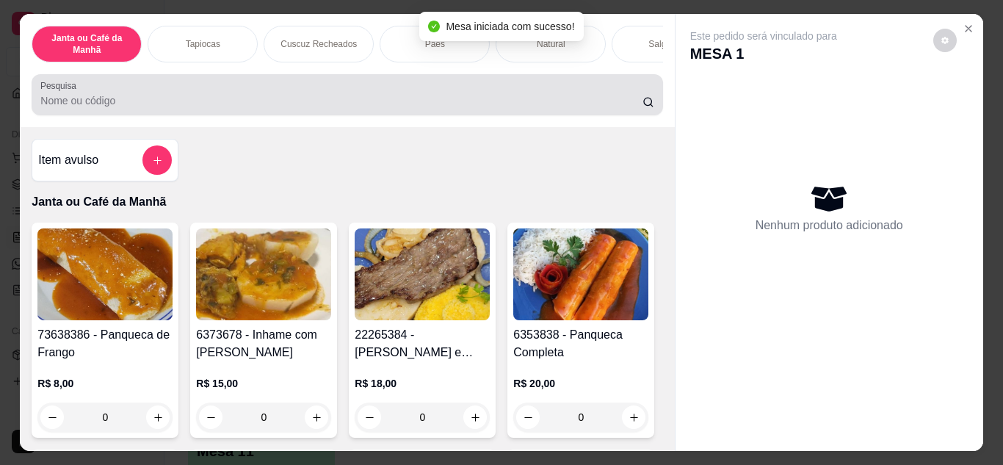
click at [515, 105] on input "Pesquisa" at bounding box center [341, 100] width 602 height 15
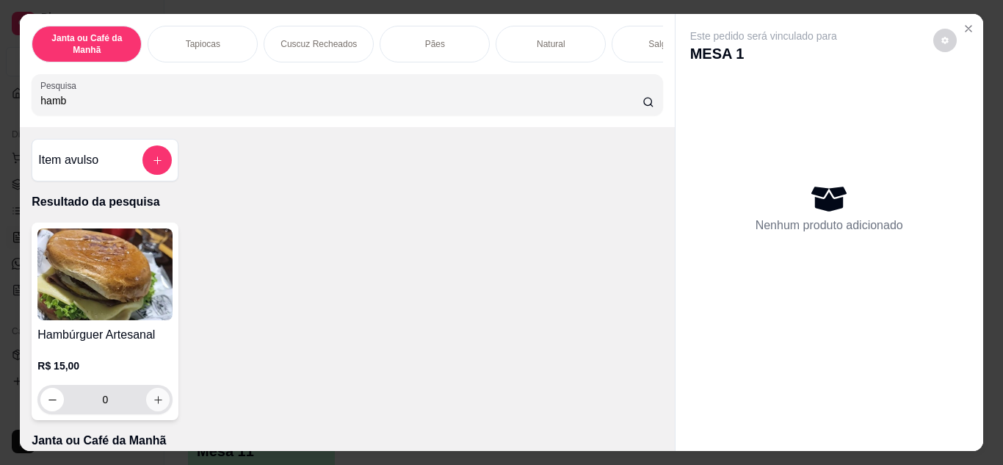
type input "hamb"
click at [153, 401] on icon "increase-product-quantity" at bounding box center [158, 399] width 11 height 11
type input "1"
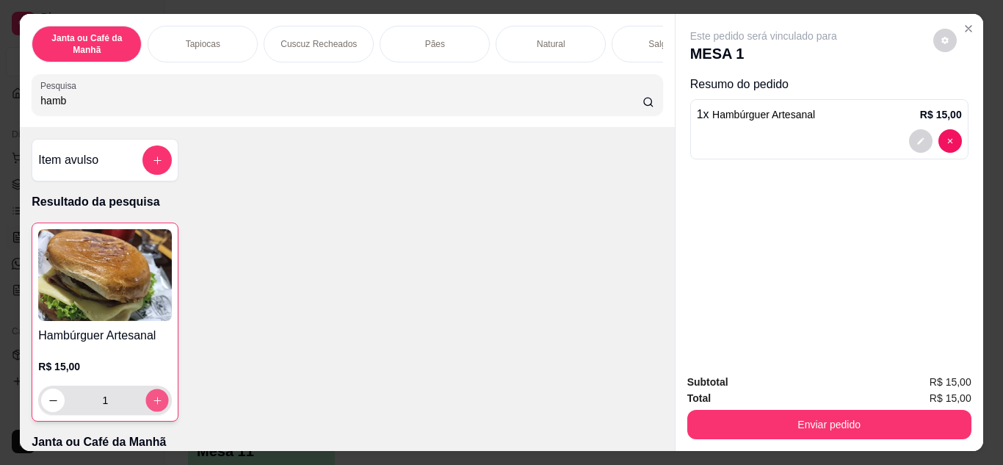
click at [152, 401] on icon "increase-product-quantity" at bounding box center [157, 400] width 11 height 11
type input "2"
click at [185, 106] on input "hamb" at bounding box center [341, 100] width 602 height 15
type input "h"
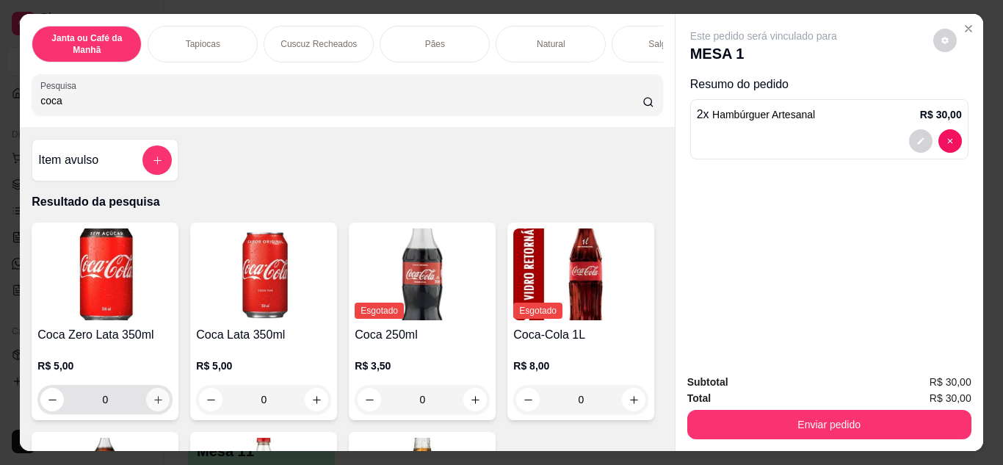
type input "coca"
click at [153, 411] on button "increase-product-quantity" at bounding box center [157, 399] width 23 height 23
type input "1"
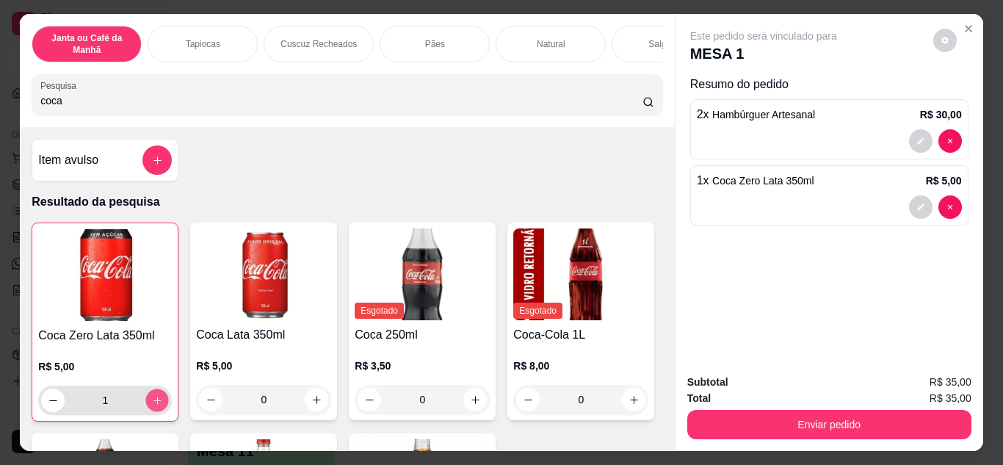
click at [150, 410] on button "increase-product-quantity" at bounding box center [157, 399] width 23 height 23
type input "2"
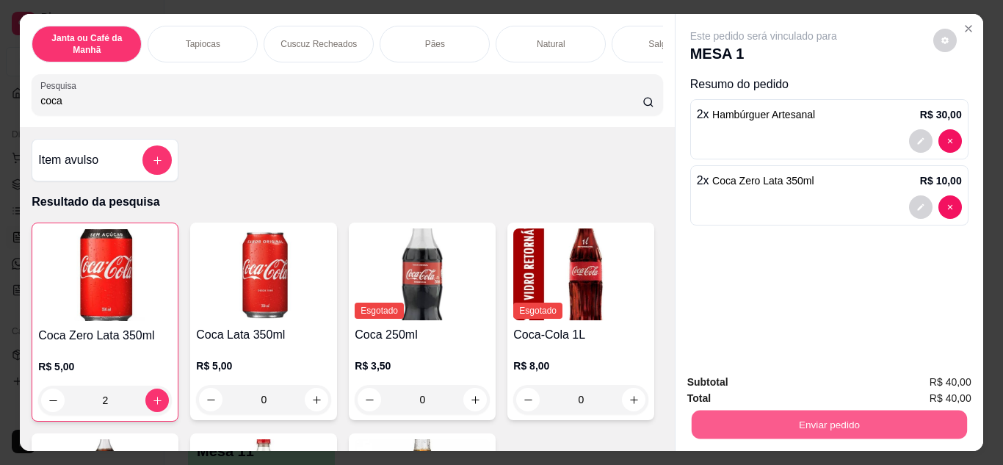
click at [774, 413] on button "Enviar pedido" at bounding box center [828, 424] width 275 height 29
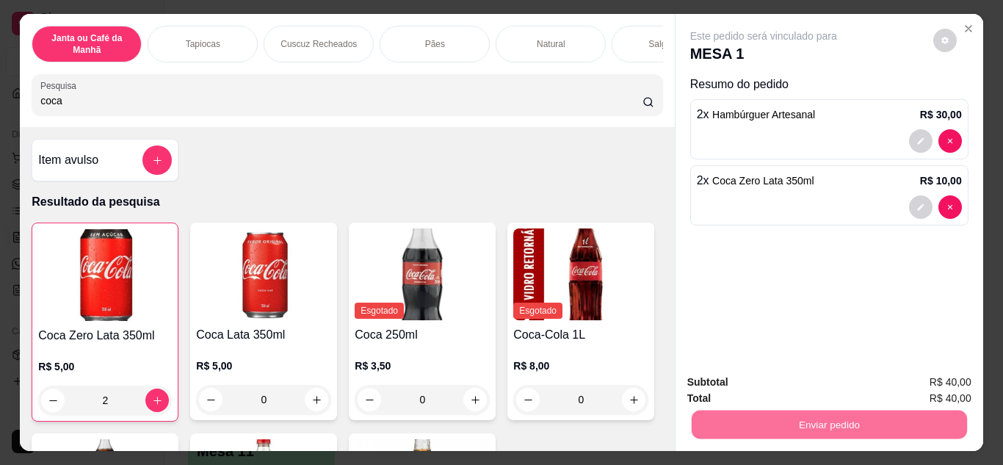
click at [804, 388] on button "Não registrar e enviar pedido" at bounding box center [780, 381] width 148 height 27
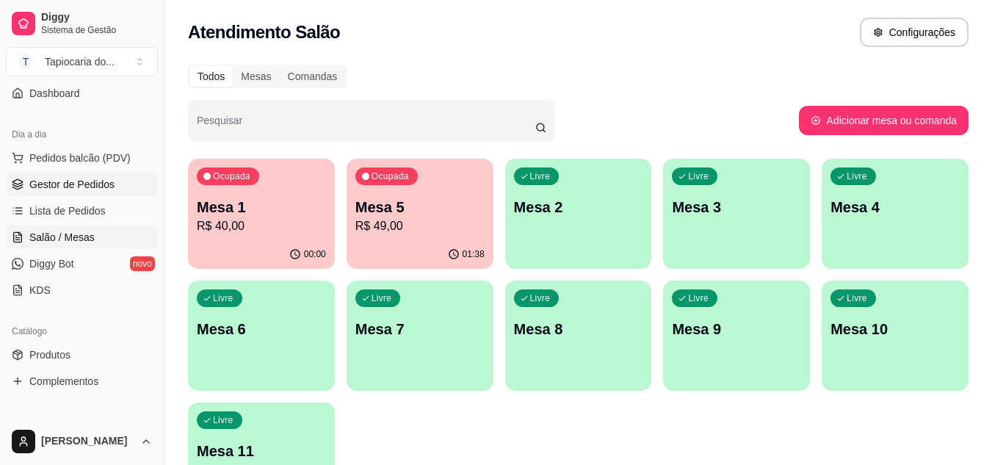
click at [80, 181] on span "Gestor de Pedidos" at bounding box center [71, 184] width 85 height 15
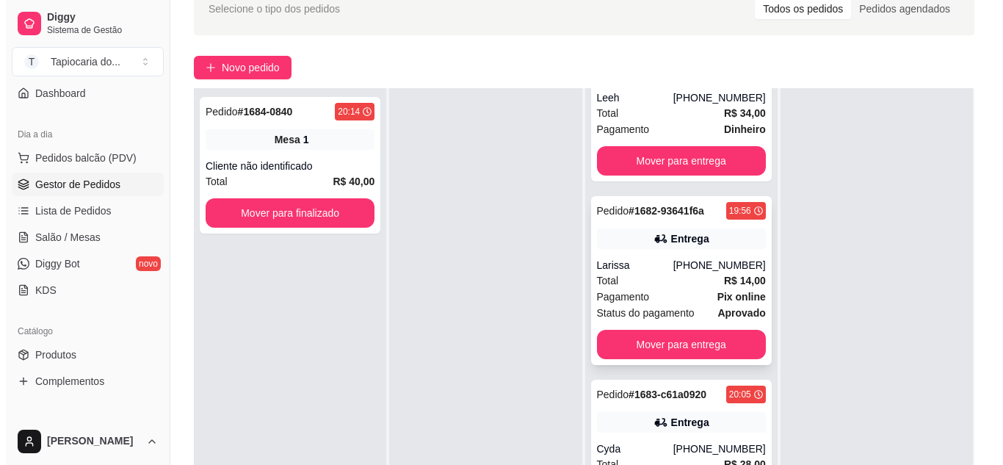
scroll to position [147, 0]
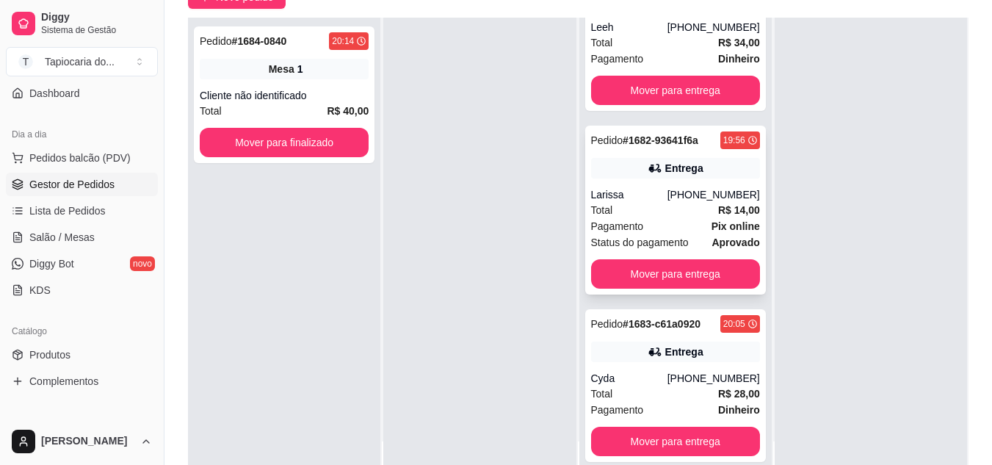
click at [638, 221] on div "Pagamento Pix online" at bounding box center [675, 226] width 169 height 16
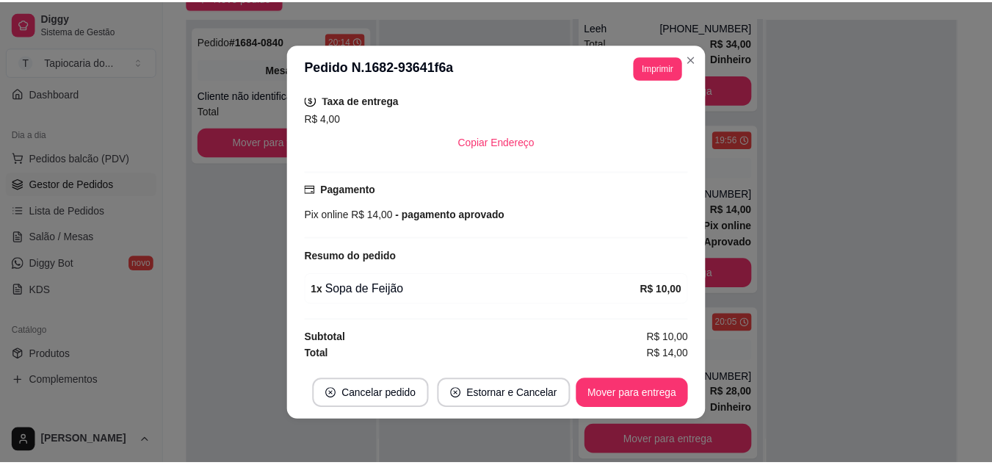
scroll to position [3, 0]
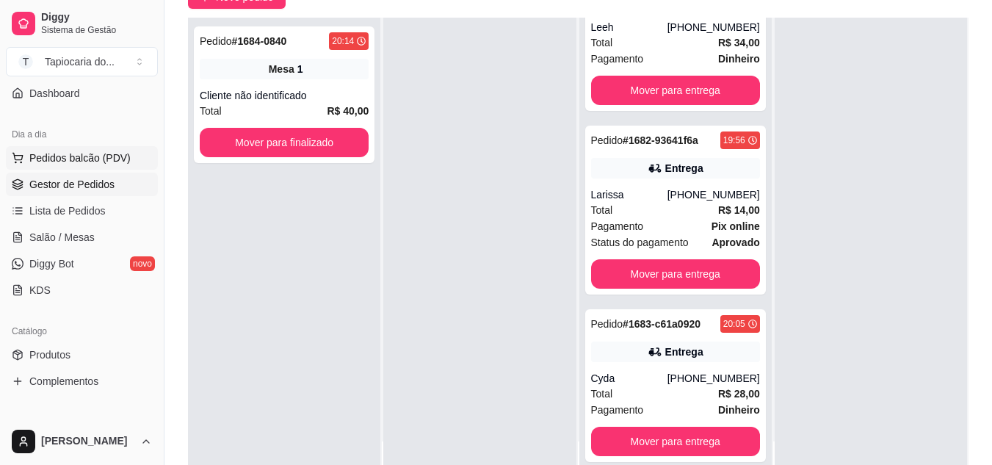
click at [80, 155] on span "Pedidos balcão (PDV)" at bounding box center [79, 157] width 101 height 15
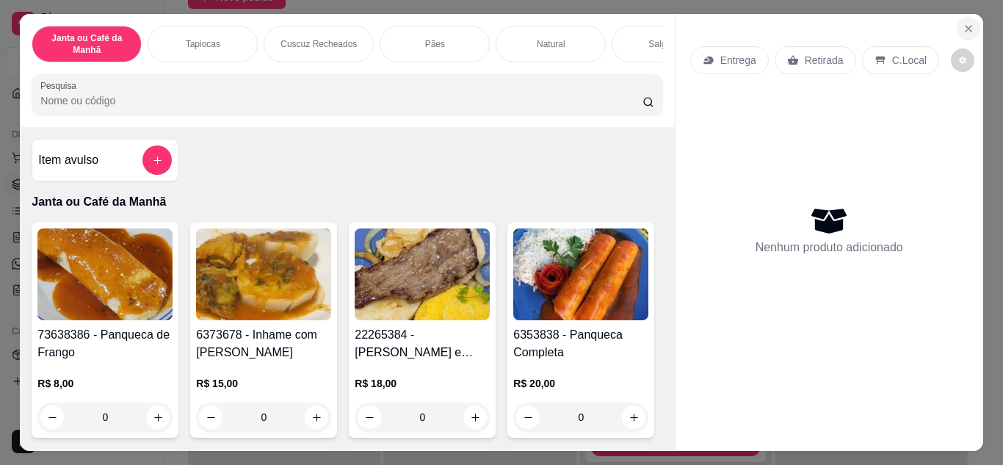
click at [956, 26] on button "Close" at bounding box center [967, 28] width 23 height 23
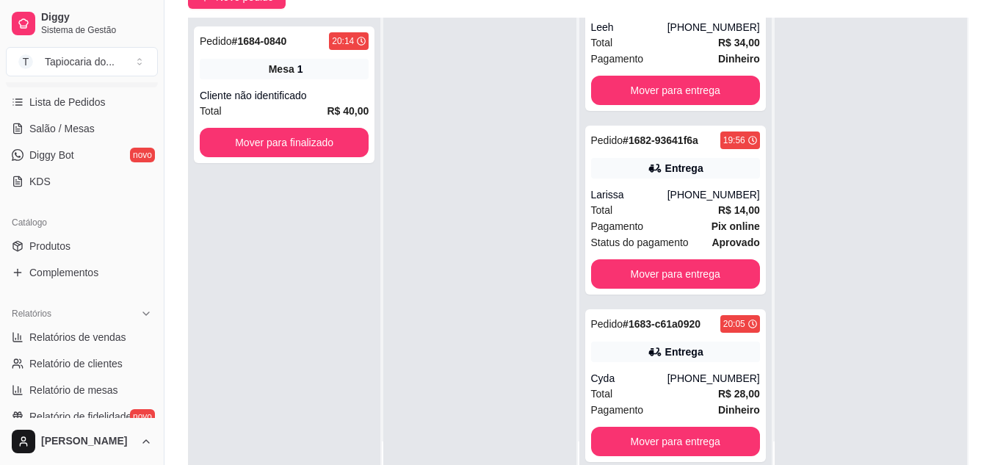
scroll to position [200, 0]
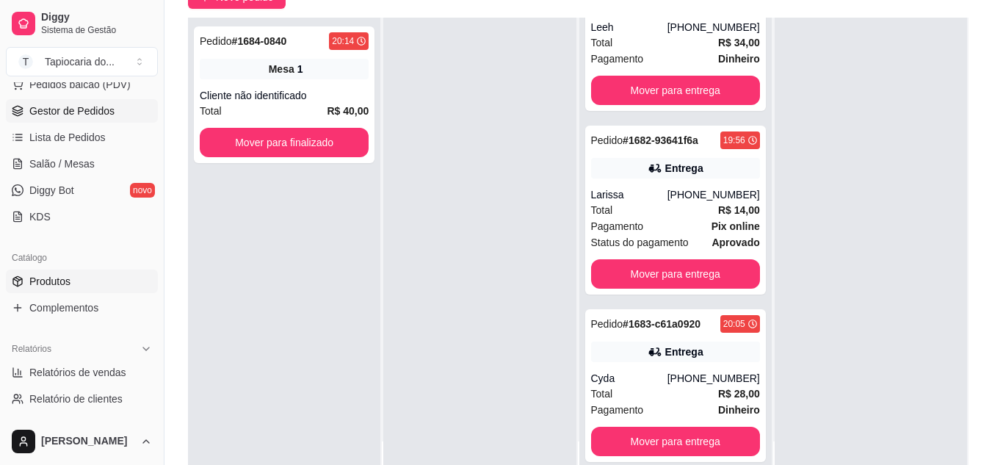
click at [40, 278] on span "Produtos" at bounding box center [49, 281] width 41 height 15
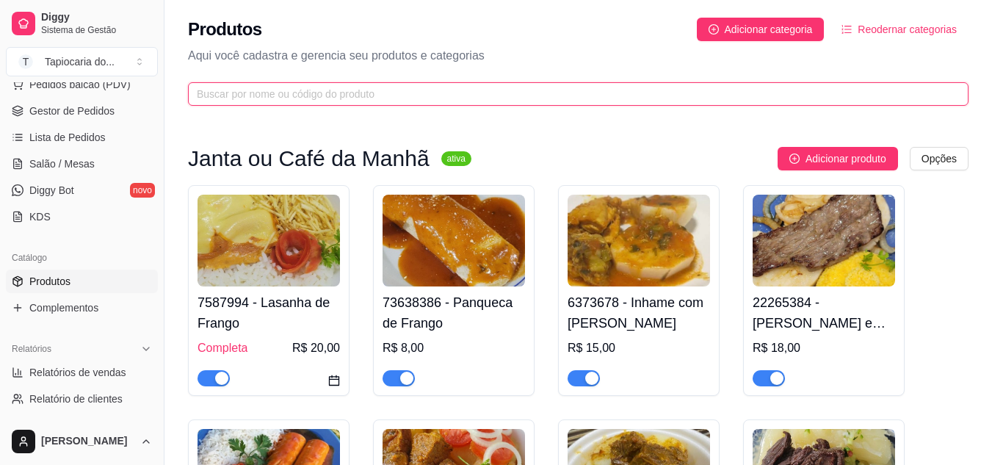
click at [520, 89] on input "text" at bounding box center [572, 94] width 751 height 16
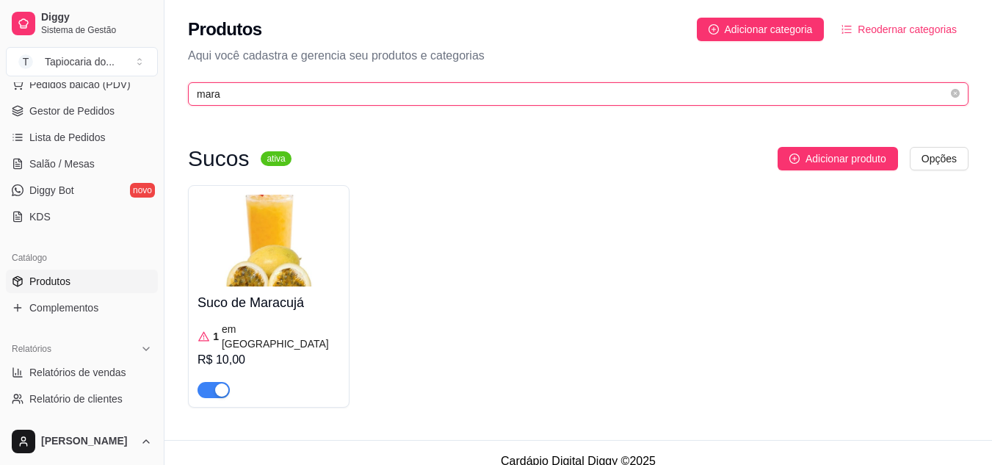
type input "mara"
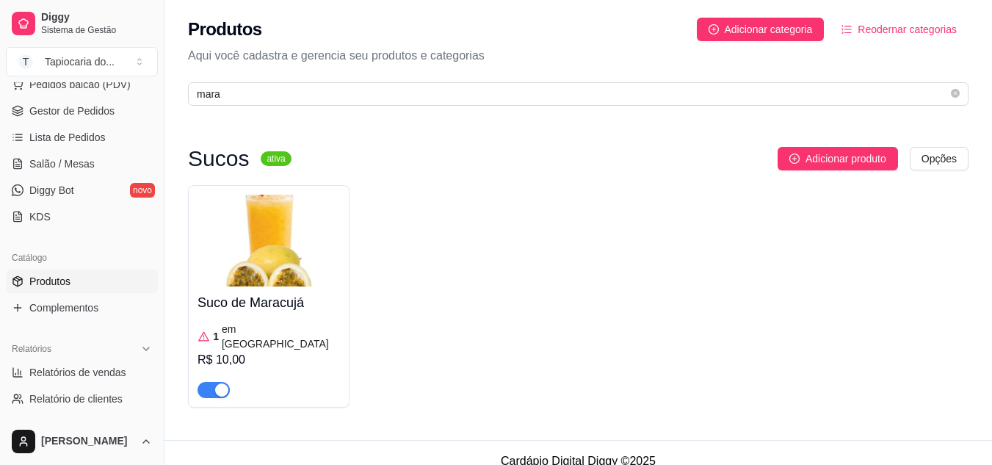
click at [281, 352] on div "R$ 10,00" at bounding box center [268, 360] width 142 height 18
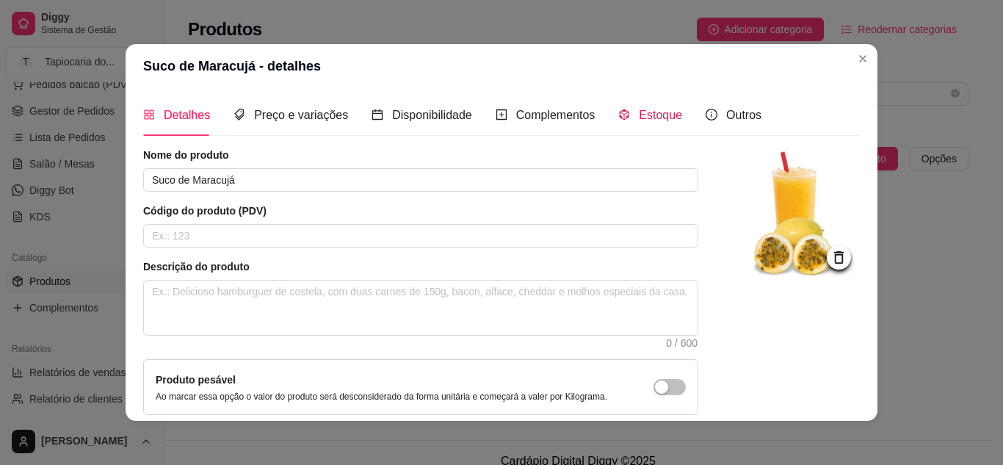
click at [639, 112] on span "Estoque" at bounding box center [660, 115] width 43 height 12
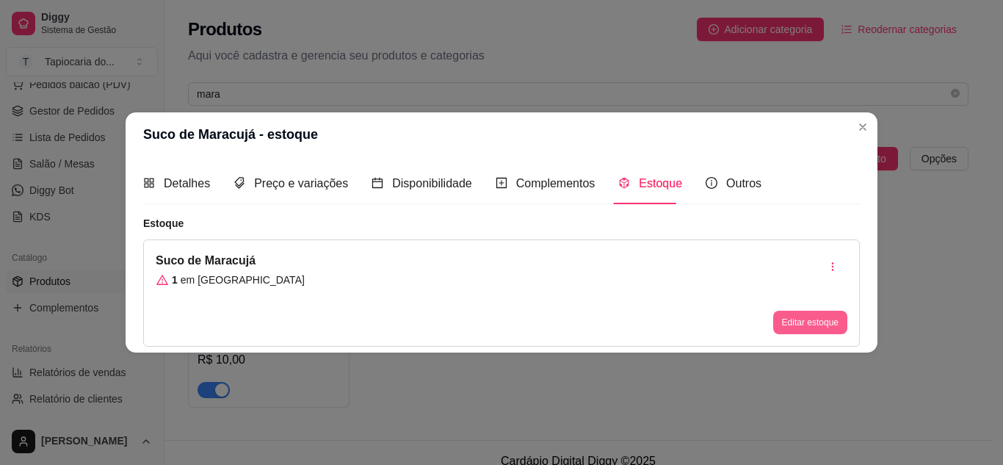
click at [806, 322] on button "Editar estoque" at bounding box center [810, 321] width 74 height 23
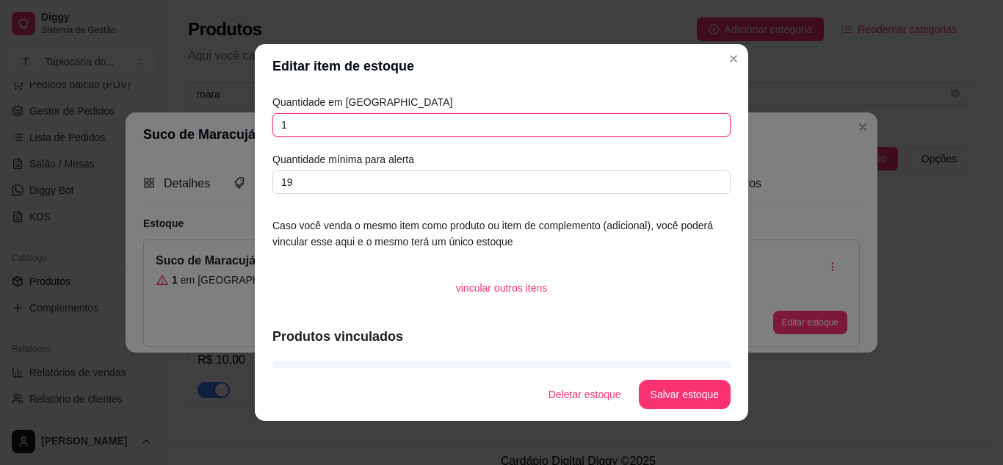
click at [325, 131] on input "1" at bounding box center [501, 124] width 458 height 23
type input "10"
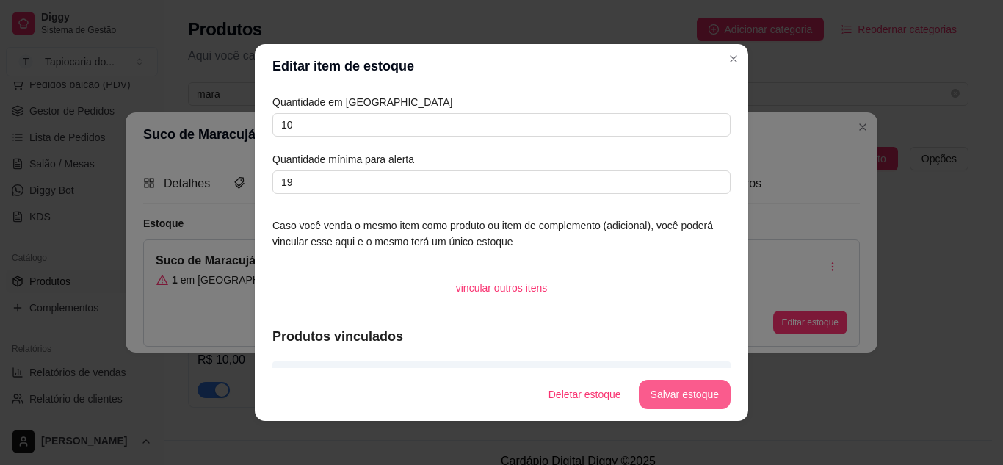
click at [669, 397] on button "Salvar estoque" at bounding box center [685, 393] width 92 height 29
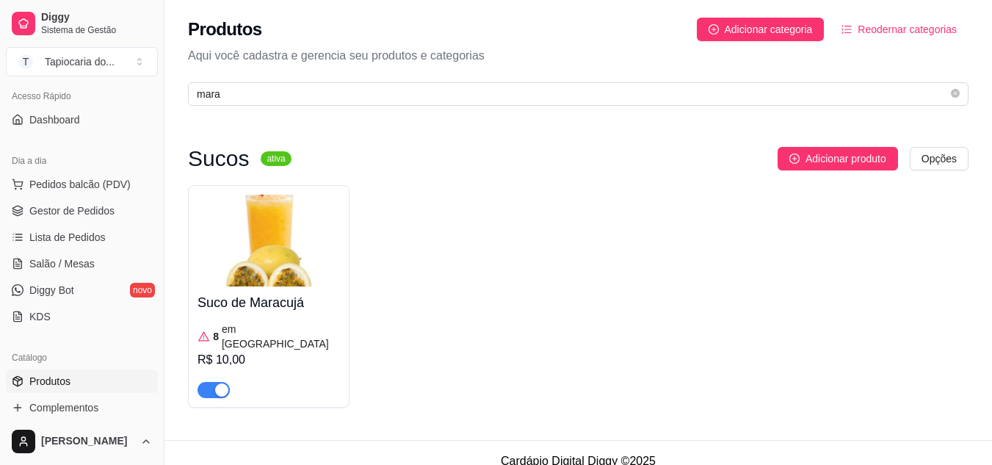
scroll to position [126, 0]
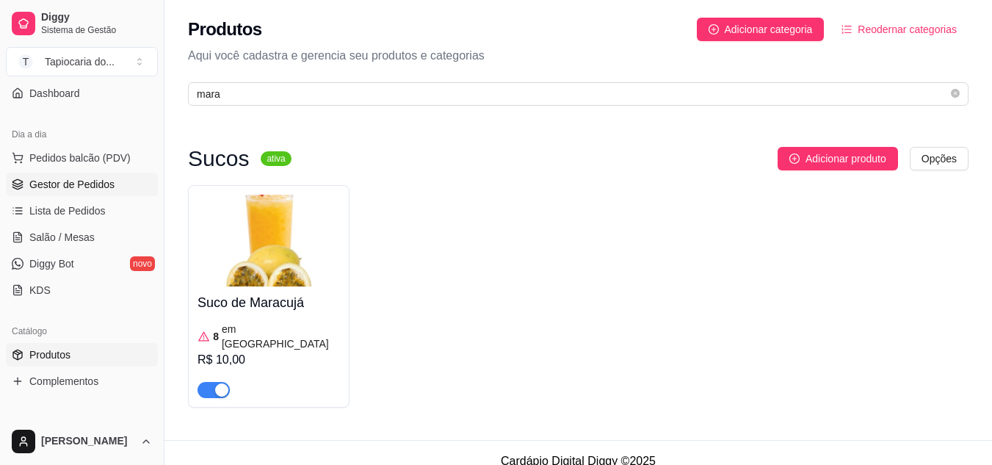
click at [62, 186] on span "Gestor de Pedidos" at bounding box center [71, 184] width 85 height 15
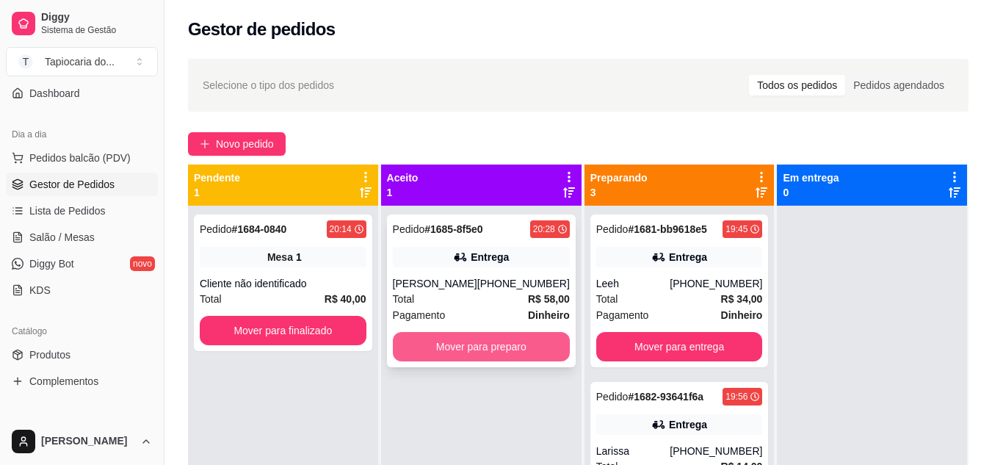
click at [456, 349] on button "Mover para preparo" at bounding box center [481, 346] width 177 height 29
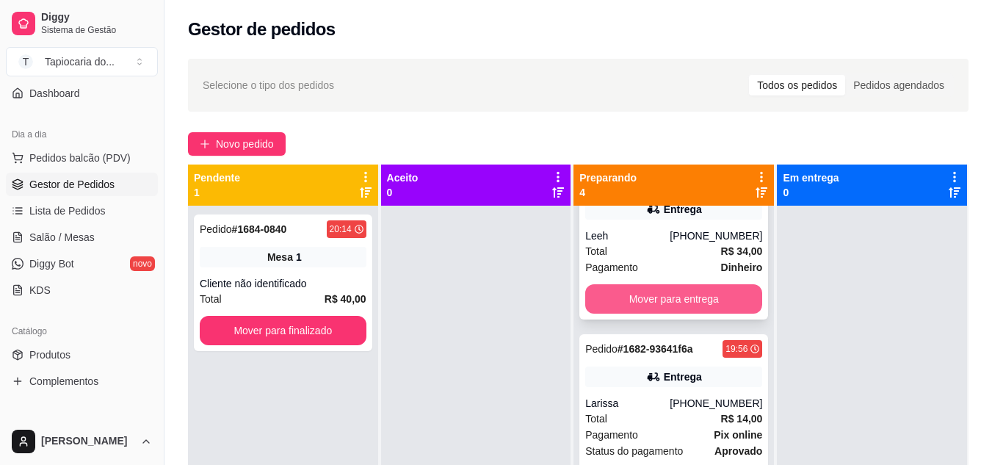
scroll to position [73, 0]
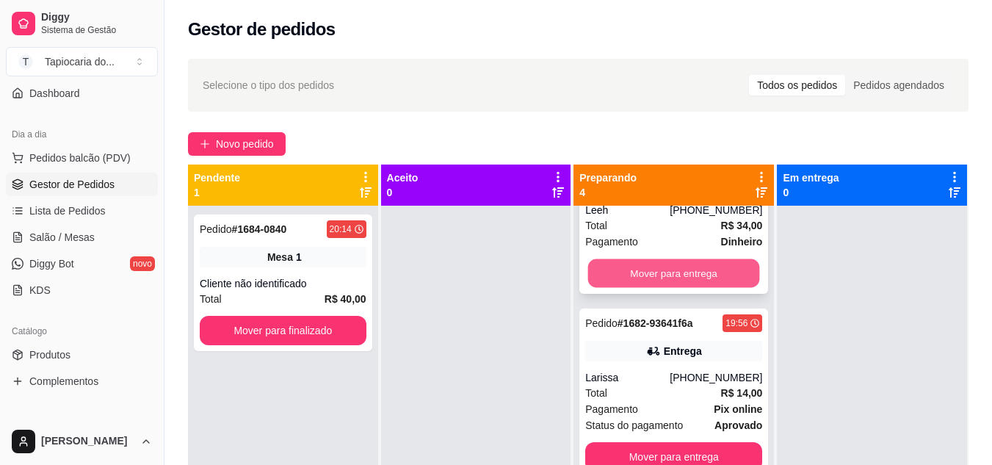
click at [634, 272] on button "Mover para entrega" at bounding box center [674, 273] width 172 height 29
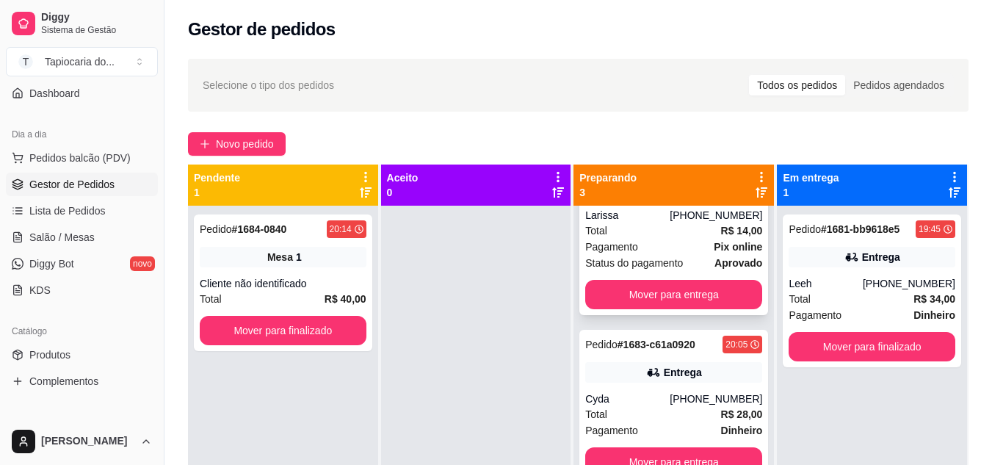
scroll to position [0, 0]
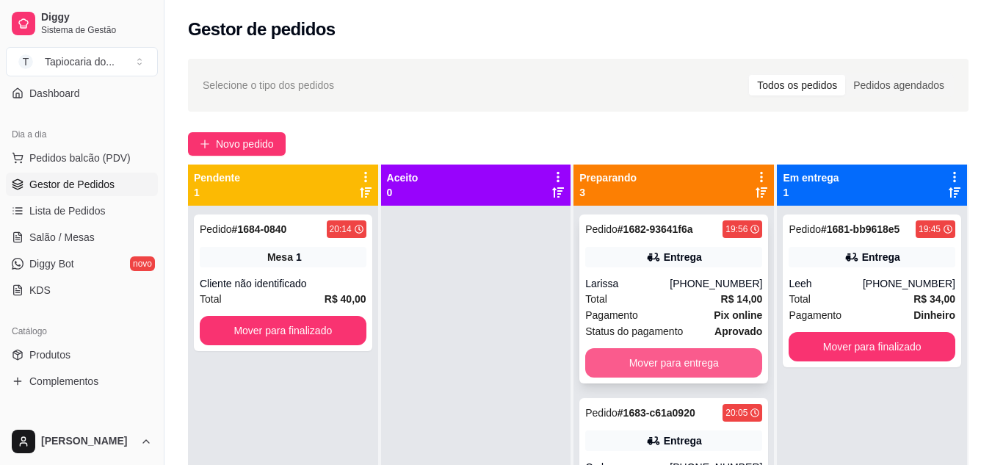
click at [669, 362] on button "Mover para entrega" at bounding box center [673, 362] width 177 height 29
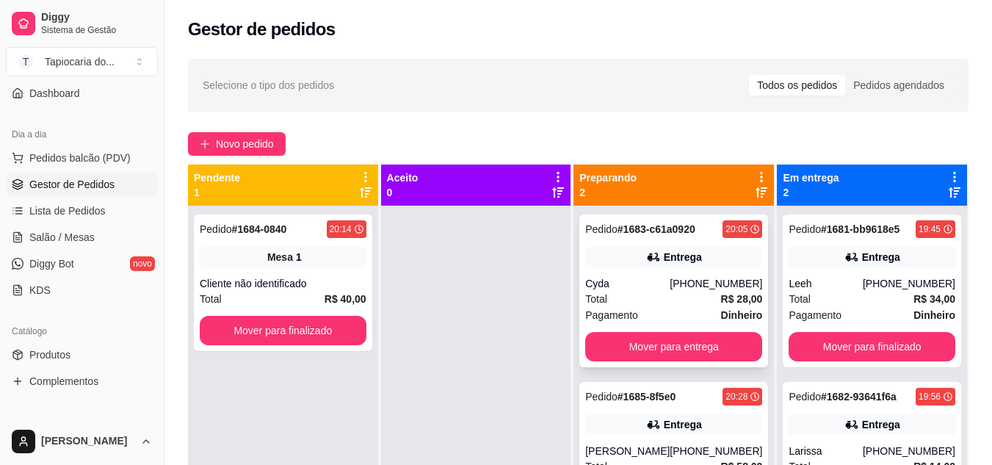
click at [633, 286] on div "Cyda" at bounding box center [627, 283] width 84 height 15
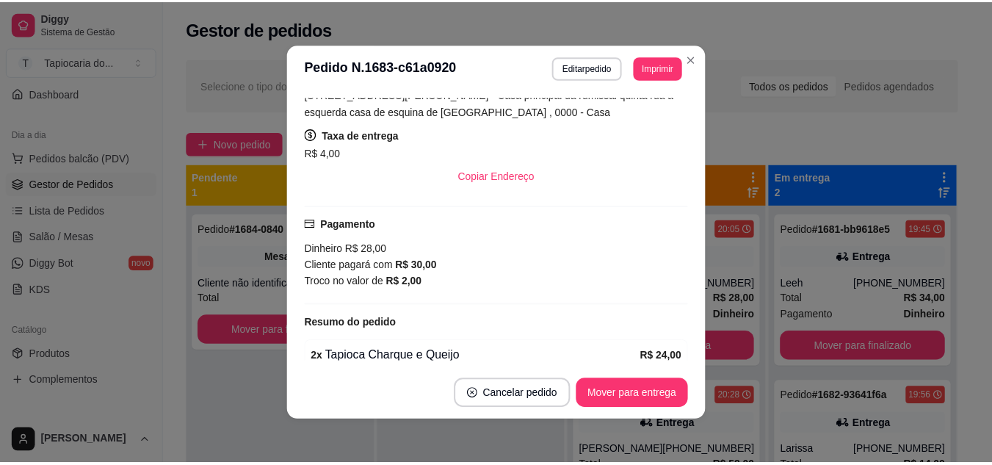
scroll to position [355, 0]
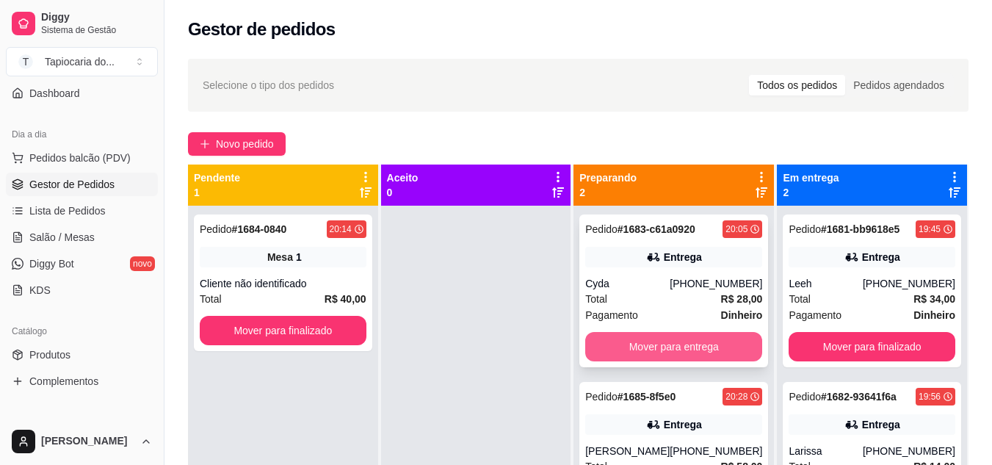
click at [672, 335] on button "Mover para entrega" at bounding box center [673, 346] width 177 height 29
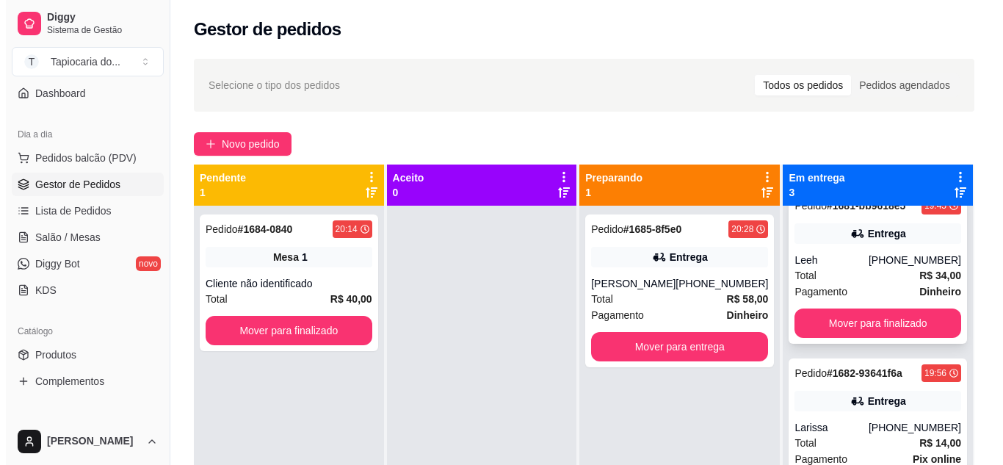
scroll to position [0, 0]
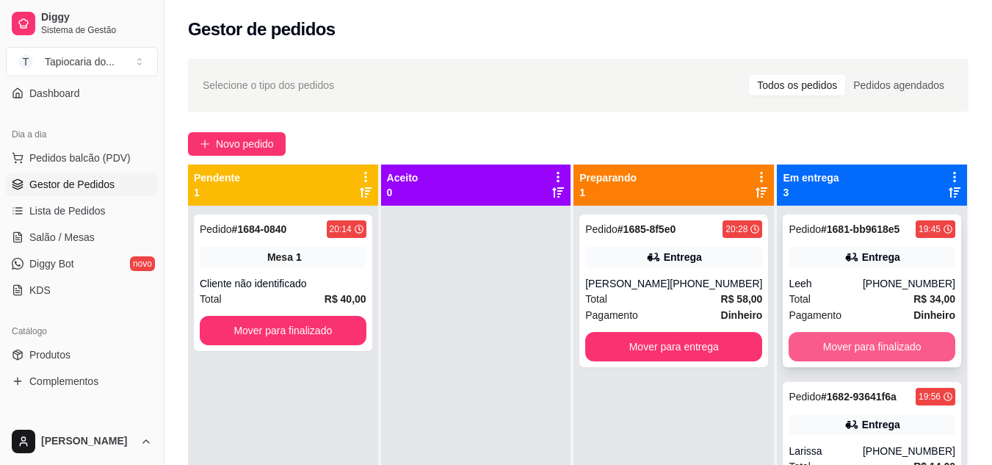
click at [832, 352] on button "Mover para finalizado" at bounding box center [871, 346] width 167 height 29
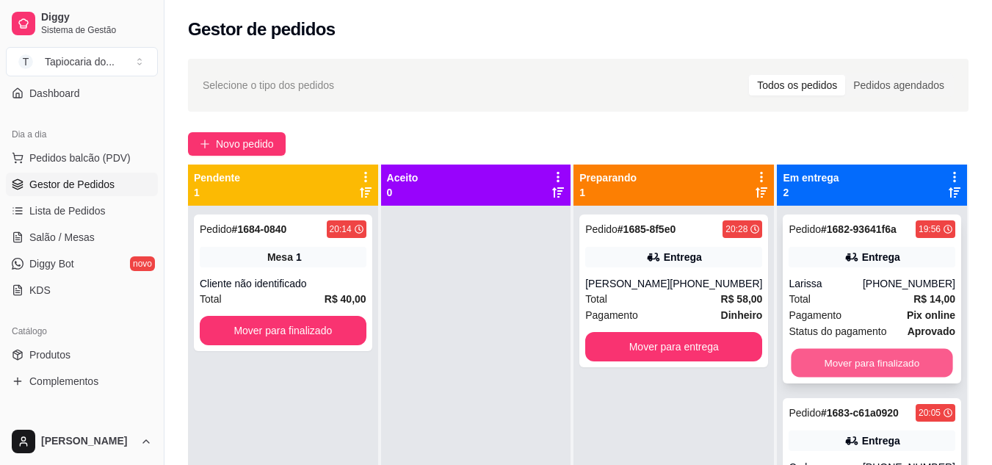
click at [834, 365] on button "Mover para finalizado" at bounding box center [871, 363] width 161 height 29
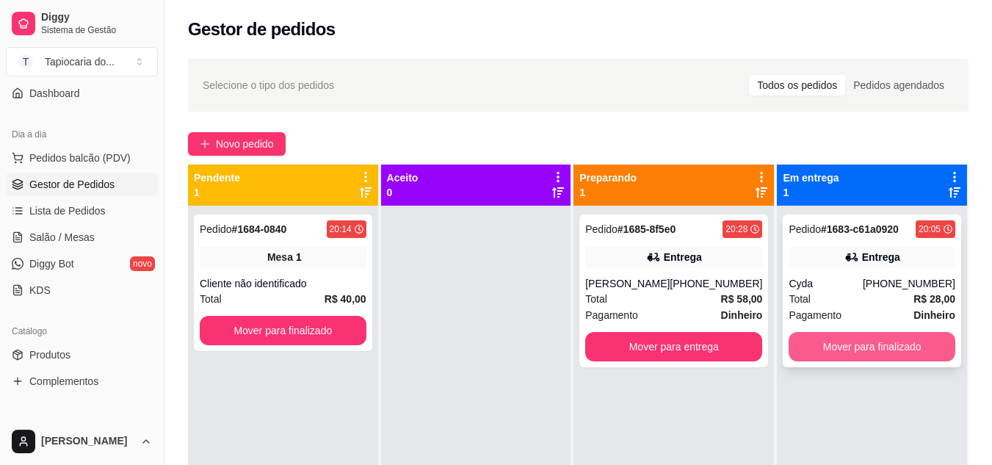
click at [832, 348] on button "Mover para finalizado" at bounding box center [871, 346] width 167 height 29
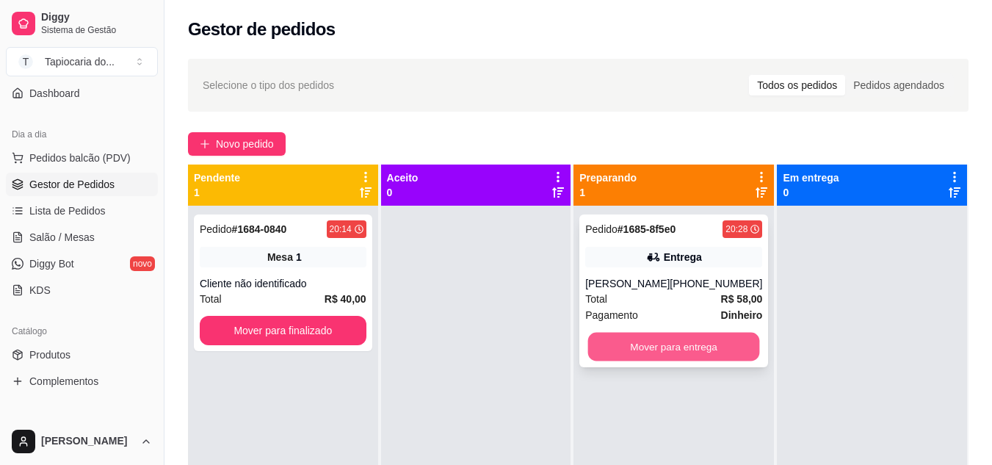
click at [658, 345] on button "Mover para entrega" at bounding box center [674, 346] width 172 height 29
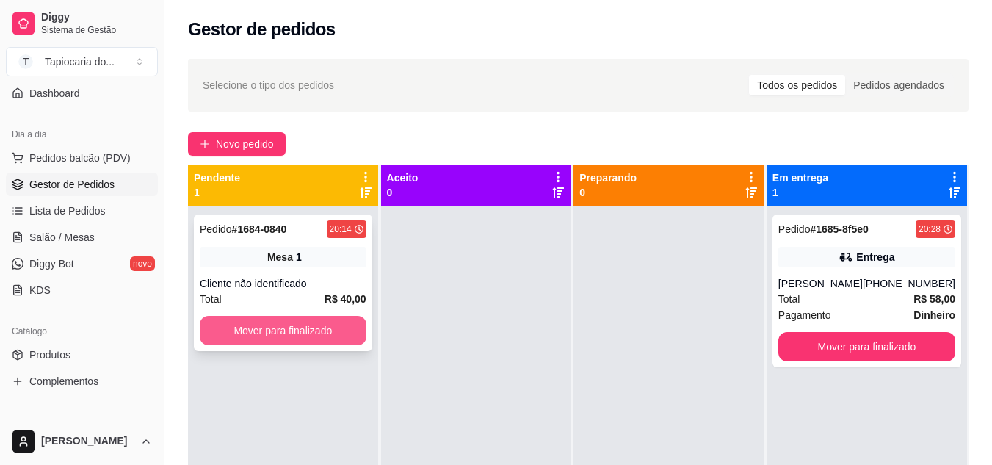
click at [288, 331] on button "Mover para finalizado" at bounding box center [283, 330] width 167 height 29
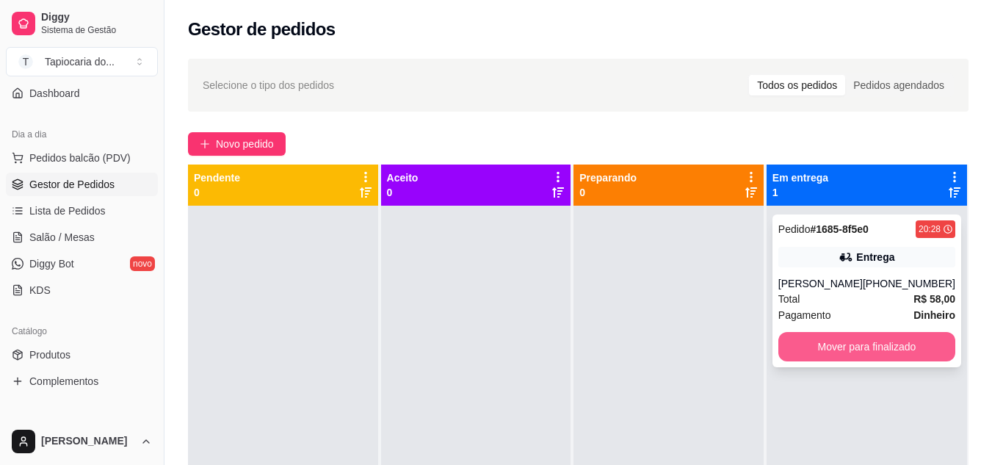
click at [821, 345] on button "Mover para finalizado" at bounding box center [866, 346] width 177 height 29
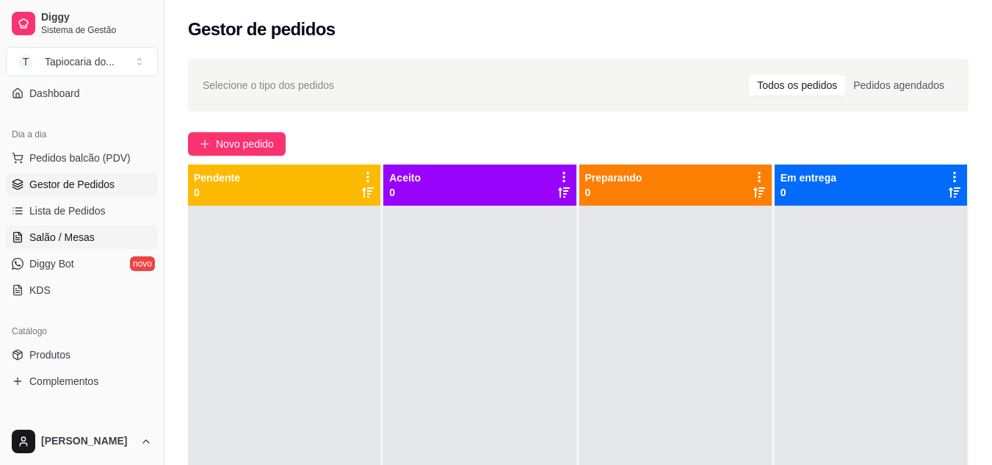
click at [64, 233] on span "Salão / Mesas" at bounding box center [61, 237] width 65 height 15
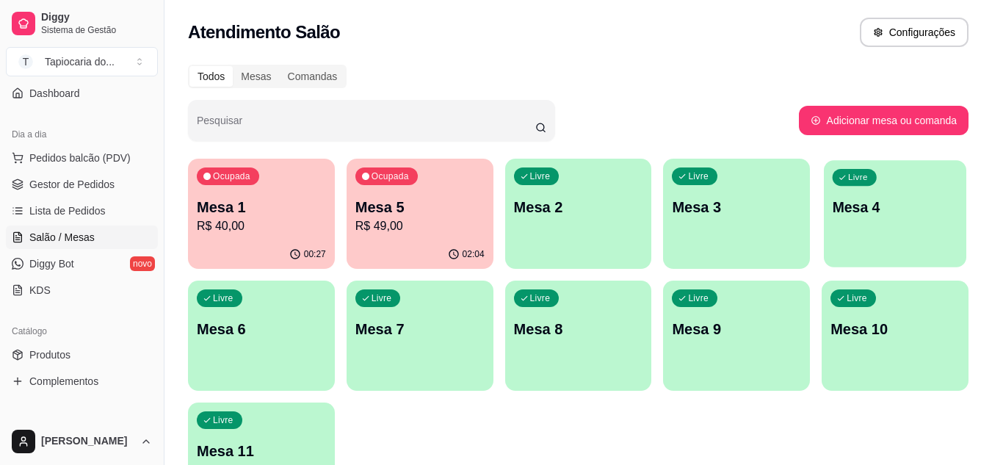
click at [891, 230] on div "Livre Mesa 4" at bounding box center [894, 205] width 142 height 90
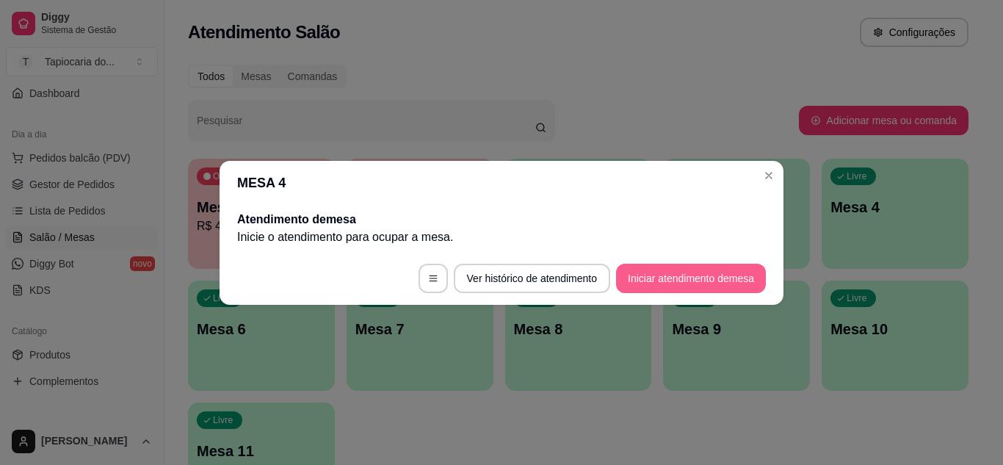
click at [661, 272] on button "Iniciar atendimento de mesa" at bounding box center [691, 277] width 150 height 29
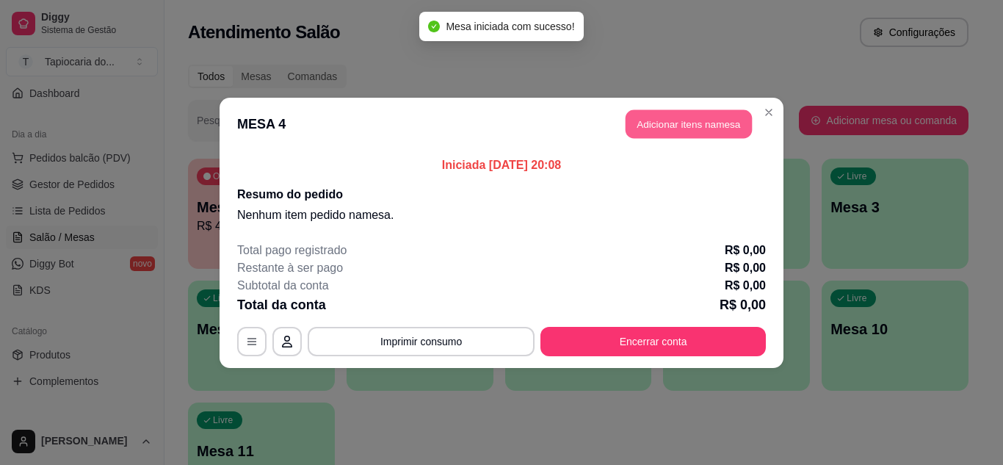
click at [681, 112] on button "Adicionar itens na mesa" at bounding box center [688, 123] width 126 height 29
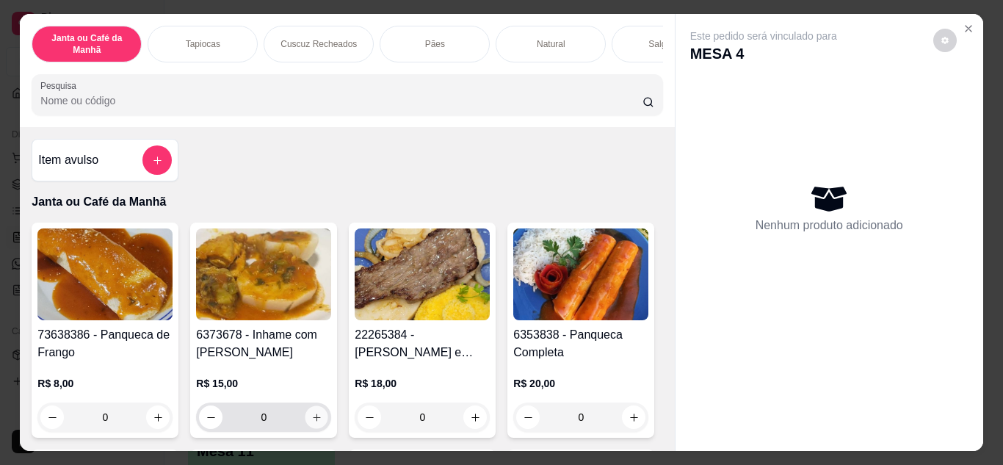
click at [313, 418] on icon "increase-product-quantity" at bounding box center [316, 417] width 11 height 11
type input "1"
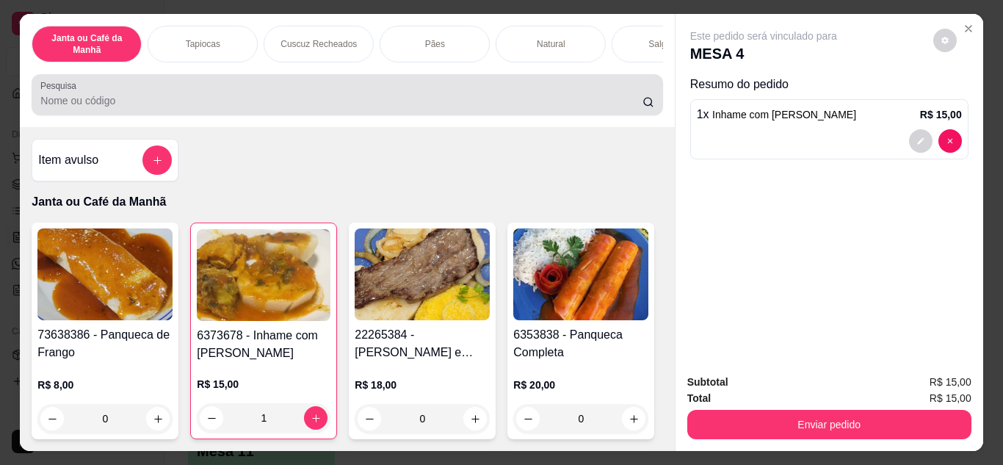
click at [199, 101] on input "Pesquisa" at bounding box center [341, 100] width 602 height 15
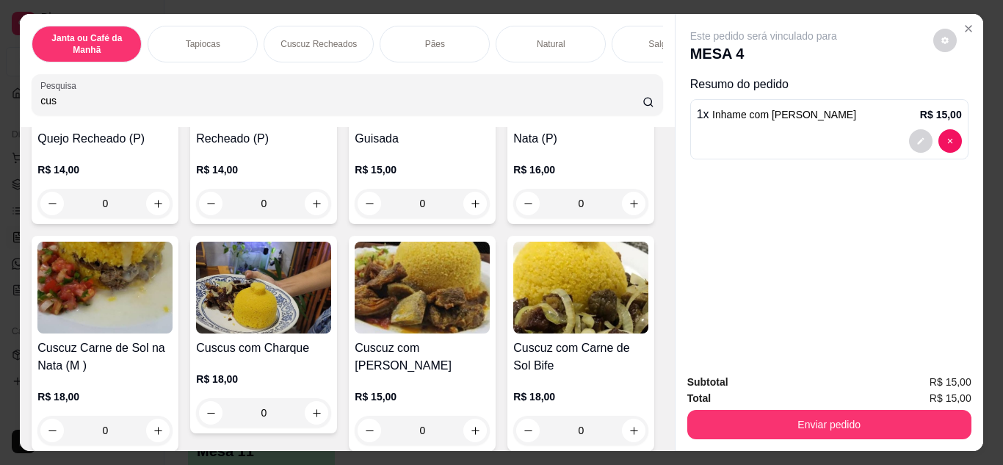
scroll to position [514, 0]
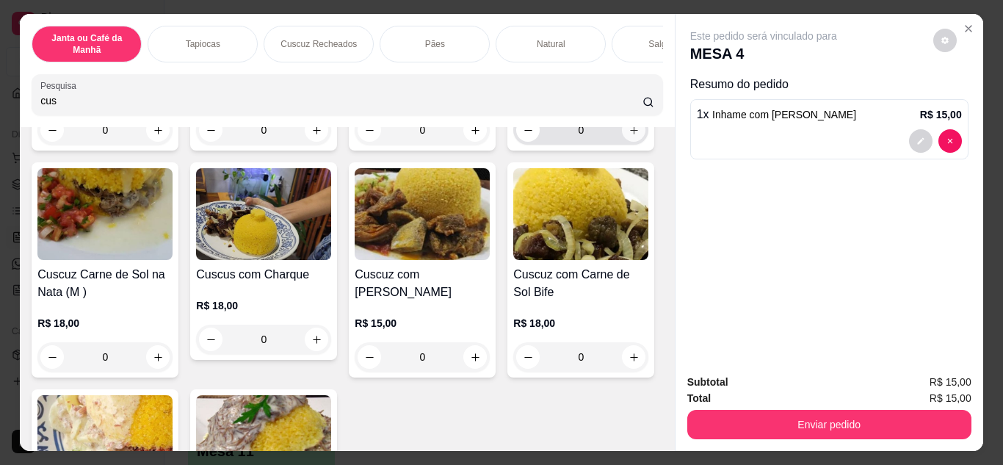
type input "cus"
click at [628, 136] on icon "increase-product-quantity" at bounding box center [633, 130] width 11 height 11
type input "1"
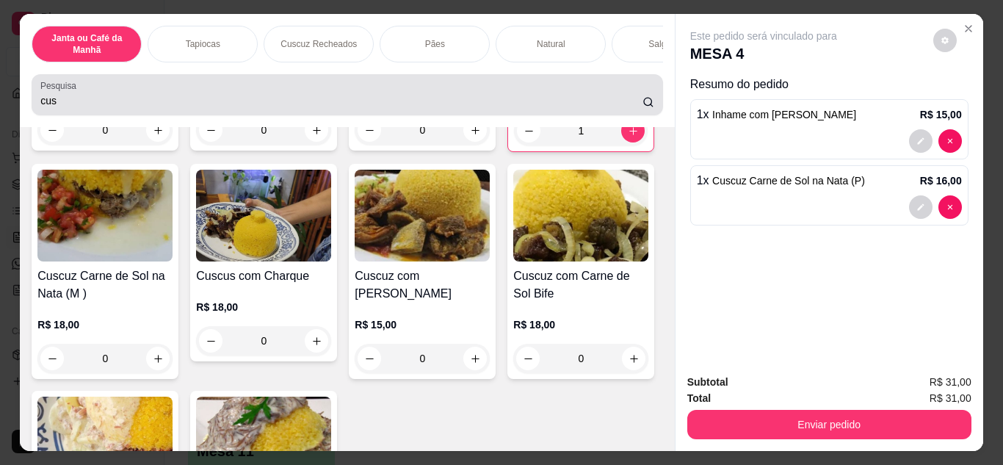
click at [243, 108] on input "cus" at bounding box center [341, 100] width 602 height 15
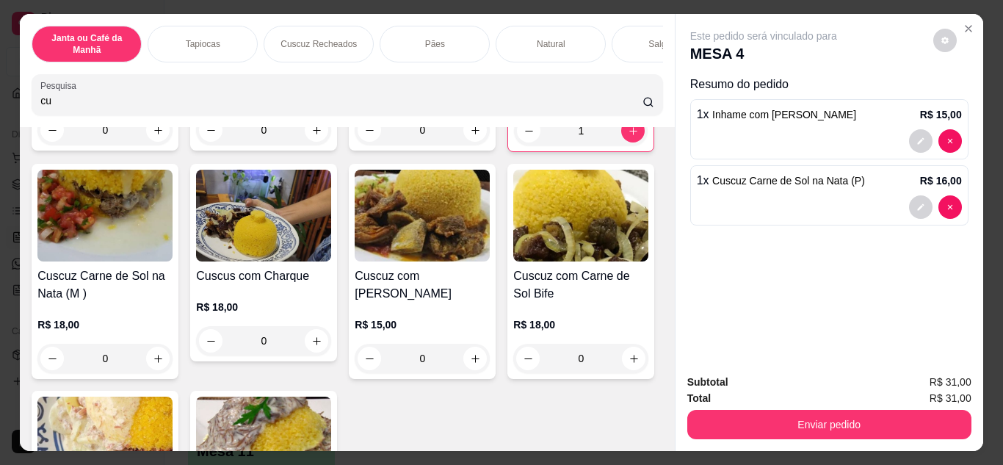
type input "c"
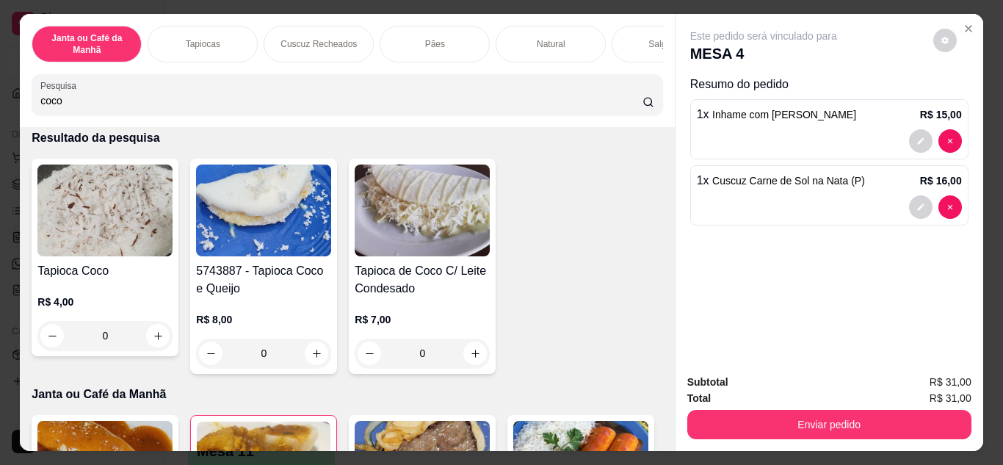
scroll to position [0, 0]
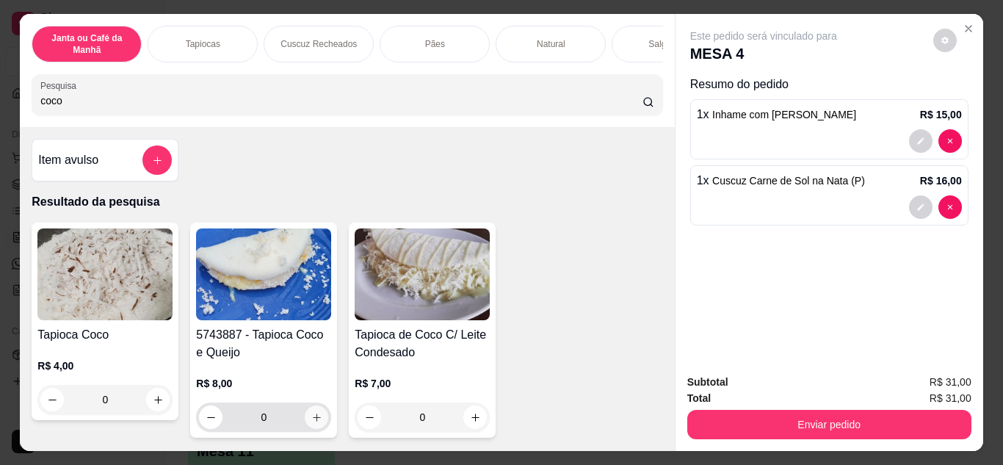
type input "coco"
click at [311, 423] on icon "increase-product-quantity" at bounding box center [316, 417] width 11 height 11
type input "1"
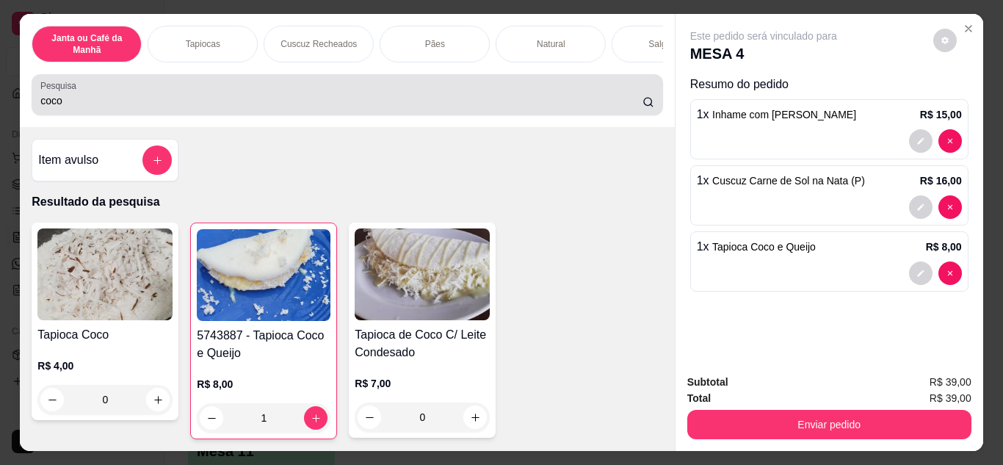
click at [403, 102] on input "coco" at bounding box center [341, 100] width 602 height 15
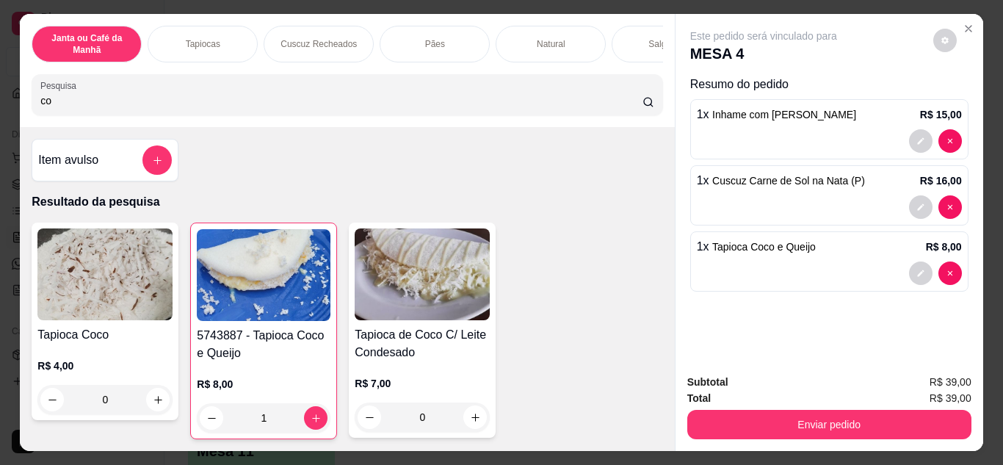
type input "c"
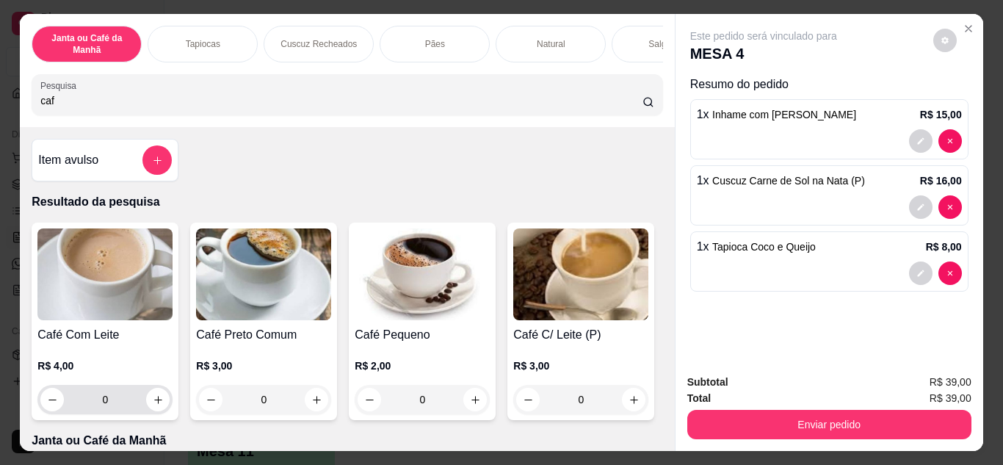
type input "caf"
click at [156, 414] on div "0" at bounding box center [104, 399] width 129 height 29
click at [153, 404] on icon "increase-product-quantity" at bounding box center [158, 399] width 11 height 11
type input "1"
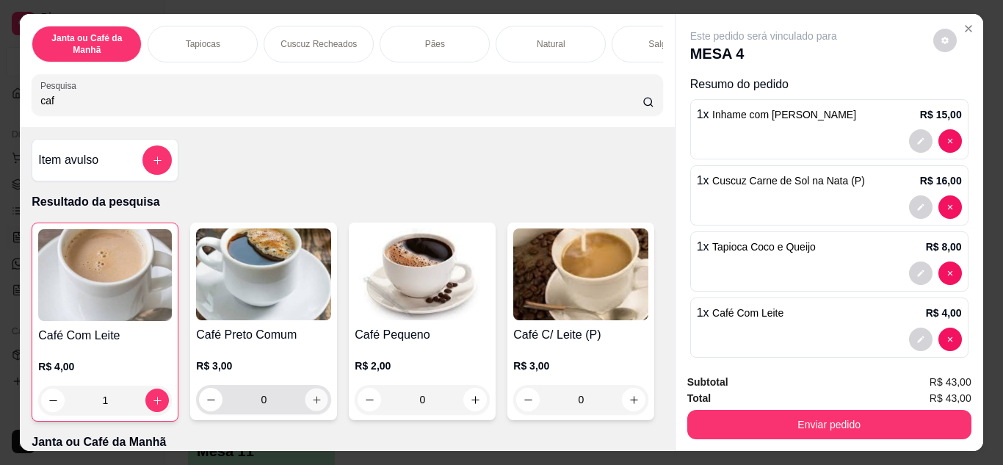
click at [311, 400] on icon "increase-product-quantity" at bounding box center [316, 399] width 11 height 11
type input "1"
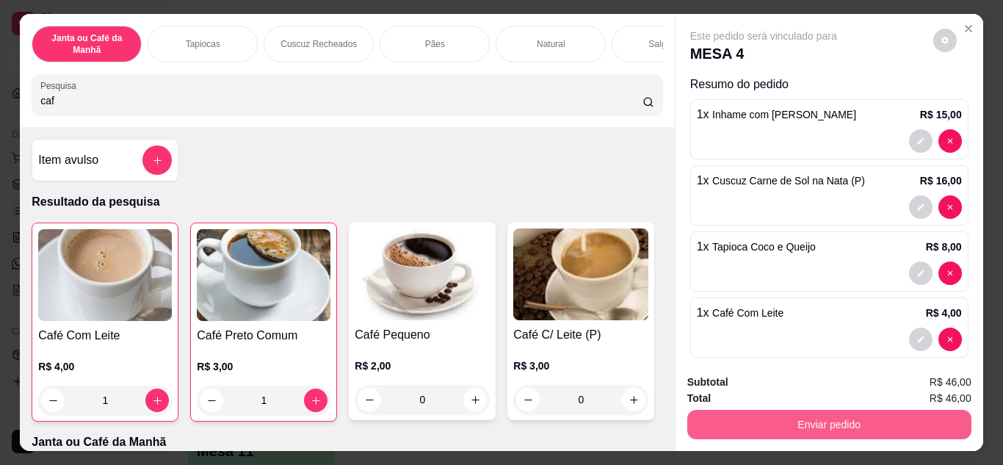
click at [730, 417] on button "Enviar pedido" at bounding box center [829, 424] width 284 height 29
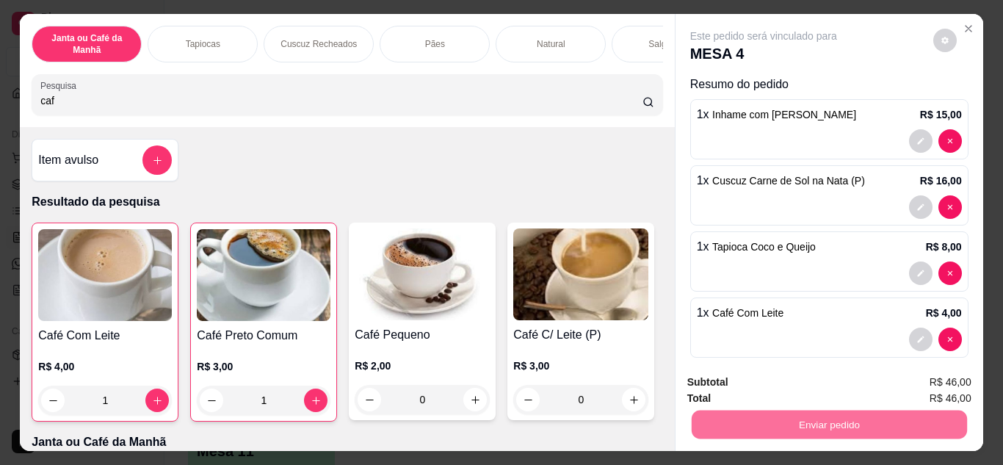
click at [735, 386] on button "Não registrar e enviar pedido" at bounding box center [780, 383] width 153 height 28
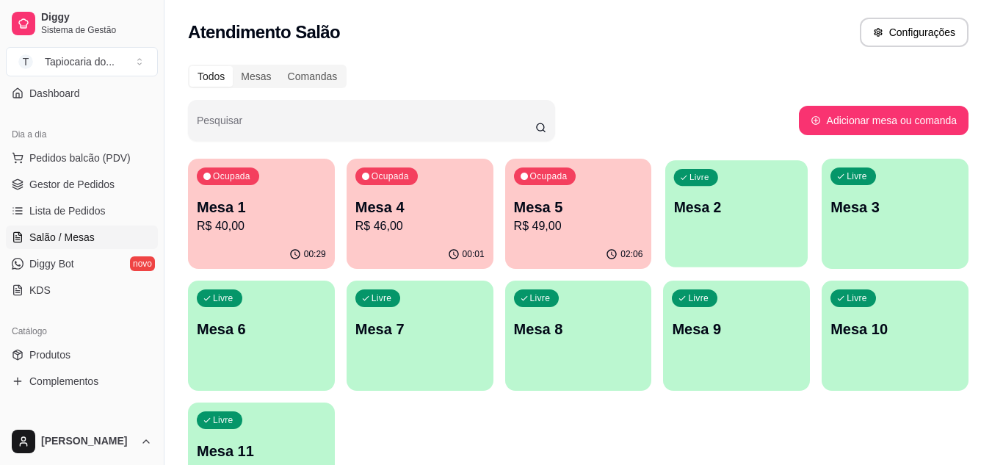
click at [704, 211] on p "Mesa 2" at bounding box center [737, 207] width 126 height 20
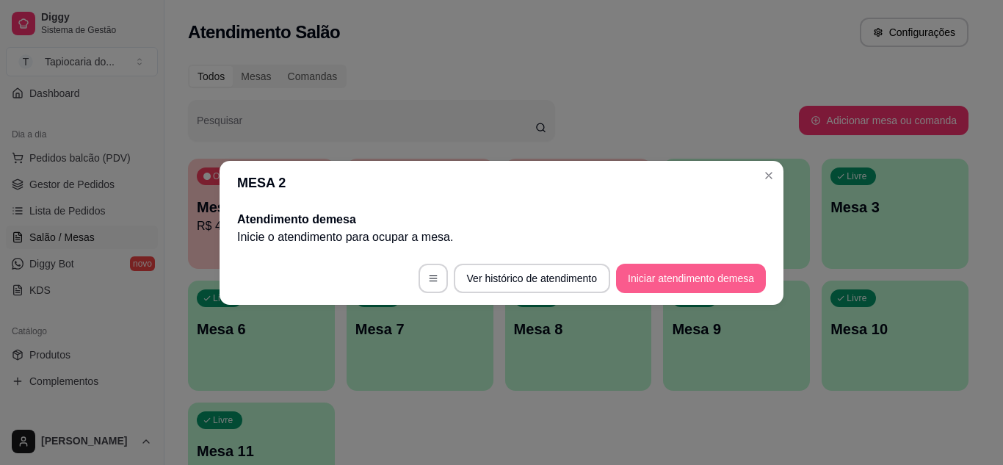
click at [669, 276] on button "Iniciar atendimento de mesa" at bounding box center [691, 277] width 150 height 29
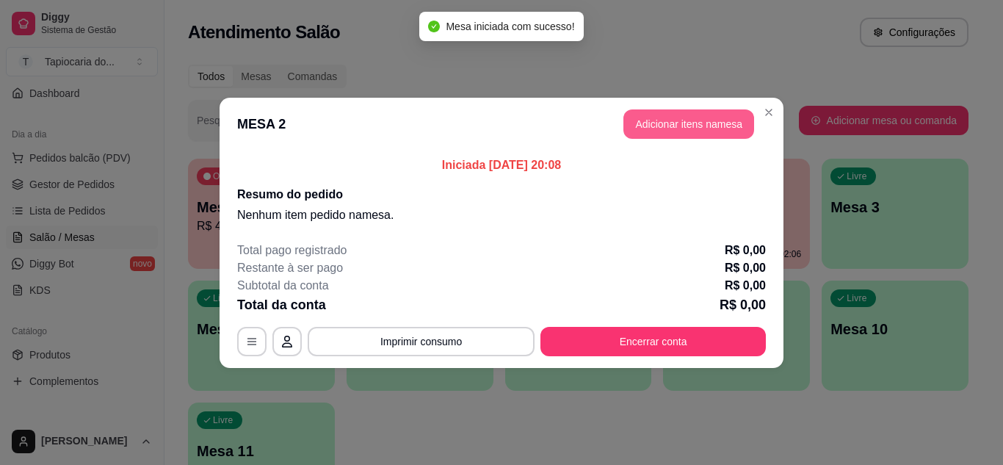
click at [672, 123] on button "Adicionar itens na mesa" at bounding box center [688, 123] width 131 height 29
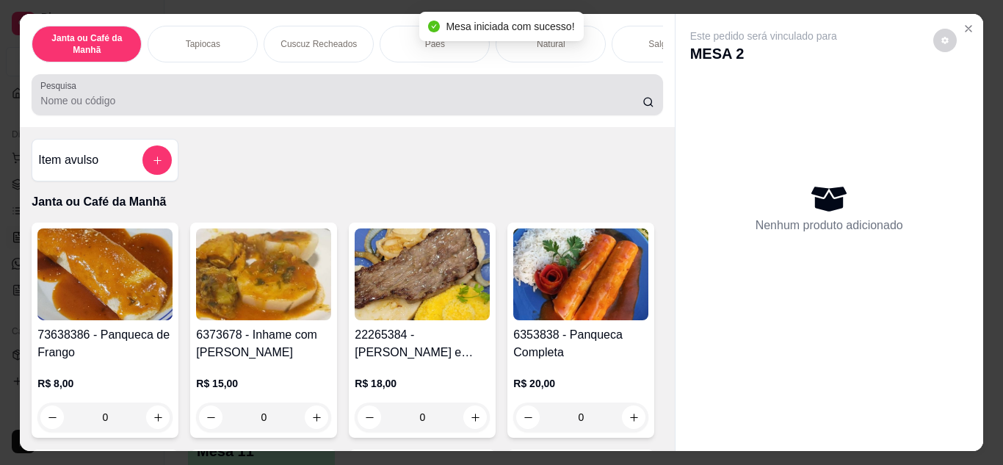
click at [402, 106] on input "Pesquisa" at bounding box center [341, 100] width 602 height 15
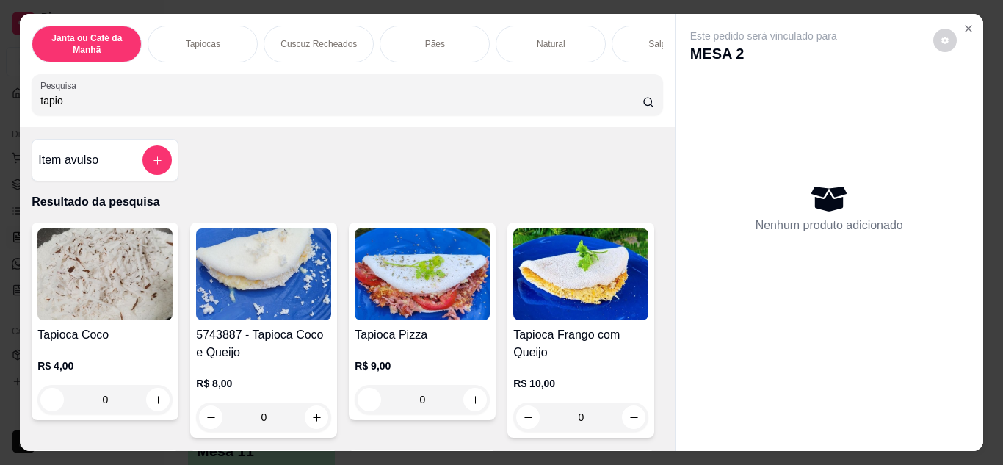
click at [234, 106] on input "tapio" at bounding box center [341, 100] width 602 height 15
type input "t"
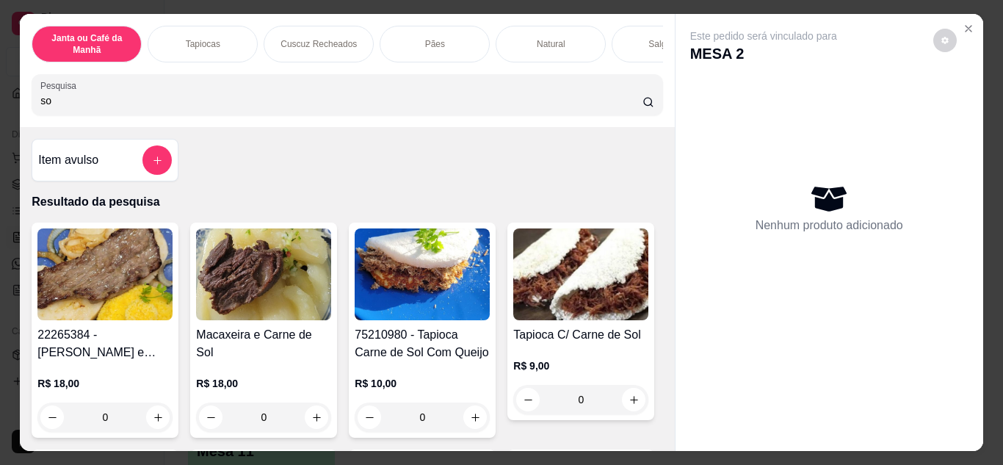
type input "s"
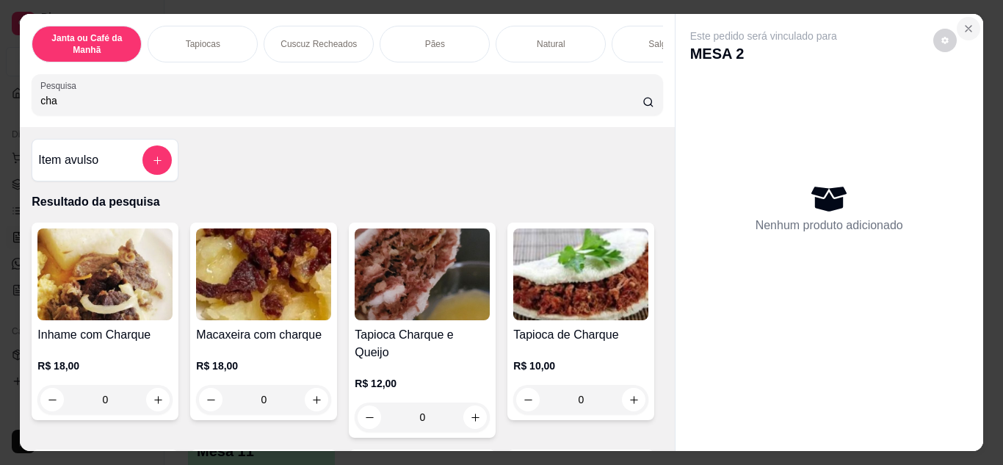
type input "cha"
click at [967, 23] on icon "Close" at bounding box center [968, 29] width 12 height 12
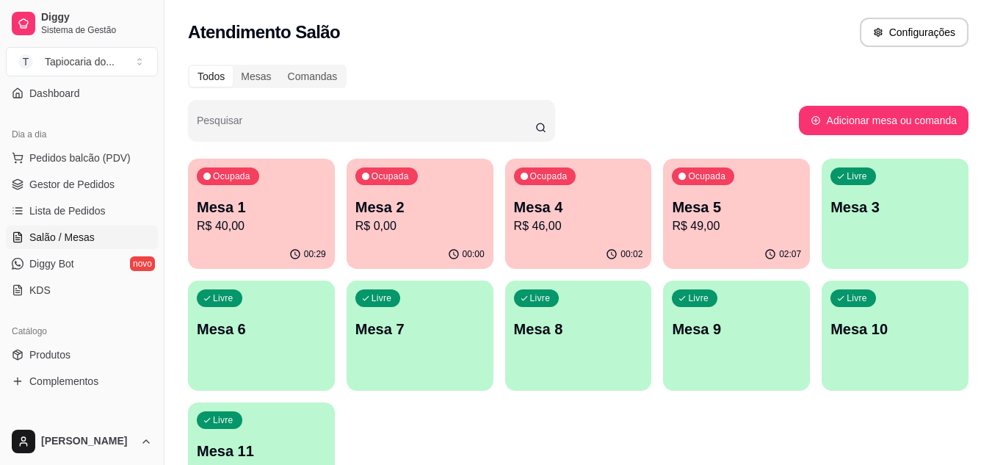
click at [548, 222] on p "R$ 46,00" at bounding box center [578, 226] width 129 height 18
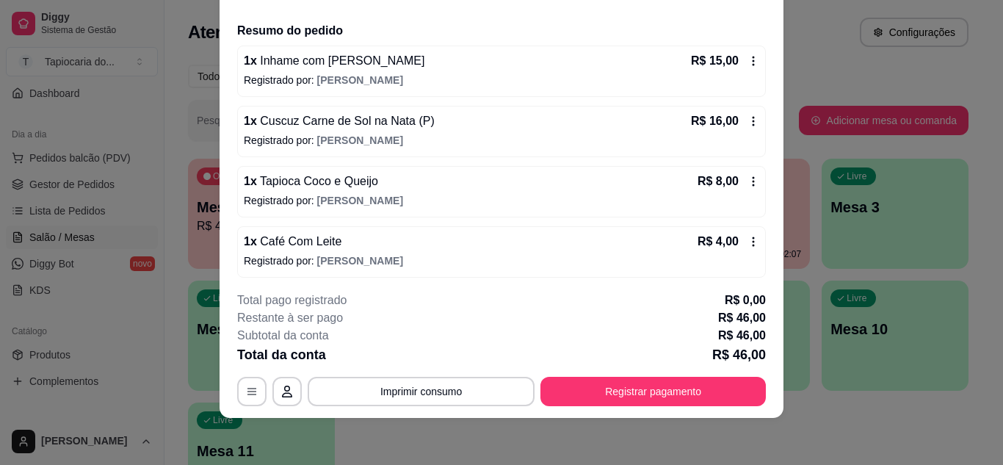
scroll to position [21, 0]
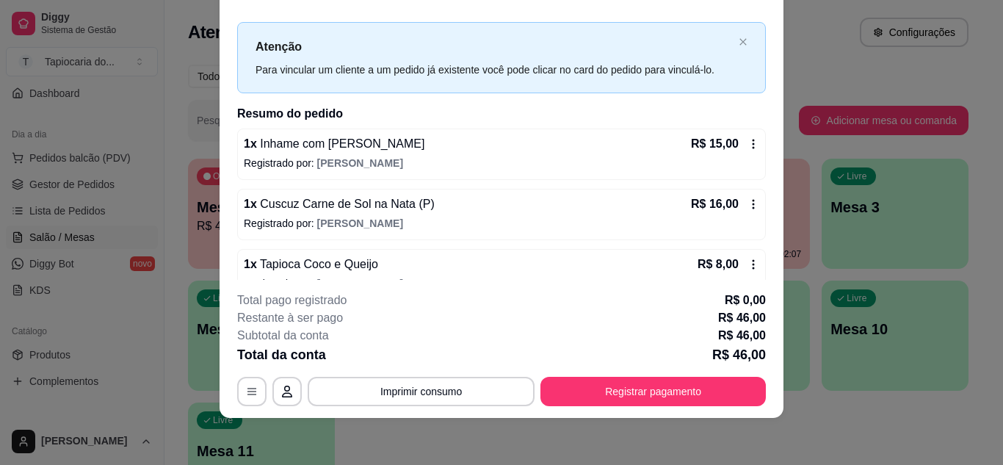
click at [747, 138] on icon at bounding box center [753, 144] width 12 height 12
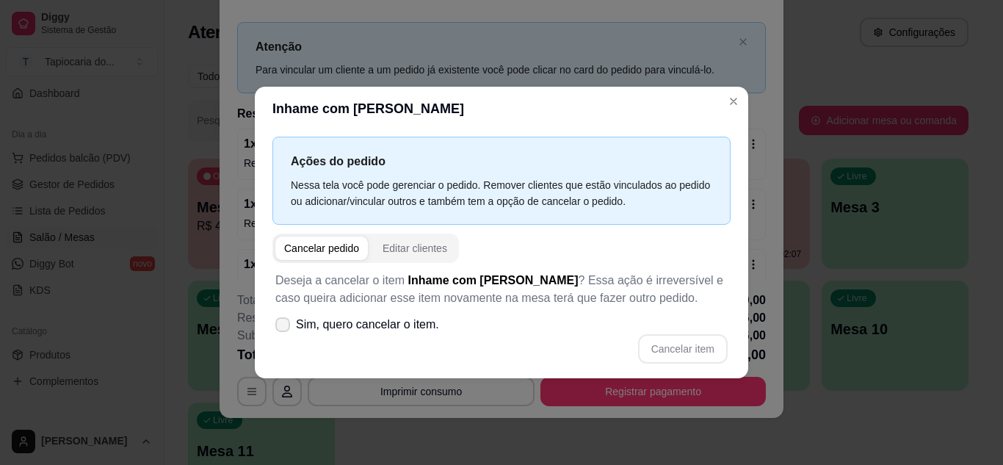
click at [287, 316] on label "Sim, quero cancelar o item." at bounding box center [356, 324] width 175 height 29
click at [284, 327] on input "Sim, quero cancelar o item." at bounding box center [279, 332] width 10 height 10
checkbox input "true"
click at [687, 350] on button "Cancelar item" at bounding box center [683, 348] width 90 height 29
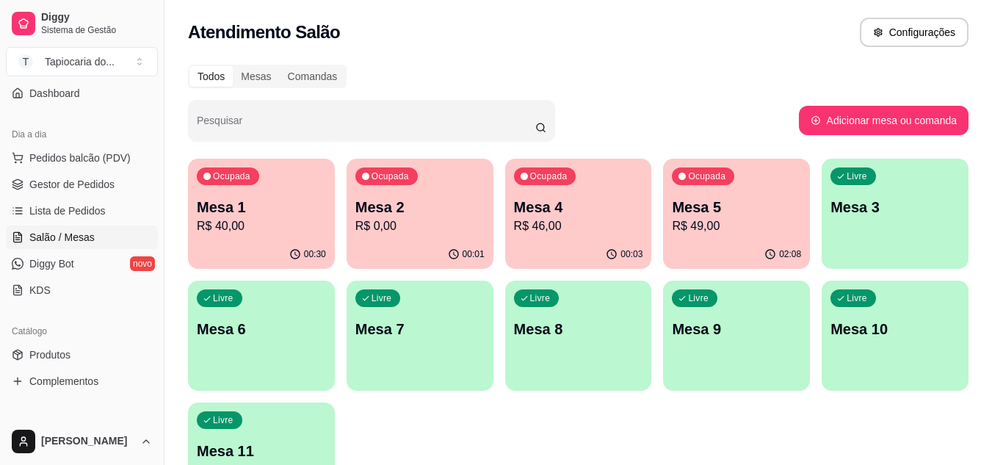
click at [594, 239] on button "Ocupada Mesa 4 R$ 46,00 00:03" at bounding box center [578, 214] width 147 height 110
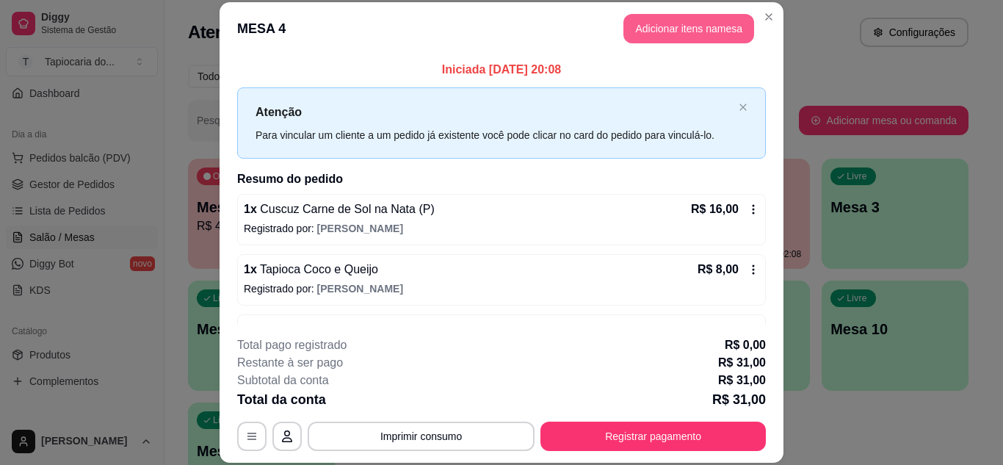
click at [674, 32] on button "Adicionar itens na mesa" at bounding box center [688, 28] width 131 height 29
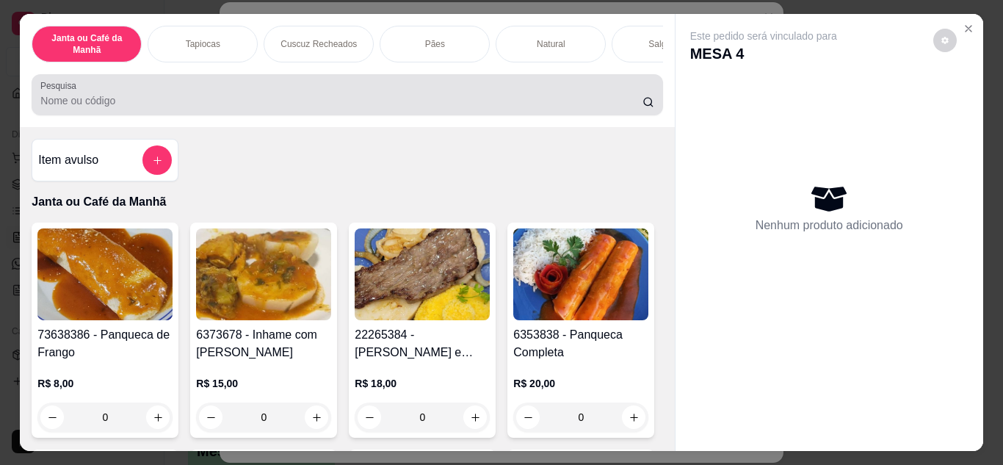
click at [557, 98] on div at bounding box center [346, 94] width 613 height 29
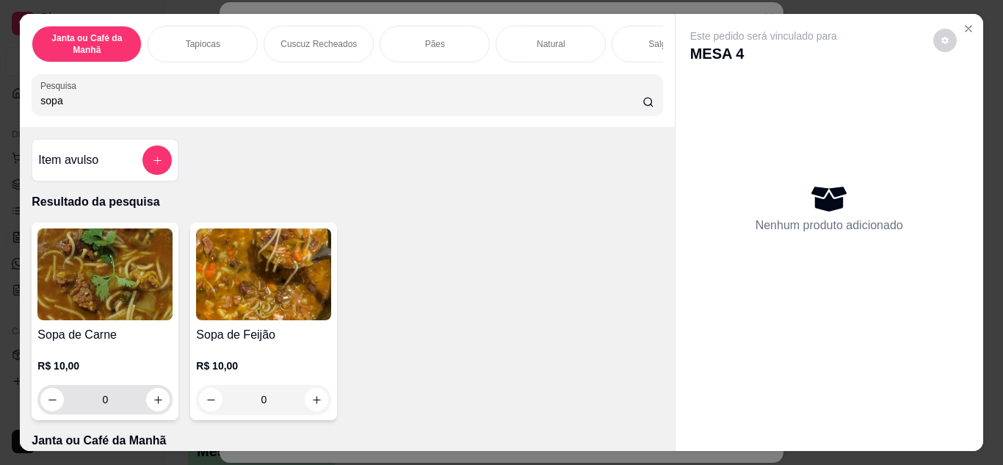
type input "sopa"
click at [137, 407] on input "0" at bounding box center [105, 399] width 82 height 29
click at [153, 402] on icon "increase-product-quantity" at bounding box center [158, 399] width 11 height 11
type input "1"
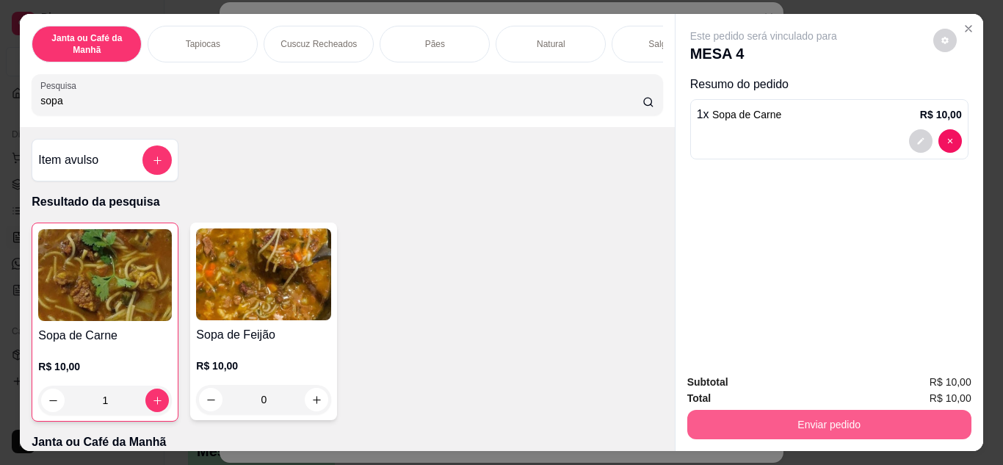
click at [723, 417] on button "Enviar pedido" at bounding box center [829, 424] width 284 height 29
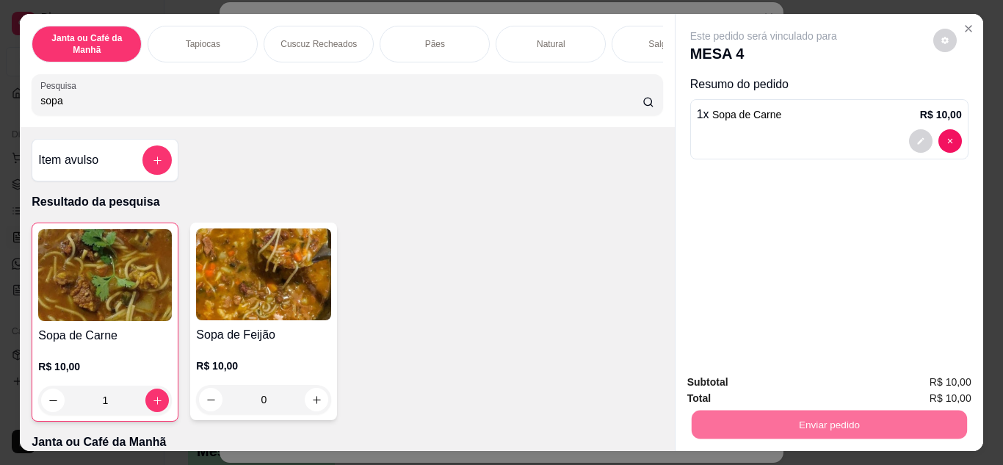
click at [710, 382] on button "Não registrar e enviar pedido" at bounding box center [780, 383] width 153 height 28
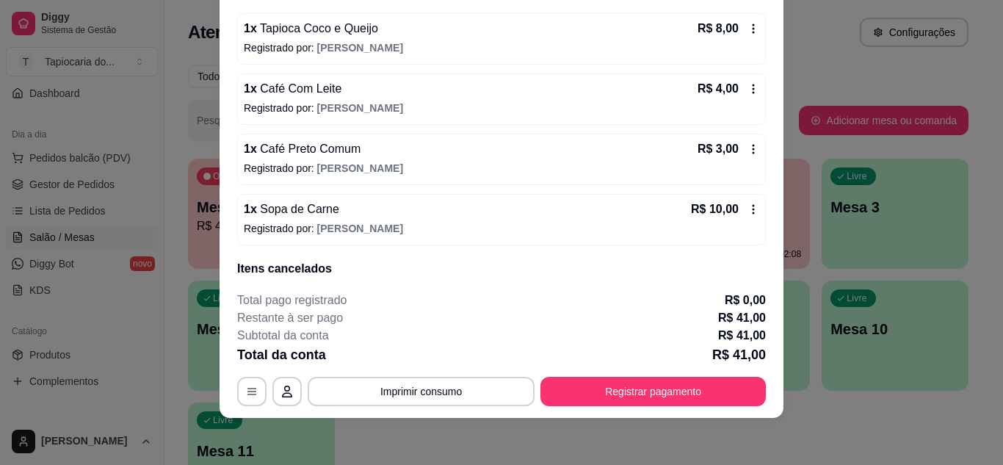
scroll to position [220, 0]
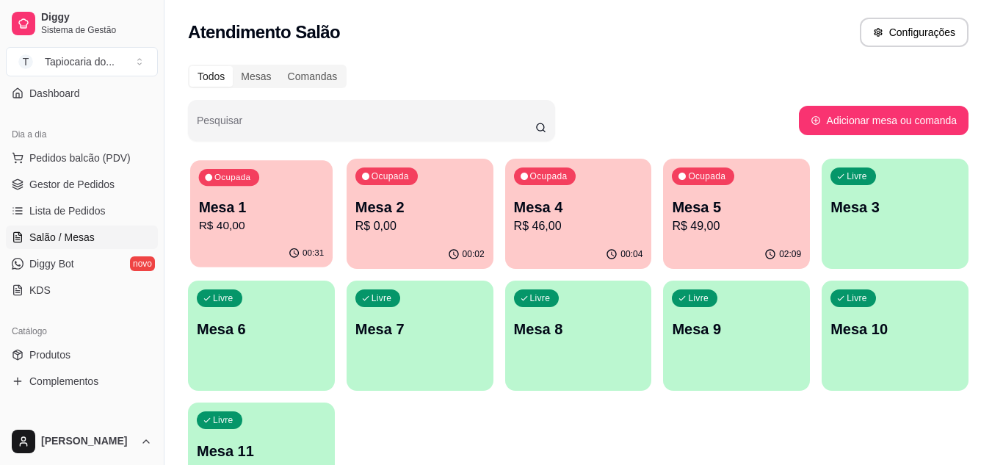
click at [211, 211] on p "Mesa 1" at bounding box center [262, 207] width 126 height 20
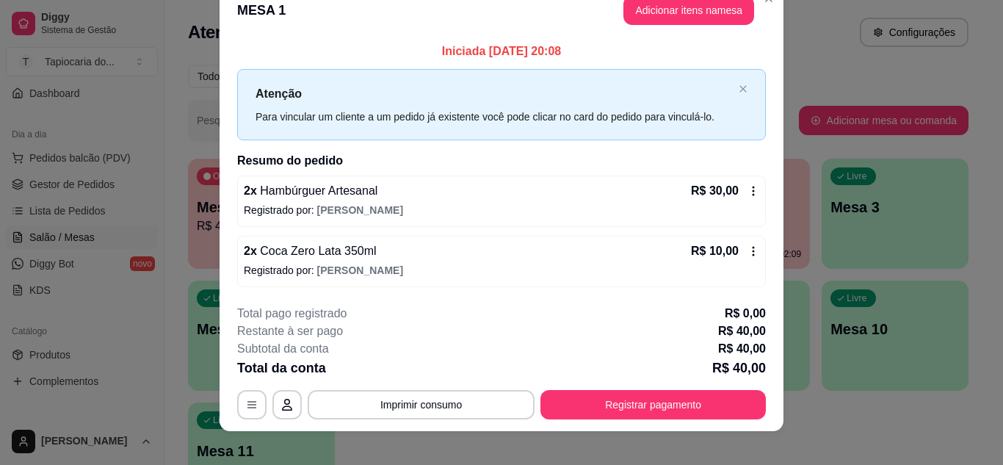
scroll to position [38, 0]
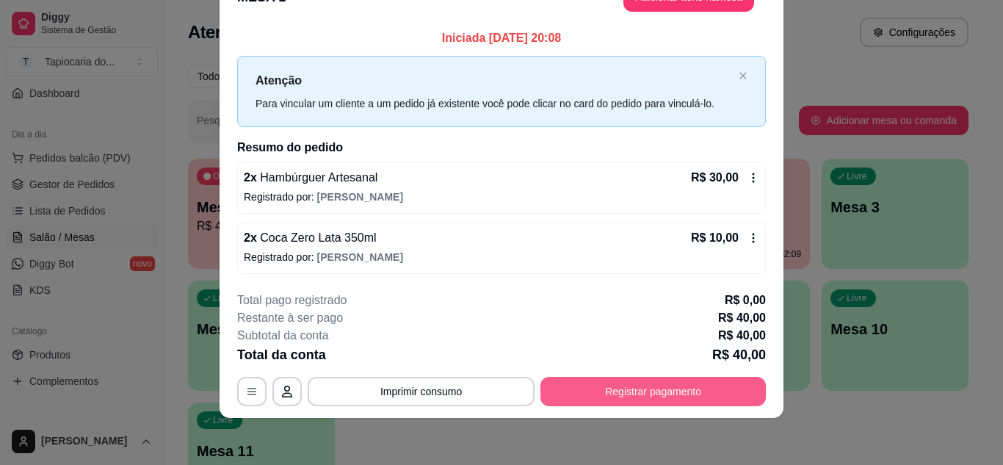
click at [692, 390] on button "Registrar pagamento" at bounding box center [652, 391] width 225 height 29
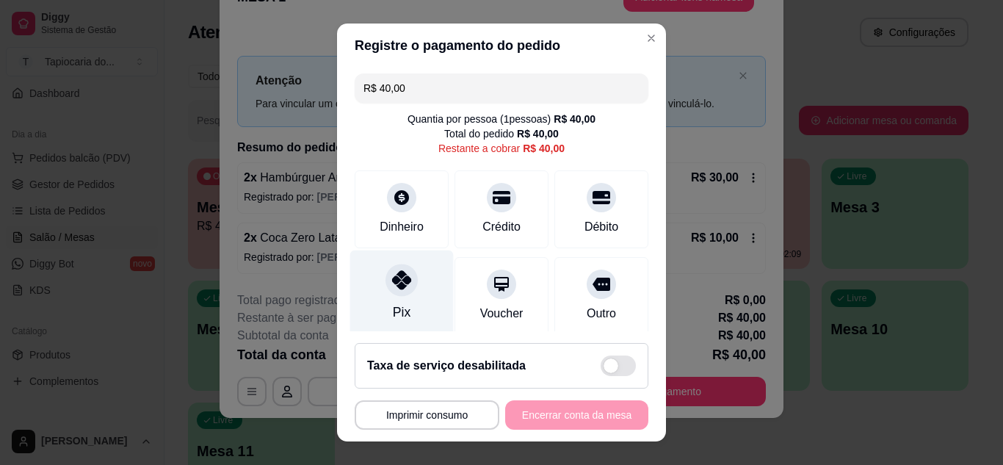
click at [393, 309] on div "Pix" at bounding box center [402, 311] width 18 height 19
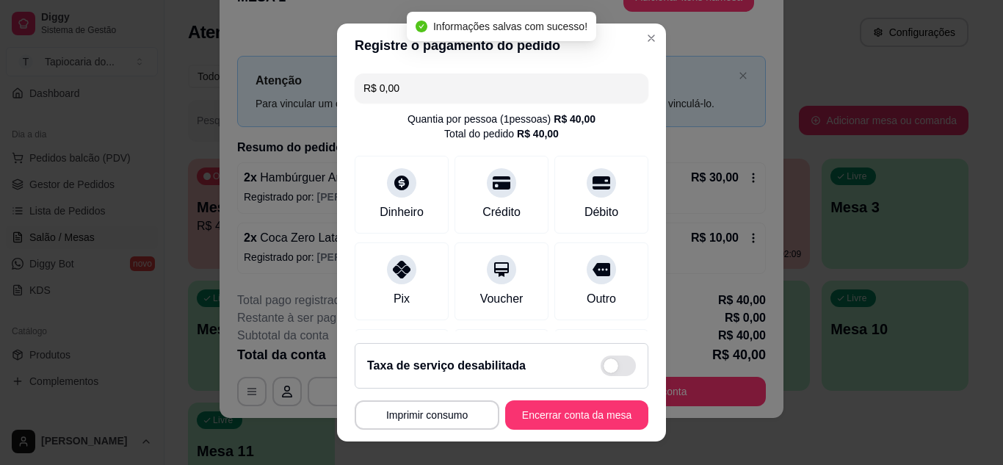
type input "R$ 0,00"
click at [578, 414] on button "Encerrar conta da mesa" at bounding box center [576, 414] width 143 height 29
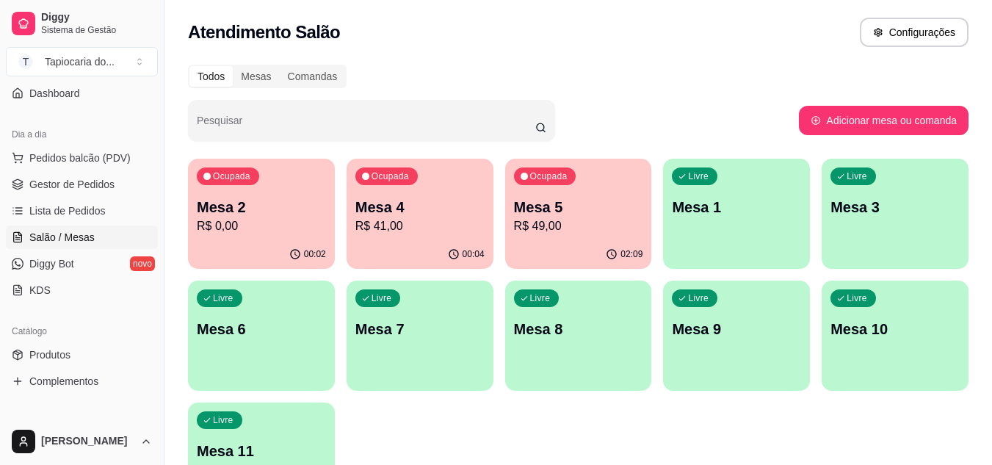
click at [418, 211] on p "Mesa 4" at bounding box center [419, 207] width 129 height 21
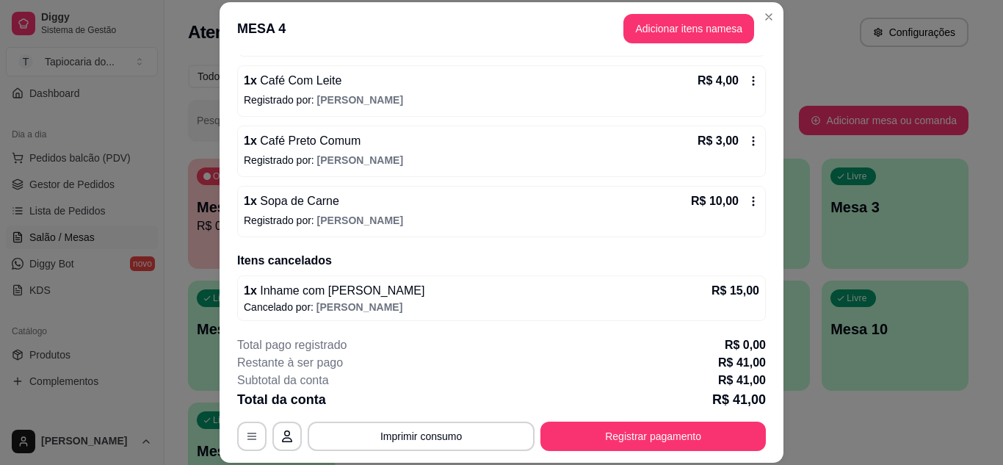
scroll to position [251, 0]
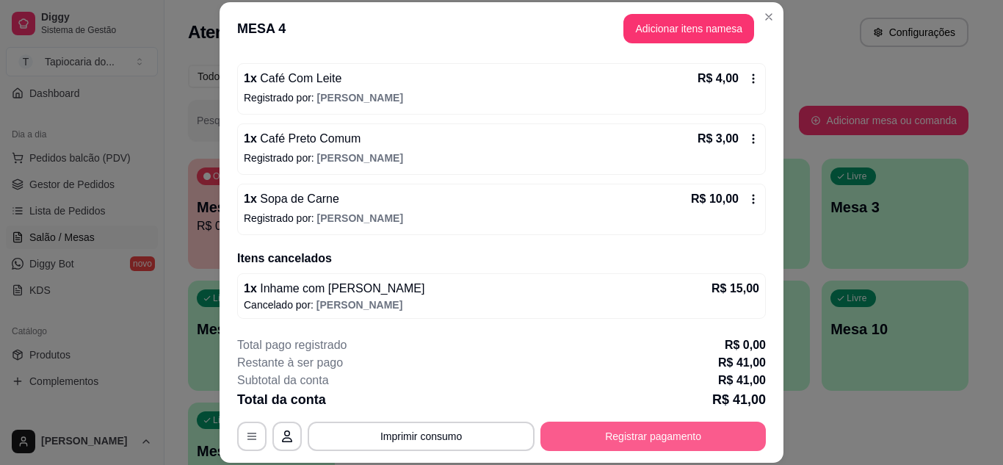
click at [632, 440] on button "Registrar pagamento" at bounding box center [652, 435] width 225 height 29
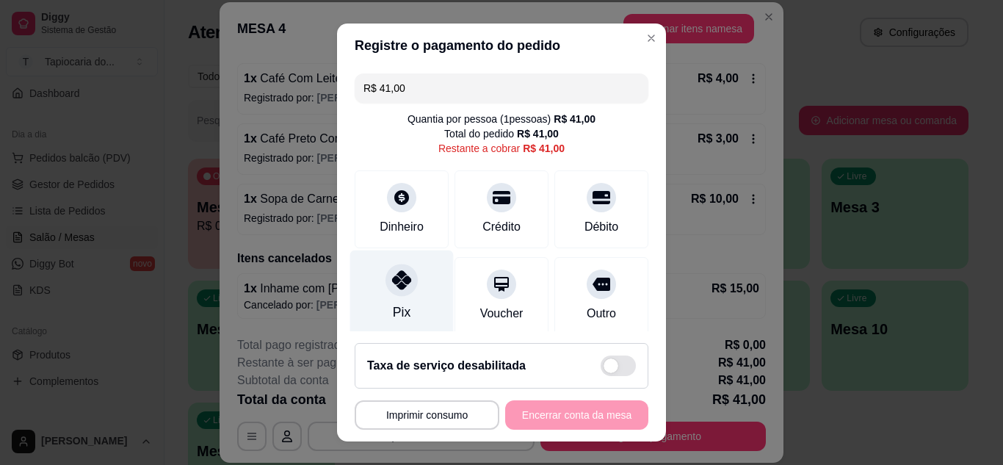
click at [393, 308] on div "Pix" at bounding box center [402, 311] width 18 height 19
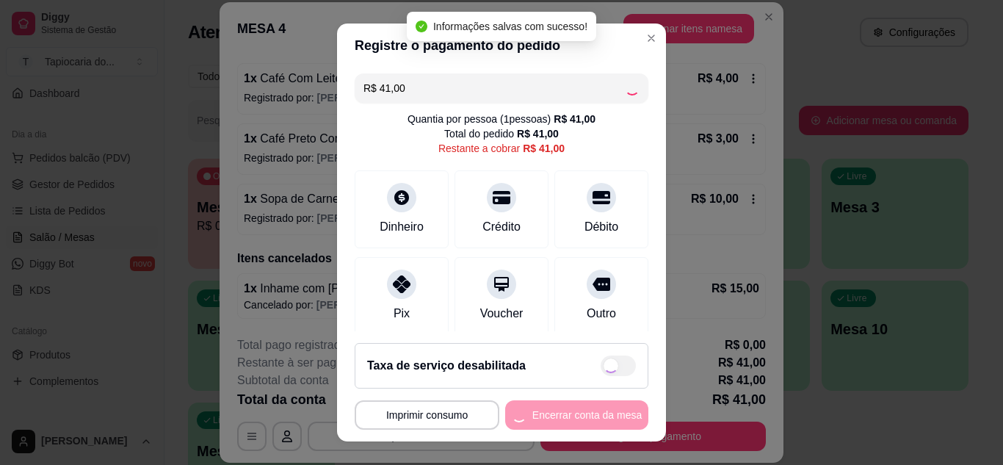
type input "R$ 0,00"
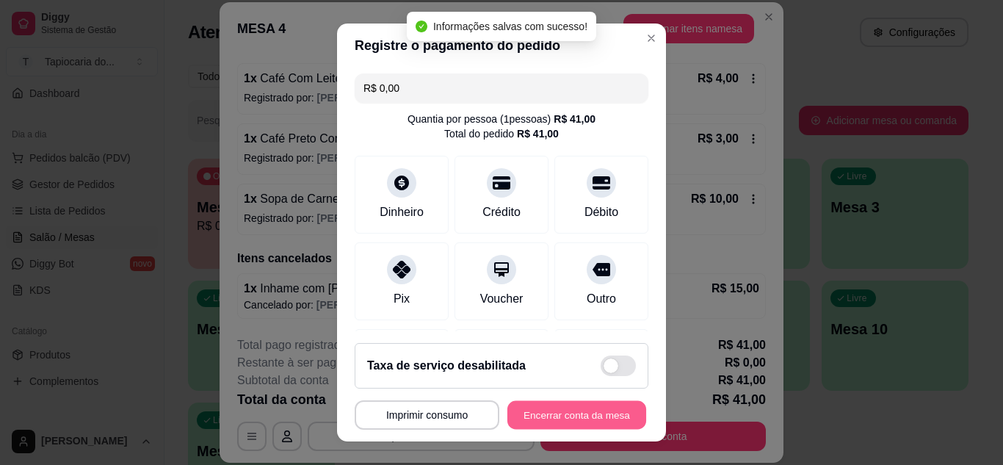
click at [582, 421] on button "Encerrar conta da mesa" at bounding box center [576, 415] width 139 height 29
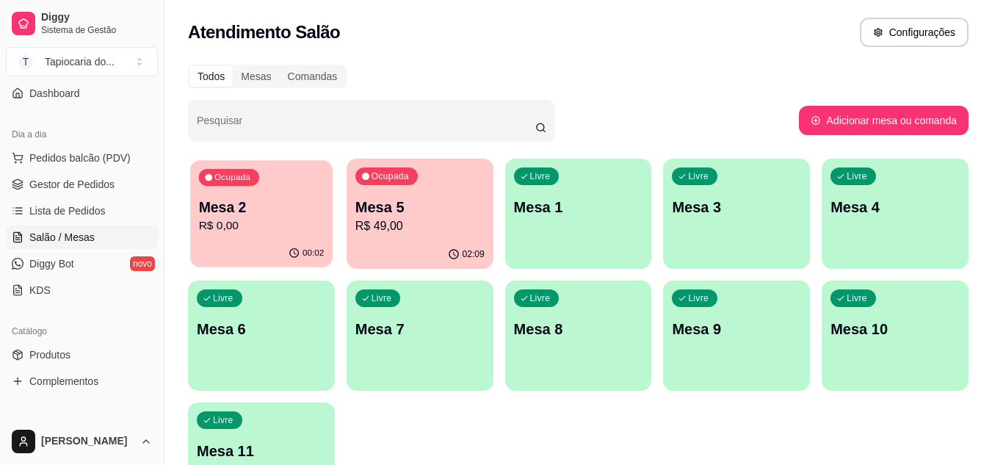
click at [296, 219] on p "R$ 0,00" at bounding box center [262, 225] width 126 height 17
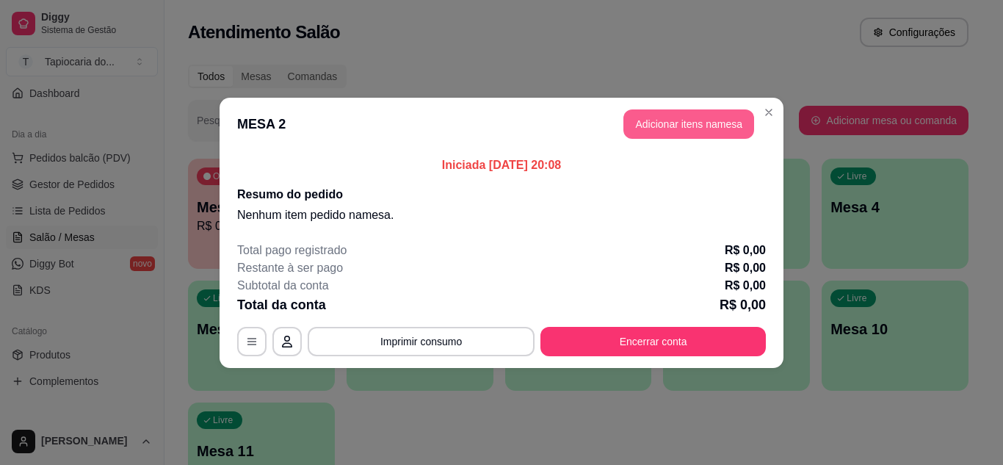
click at [670, 130] on button "Adicionar itens na mesa" at bounding box center [688, 123] width 131 height 29
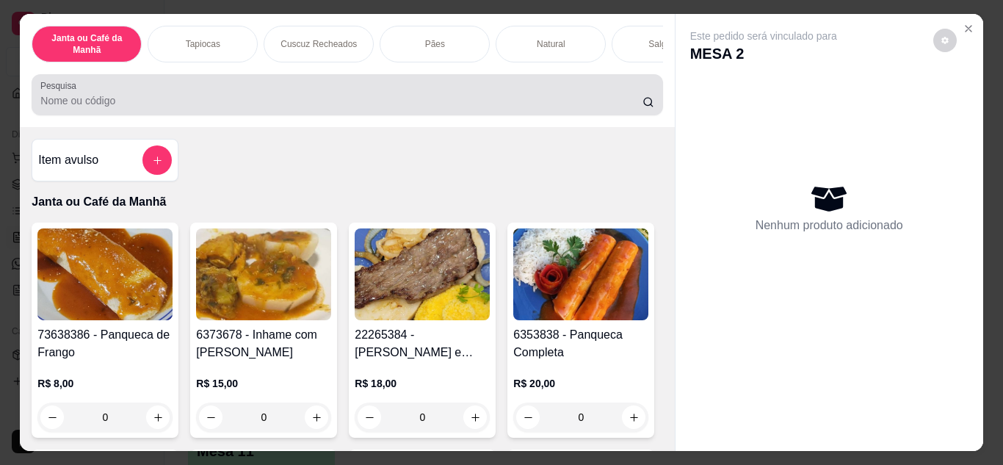
click at [411, 108] on input "Pesquisa" at bounding box center [341, 100] width 602 height 15
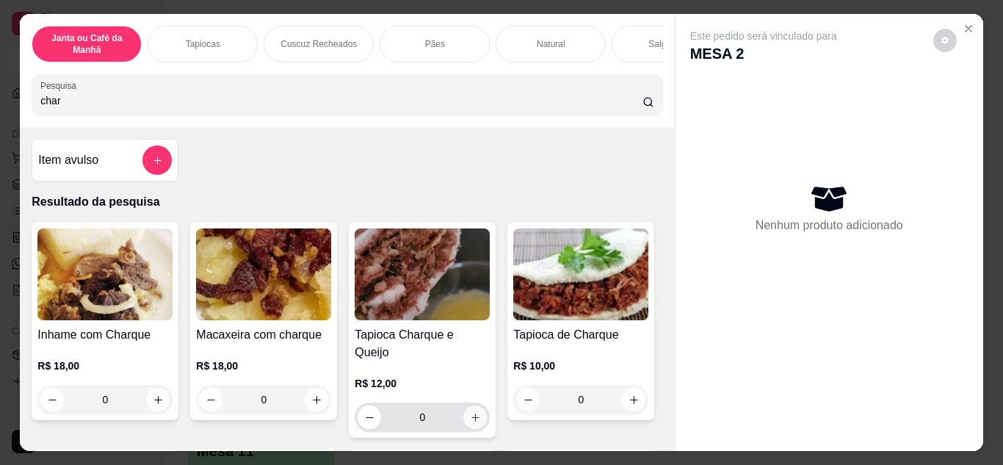
type input "char"
click at [476, 405] on button "increase-product-quantity" at bounding box center [475, 416] width 23 height 23
type input "1"
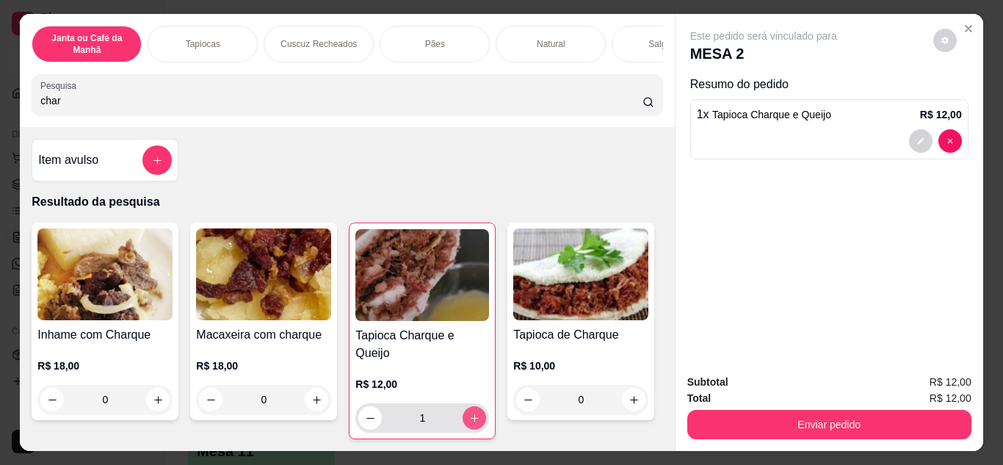
click at [476, 406] on button "increase-product-quantity" at bounding box center [473, 417] width 23 height 23
type input "2"
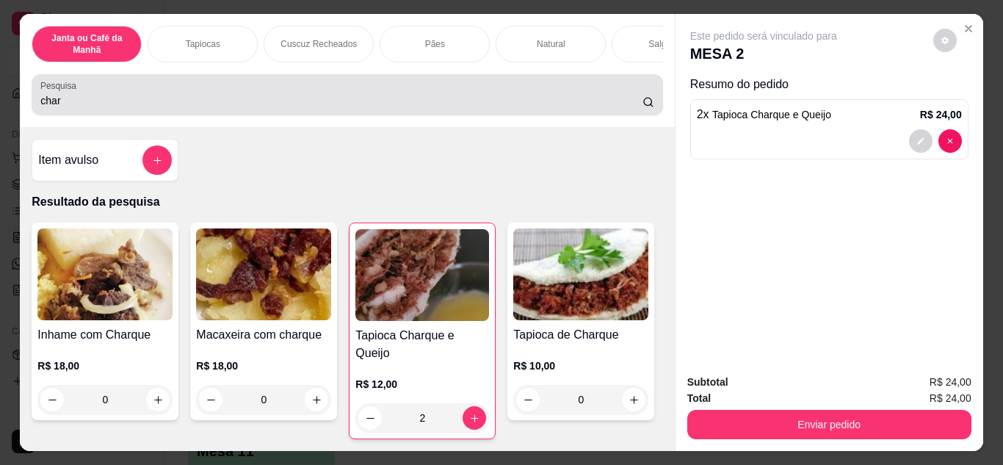
click at [232, 107] on input "char" at bounding box center [341, 100] width 602 height 15
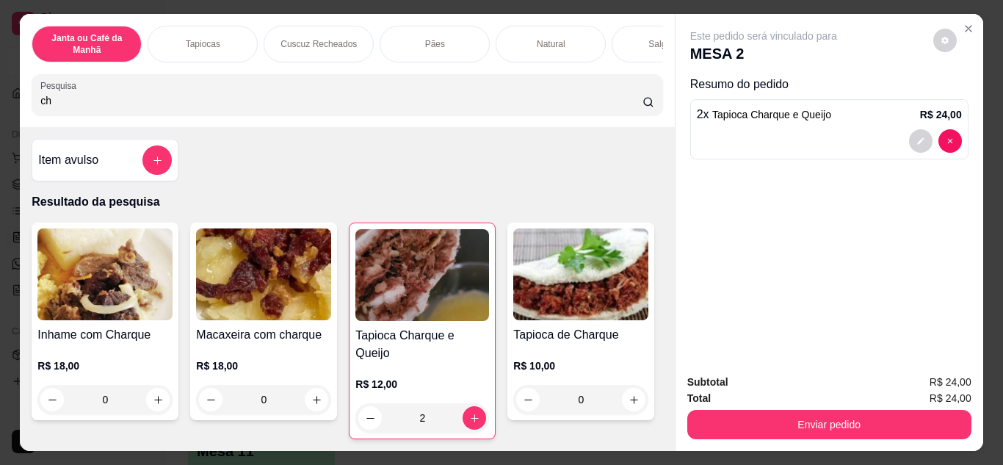
type input "c"
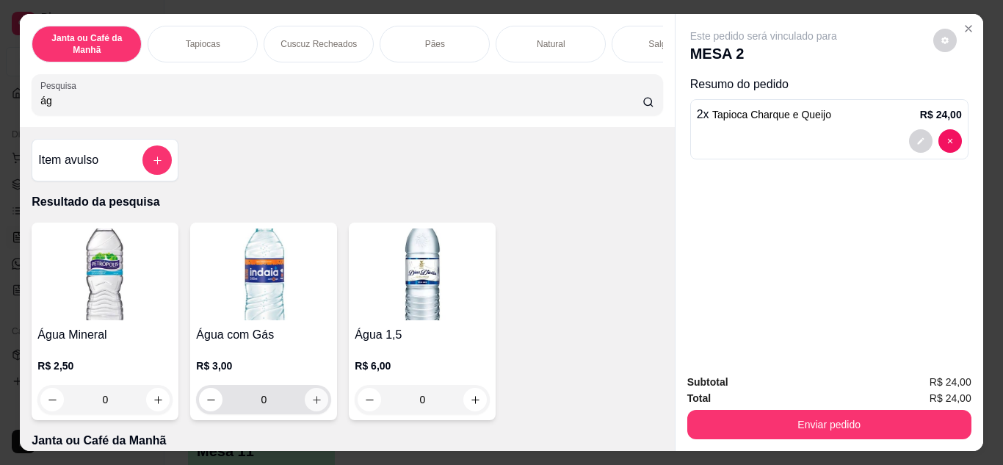
type input "ág"
click at [305, 409] on button "increase-product-quantity" at bounding box center [316, 399] width 23 height 23
type input "1"
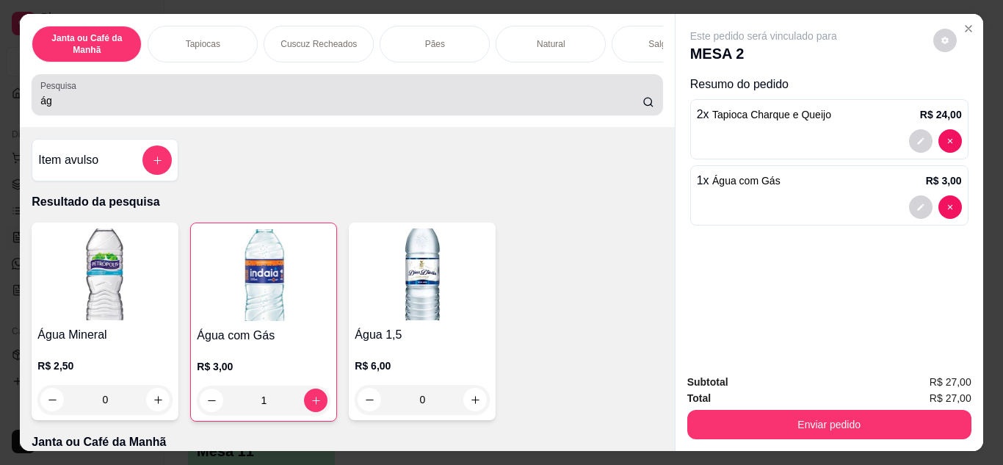
click at [195, 109] on div "ág" at bounding box center [346, 94] width 613 height 29
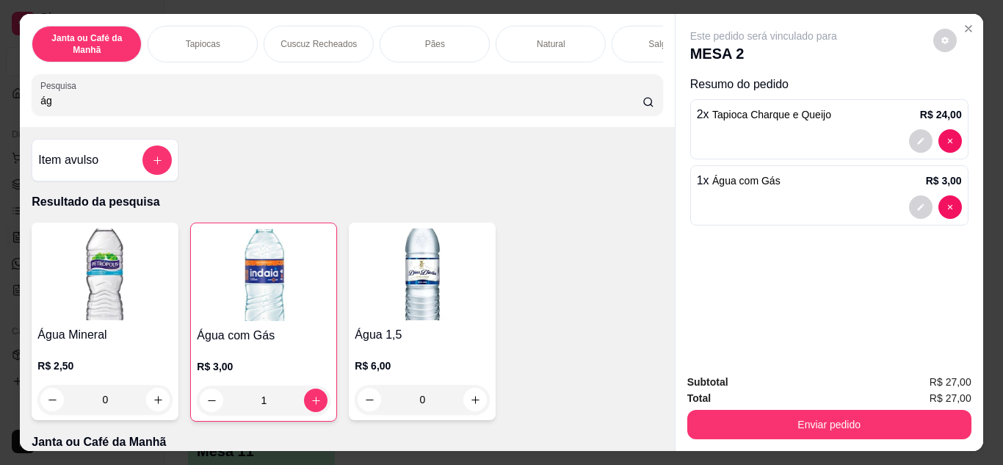
type input "á"
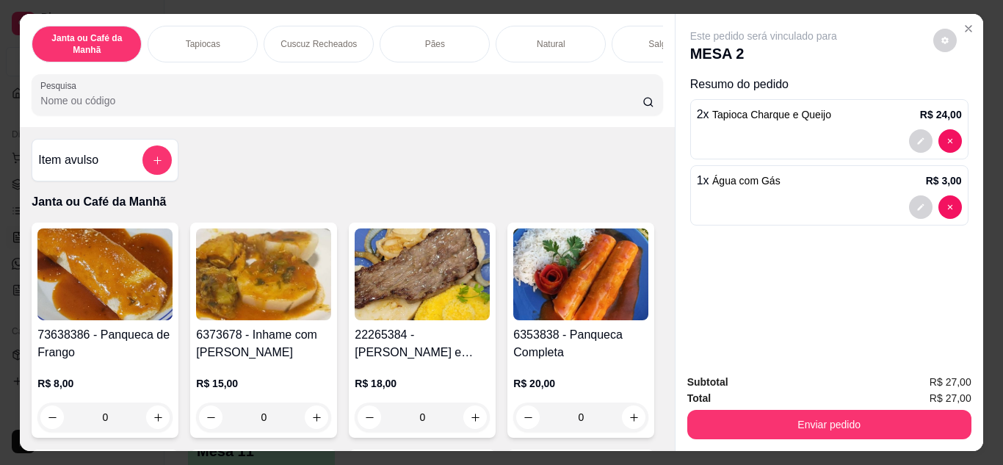
type input "c"
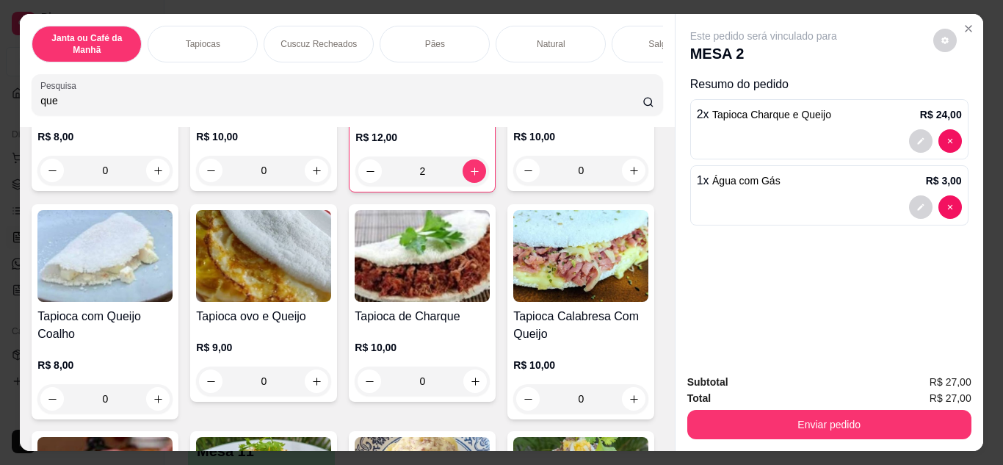
scroll to position [514, 0]
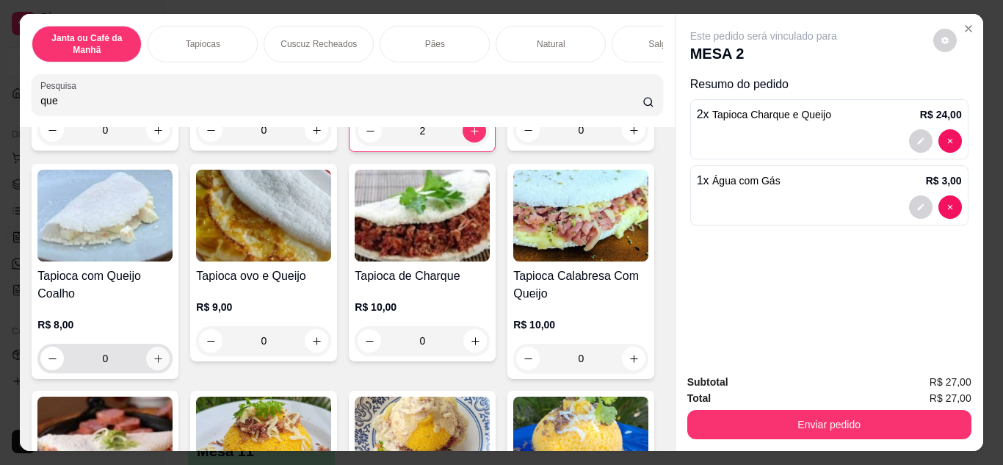
type input "que"
click at [170, 368] on button "increase-product-quantity" at bounding box center [158, 357] width 23 height 23
type input "1"
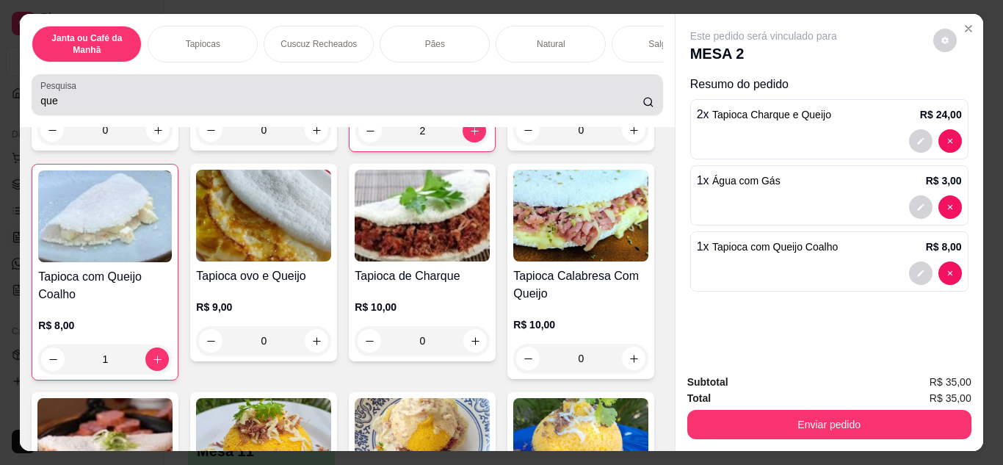
drag, startPoint x: 205, startPoint y: 101, endPoint x: 202, endPoint y: 91, distance: 10.0
click at [202, 97] on div "que" at bounding box center [346, 94] width 613 height 29
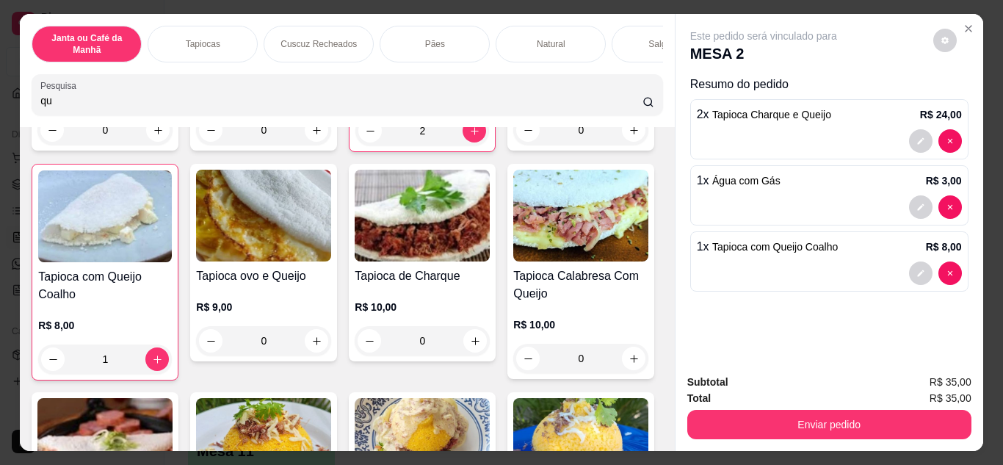
type input "q"
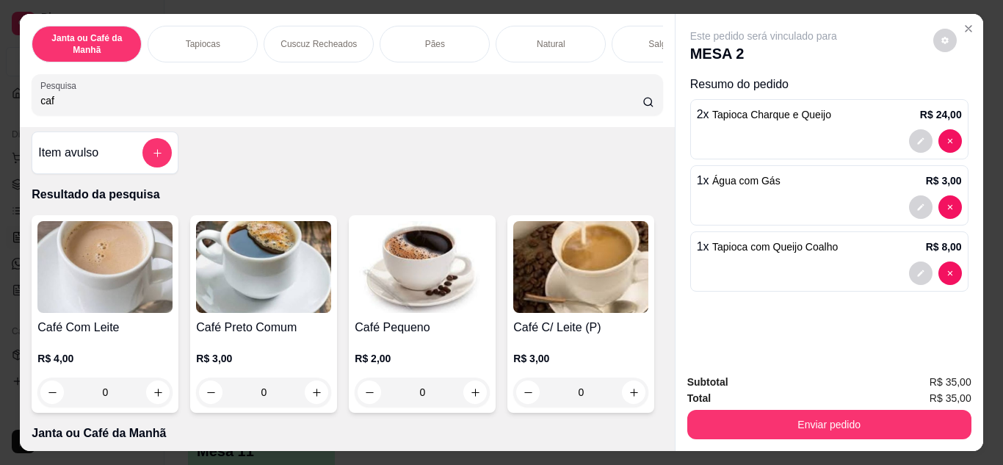
scroll to position [0, 0]
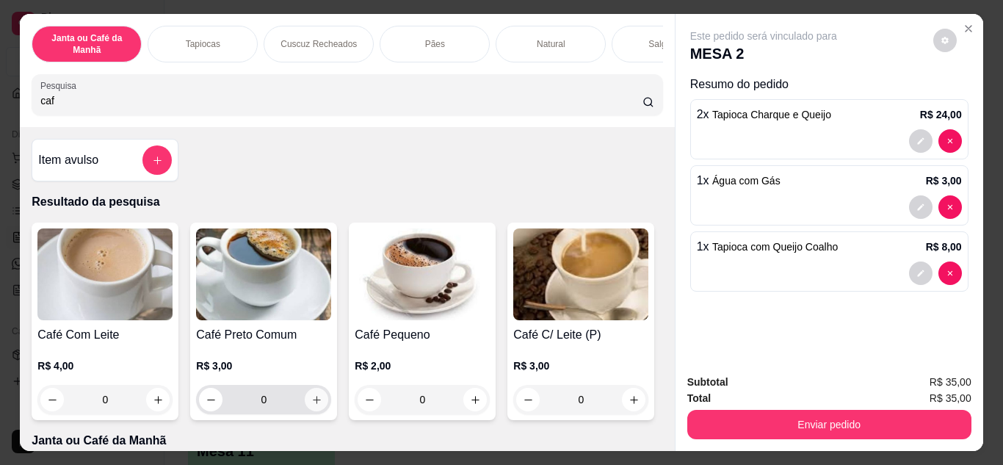
type input "caf"
click at [312, 405] on icon "increase-product-quantity" at bounding box center [316, 399] width 11 height 11
type input "1"
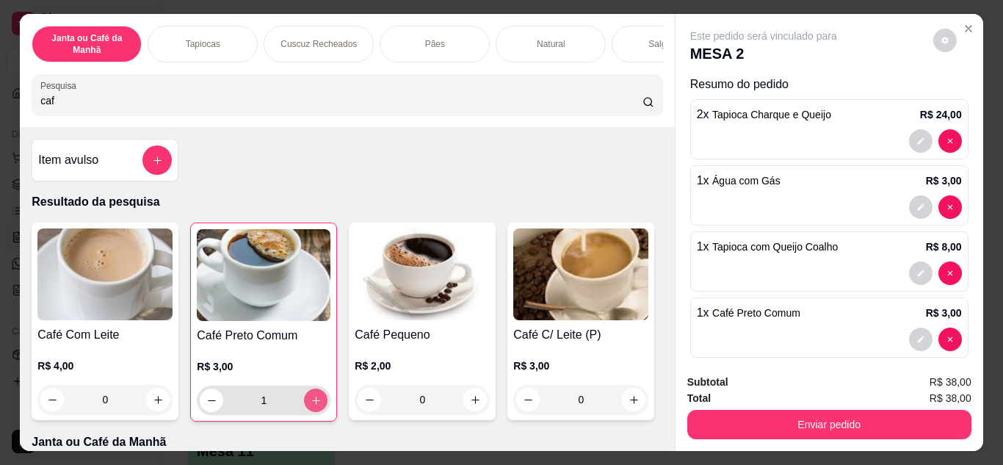
click at [312, 406] on icon "increase-product-quantity" at bounding box center [315, 400] width 11 height 11
type input "2"
click at [312, 406] on icon "increase-product-quantity" at bounding box center [315, 400] width 11 height 11
type input "3"
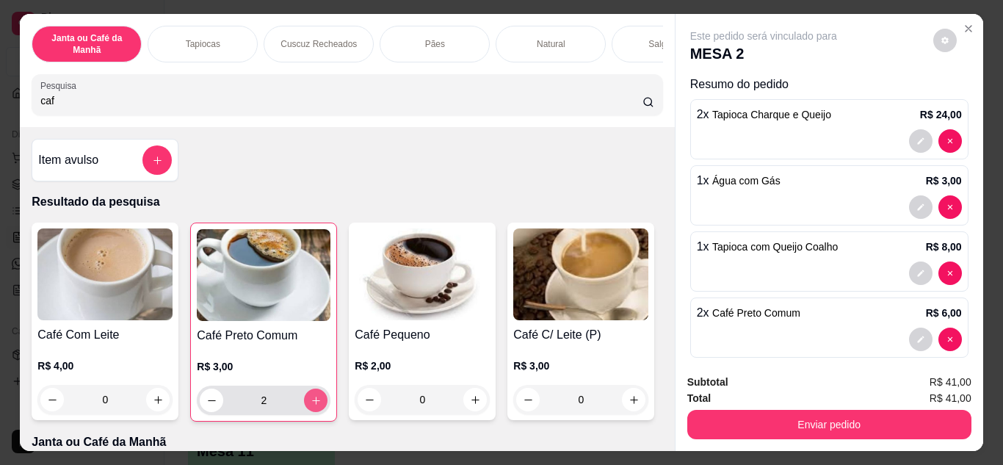
type input "3"
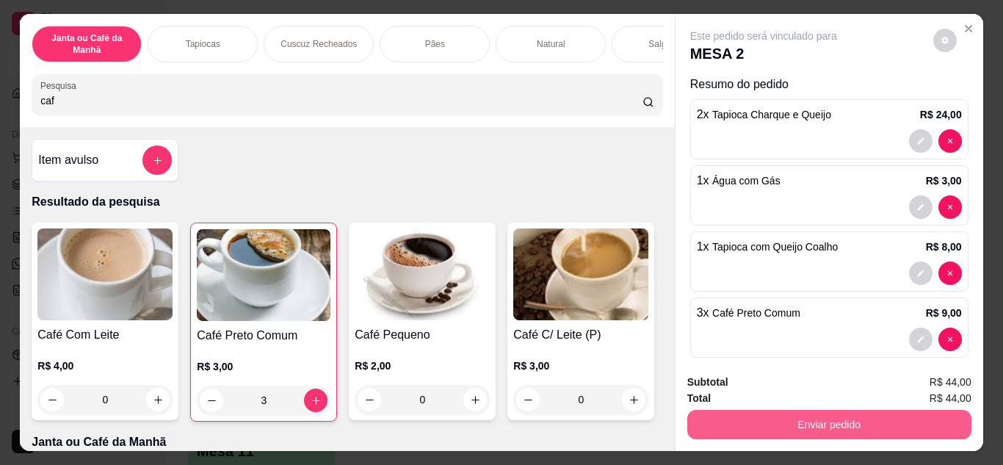
click at [713, 415] on button "Enviar pedido" at bounding box center [829, 424] width 284 height 29
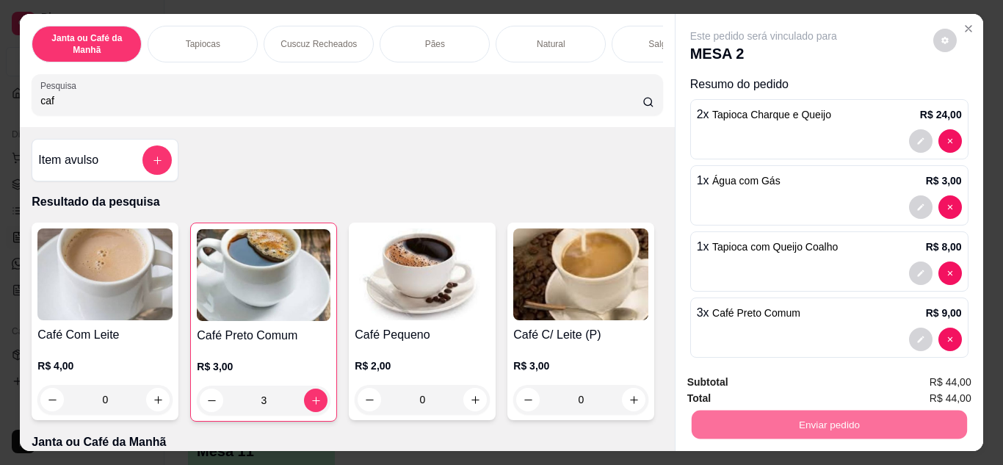
click at [840, 379] on button "Não registrar e enviar pedido" at bounding box center [780, 382] width 153 height 28
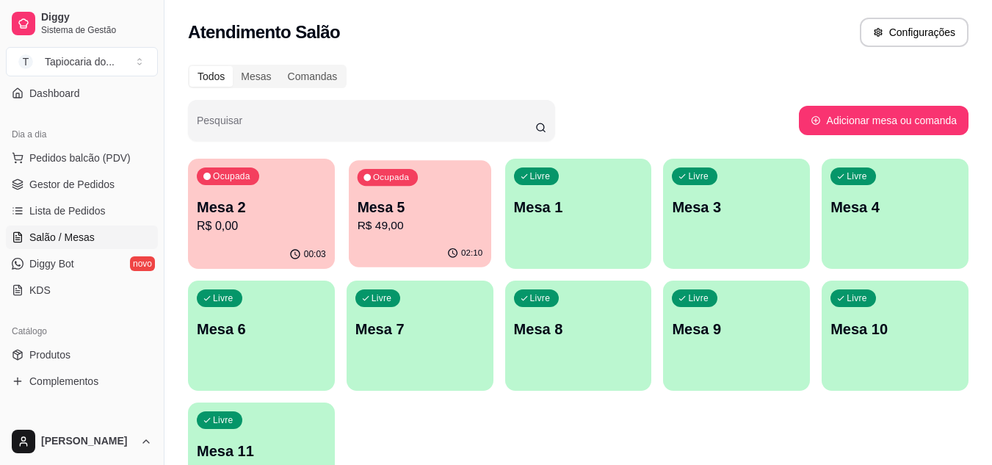
click at [423, 210] on p "Mesa 5" at bounding box center [420, 207] width 126 height 20
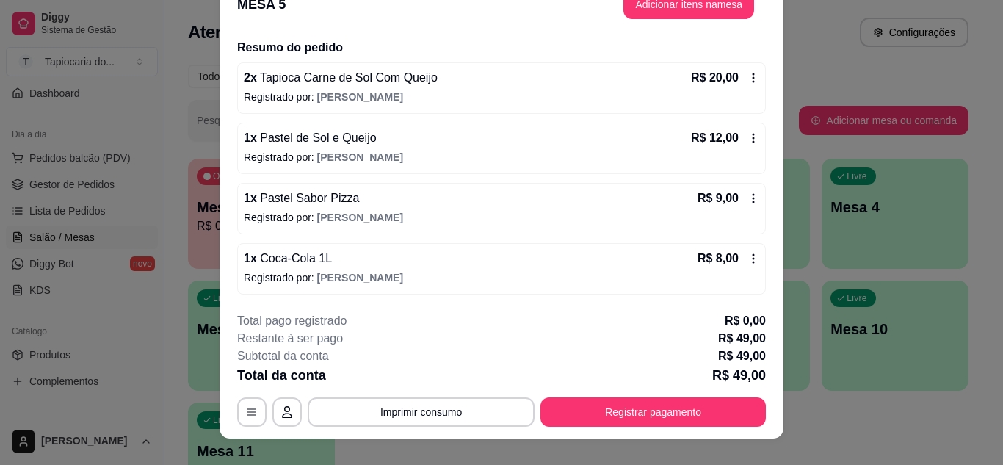
scroll to position [45, 0]
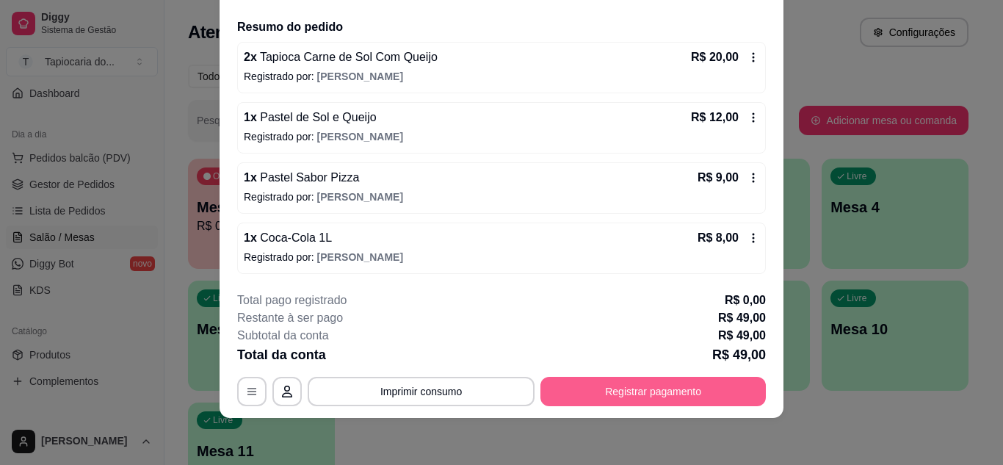
click at [572, 398] on button "Registrar pagamento" at bounding box center [652, 391] width 225 height 29
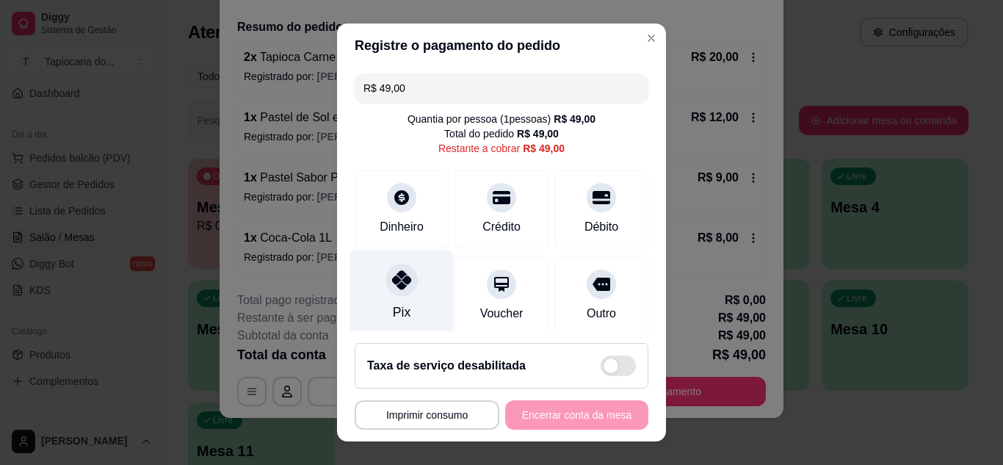
click at [400, 319] on div "Pix" at bounding box center [402, 311] width 18 height 19
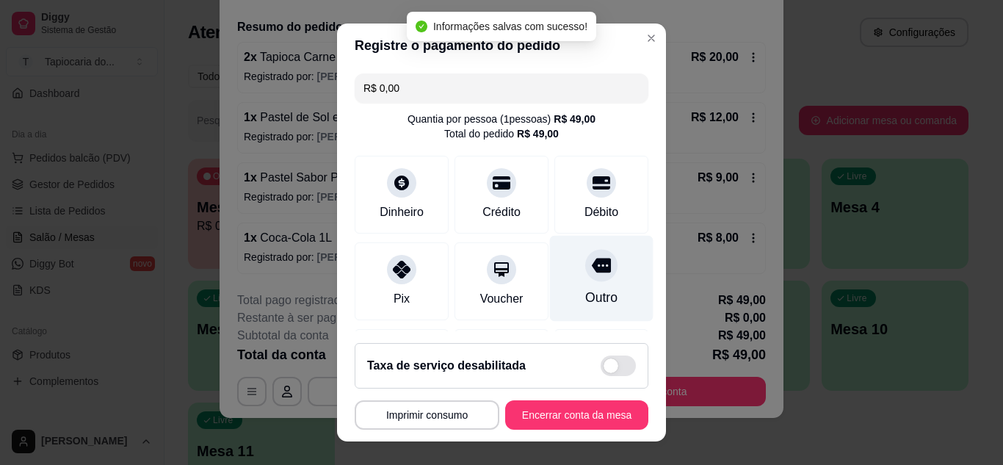
type input "R$ 0,00"
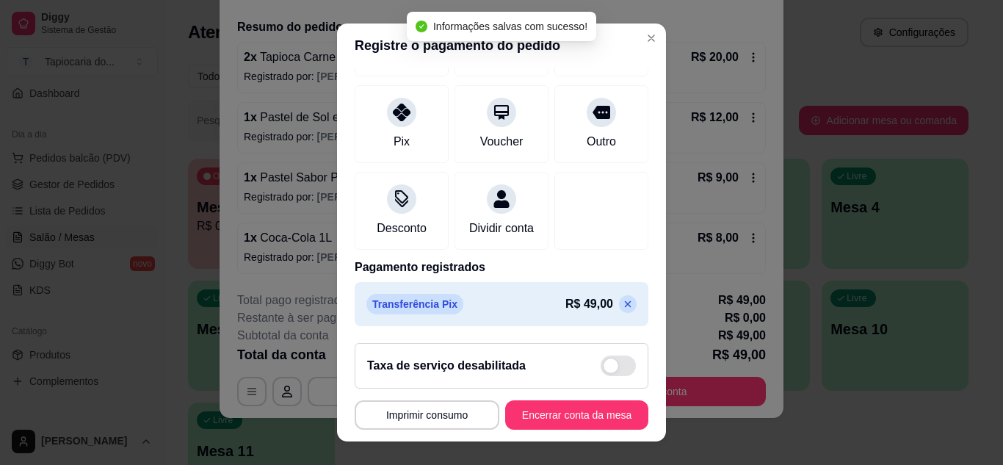
scroll to position [175, 0]
click at [572, 415] on button "Encerrar conta da mesa" at bounding box center [576, 414] width 143 height 29
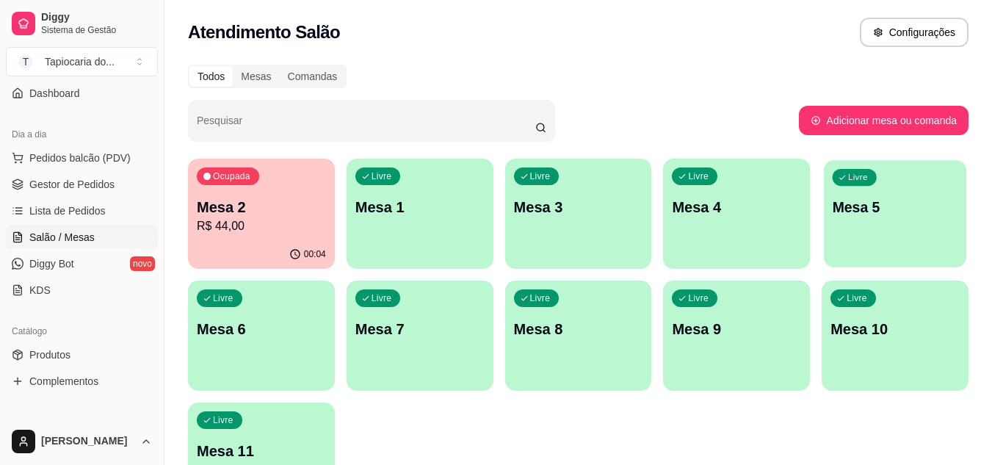
click at [862, 218] on div "Livre Mesa 5" at bounding box center [894, 205] width 142 height 90
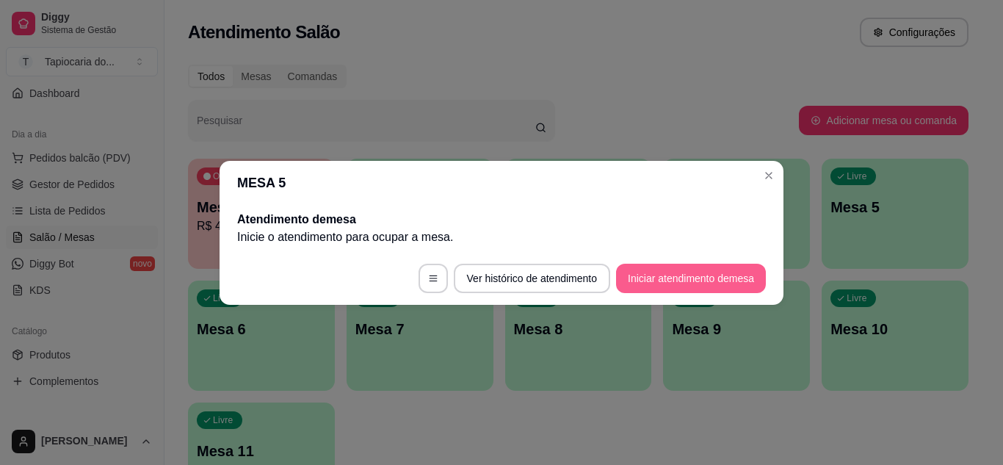
click at [666, 280] on button "Iniciar atendimento de mesa" at bounding box center [691, 277] width 150 height 29
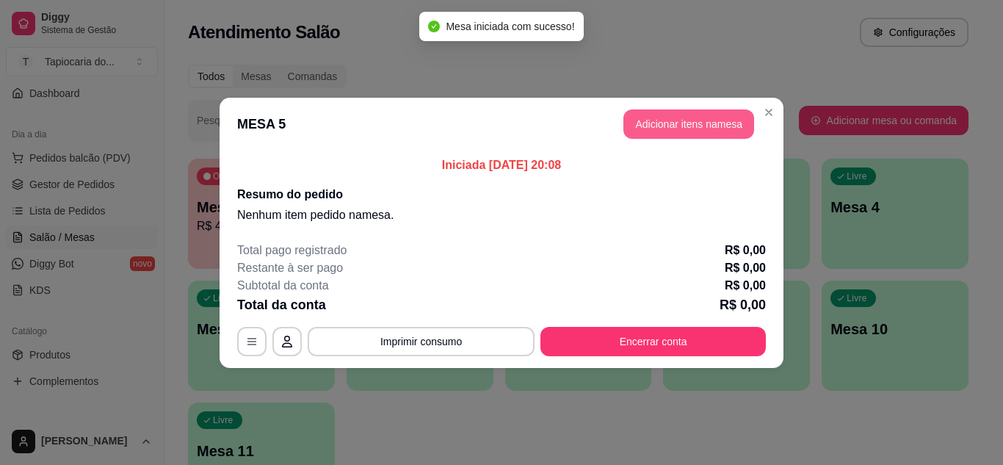
click at [699, 124] on button "Adicionar itens na mesa" at bounding box center [688, 123] width 131 height 29
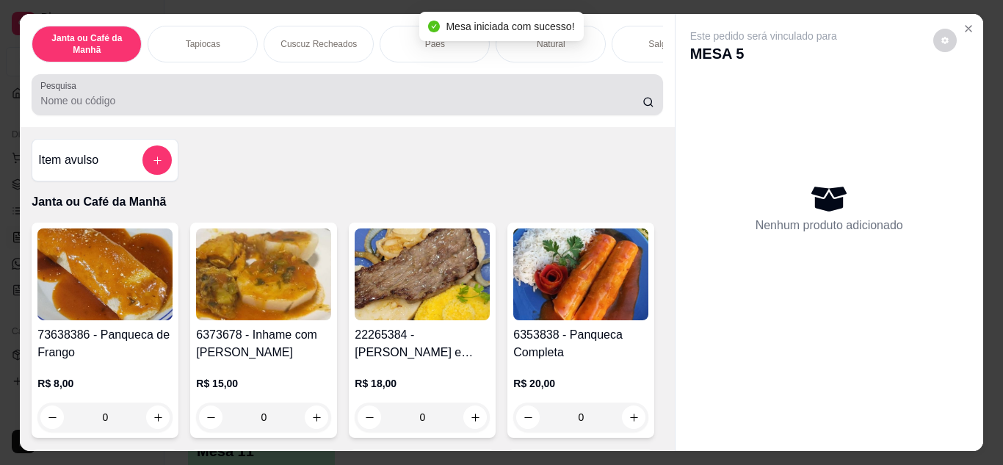
click at [534, 114] on div "Pesquisa" at bounding box center [347, 94] width 630 height 41
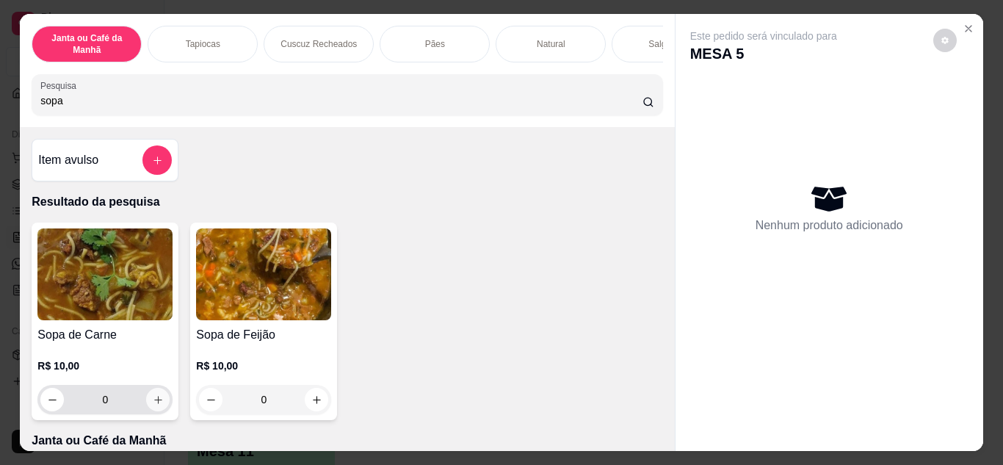
type input "sopa"
click at [146, 403] on button "increase-product-quantity" at bounding box center [157, 399] width 23 height 23
type input "1"
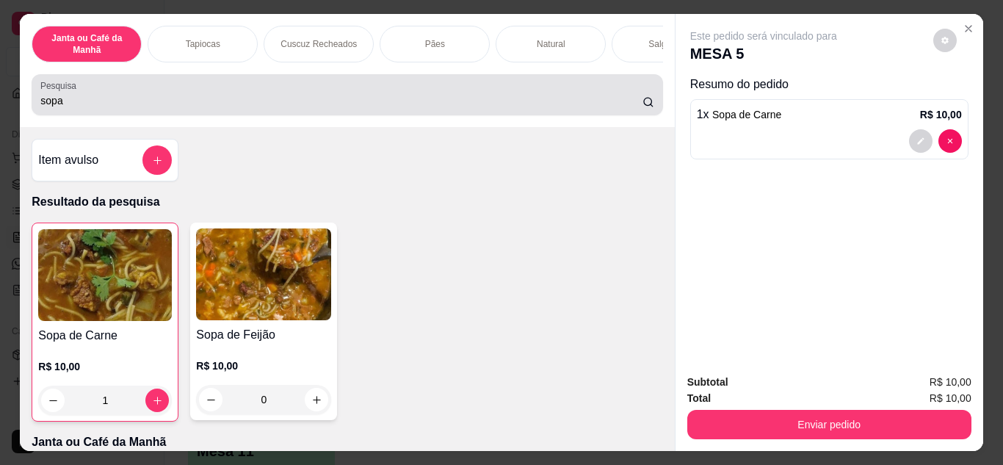
click at [203, 108] on input "sopa" at bounding box center [341, 100] width 602 height 15
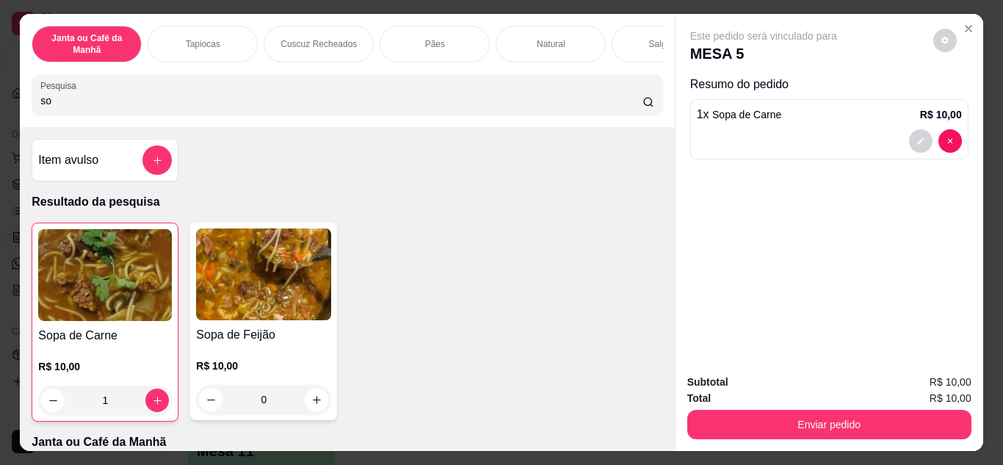
type input "s"
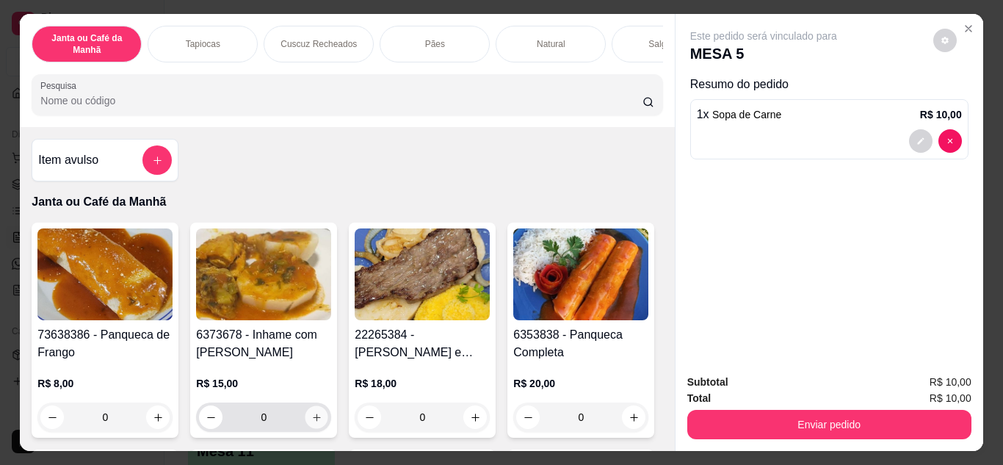
click at [314, 418] on icon "increase-product-quantity" at bounding box center [316, 417] width 11 height 11
type input "1"
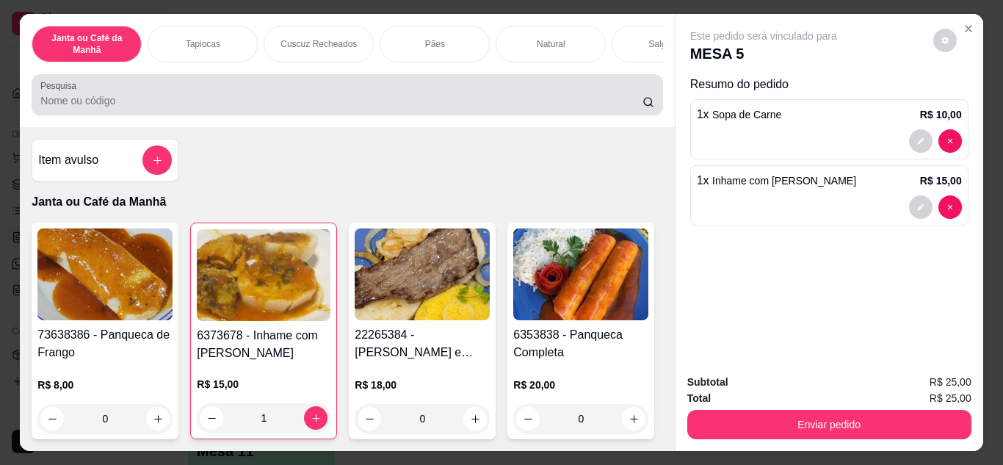
click at [179, 98] on input "Pesquisa" at bounding box center [341, 100] width 602 height 15
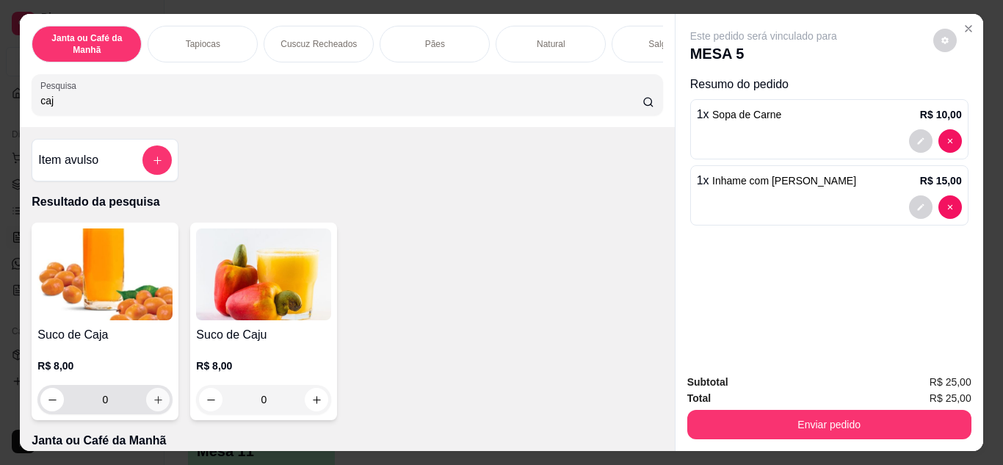
type input "caj"
click at [153, 405] on icon "increase-product-quantity" at bounding box center [158, 399] width 11 height 11
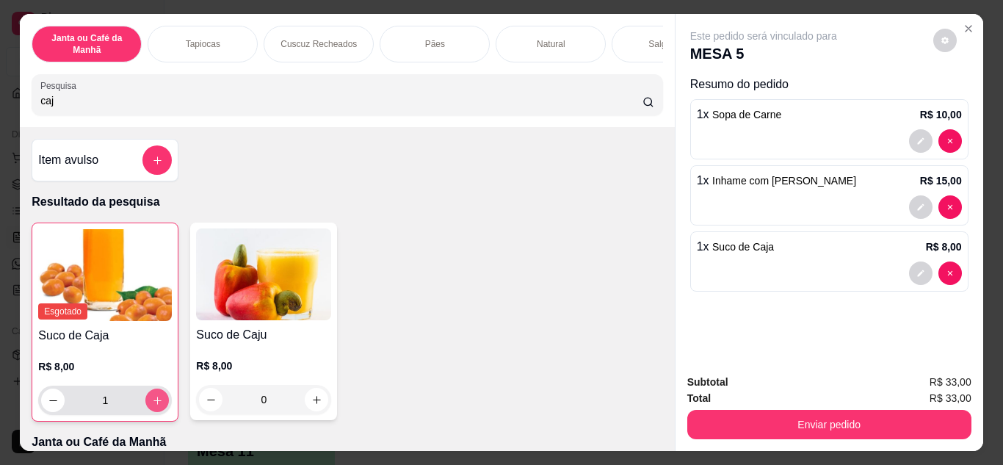
type input "1"
click at [153, 406] on icon "increase-product-quantity" at bounding box center [157, 400] width 11 height 11
click at [147, 399] on button "increase-product-quantity" at bounding box center [157, 399] width 23 height 23
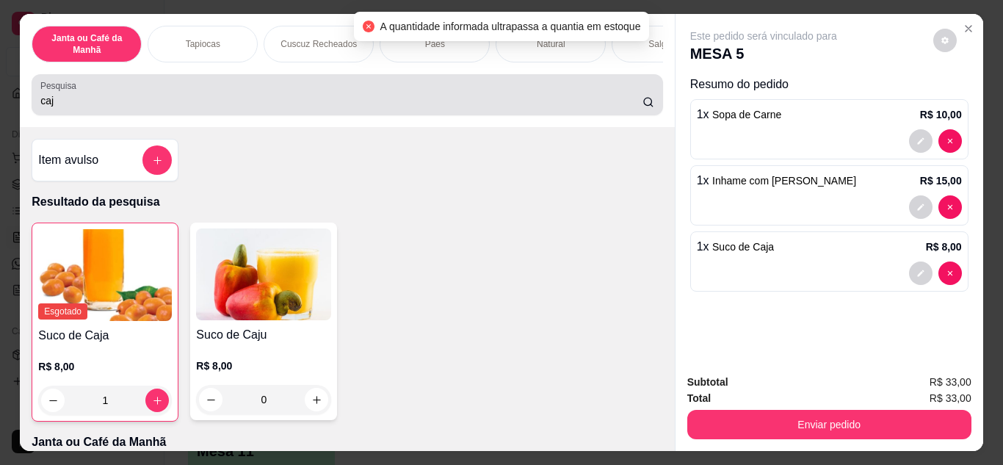
click at [145, 101] on input "caj" at bounding box center [341, 100] width 602 height 15
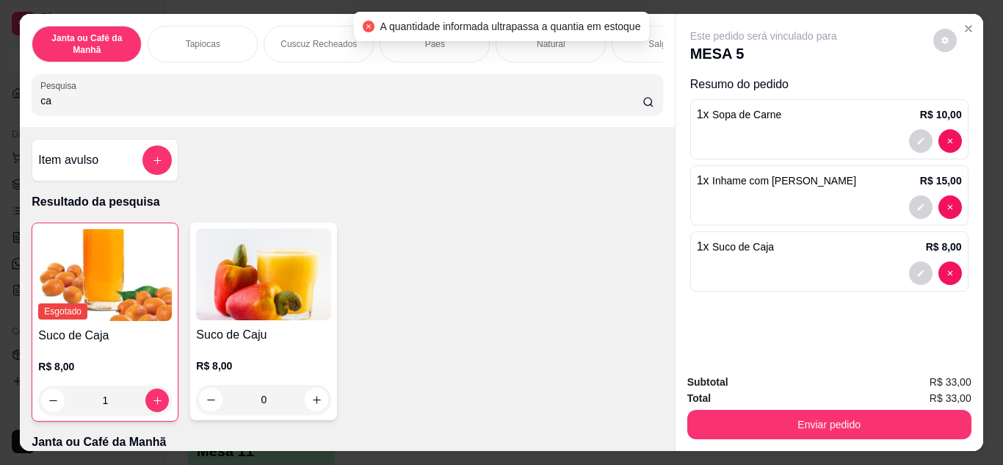
type input "c"
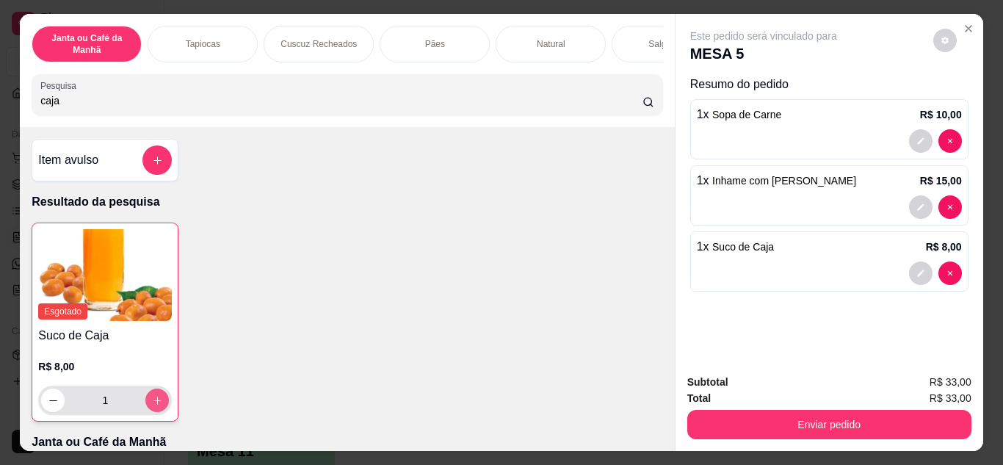
type input "caja"
click at [152, 406] on icon "increase-product-quantity" at bounding box center [157, 400] width 11 height 11
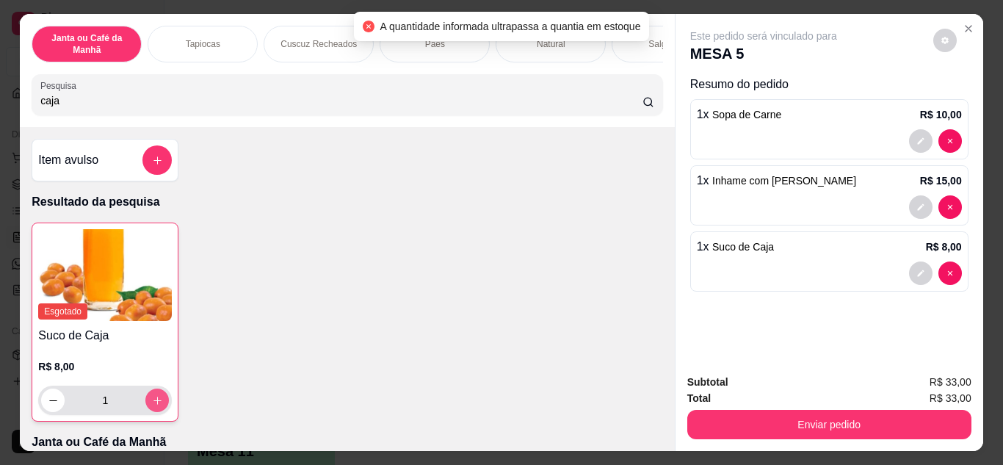
click at [152, 406] on icon "increase-product-quantity" at bounding box center [157, 400] width 11 height 11
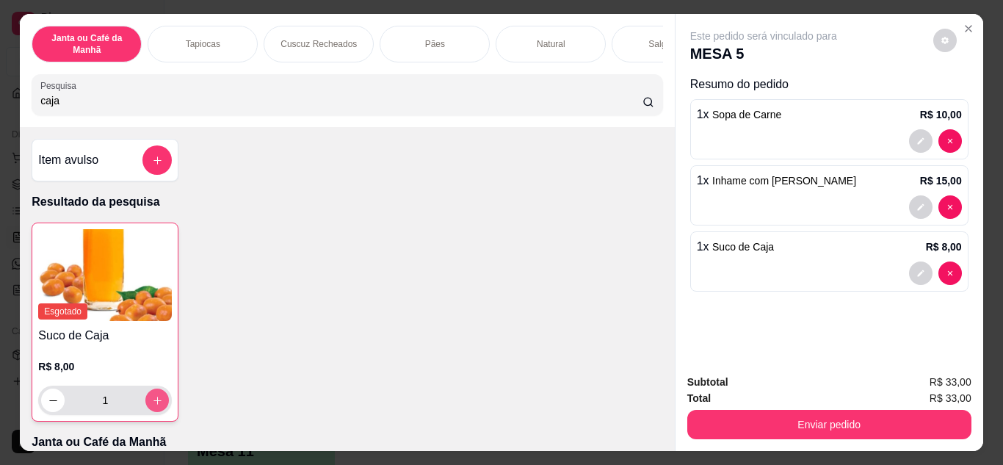
click at [160, 407] on button "increase-product-quantity" at bounding box center [156, 399] width 23 height 23
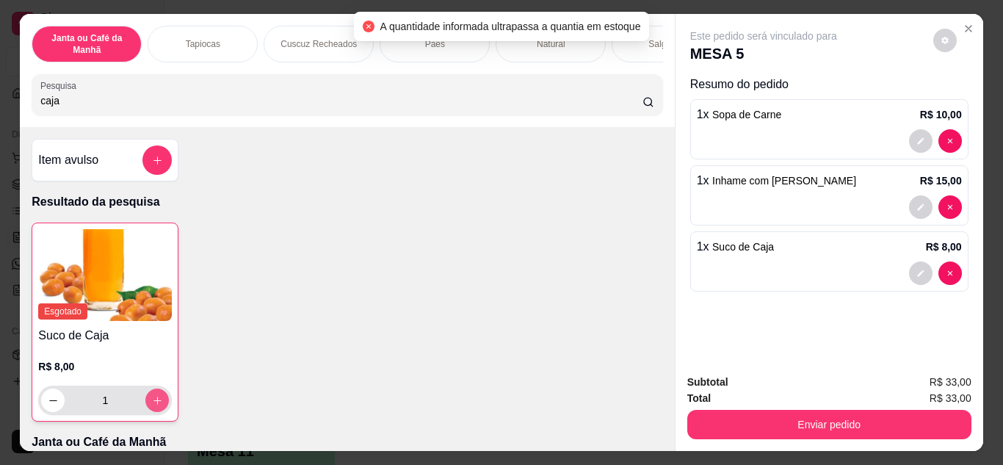
click at [157, 404] on button "increase-product-quantity" at bounding box center [156, 399] width 23 height 23
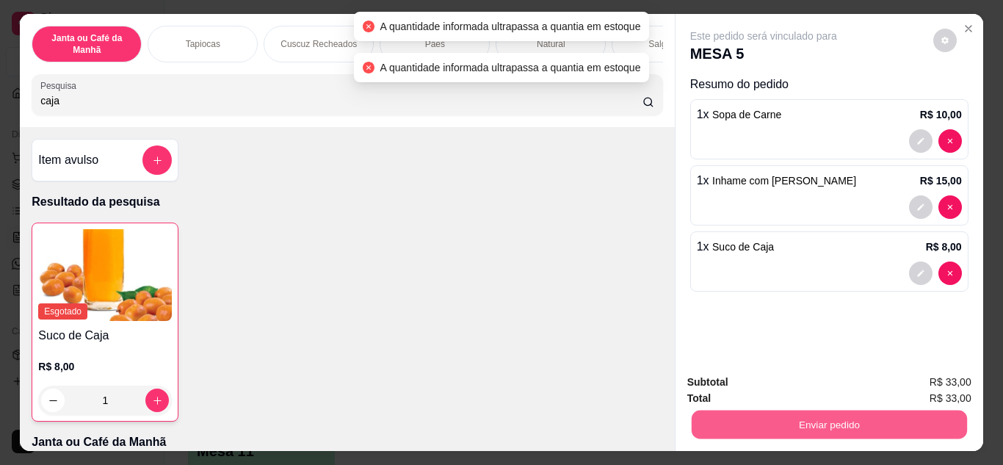
click at [829, 427] on button "Enviar pedido" at bounding box center [828, 424] width 275 height 29
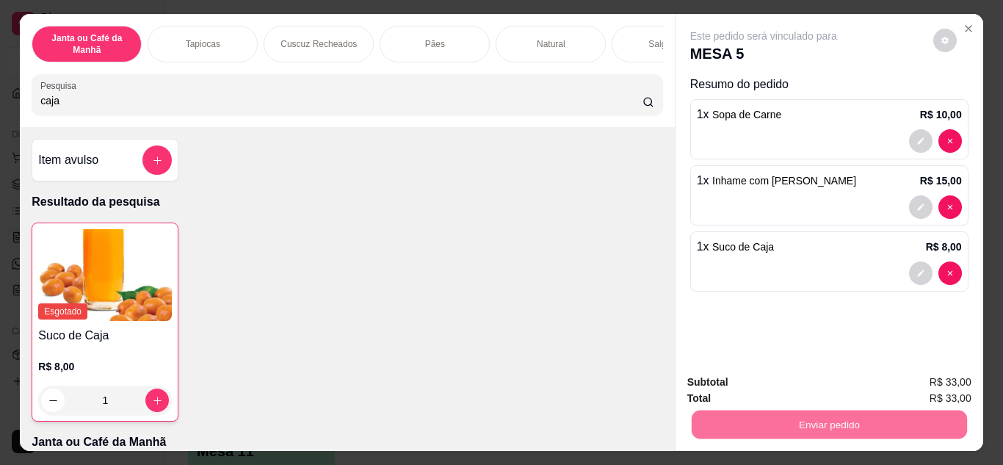
click at [832, 382] on button "Não registrar e enviar pedido" at bounding box center [780, 382] width 153 height 28
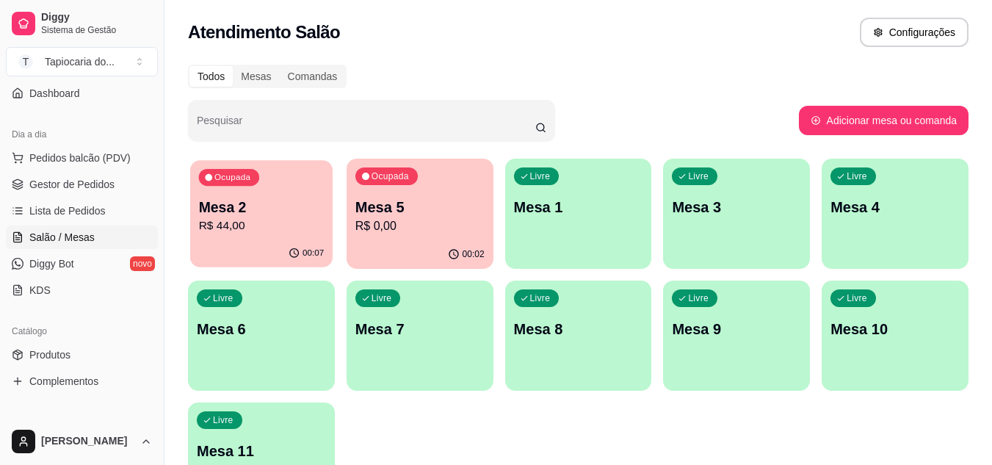
click at [243, 232] on p "R$ 44,00" at bounding box center [262, 225] width 126 height 17
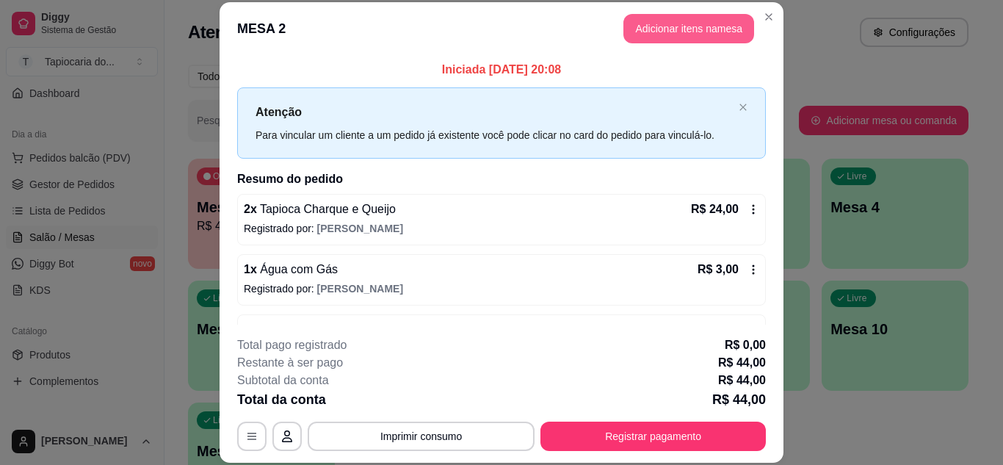
click at [691, 31] on button "Adicionar itens na mesa" at bounding box center [688, 28] width 131 height 29
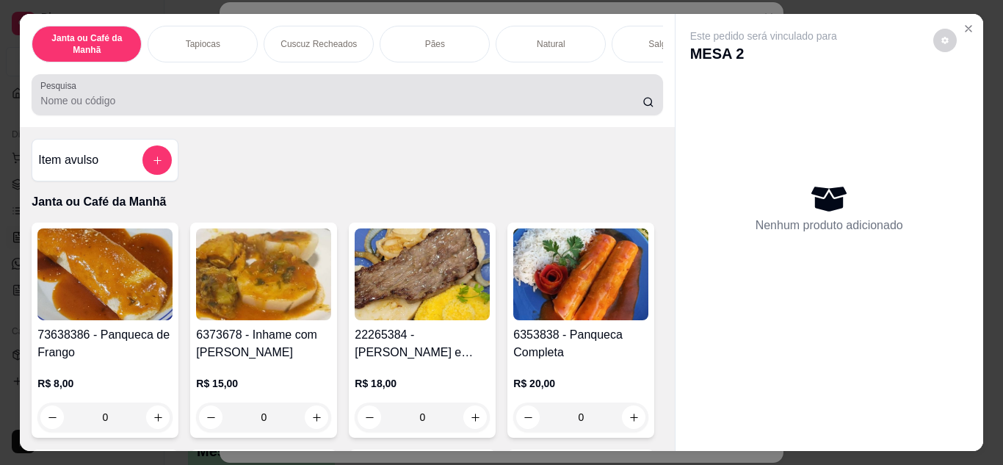
click at [576, 98] on input "Pesquisa" at bounding box center [341, 100] width 602 height 15
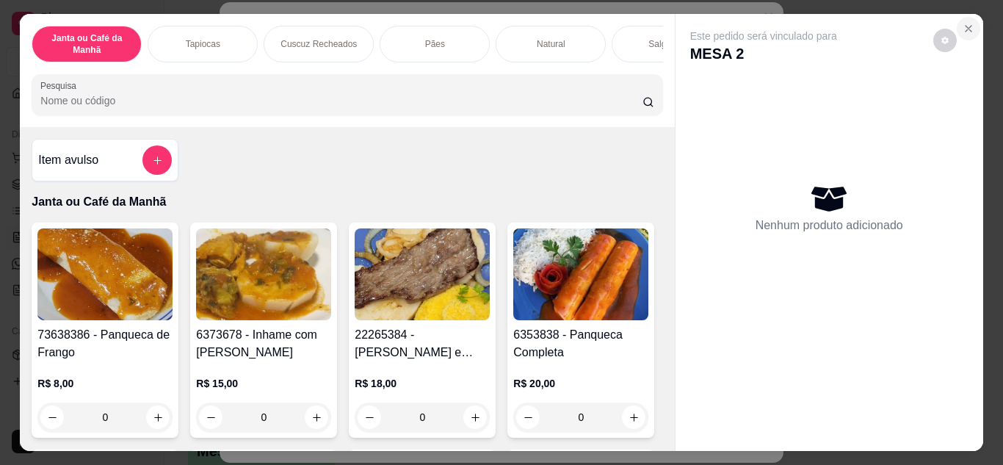
click at [966, 23] on icon "Close" at bounding box center [968, 29] width 12 height 12
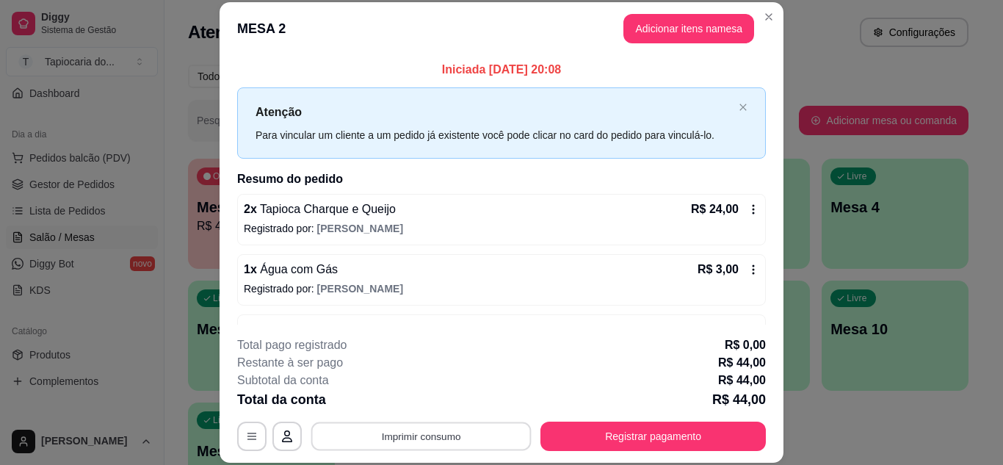
click at [398, 442] on button "Imprimir consumo" at bounding box center [421, 435] width 220 height 29
click at [413, 397] on button "Impressora" at bounding box center [419, 401] width 103 height 23
click at [738, 203] on div "R$ 24,00" at bounding box center [725, 209] width 68 height 18
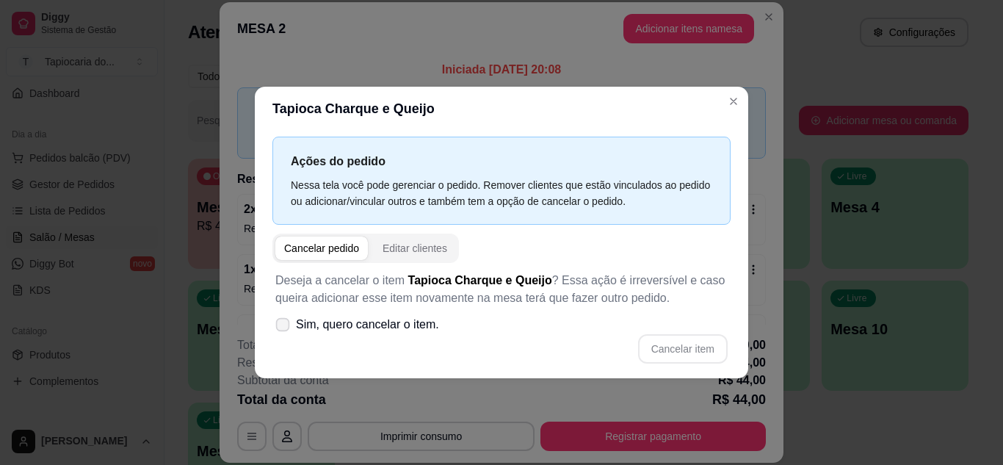
click at [285, 321] on icon at bounding box center [282, 324] width 11 height 8
click at [284, 327] on input "Sim, quero cancelar o item." at bounding box center [279, 332] width 10 height 10
checkbox input "true"
click at [663, 344] on button "Cancelar item" at bounding box center [682, 348] width 87 height 29
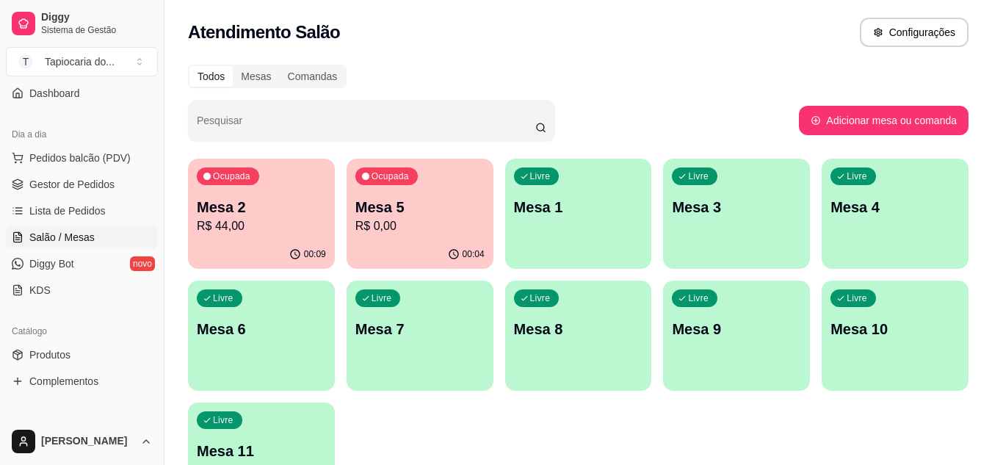
click at [252, 227] on p "R$ 44,00" at bounding box center [261, 226] width 129 height 18
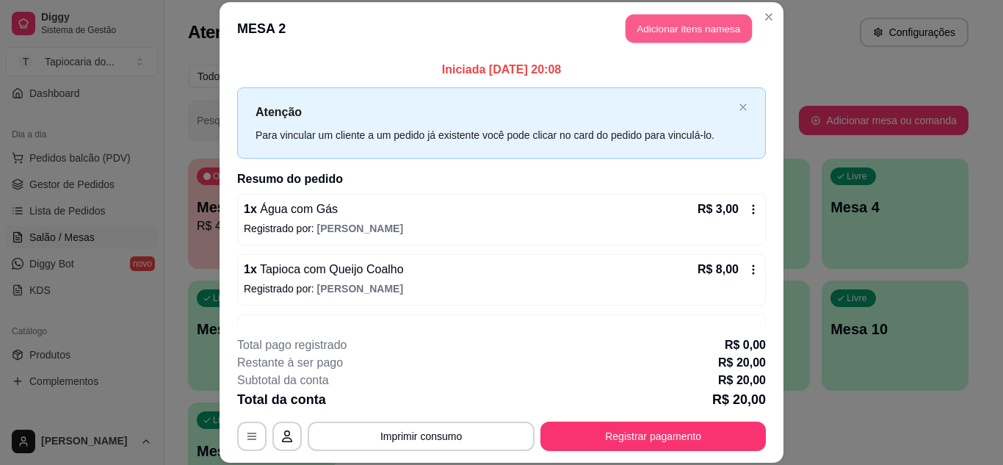
click at [651, 32] on button "Adicionar itens na mesa" at bounding box center [688, 29] width 126 height 29
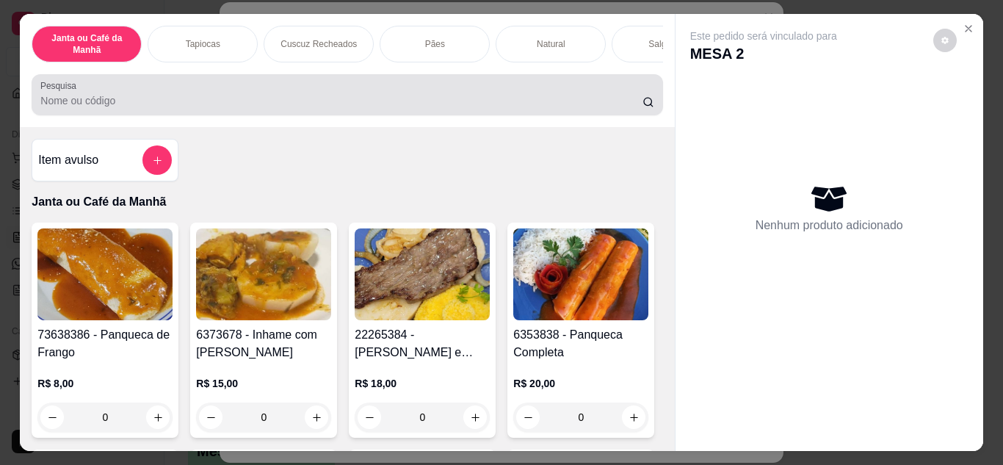
click at [369, 106] on input "Pesquisa" at bounding box center [341, 100] width 602 height 15
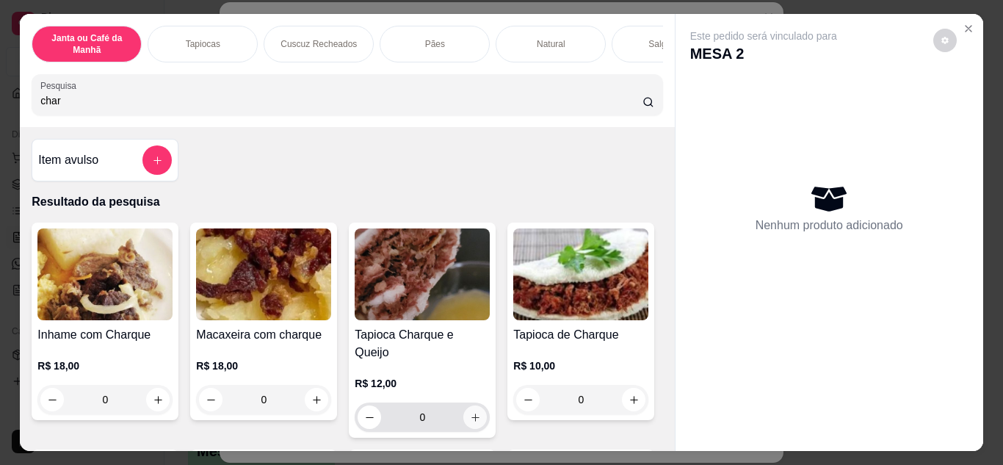
type input "char"
click at [470, 412] on button "increase-product-quantity" at bounding box center [474, 416] width 23 height 23
type input "1"
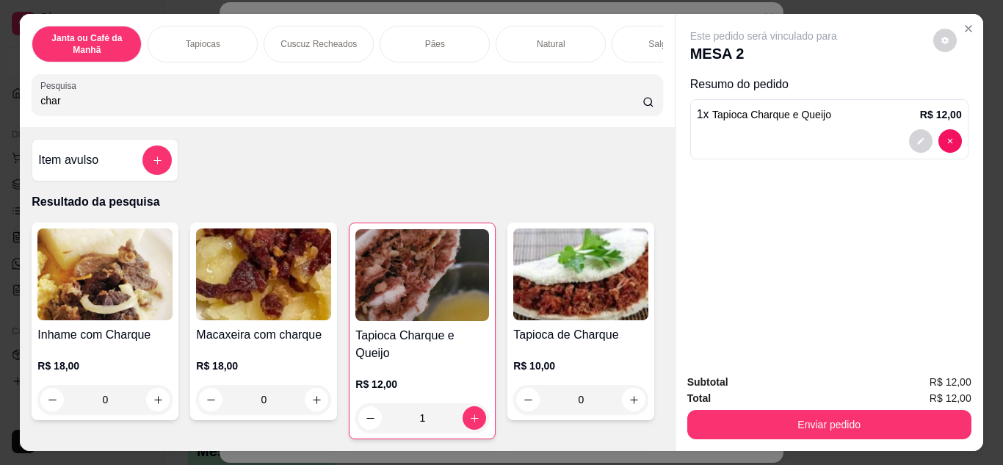
click at [343, 96] on div "char" at bounding box center [346, 94] width 613 height 29
type input "c"
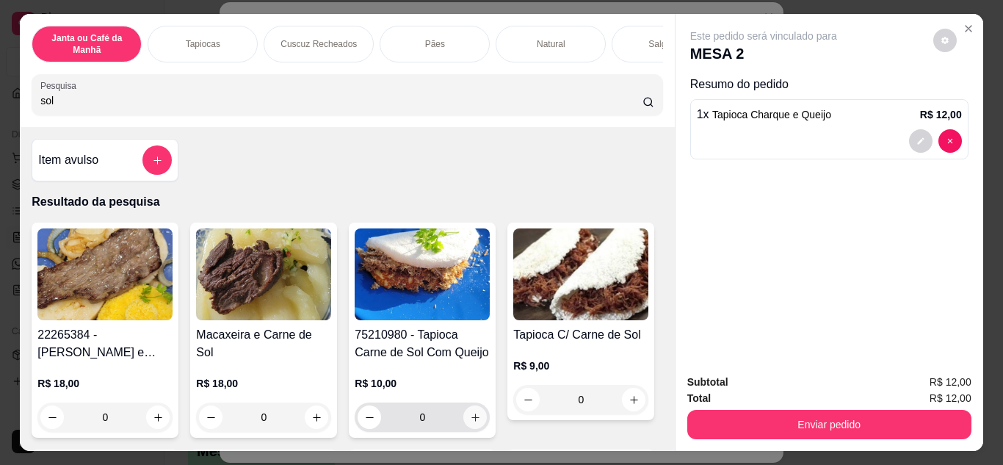
type input "sol"
click at [470, 421] on icon "increase-product-quantity" at bounding box center [475, 417] width 11 height 11
type input "1"
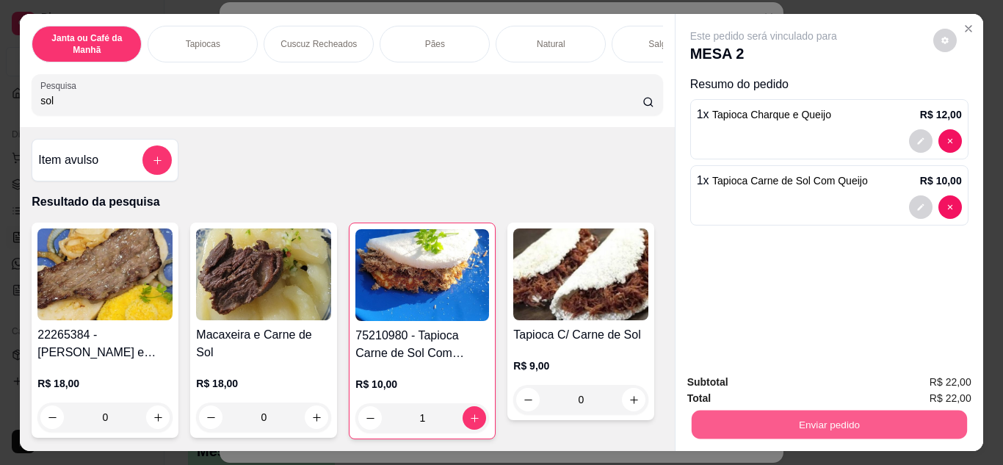
click at [749, 411] on button "Enviar pedido" at bounding box center [828, 424] width 275 height 29
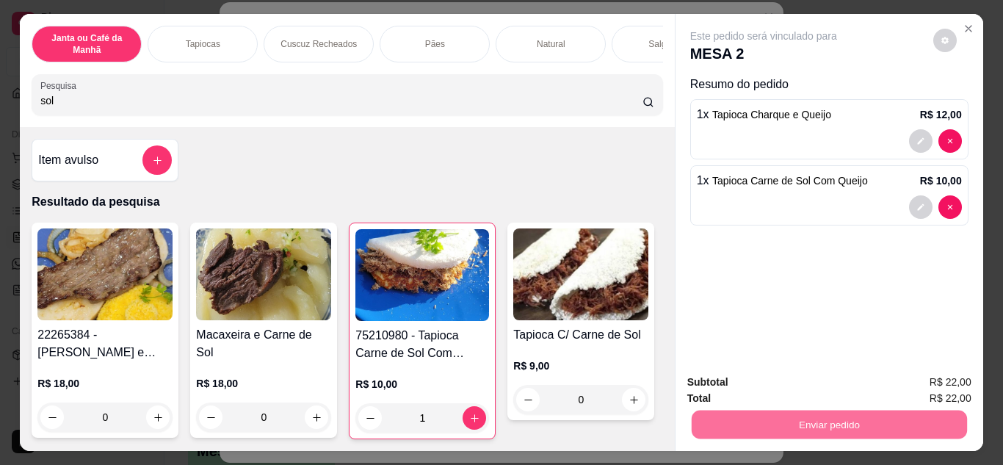
click at [735, 380] on button "Não registrar e enviar pedido" at bounding box center [780, 382] width 148 height 27
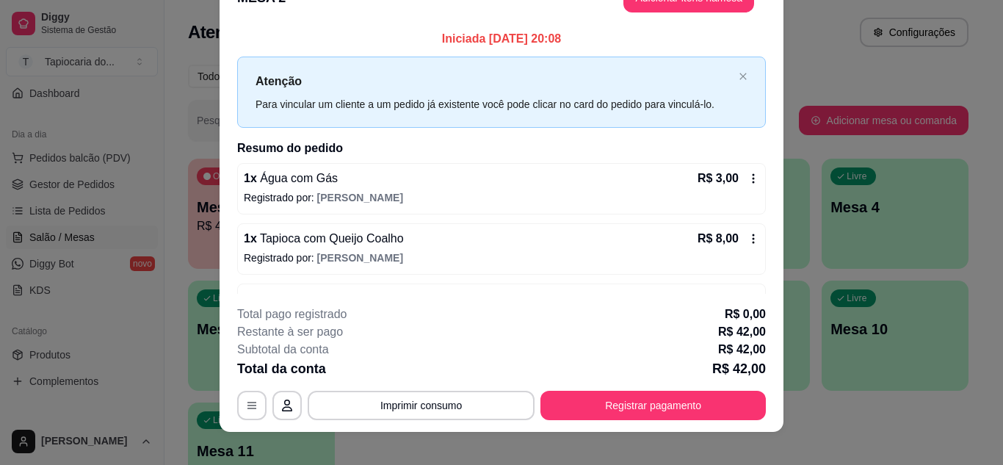
scroll to position [45, 0]
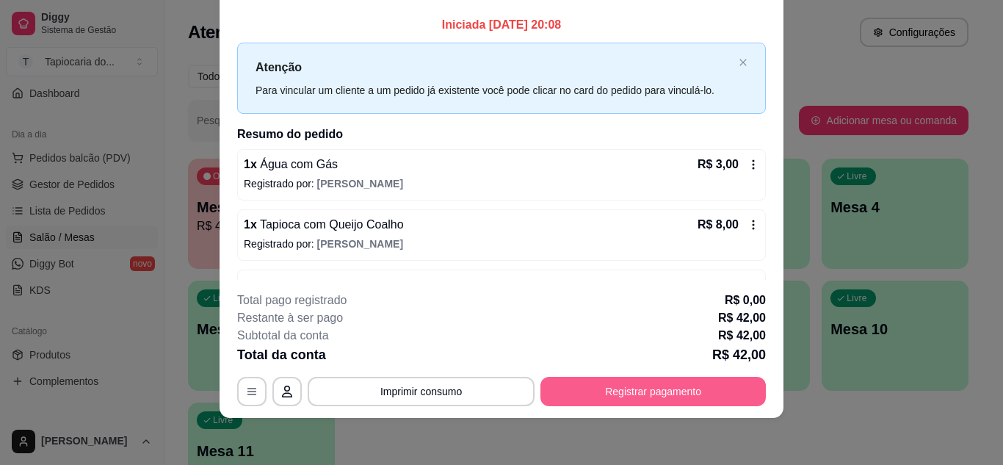
click at [636, 391] on button "Registrar pagamento" at bounding box center [652, 391] width 225 height 29
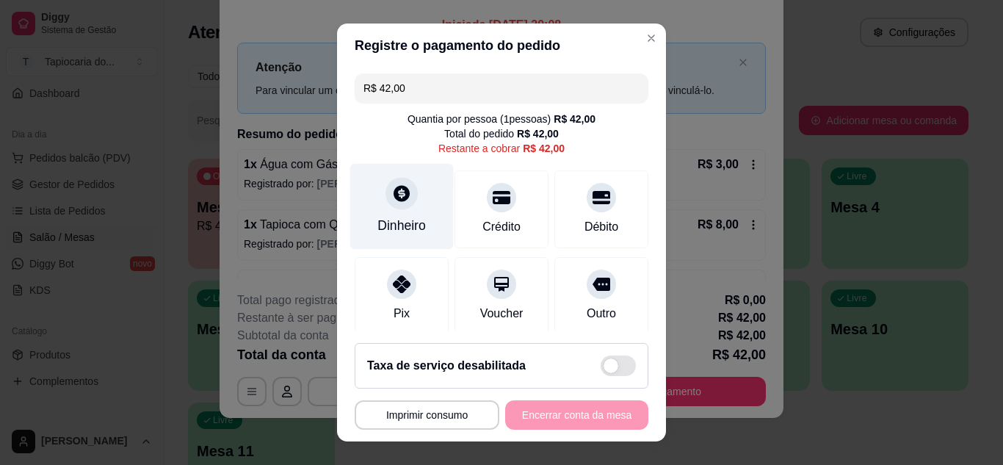
click at [413, 212] on div "Dinheiro" at bounding box center [401, 206] width 103 height 86
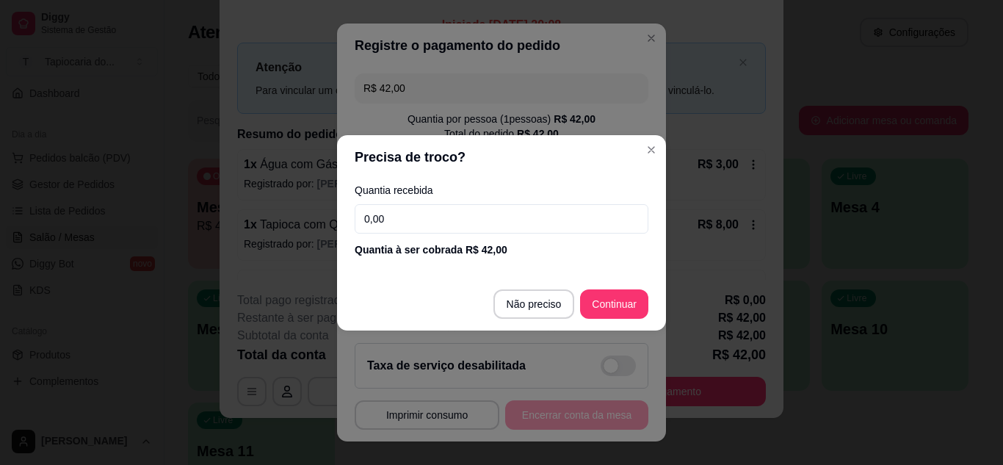
click at [412, 219] on input "0,00" at bounding box center [501, 218] width 294 height 29
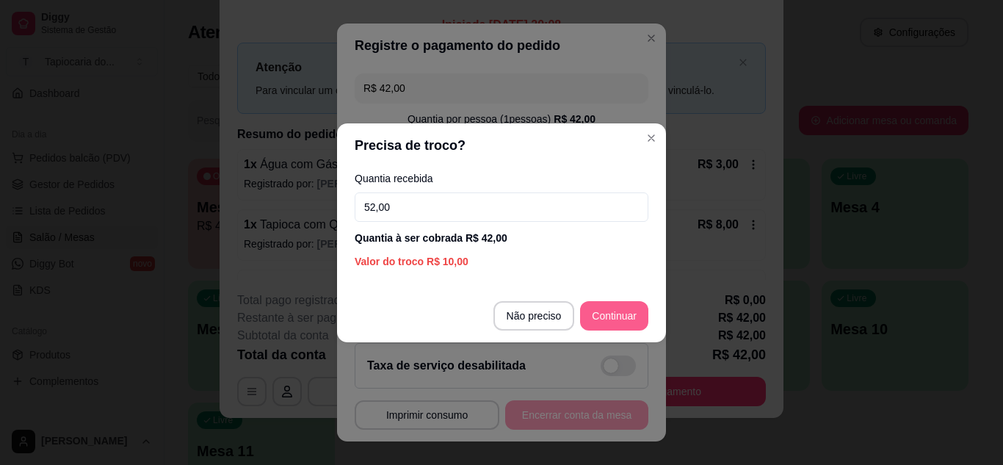
type input "52,00"
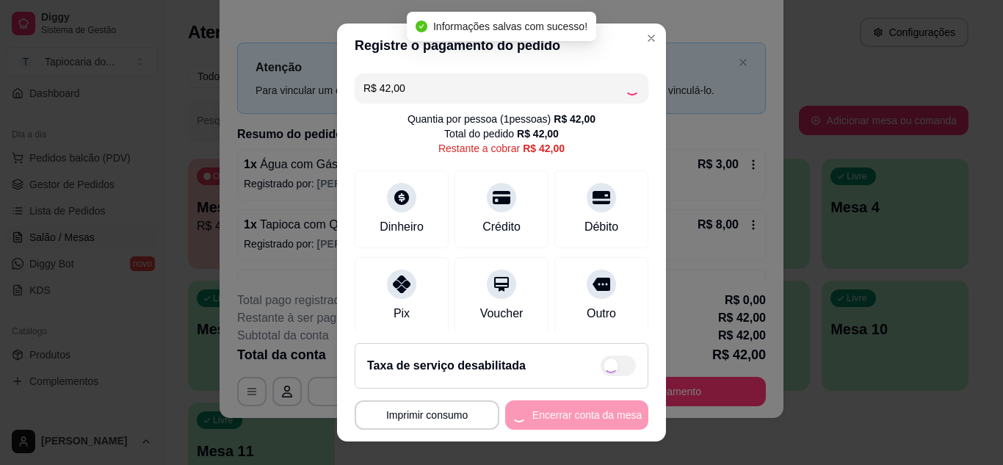
type input "R$ 0,00"
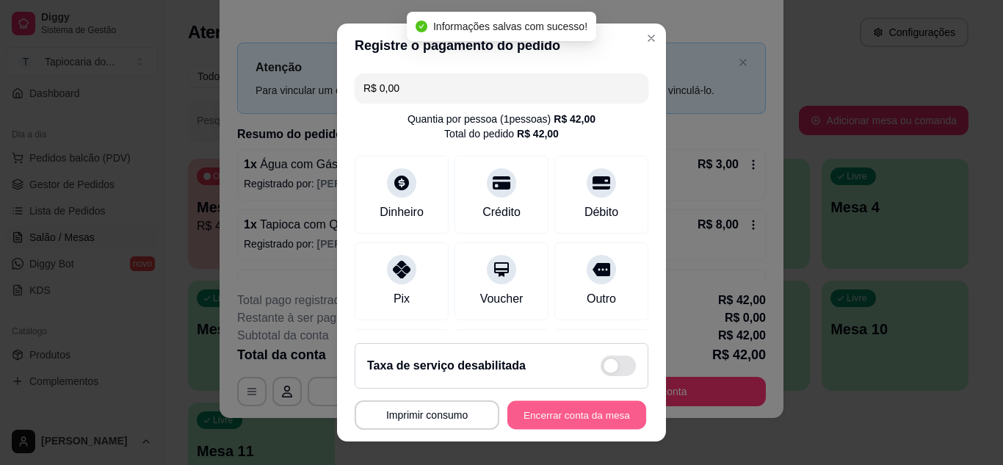
click at [594, 423] on button "Encerrar conta da mesa" at bounding box center [576, 415] width 139 height 29
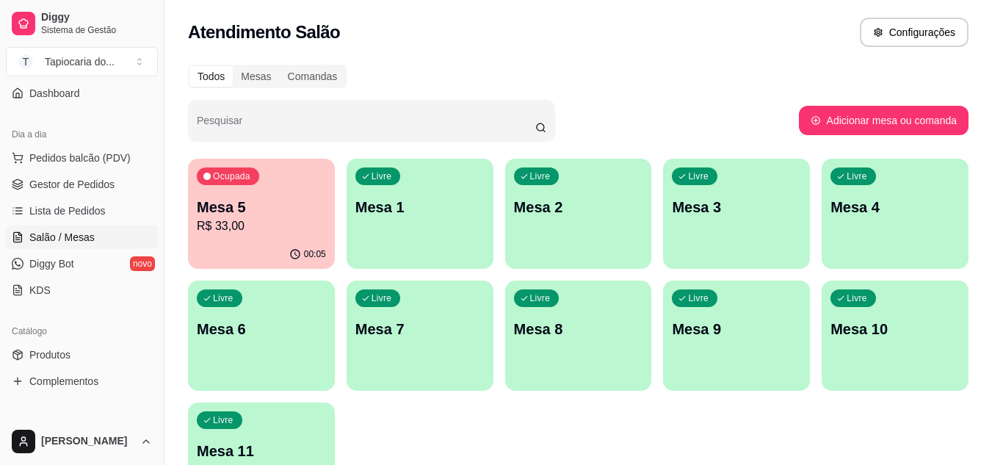
click at [272, 236] on div "Ocupada Mesa 5 R$ 33,00" at bounding box center [261, 199] width 147 height 81
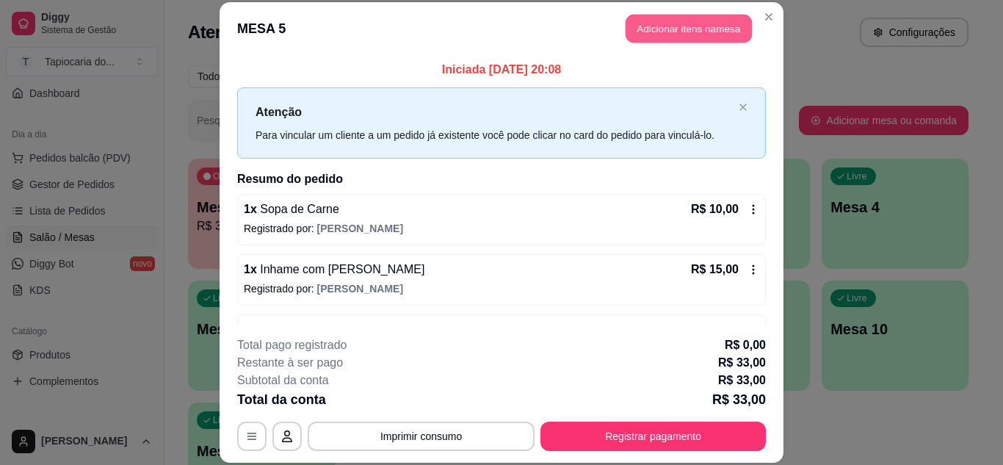
click at [683, 19] on button "Adicionar itens na mesa" at bounding box center [688, 29] width 126 height 29
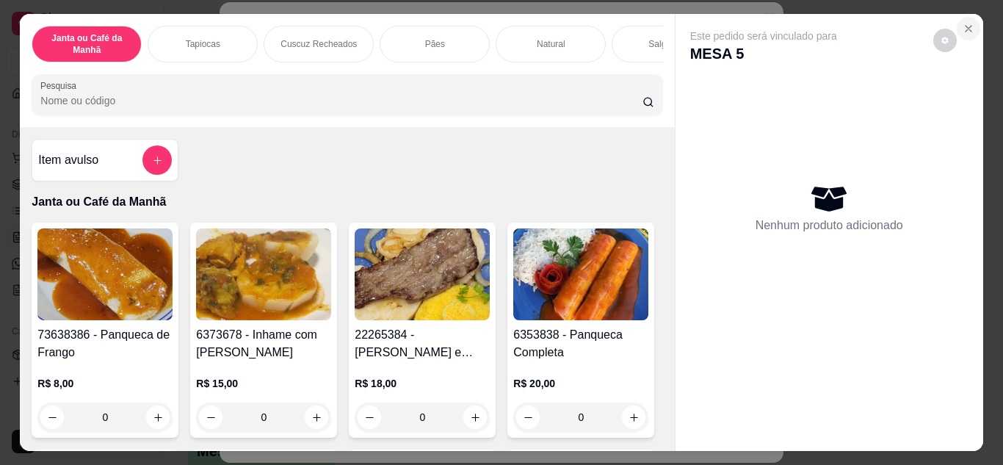
click at [965, 26] on icon "Close" at bounding box center [968, 29] width 6 height 6
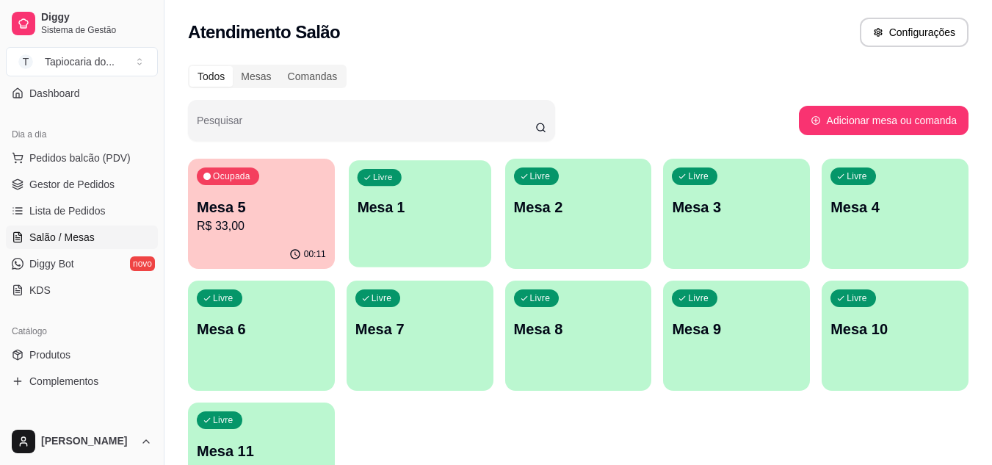
click at [438, 208] on p "Mesa 1" at bounding box center [420, 207] width 126 height 20
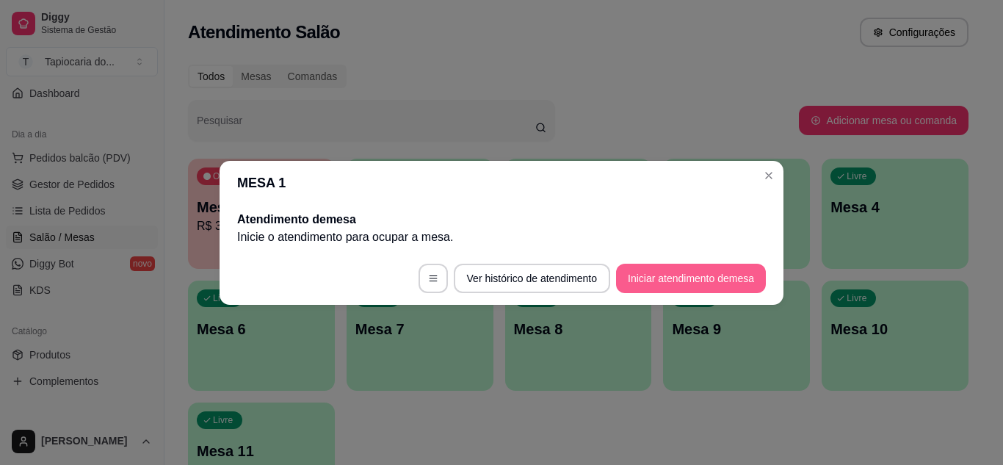
click at [693, 278] on button "Iniciar atendimento de mesa" at bounding box center [691, 277] width 150 height 29
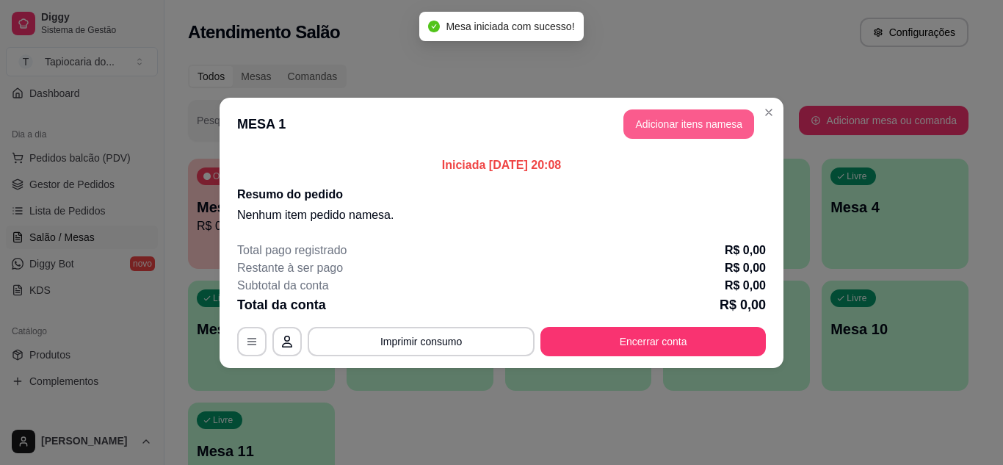
click at [646, 122] on button "Adicionar itens na mesa" at bounding box center [688, 123] width 131 height 29
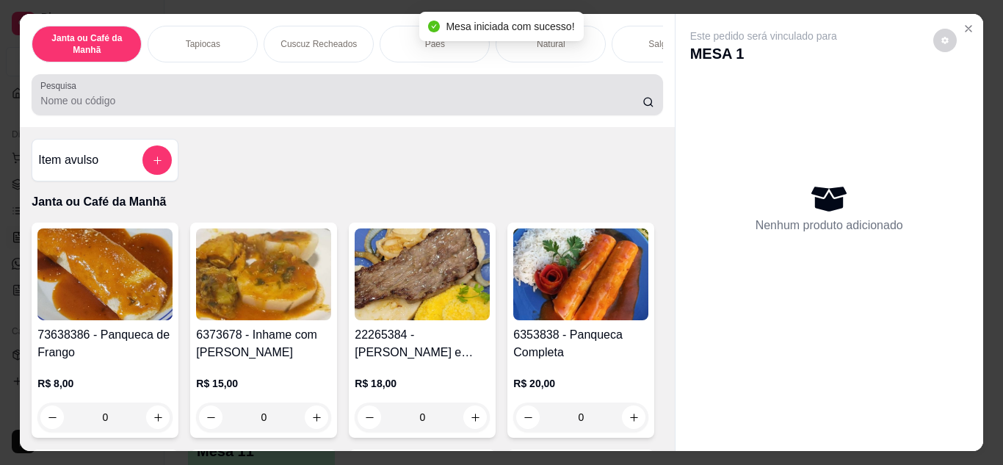
click at [456, 98] on div at bounding box center [346, 94] width 613 height 29
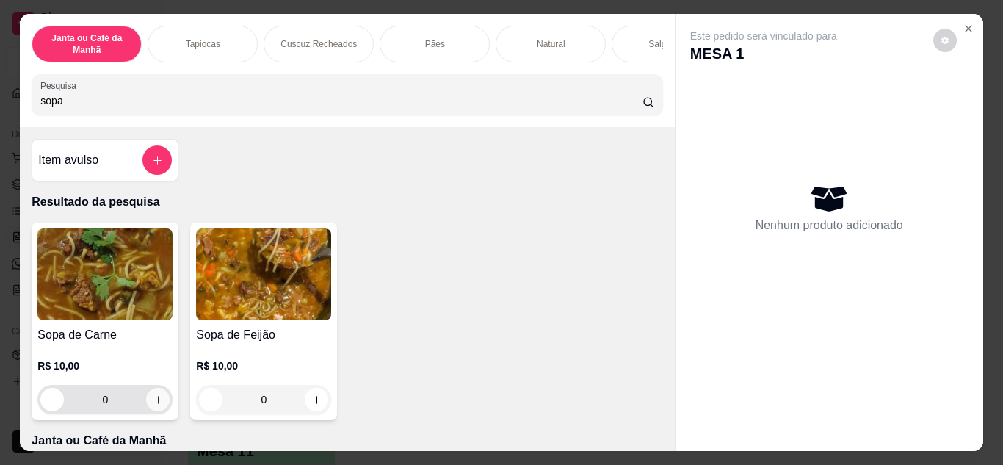
type input "sopa"
click at [146, 401] on button "increase-product-quantity" at bounding box center [157, 399] width 23 height 23
type input "1"
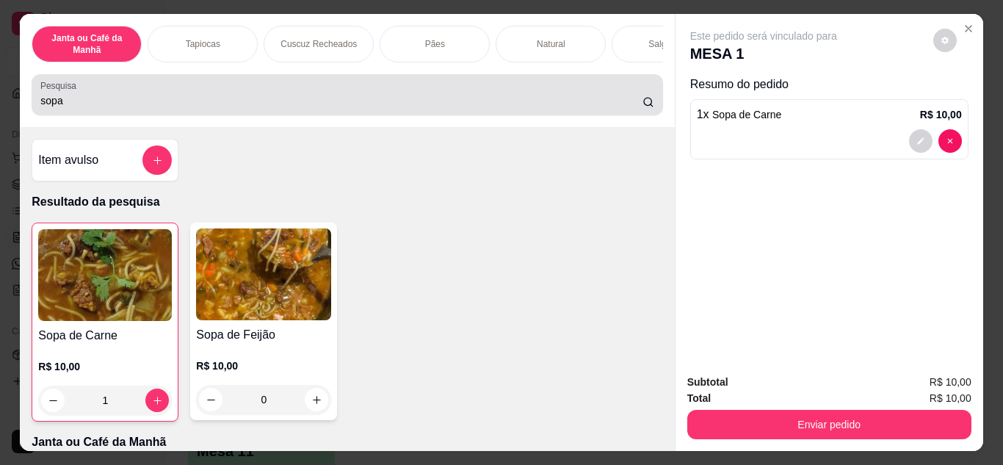
click at [97, 106] on input "sopa" at bounding box center [341, 100] width 602 height 15
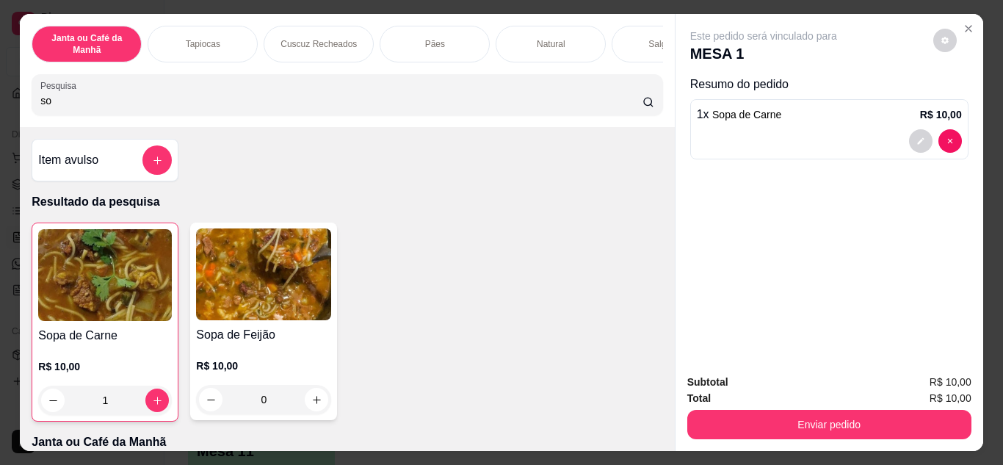
type input "s"
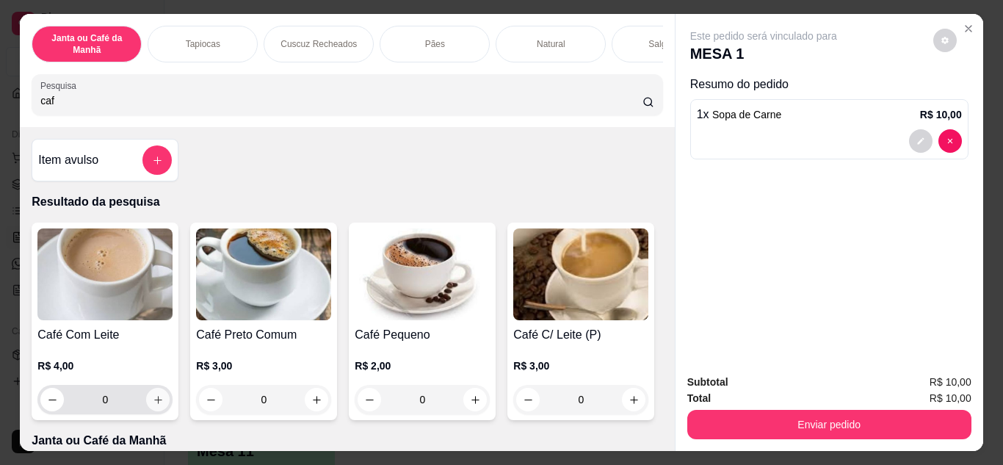
type input "caf"
click at [154, 404] on icon "increase-product-quantity" at bounding box center [158, 400] width 8 height 8
type input "1"
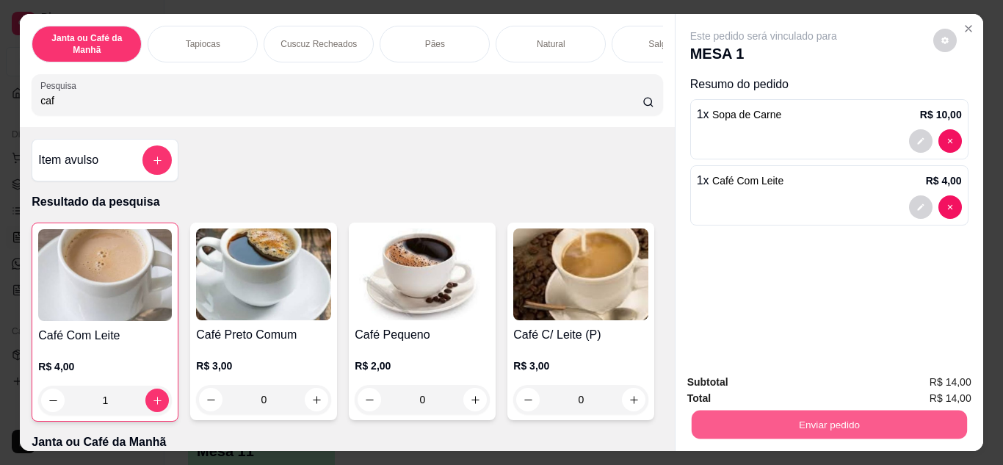
click at [806, 417] on button "Enviar pedido" at bounding box center [828, 424] width 275 height 29
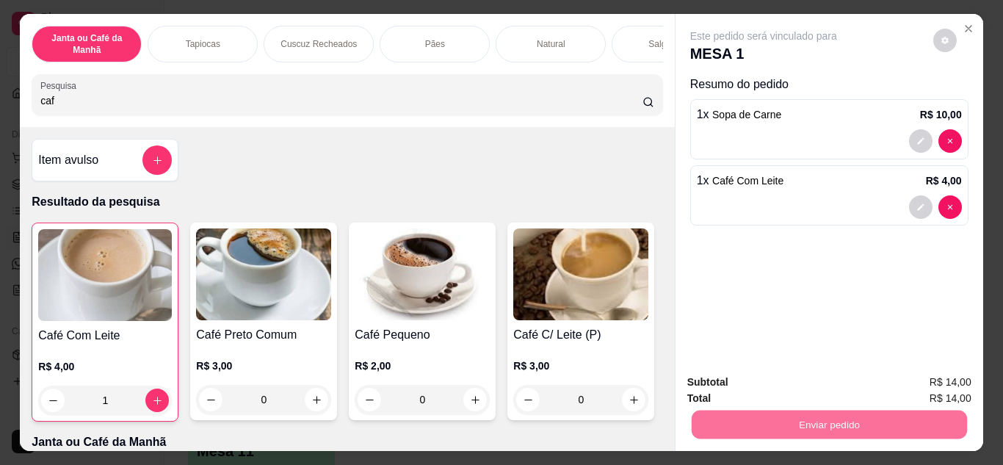
click at [810, 378] on button "Não registrar e enviar pedido" at bounding box center [780, 382] width 148 height 27
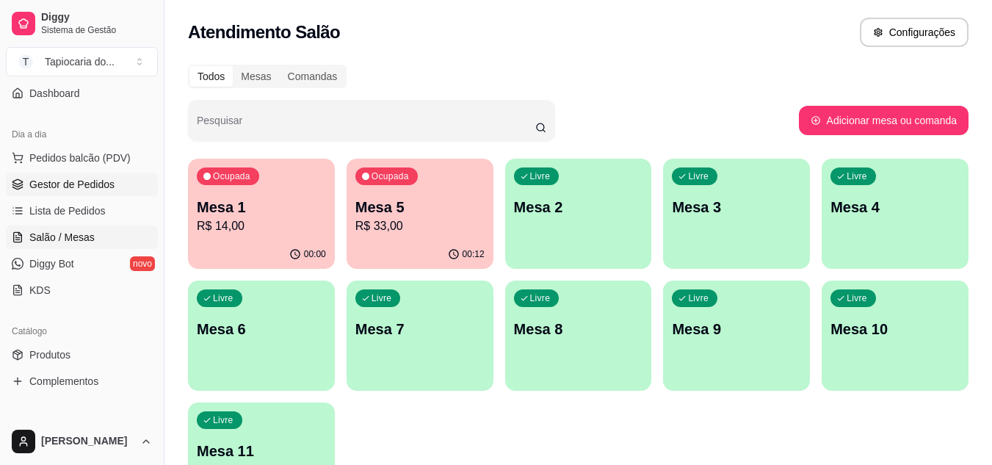
click at [73, 187] on span "Gestor de Pedidos" at bounding box center [71, 184] width 85 height 15
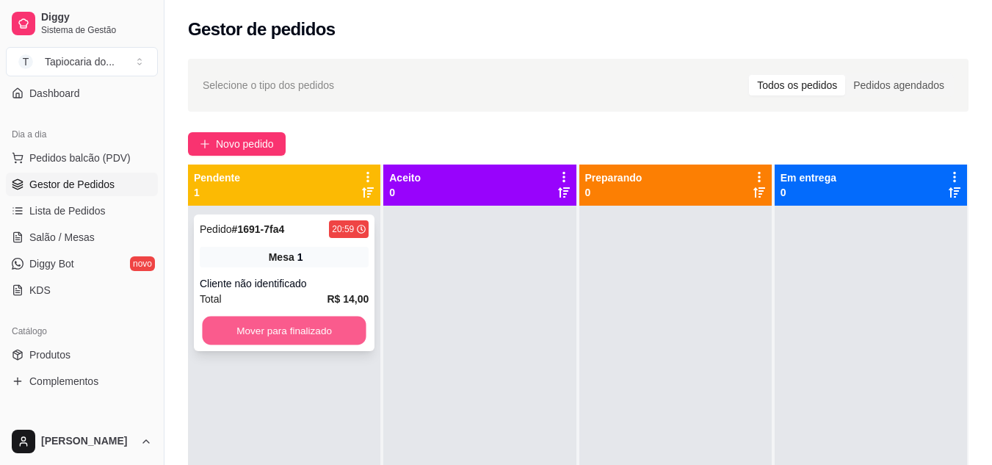
click at [318, 321] on button "Mover para finalizado" at bounding box center [284, 330] width 164 height 29
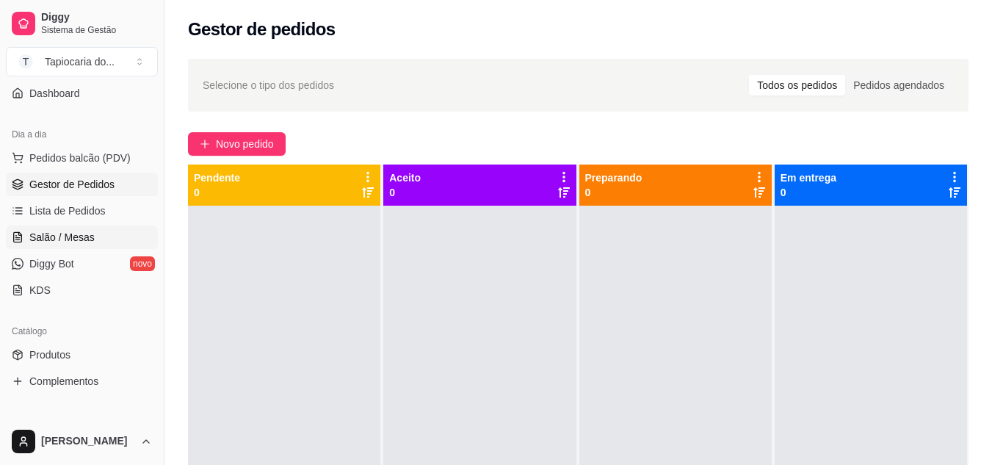
click at [67, 233] on span "Salão / Mesas" at bounding box center [61, 237] width 65 height 15
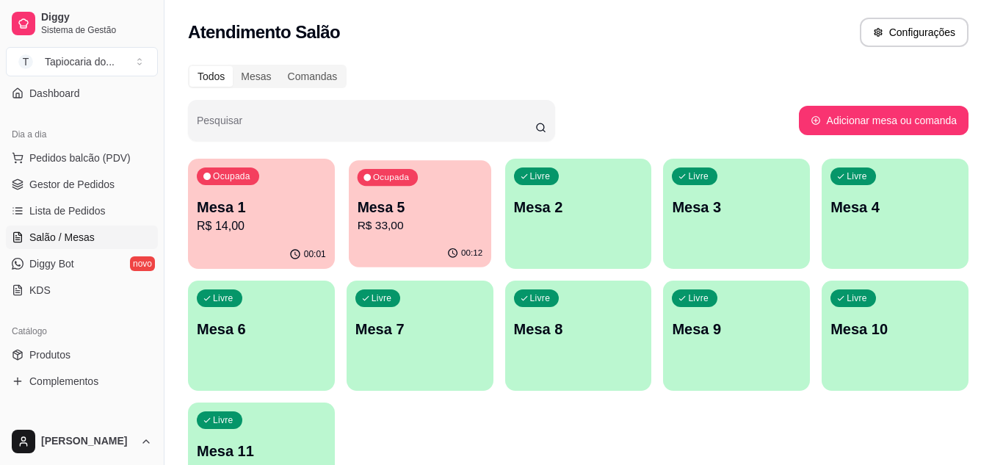
click at [404, 238] on div "Ocupada Mesa 5 R$ 33,00" at bounding box center [420, 199] width 142 height 79
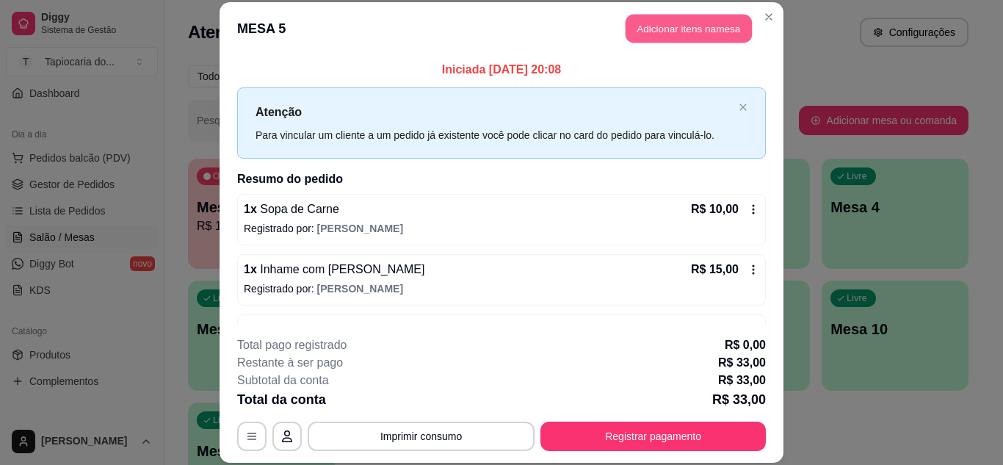
click at [676, 24] on button "Adicionar itens na mesa" at bounding box center [688, 29] width 126 height 29
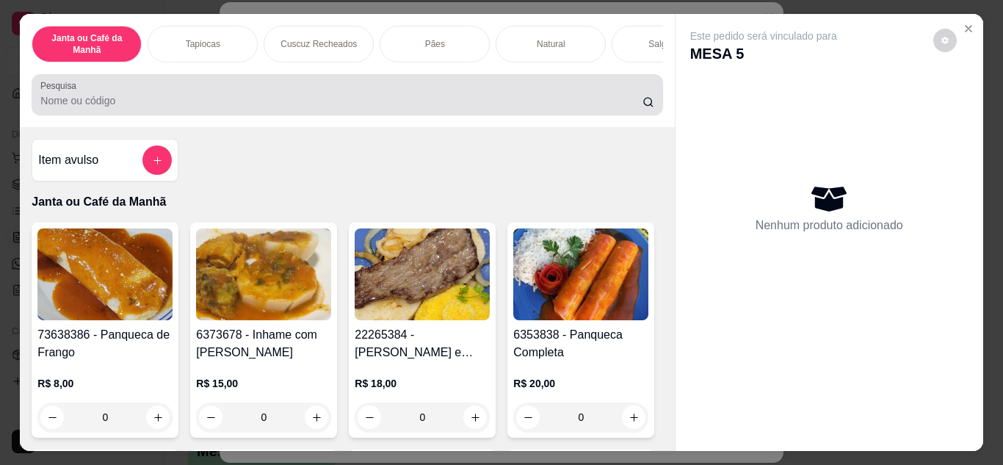
click at [469, 105] on input "Pesquisa" at bounding box center [341, 100] width 602 height 15
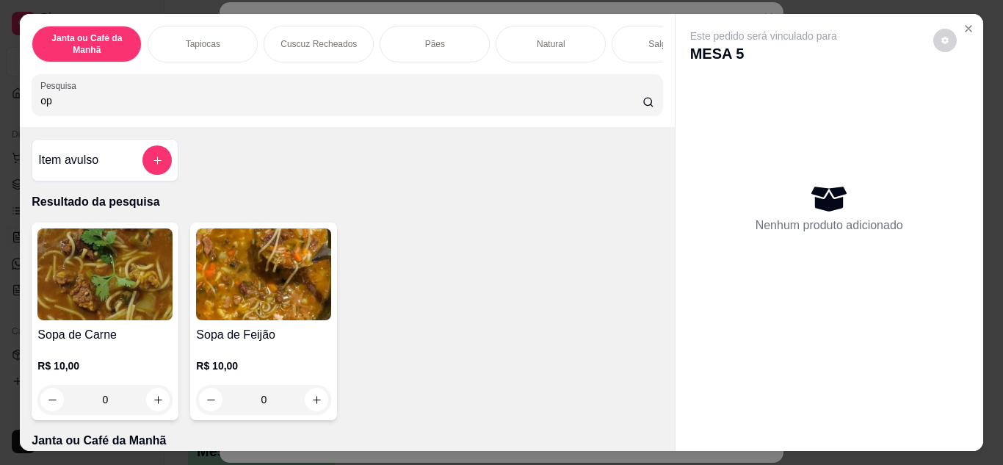
type input "o"
type input "sopa"
click at [153, 405] on icon "increase-product-quantity" at bounding box center [158, 399] width 11 height 11
type input "1"
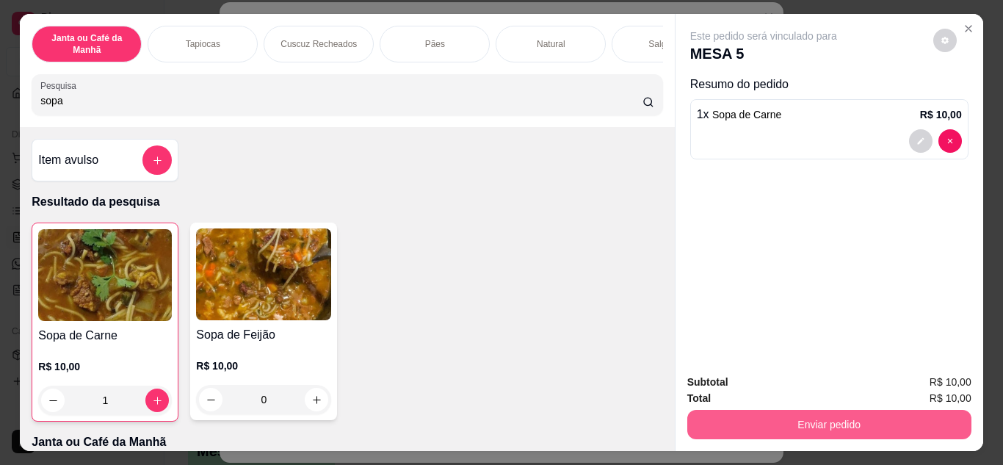
click at [911, 423] on button "Enviar pedido" at bounding box center [829, 424] width 284 height 29
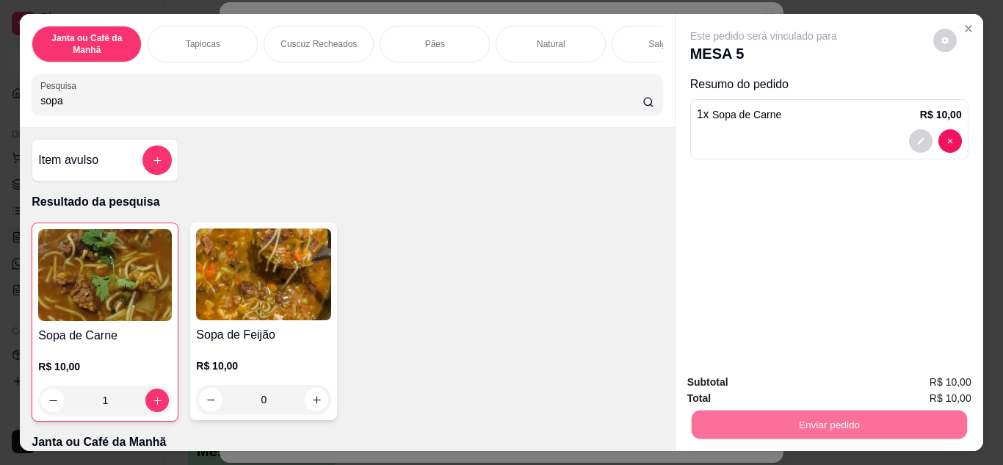
click at [749, 376] on button "Não registrar e enviar pedido" at bounding box center [780, 381] width 148 height 27
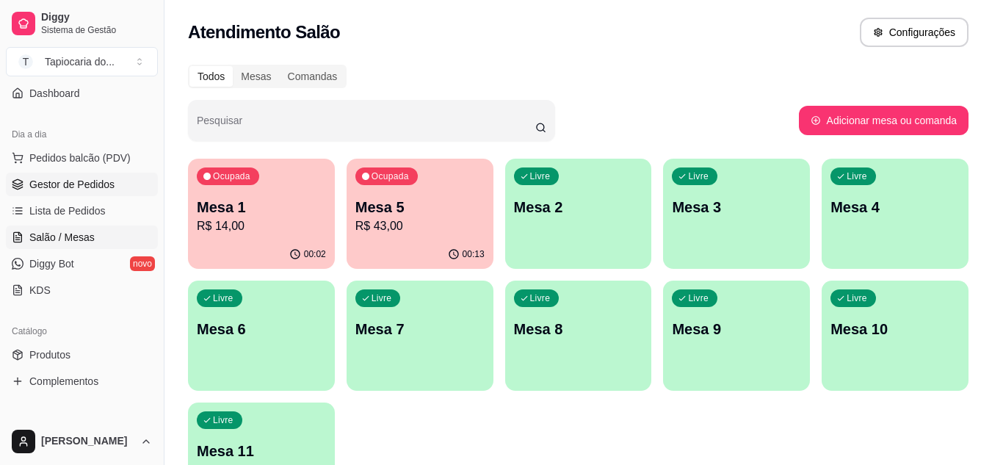
click at [43, 184] on span "Gestor de Pedidos" at bounding box center [71, 184] width 85 height 15
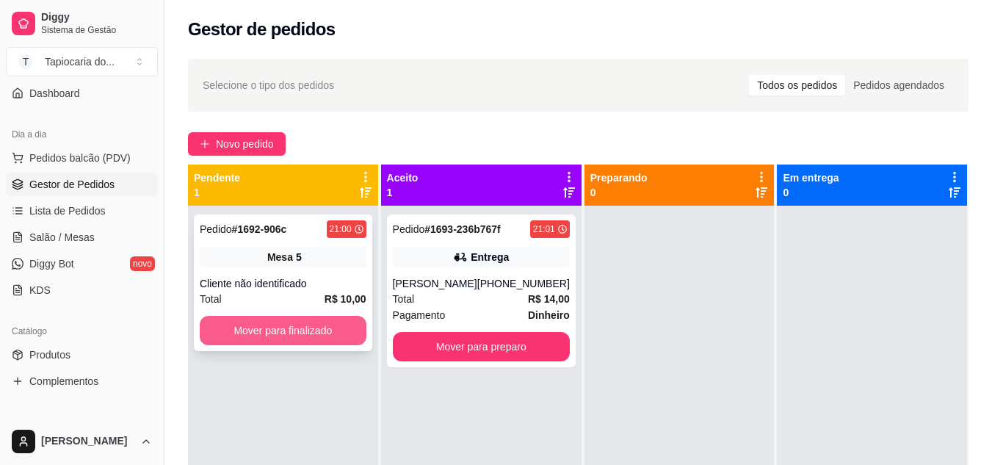
click at [263, 332] on button "Mover para finalizado" at bounding box center [283, 330] width 167 height 29
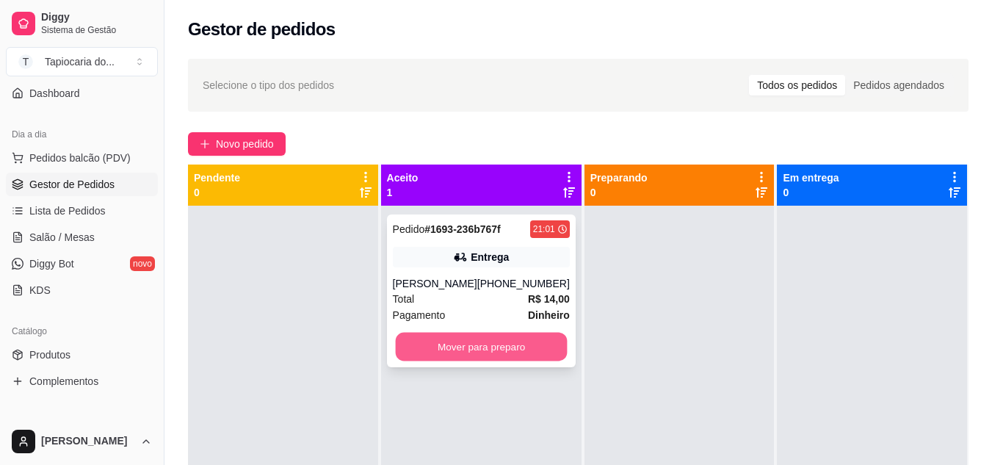
click at [454, 343] on button "Mover para preparo" at bounding box center [481, 346] width 172 height 29
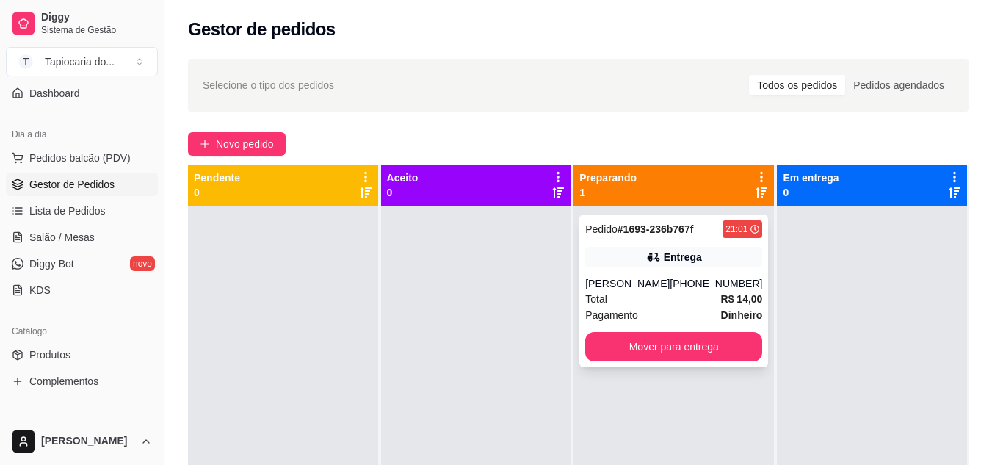
click at [639, 300] on div "Total R$ 14,00" at bounding box center [673, 299] width 177 height 16
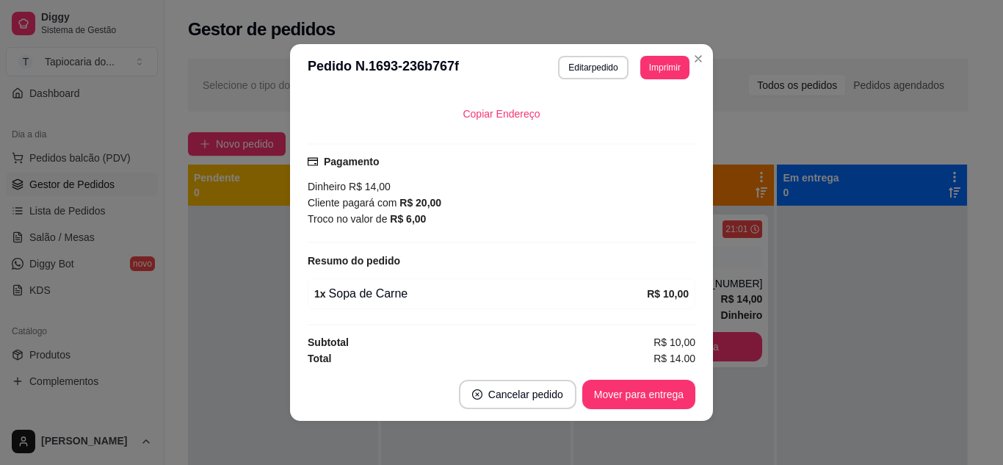
scroll to position [373, 0]
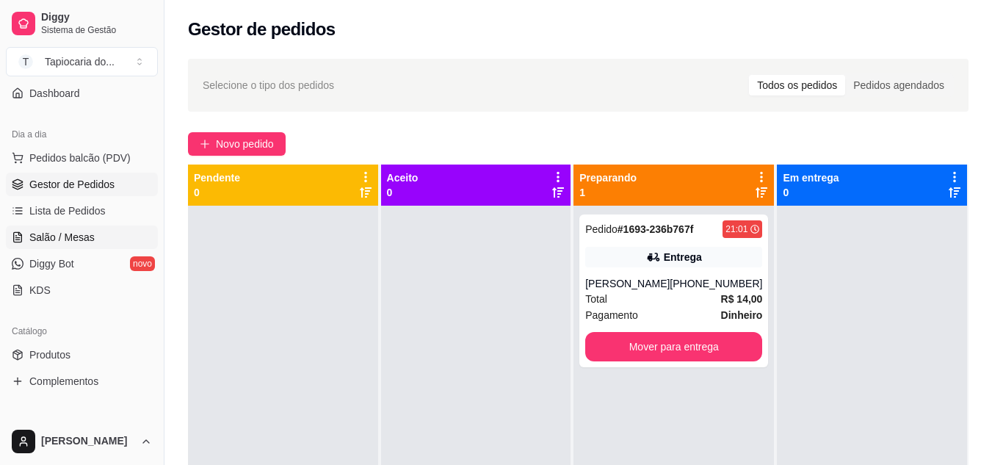
click at [59, 240] on span "Salão / Mesas" at bounding box center [61, 237] width 65 height 15
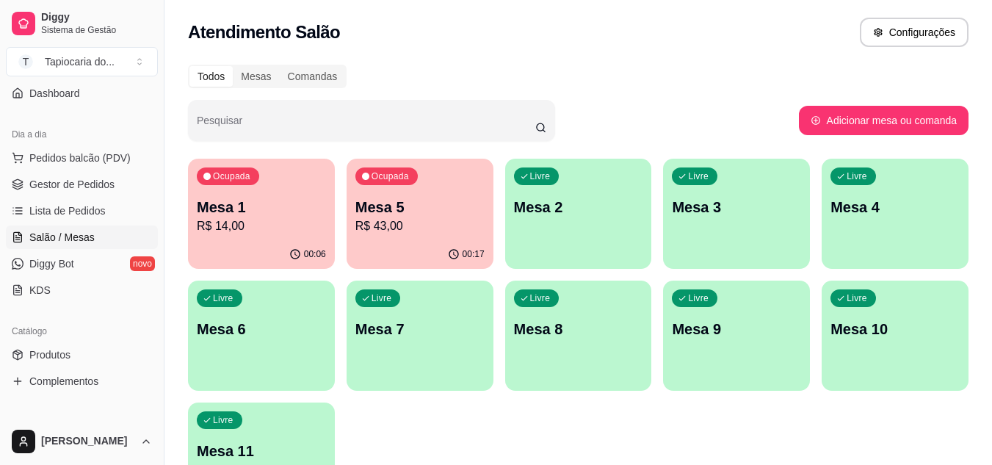
click at [420, 194] on div "Ocupada Mesa 5 R$ 43,00" at bounding box center [419, 199] width 147 height 81
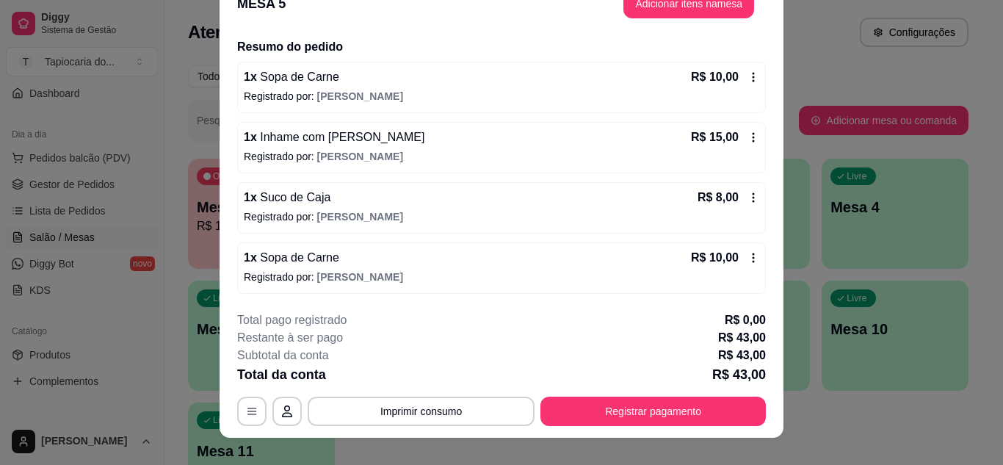
scroll to position [45, 0]
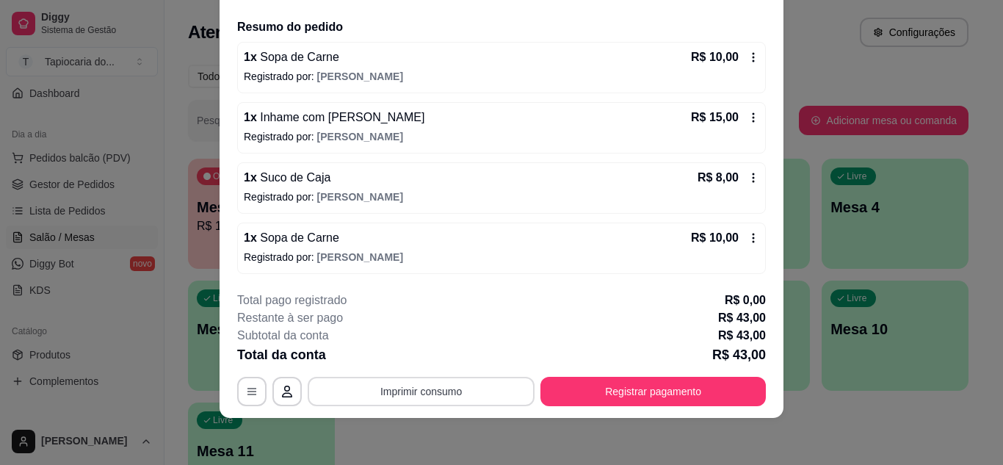
click at [440, 388] on button "Imprimir consumo" at bounding box center [421, 391] width 227 height 29
click at [447, 357] on button "Impressora" at bounding box center [420, 357] width 106 height 23
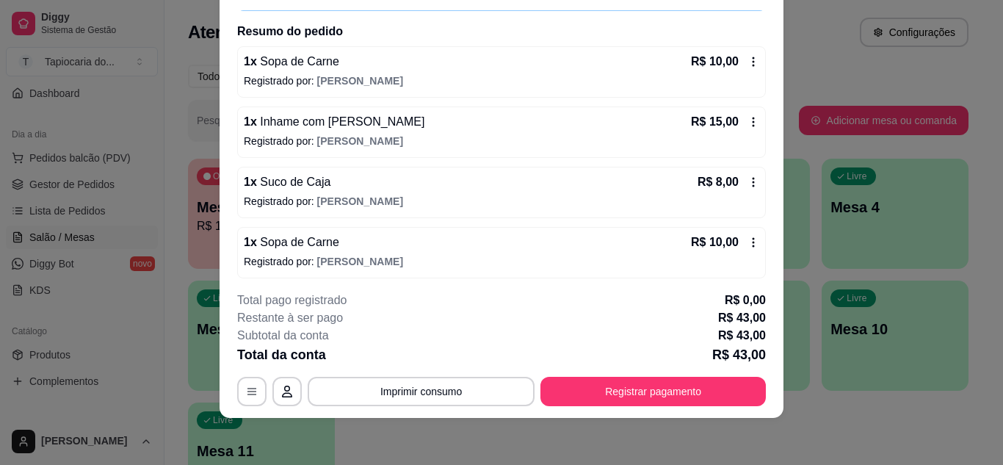
scroll to position [107, 0]
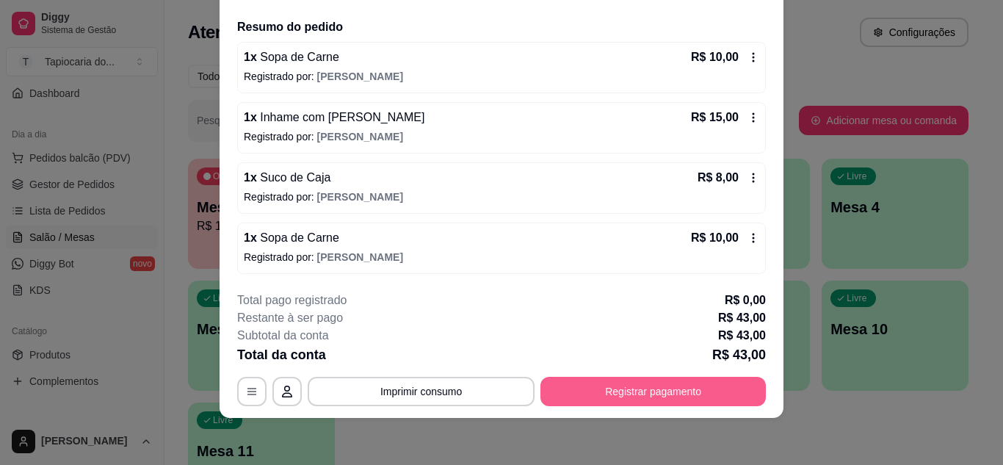
click at [655, 393] on button "Registrar pagamento" at bounding box center [652, 391] width 225 height 29
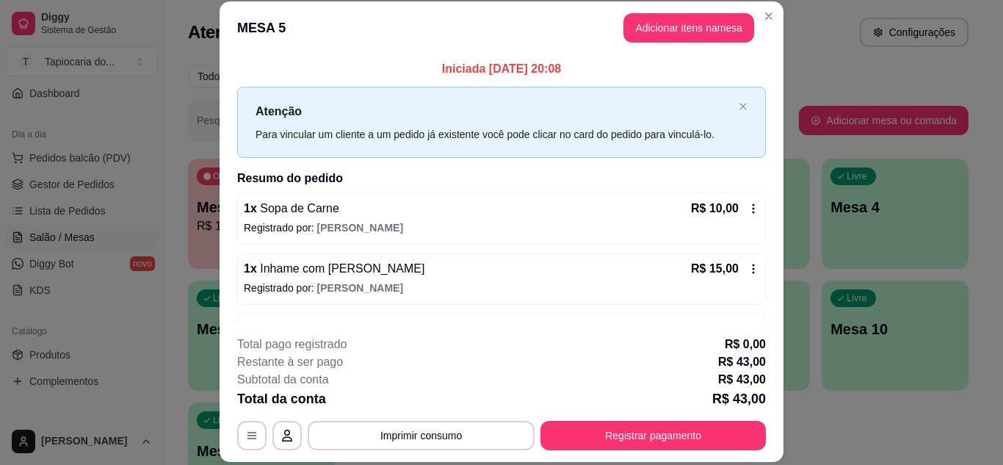
scroll to position [0, 0]
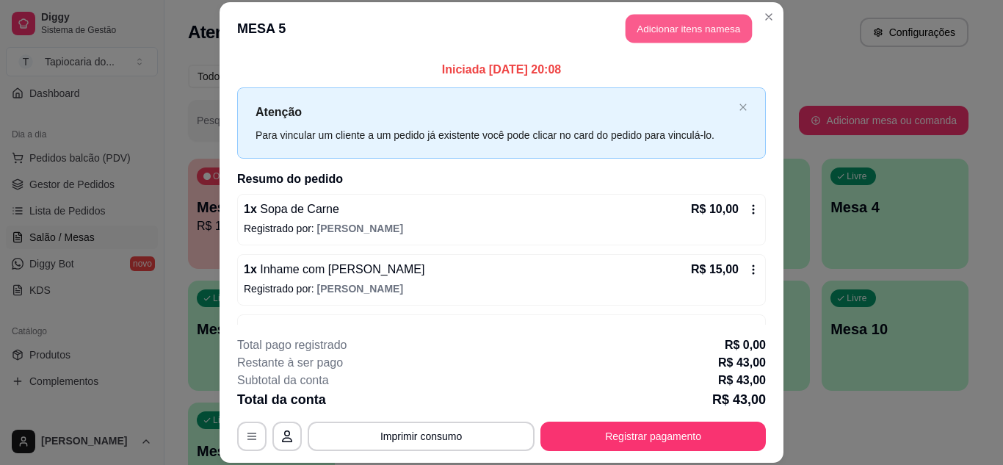
click at [715, 20] on button "Adicionar itens na mesa" at bounding box center [688, 29] width 126 height 29
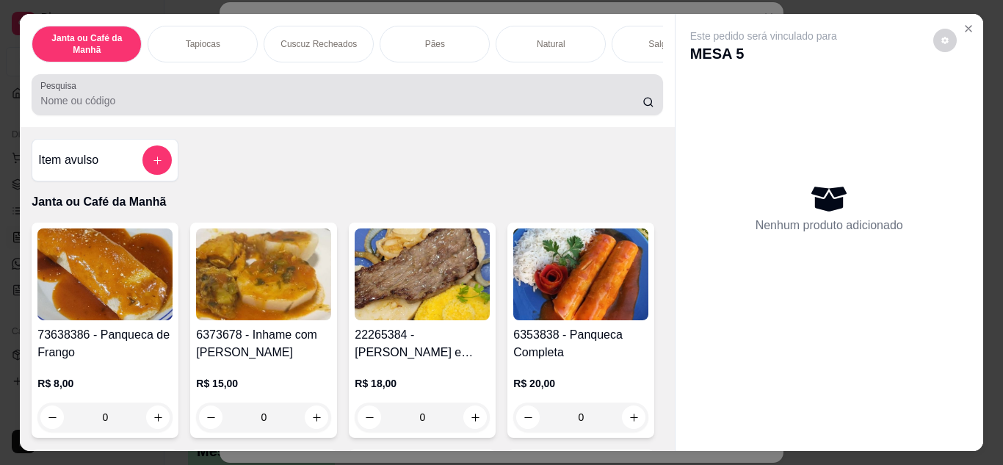
click at [381, 92] on div at bounding box center [346, 94] width 613 height 29
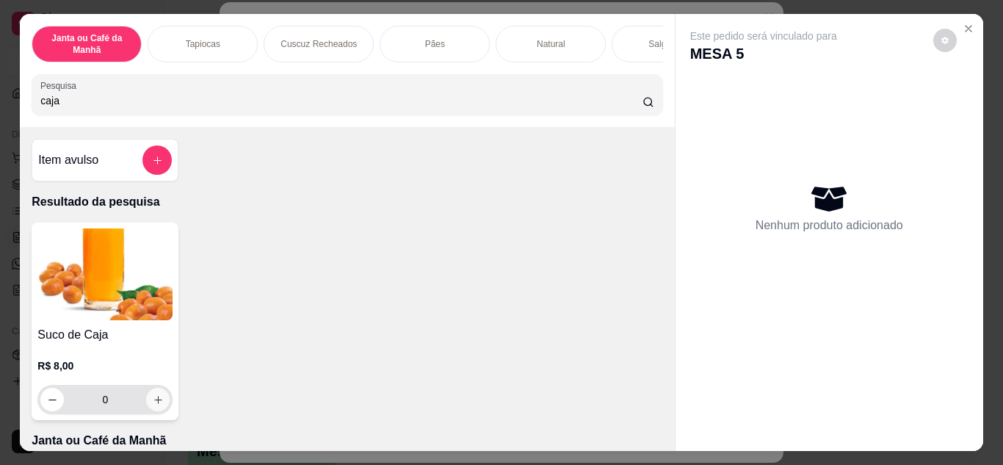
type input "caja"
click at [153, 404] on icon "increase-product-quantity" at bounding box center [158, 399] width 11 height 11
type input "1"
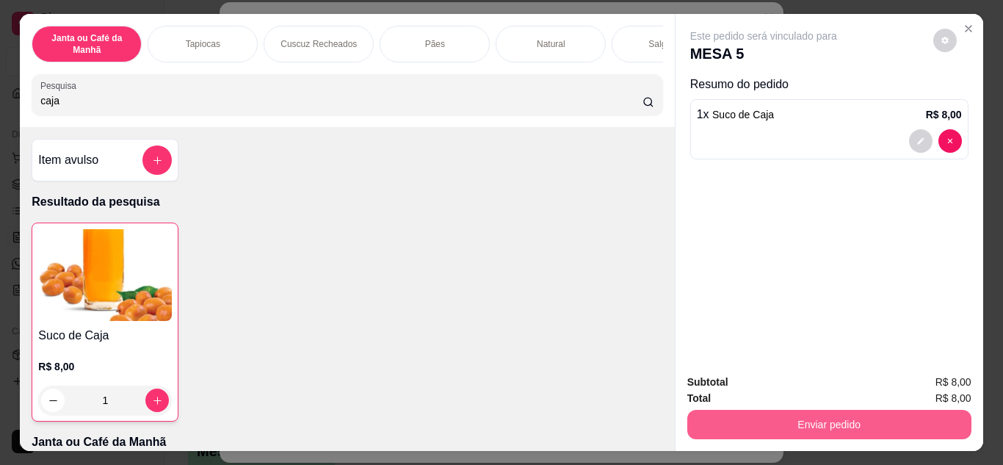
click at [719, 410] on button "Enviar pedido" at bounding box center [829, 424] width 284 height 29
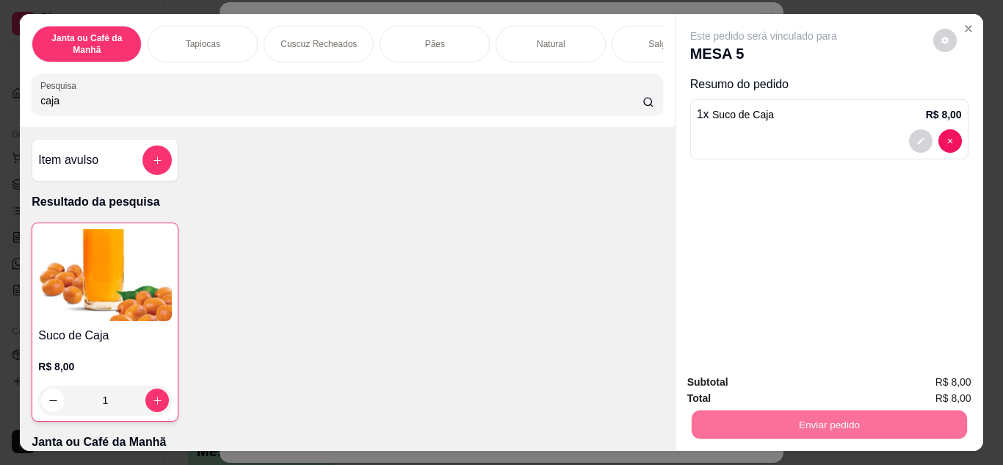
click at [758, 387] on button "Não registrar e enviar pedido" at bounding box center [780, 383] width 153 height 28
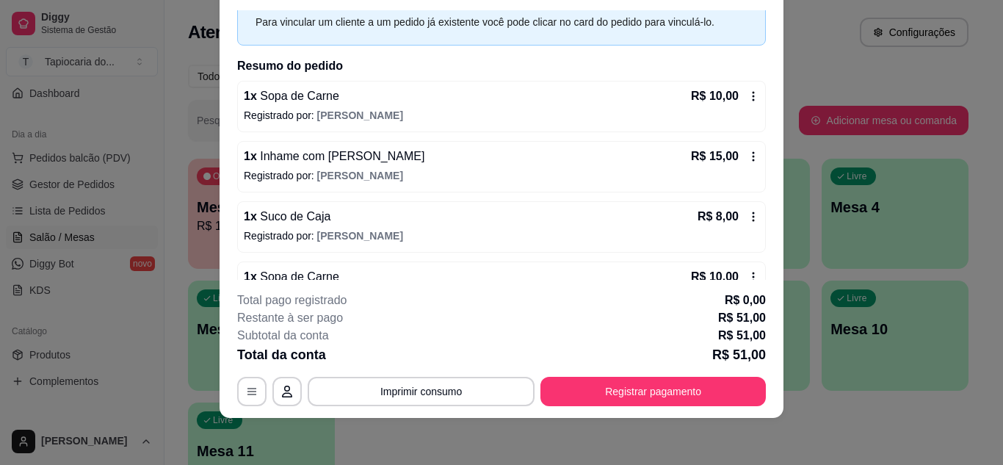
scroll to position [167, 0]
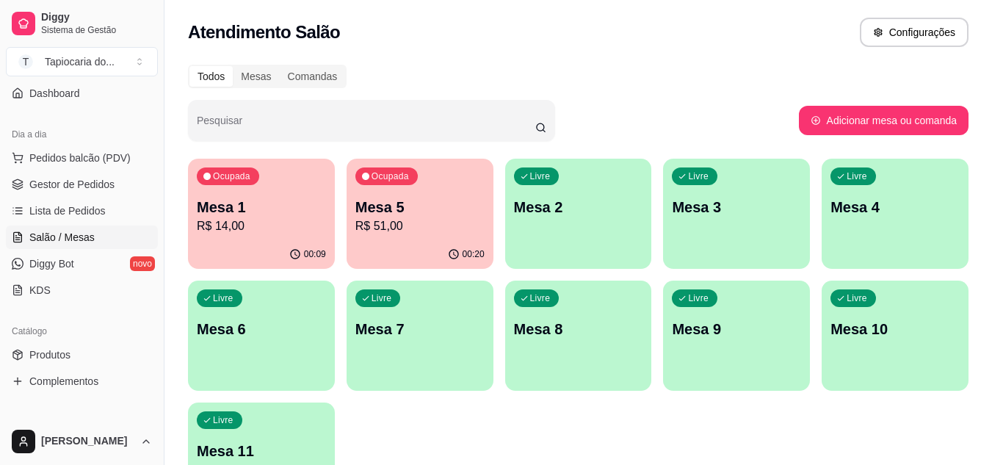
click at [399, 237] on div "Ocupada Mesa 5 R$ 51,00" at bounding box center [419, 199] width 147 height 81
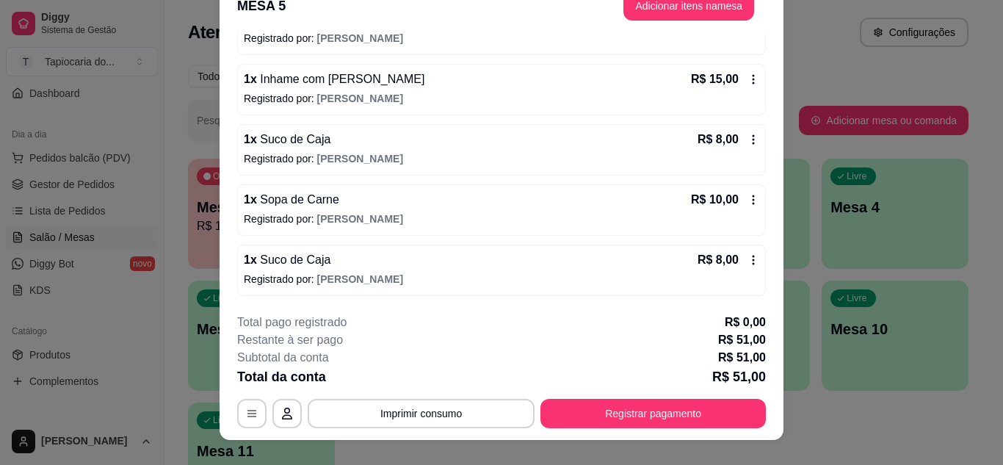
scroll to position [45, 0]
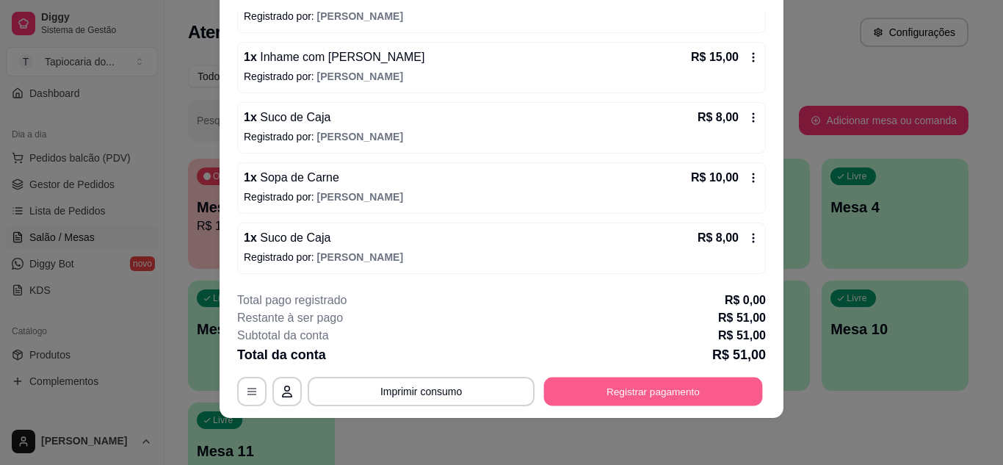
click at [686, 394] on button "Registrar pagamento" at bounding box center [653, 391] width 219 height 29
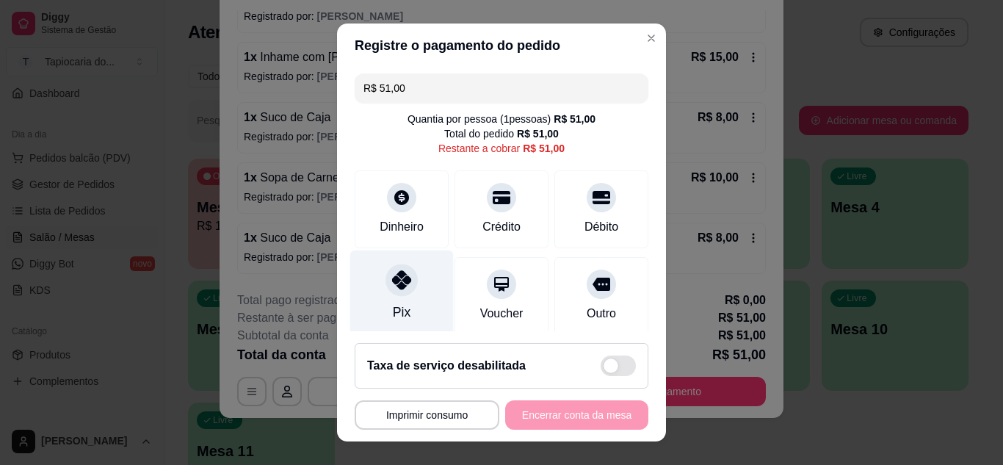
click at [404, 302] on div "Pix" at bounding box center [401, 293] width 103 height 86
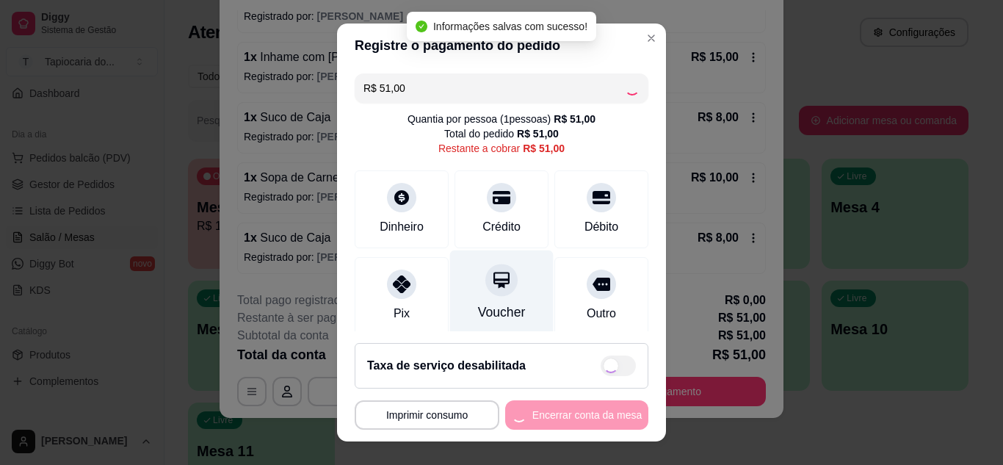
type input "R$ 0,00"
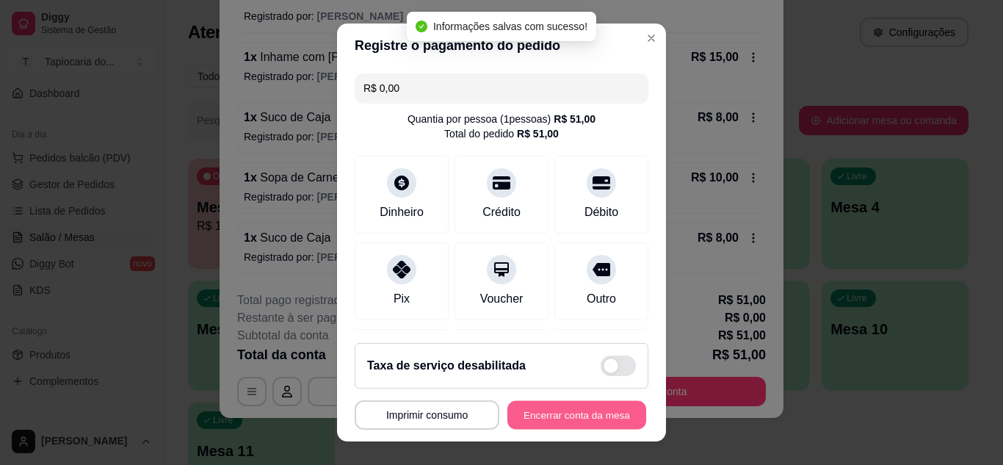
click at [569, 410] on button "Encerrar conta da mesa" at bounding box center [576, 415] width 139 height 29
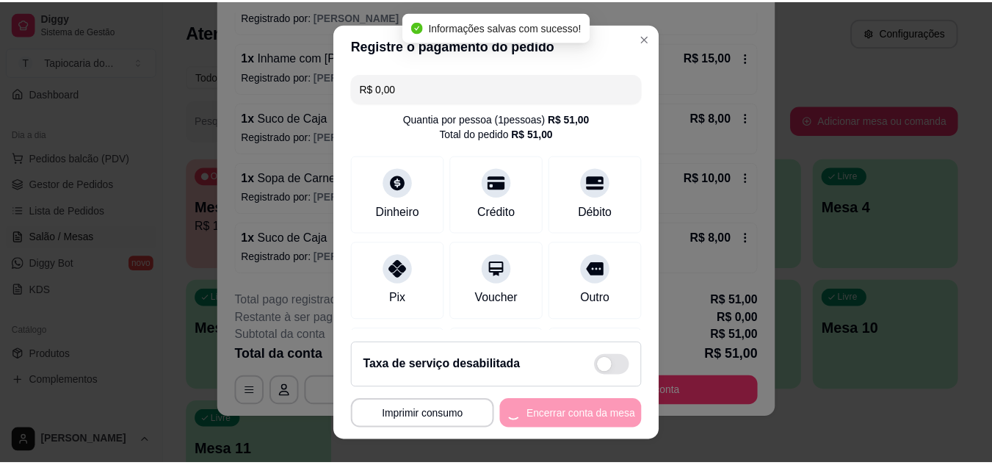
scroll to position [0, 0]
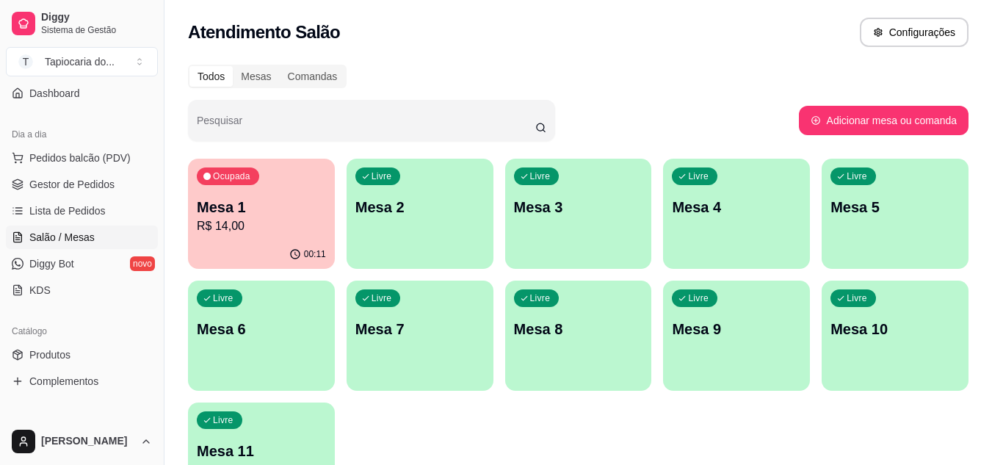
click at [203, 202] on p "Mesa 1" at bounding box center [261, 207] width 129 height 21
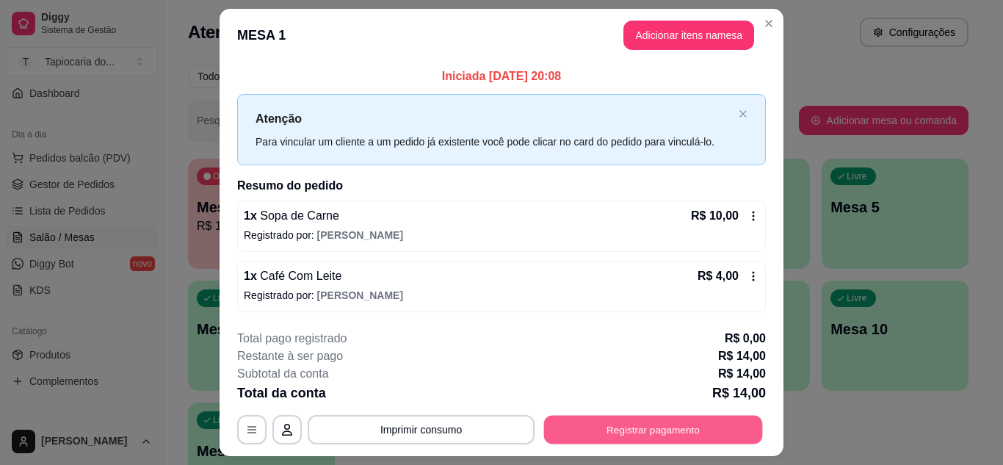
click at [619, 425] on button "Registrar pagamento" at bounding box center [653, 429] width 219 height 29
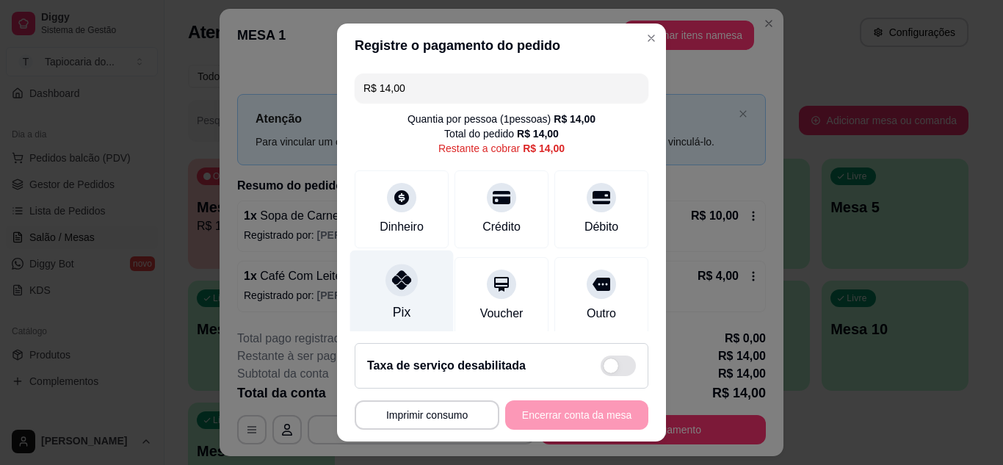
click at [371, 310] on div "Pix" at bounding box center [401, 293] width 103 height 86
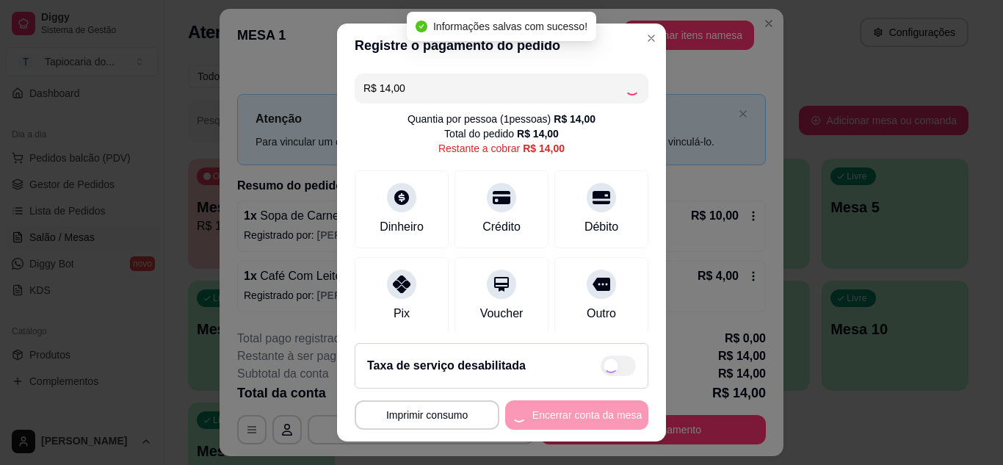
type input "R$ 0,00"
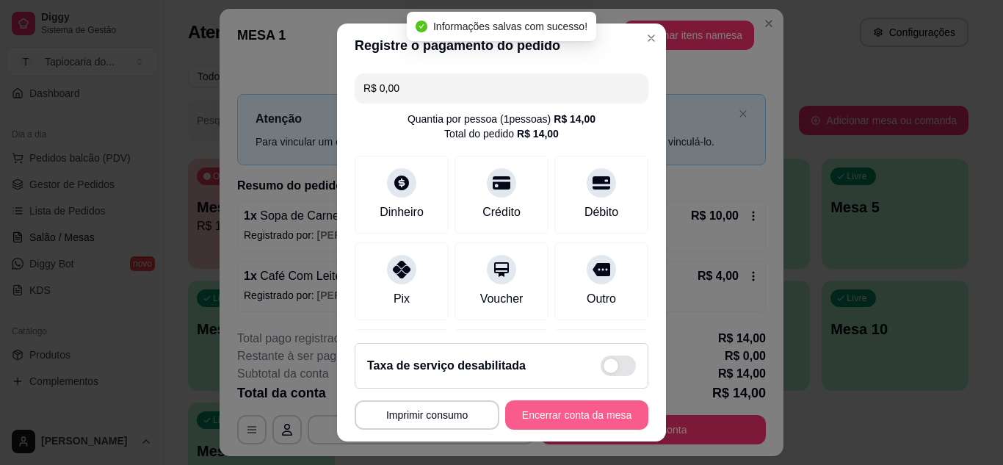
click at [543, 406] on button "Encerrar conta da mesa" at bounding box center [576, 414] width 143 height 29
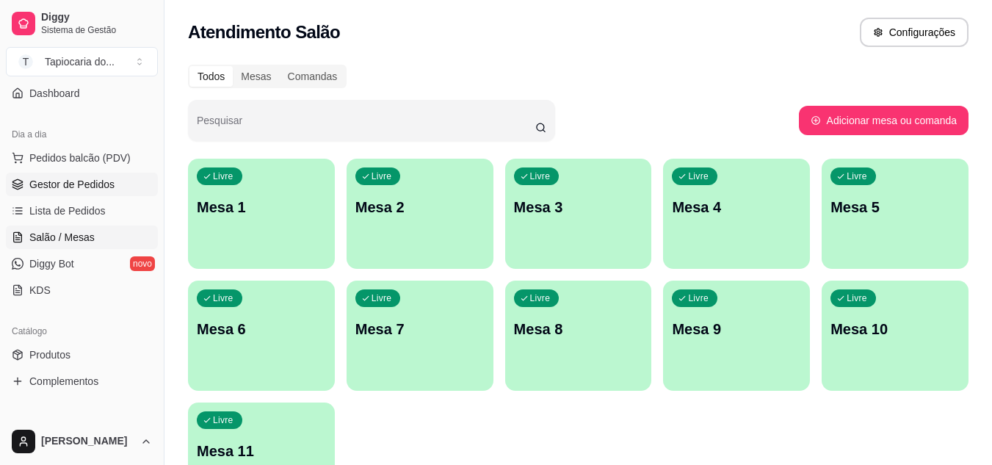
click at [75, 185] on span "Gestor de Pedidos" at bounding box center [71, 184] width 85 height 15
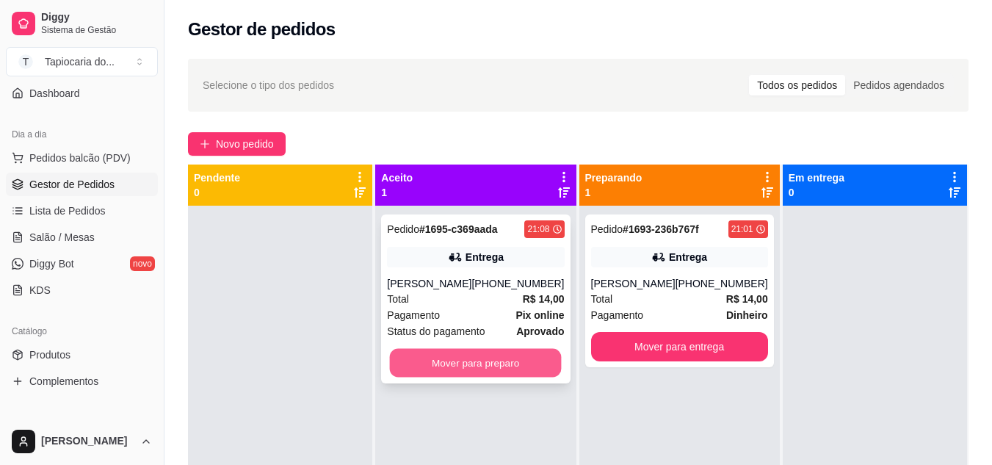
click at [523, 363] on button "Mover para preparo" at bounding box center [476, 363] width 172 height 29
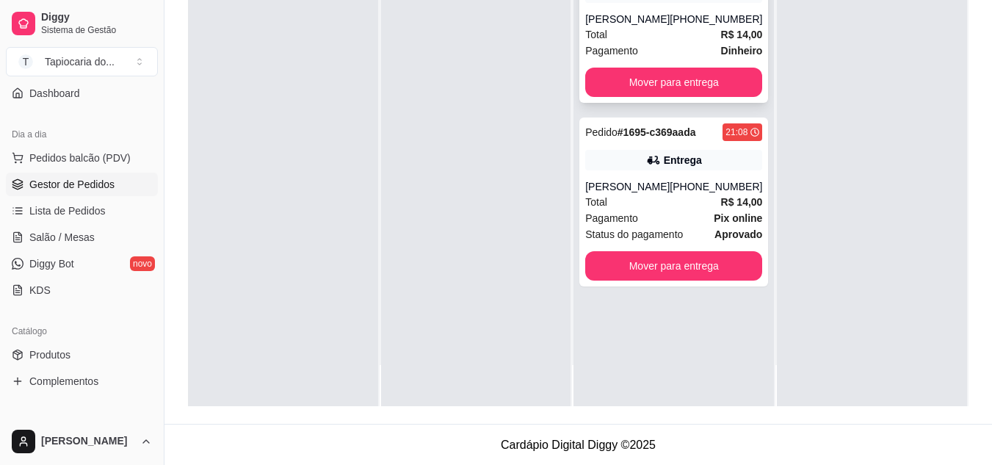
scroll to position [224, 0]
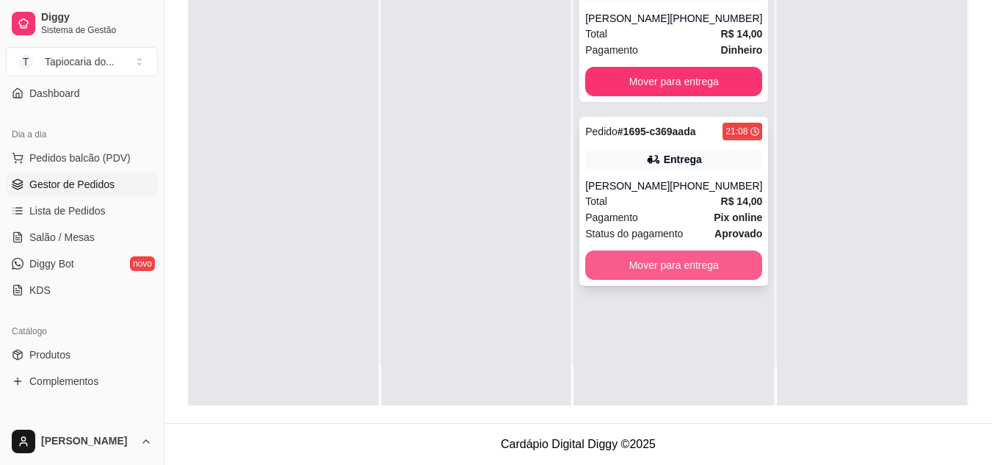
click at [667, 266] on button "Mover para entrega" at bounding box center [673, 264] width 177 height 29
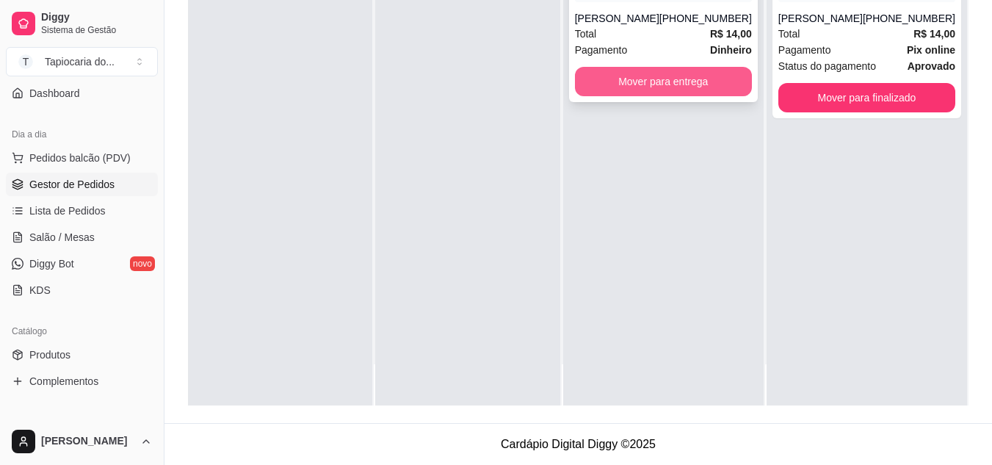
click at [734, 75] on button "Mover para entrega" at bounding box center [663, 81] width 177 height 29
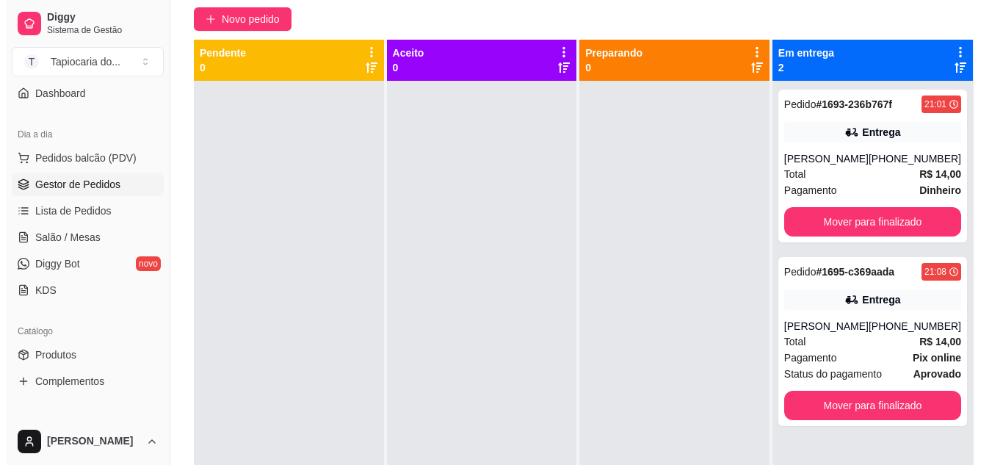
scroll to position [150, 0]
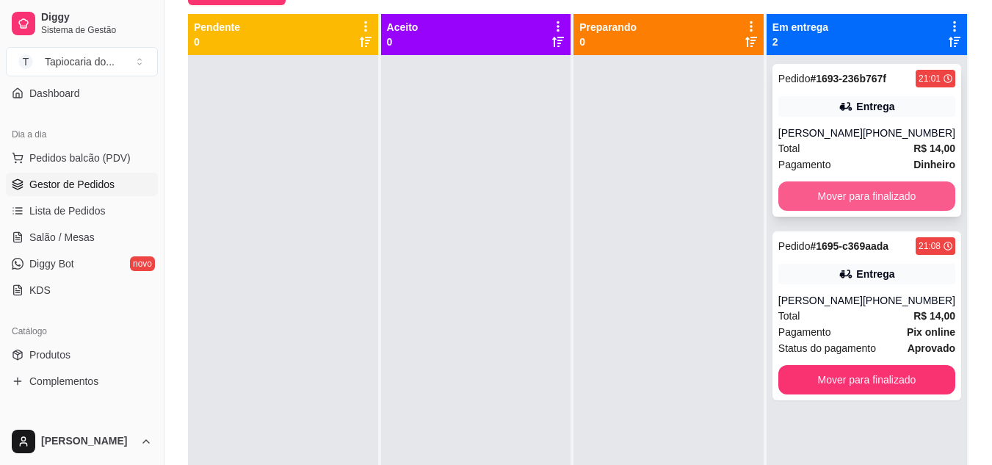
click at [909, 183] on button "Mover para finalizado" at bounding box center [866, 195] width 177 height 29
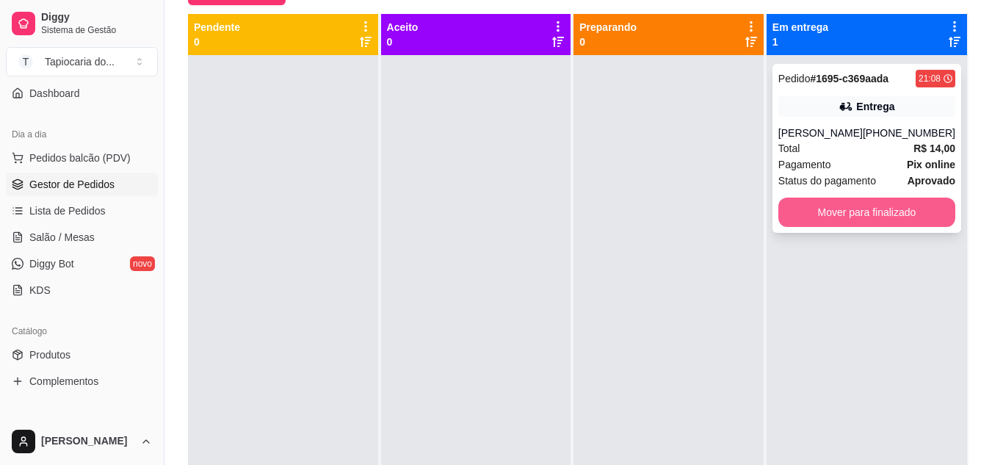
click at [904, 206] on button "Mover para finalizado" at bounding box center [866, 211] width 177 height 29
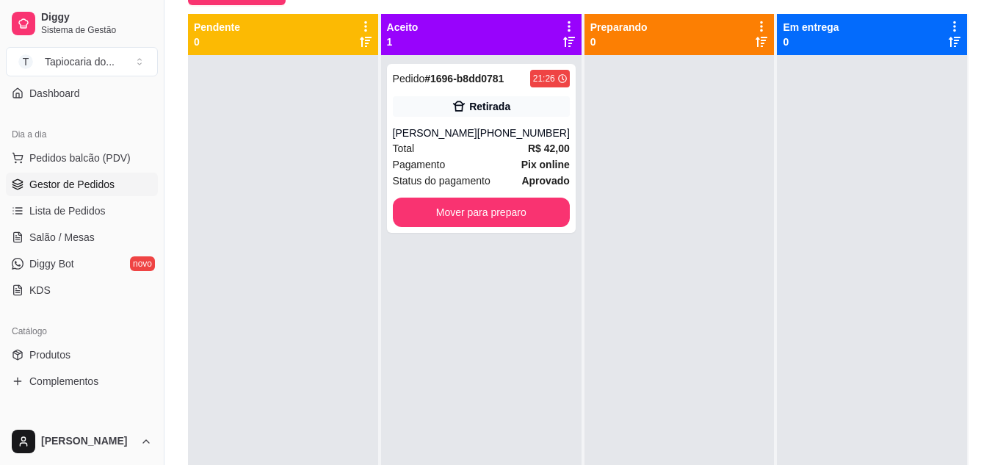
click at [810, 270] on div at bounding box center [871, 287] width 190 height 465
click at [468, 115] on div "Retirada" at bounding box center [481, 106] width 177 height 21
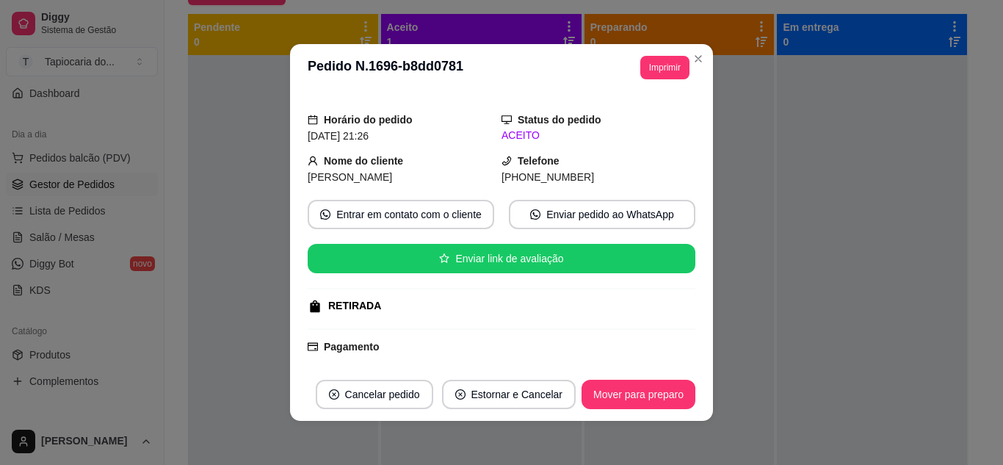
scroll to position [0, 0]
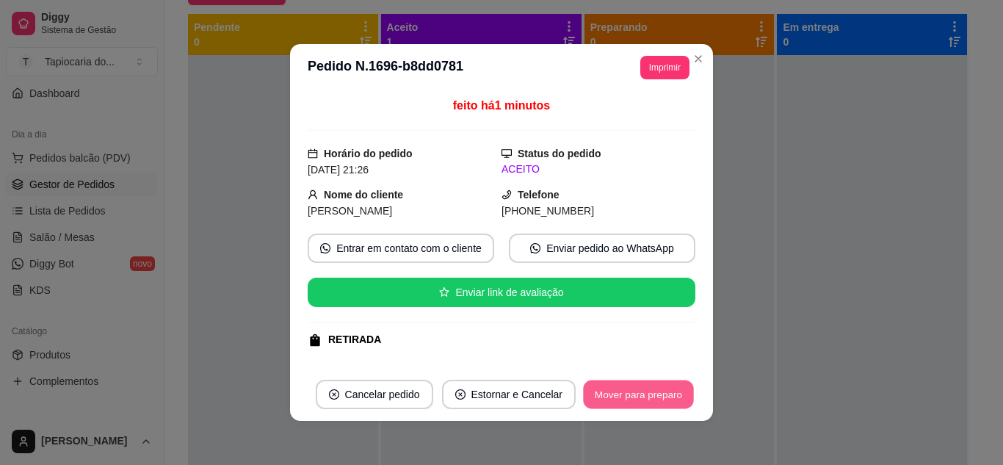
click at [625, 389] on button "Mover para preparo" at bounding box center [638, 394] width 110 height 29
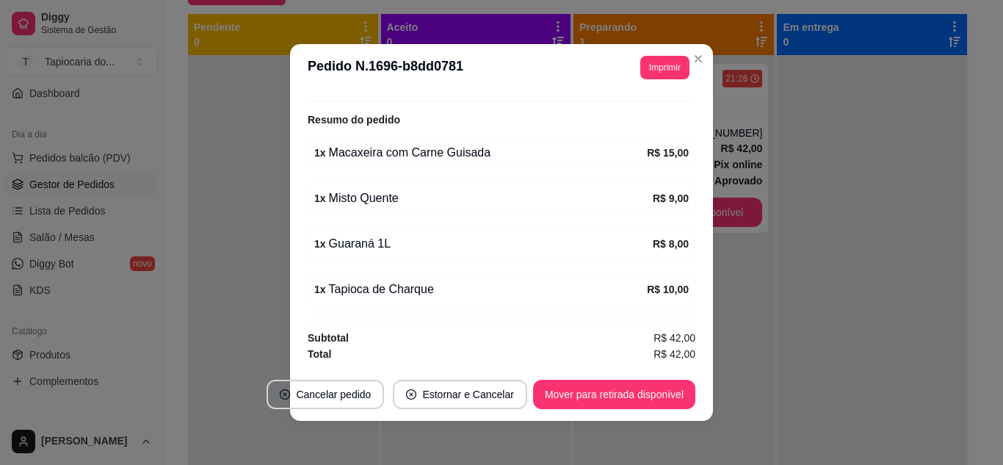
scroll to position [3, 0]
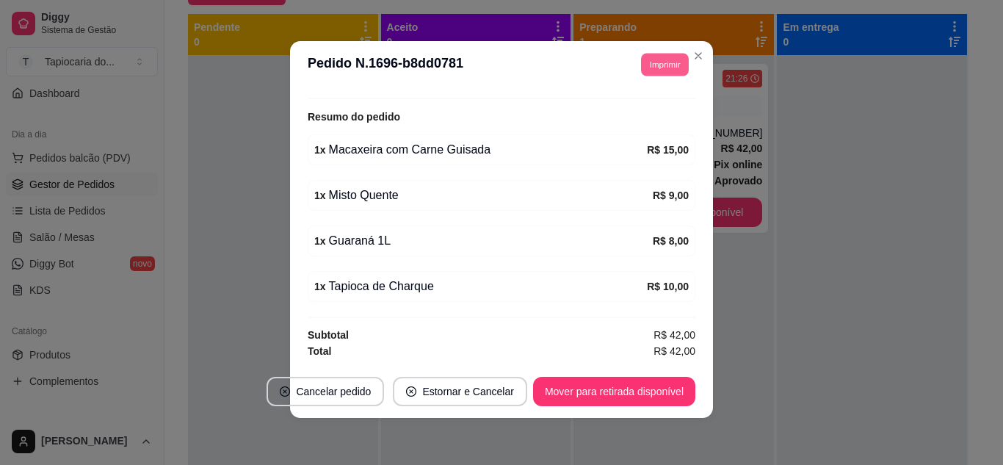
click at [681, 65] on button "Imprimir" at bounding box center [665, 64] width 48 height 23
click at [645, 118] on button "Impressora" at bounding box center [631, 115] width 106 height 23
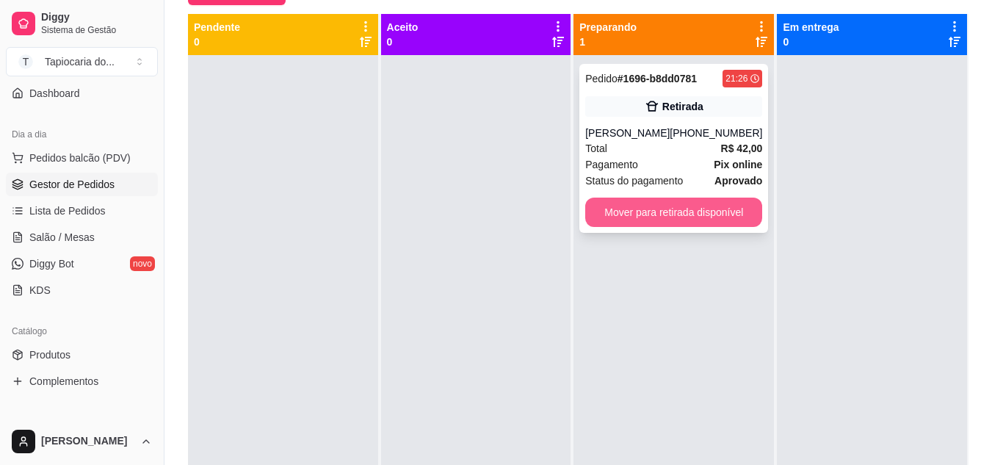
click at [619, 206] on button "Mover para retirada disponível" at bounding box center [673, 211] width 177 height 29
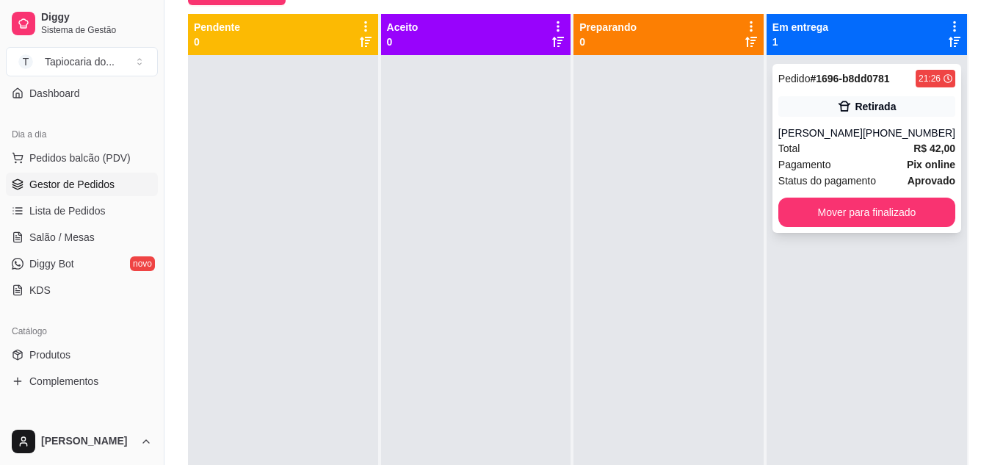
click at [800, 151] on div "Total R$ 42,00" at bounding box center [866, 148] width 177 height 16
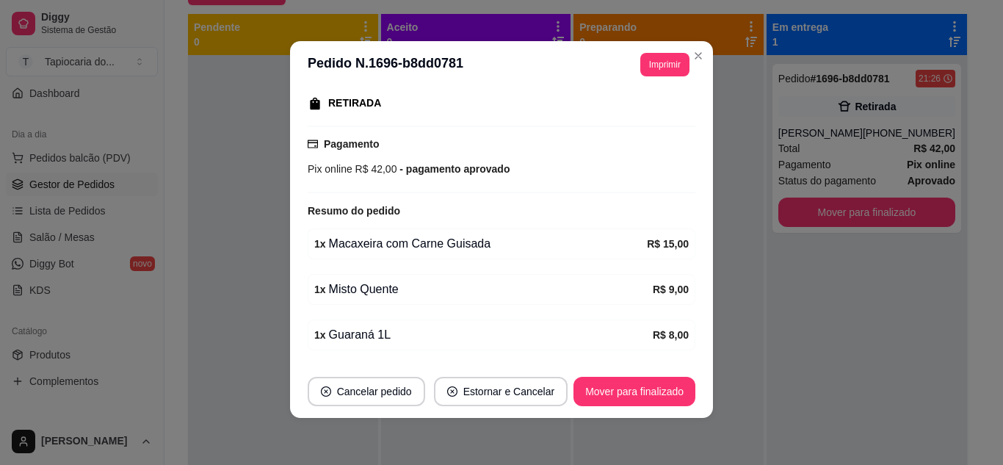
scroll to position [327, 0]
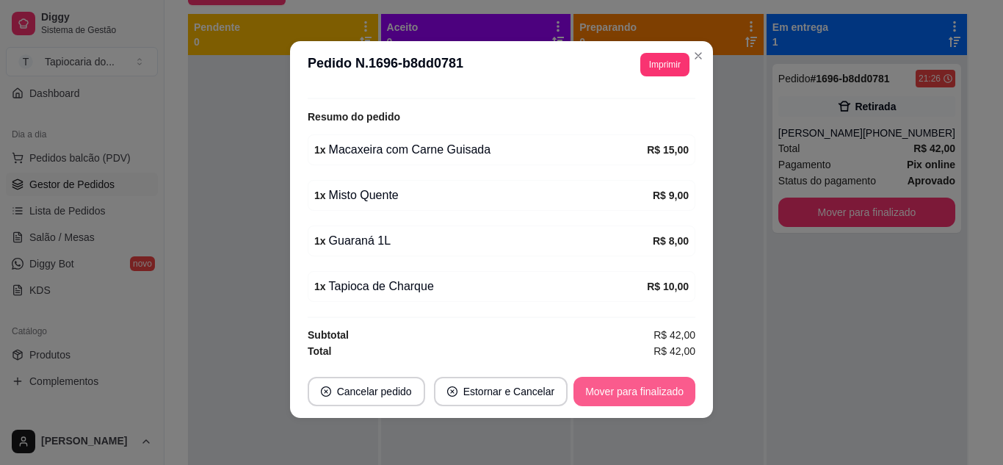
click at [627, 397] on button "Mover para finalizado" at bounding box center [634, 391] width 122 height 29
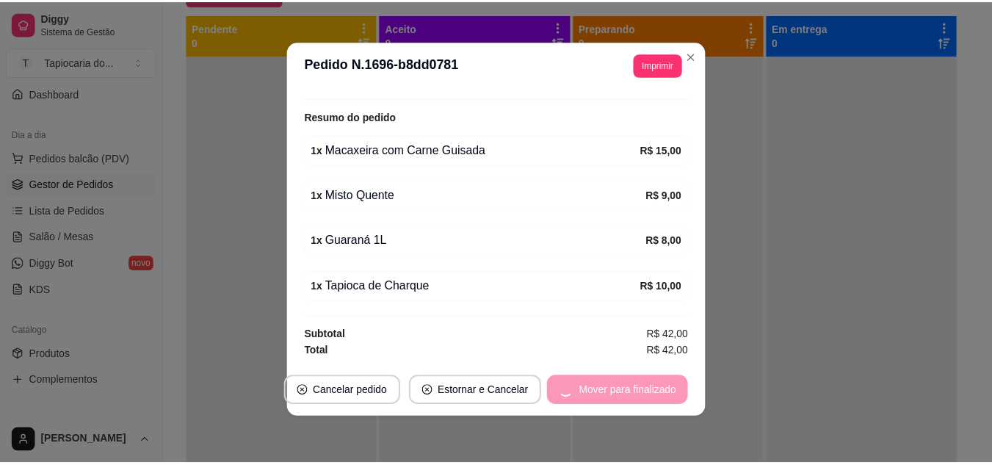
scroll to position [294, 0]
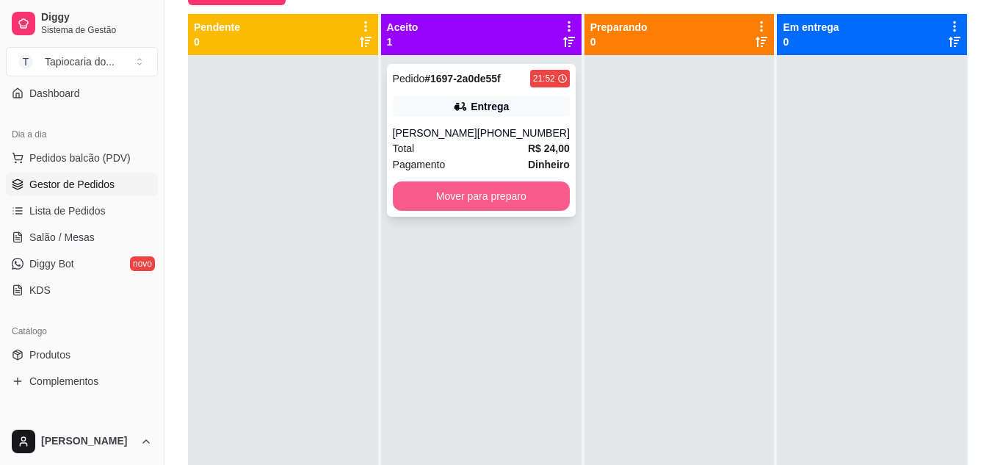
click at [440, 189] on button "Mover para preparo" at bounding box center [481, 195] width 177 height 29
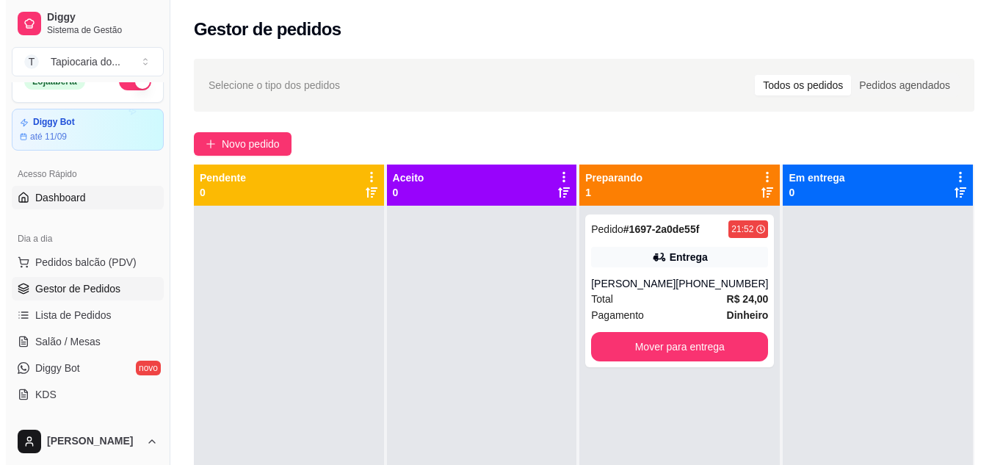
scroll to position [0, 0]
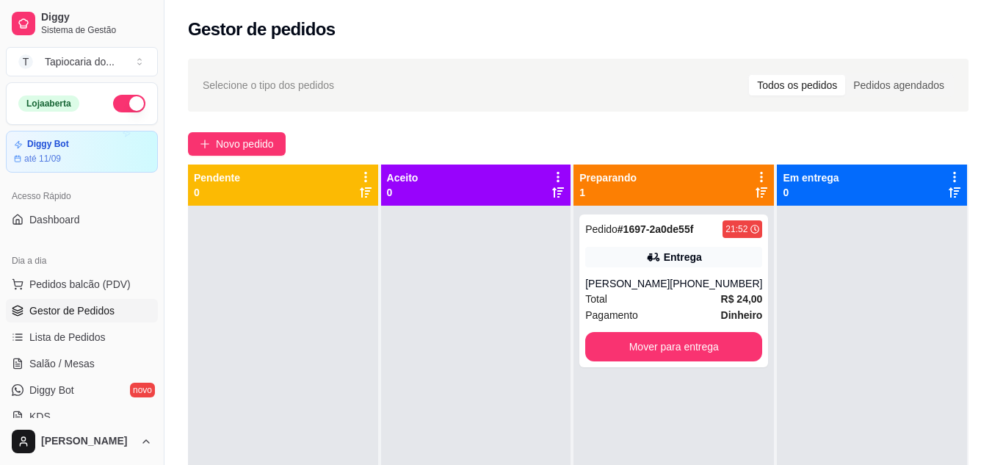
click at [120, 107] on button "button" at bounding box center [129, 104] width 32 height 18
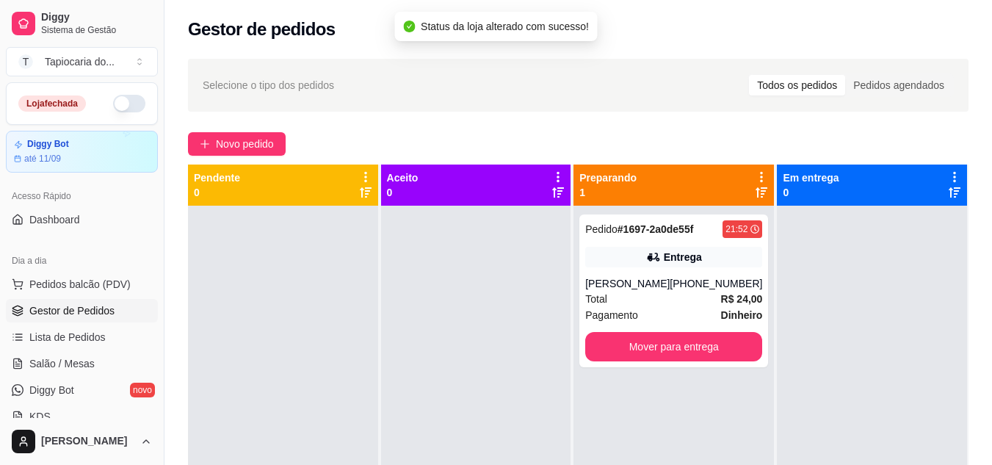
click at [689, 41] on div "Gestor de pedidos" at bounding box center [577, 25] width 827 height 50
click at [609, 283] on div "[PERSON_NAME]" at bounding box center [627, 283] width 84 height 15
click at [661, 290] on div "Pedido # 1697-2a0de55f 21:52 Entrega [PERSON_NAME] [PHONE_NUMBER] Total R$ 24,0…" at bounding box center [673, 290] width 189 height 153
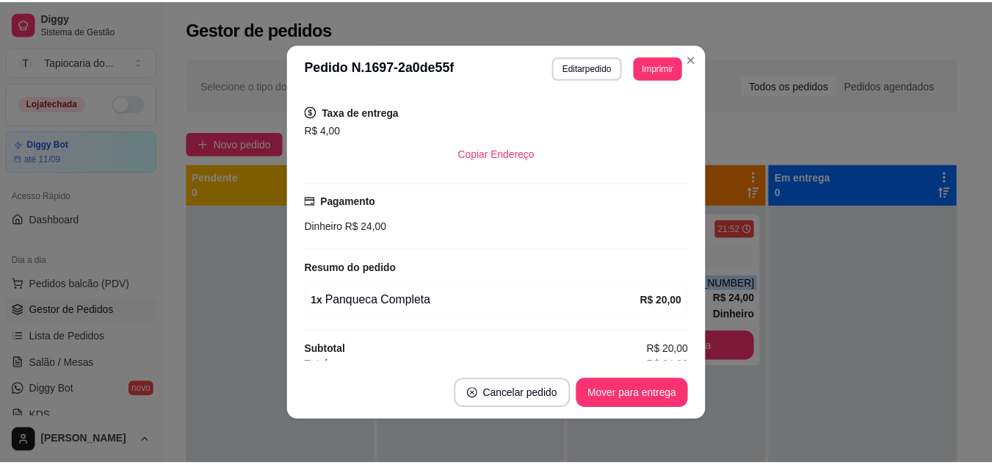
scroll to position [305, 0]
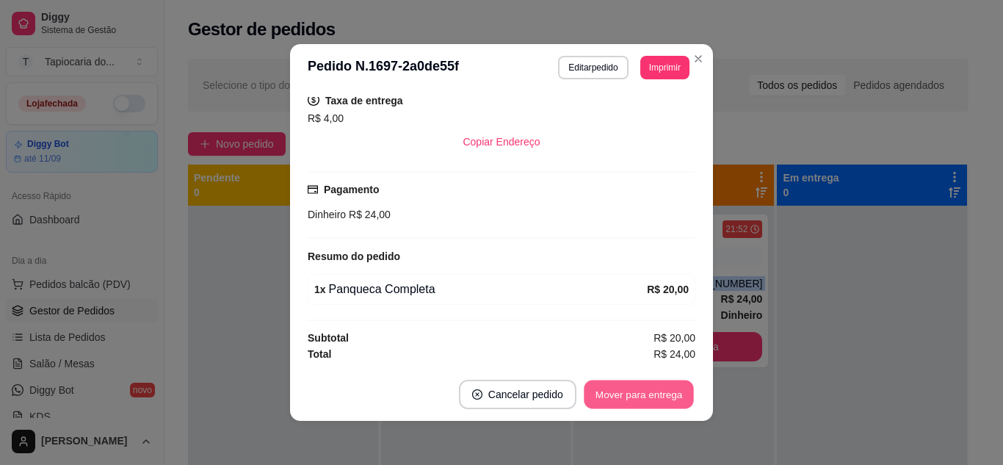
click at [641, 393] on button "Mover para entrega" at bounding box center [638, 394] width 110 height 29
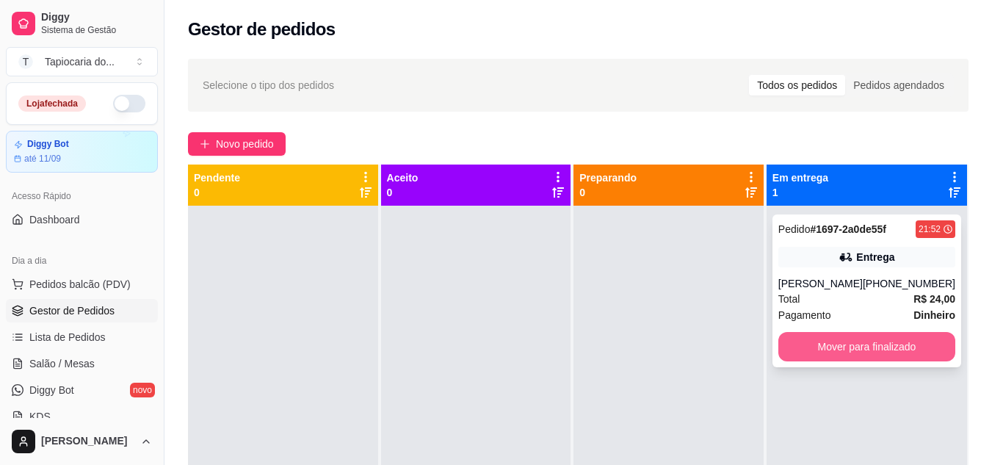
click at [827, 350] on button "Mover para finalizado" at bounding box center [866, 346] width 177 height 29
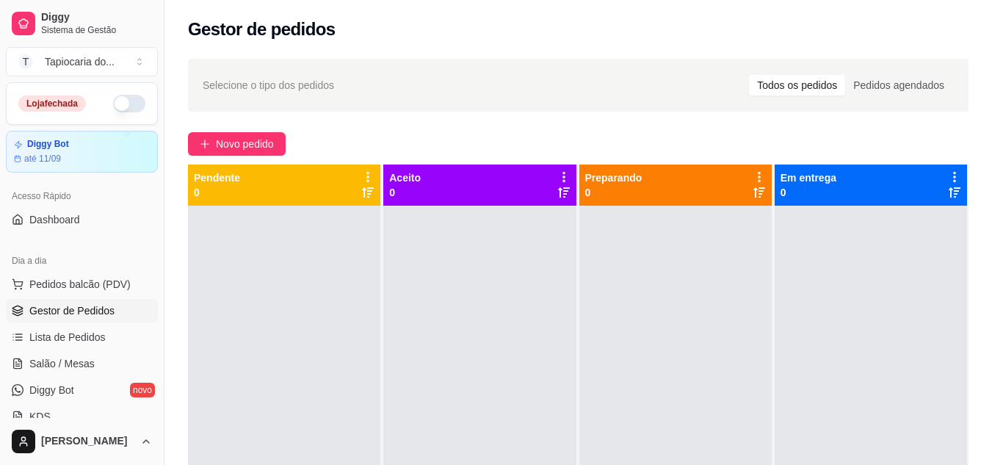
click at [82, 305] on span "Gestor de Pedidos" at bounding box center [71, 310] width 85 height 15
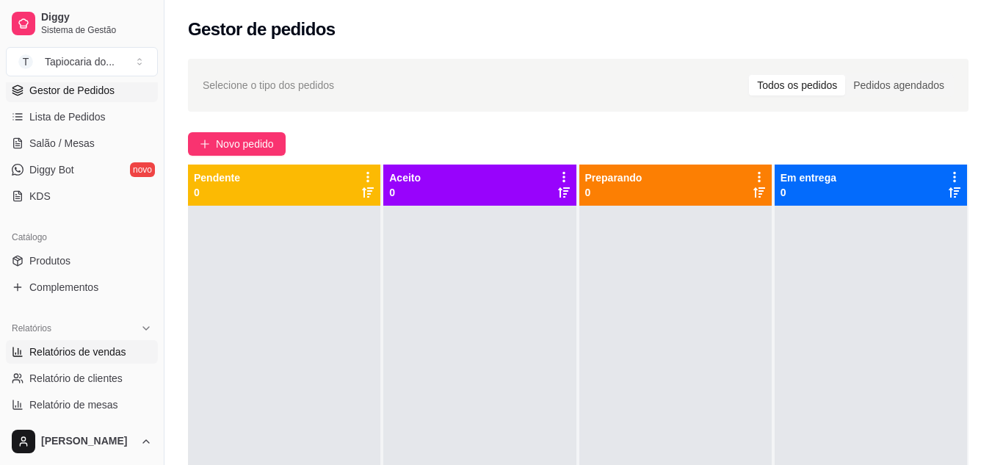
click at [90, 354] on span "Relatórios de vendas" at bounding box center [77, 351] width 97 height 15
select select "ALL"
select select "0"
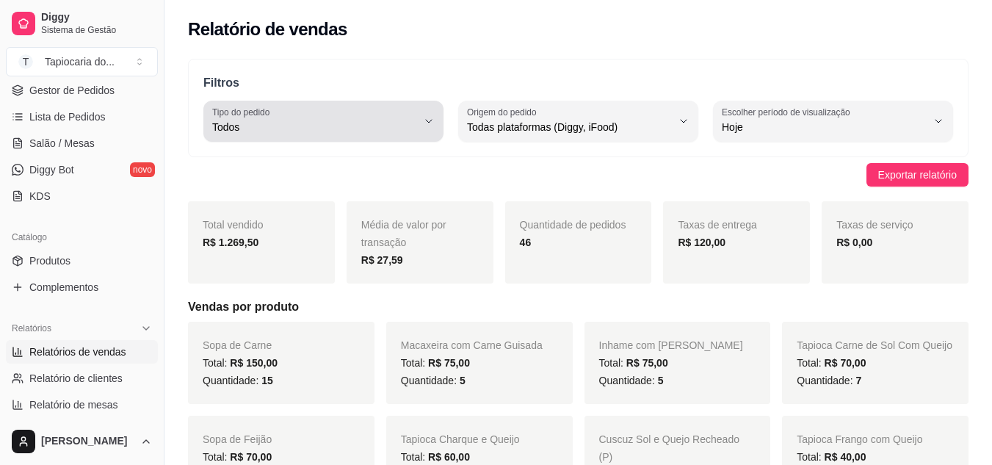
click at [436, 123] on button "Tipo do pedido Todos" at bounding box center [323, 121] width 240 height 41
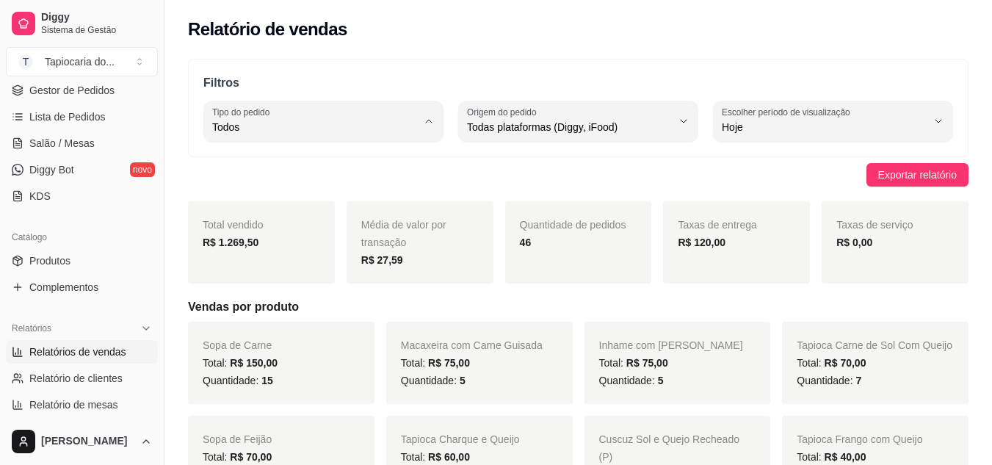
click at [370, 179] on li "Entrega" at bounding box center [323, 186] width 219 height 23
type input "DELIVERY"
select select "DELIVERY"
type input "ALL"
select select "ALL"
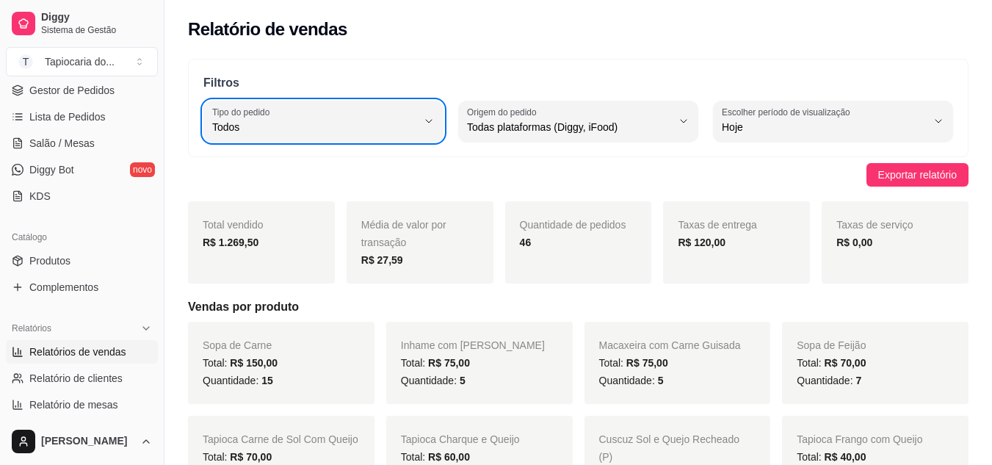
click at [0, 399] on div "Relatórios Relatórios de vendas Relatório de clientes Relatório de mesas Relató…" at bounding box center [82, 379] width 164 height 138
